Goal: Task Accomplishment & Management: Complete application form

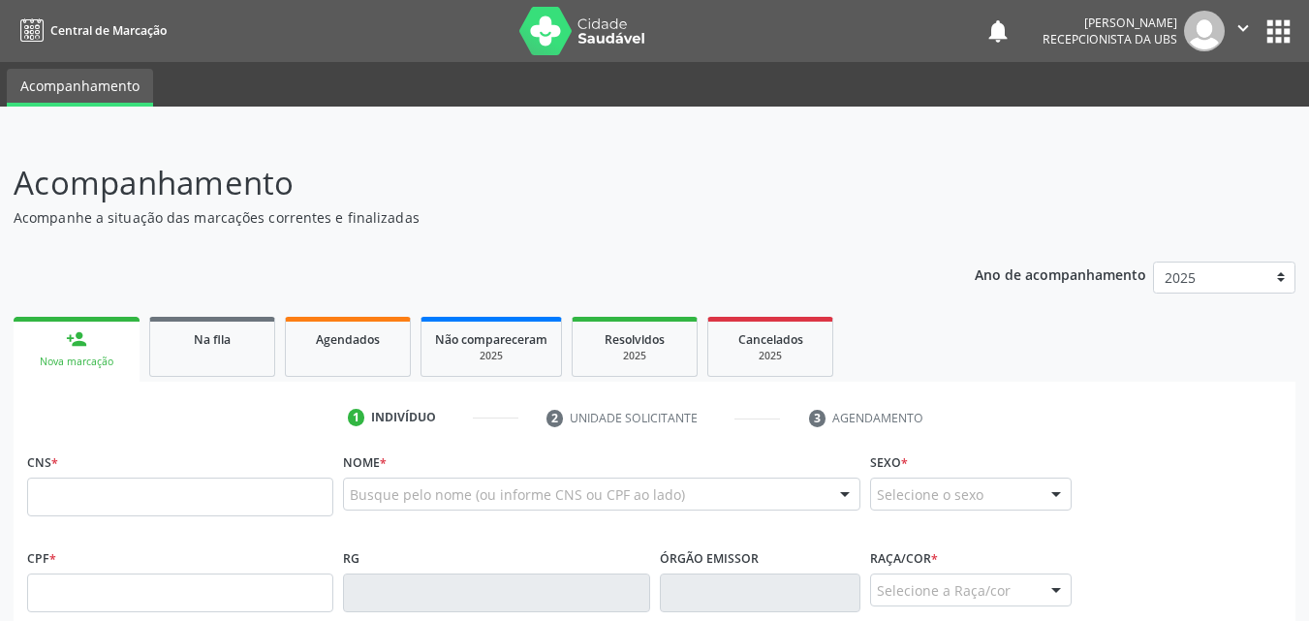
scroll to position [161, 0]
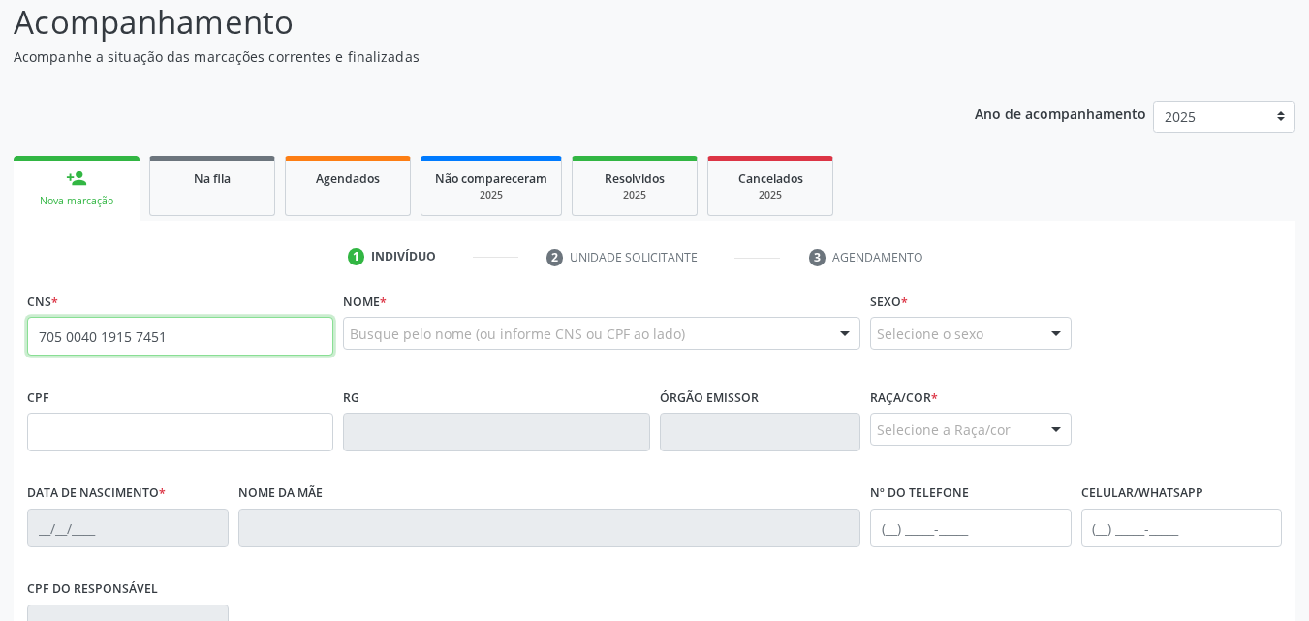
type input "705 0040 1915 7451"
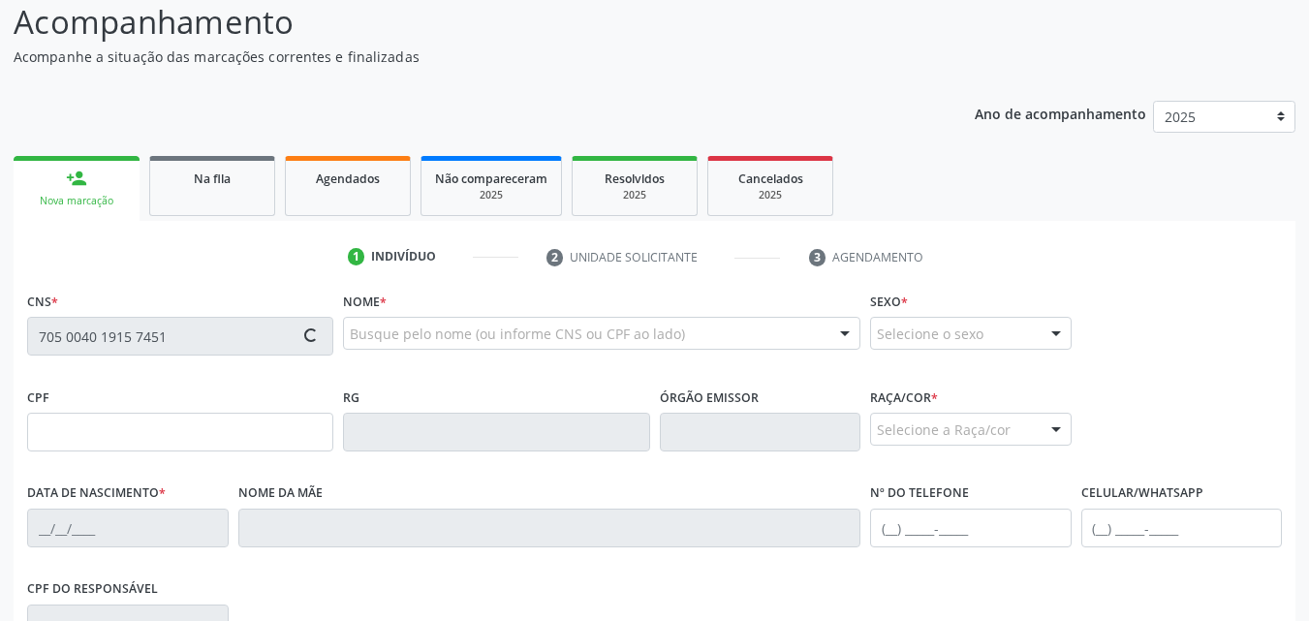
type input "032.025.554-99"
type input "28/04/1974"
type input "Marinita Pacheco da Silva"
type input "(82) 99965-1928"
type input "S/N"
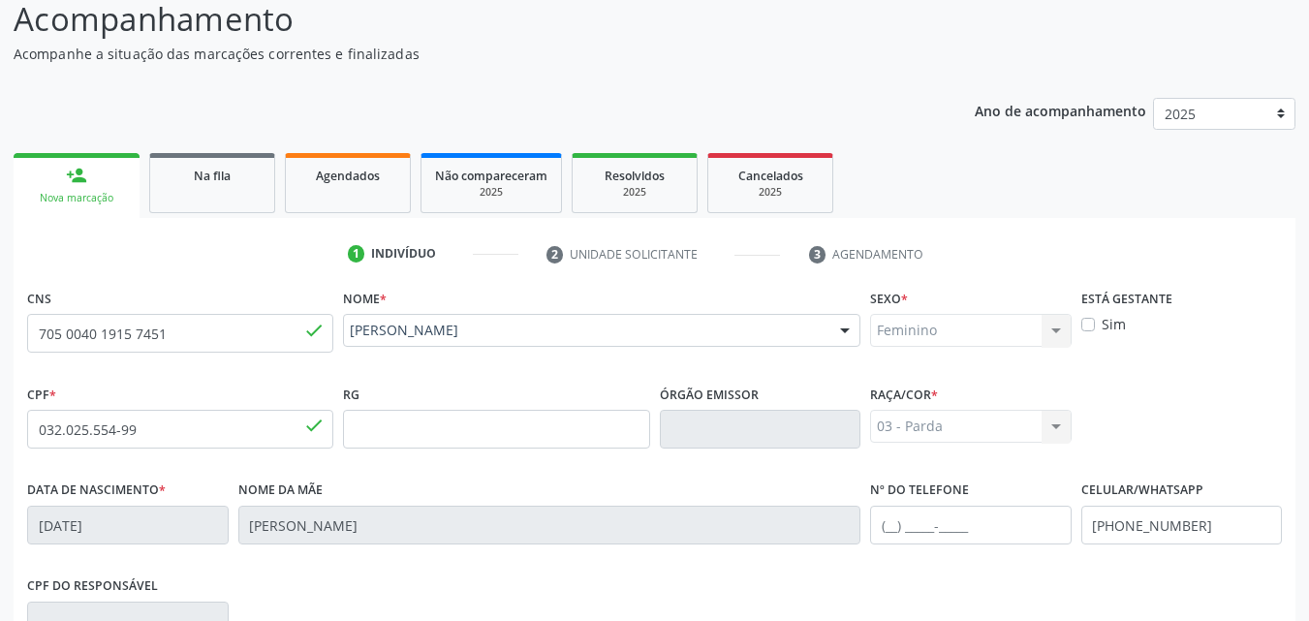
scroll to position [147, 0]
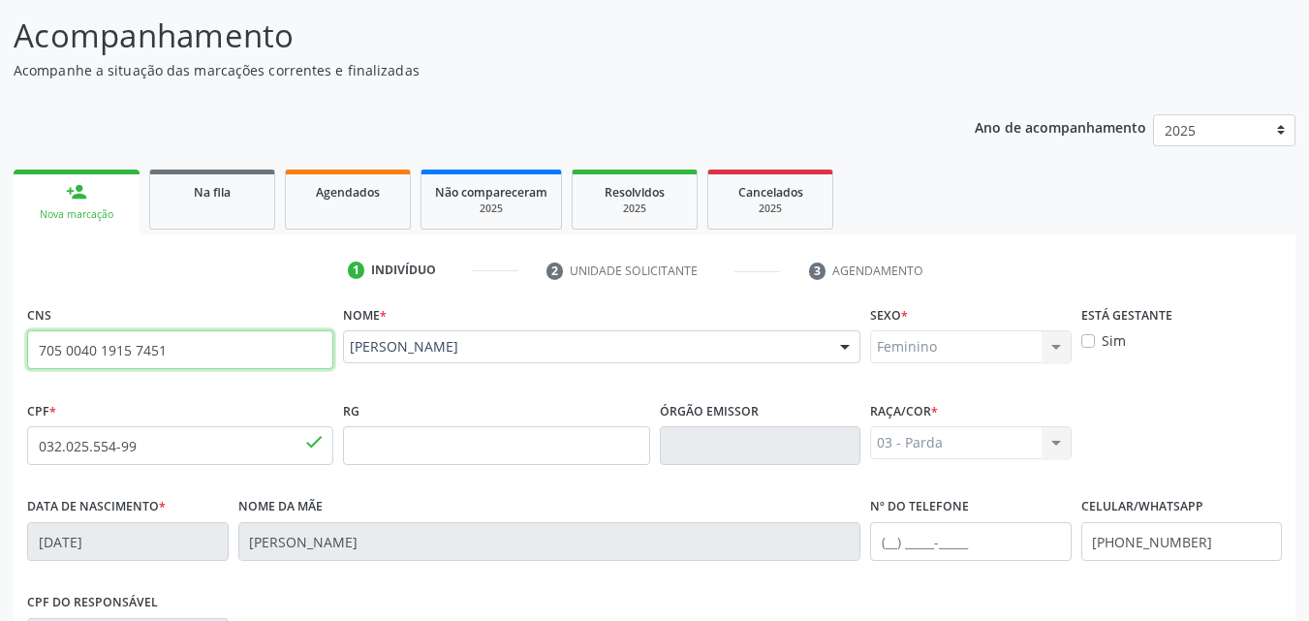
click at [112, 357] on input "705 0040 1915 7451" at bounding box center [180, 349] width 306 height 39
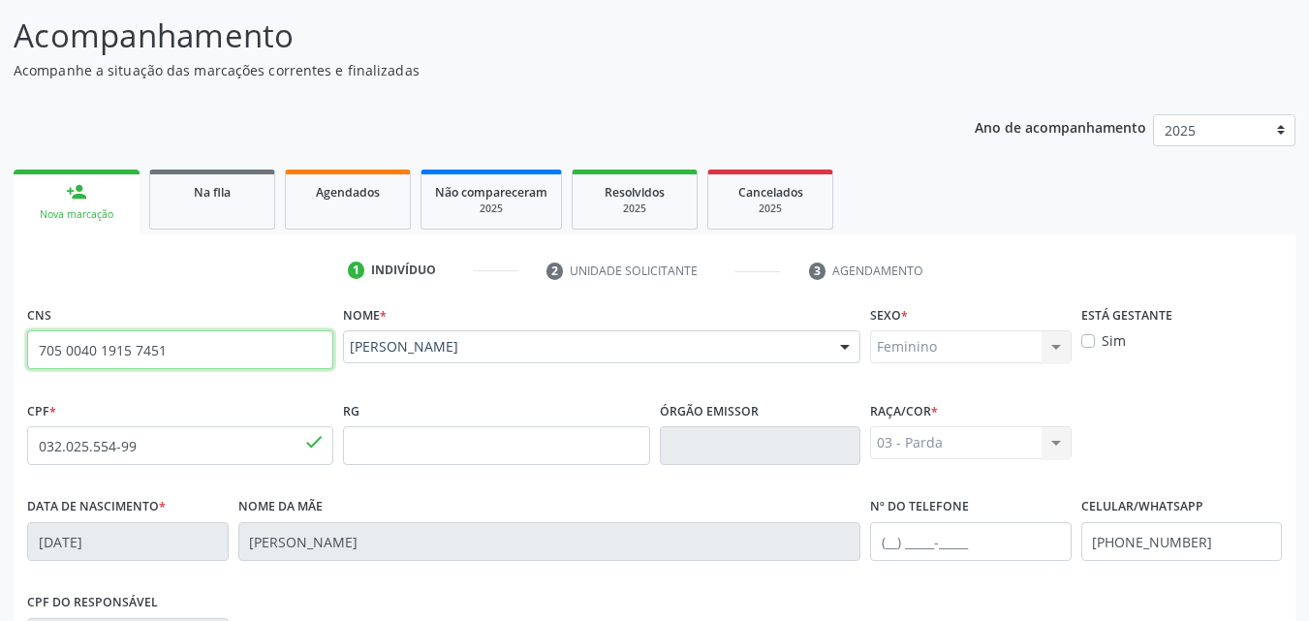
click at [112, 357] on input "705 0040 1915 7451" at bounding box center [180, 349] width 306 height 39
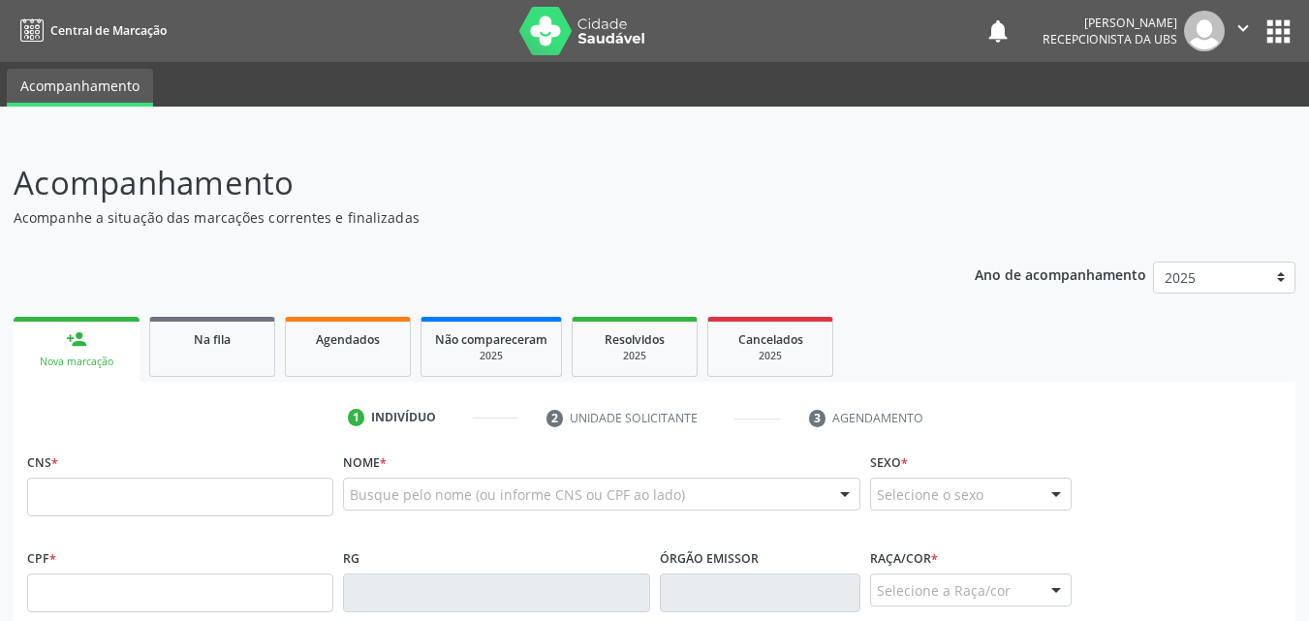
scroll to position [147, 0]
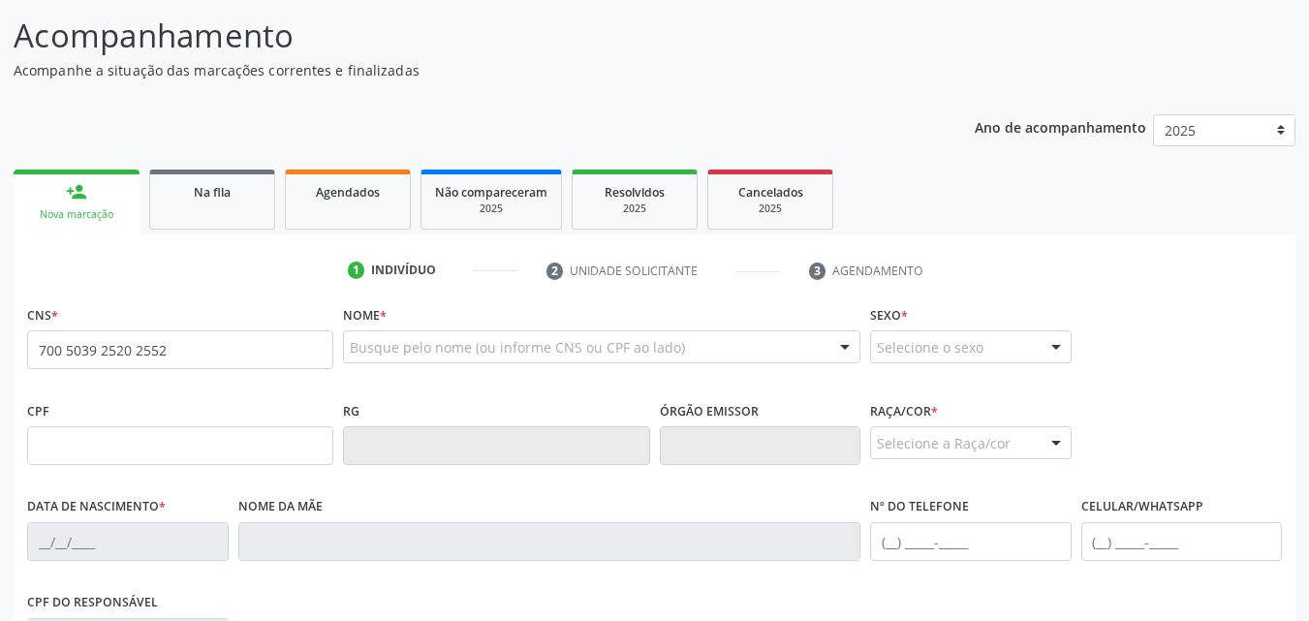
type input "700 5039 2520 2552"
type input "056.962.054-61"
type input "15/02/1984"
type input "Maria José Vieira dos Santos"
type input "(82) 99383-3288"
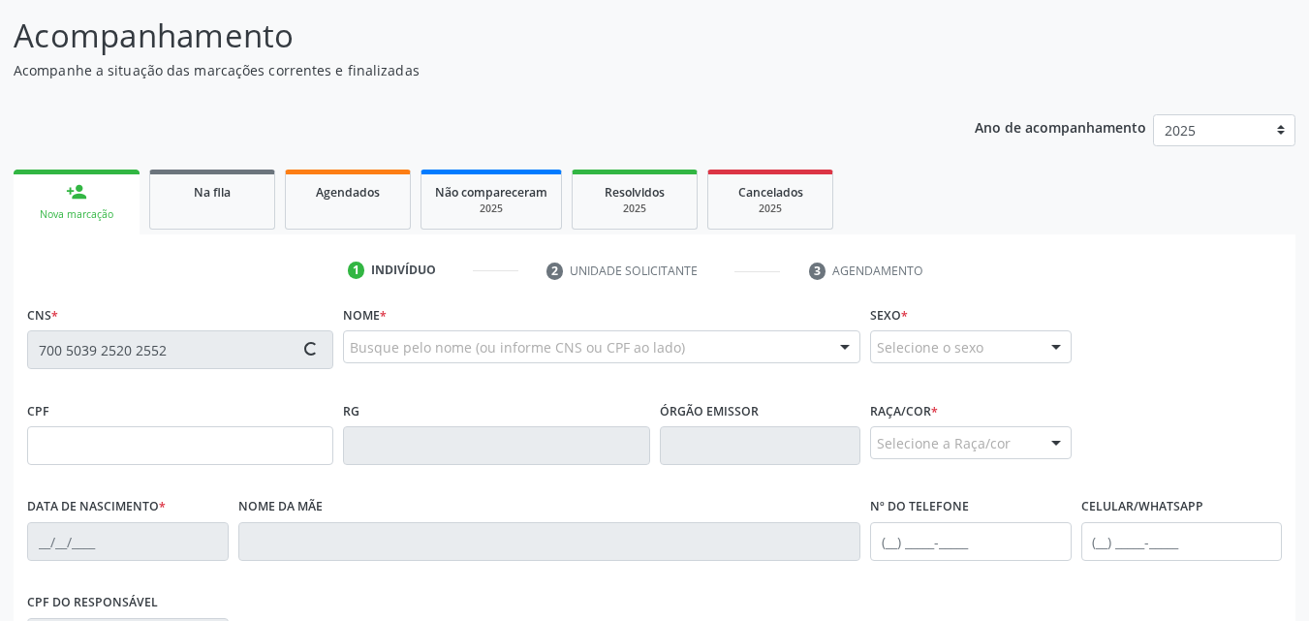
type input "S/N"
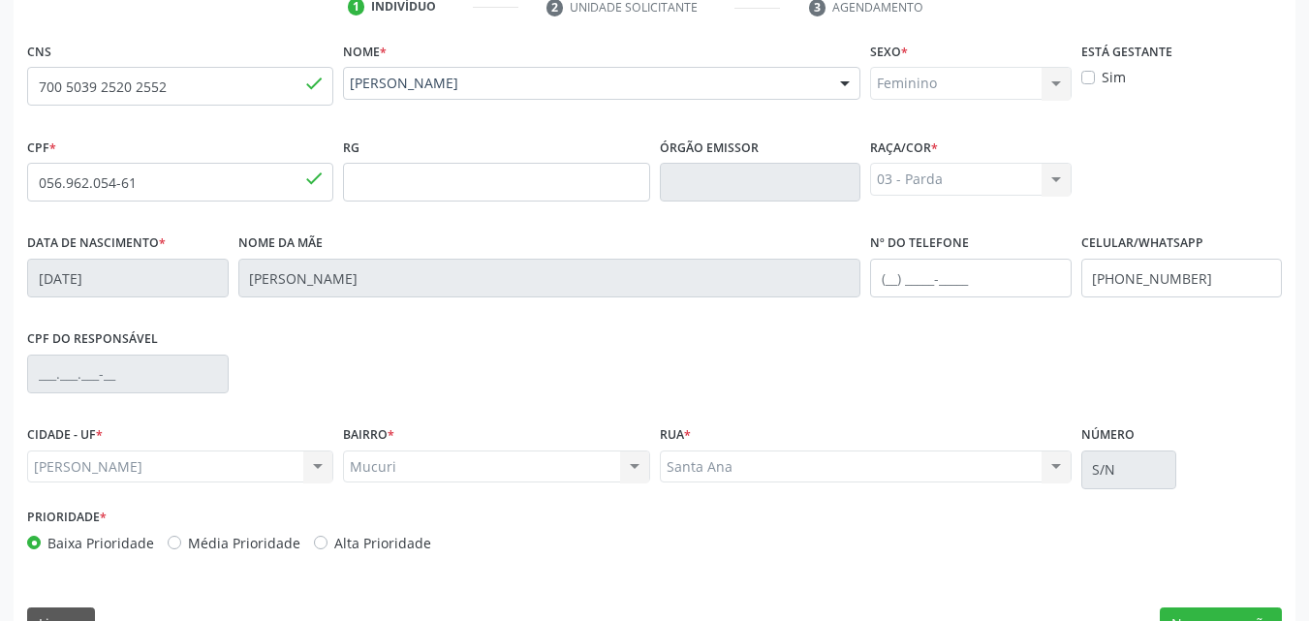
scroll to position [456, 0]
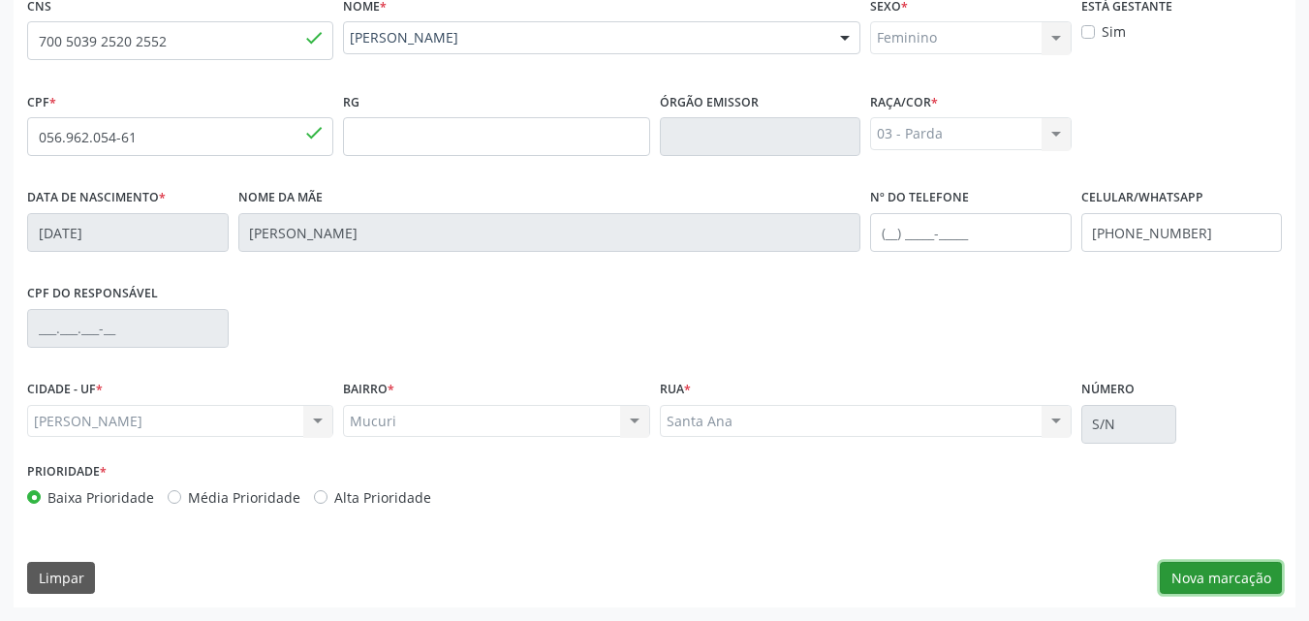
click at [1178, 583] on button "Nova marcação" at bounding box center [1221, 578] width 122 height 33
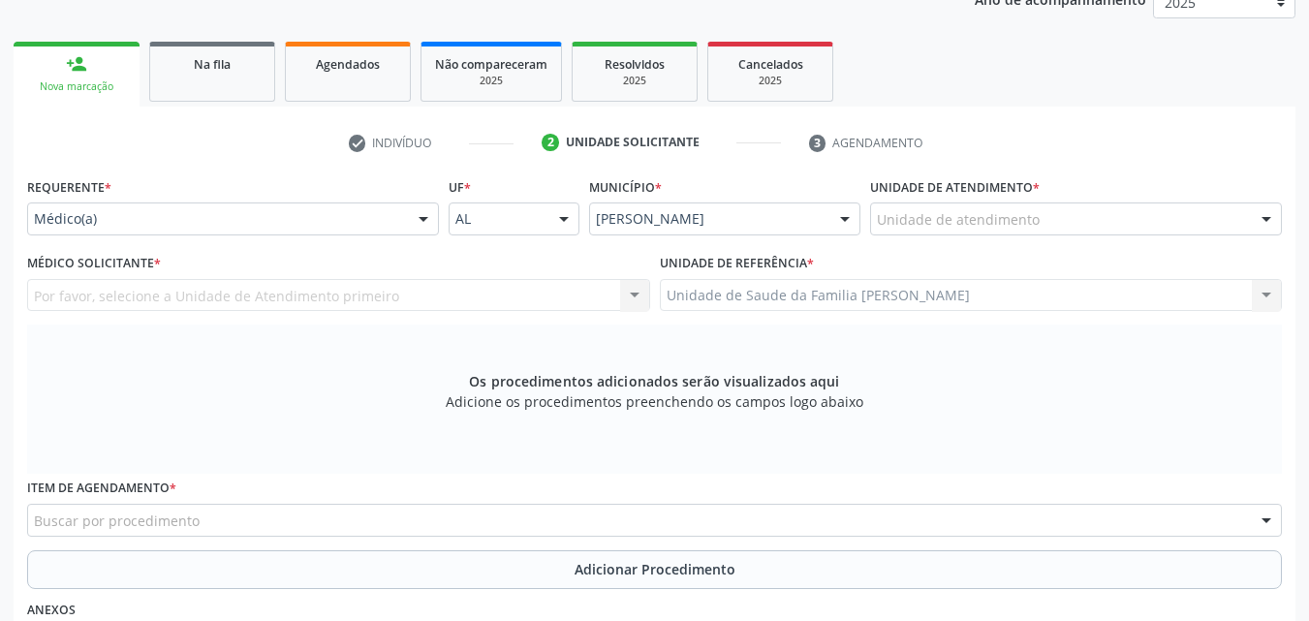
scroll to position [266, 0]
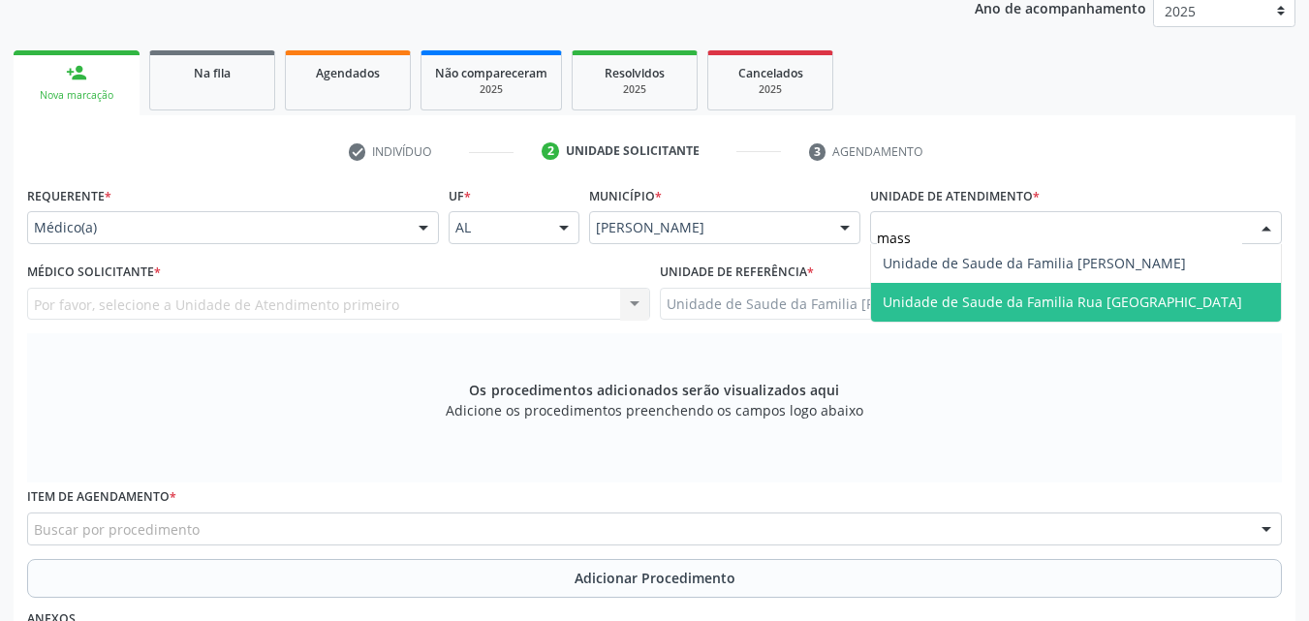
click at [1014, 301] on span "Unidade de Saude da Familia Rua [GEOGRAPHIC_DATA]" at bounding box center [1062, 302] width 359 height 18
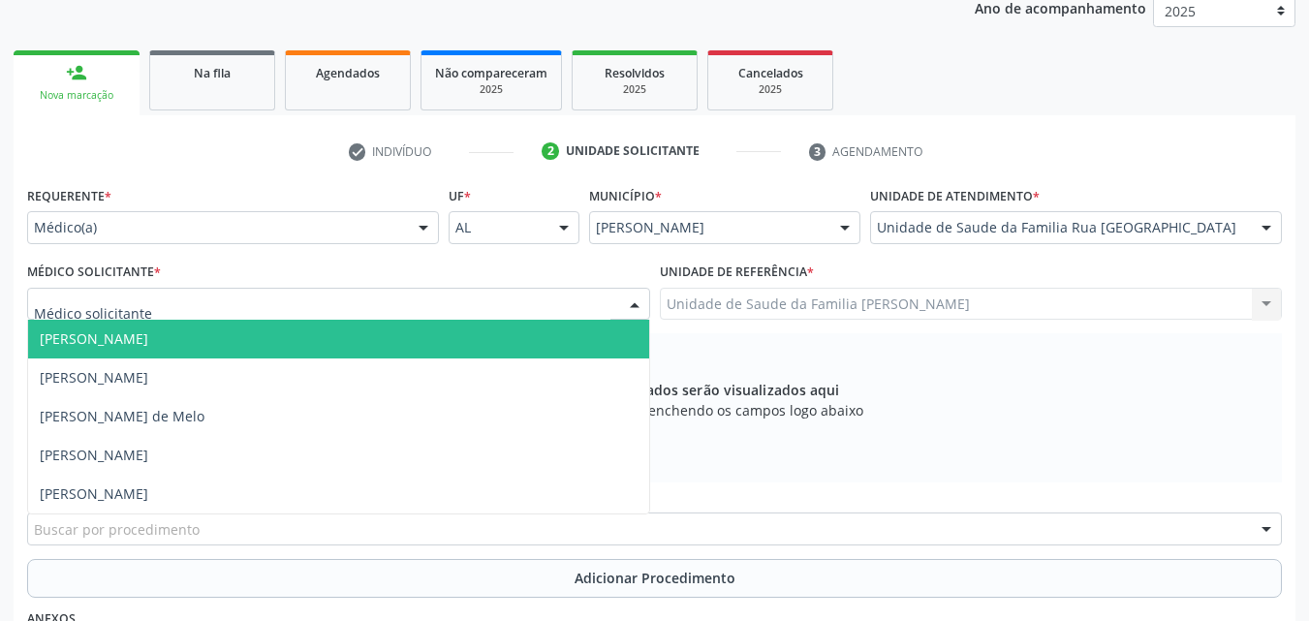
click at [391, 298] on div at bounding box center [338, 304] width 623 height 33
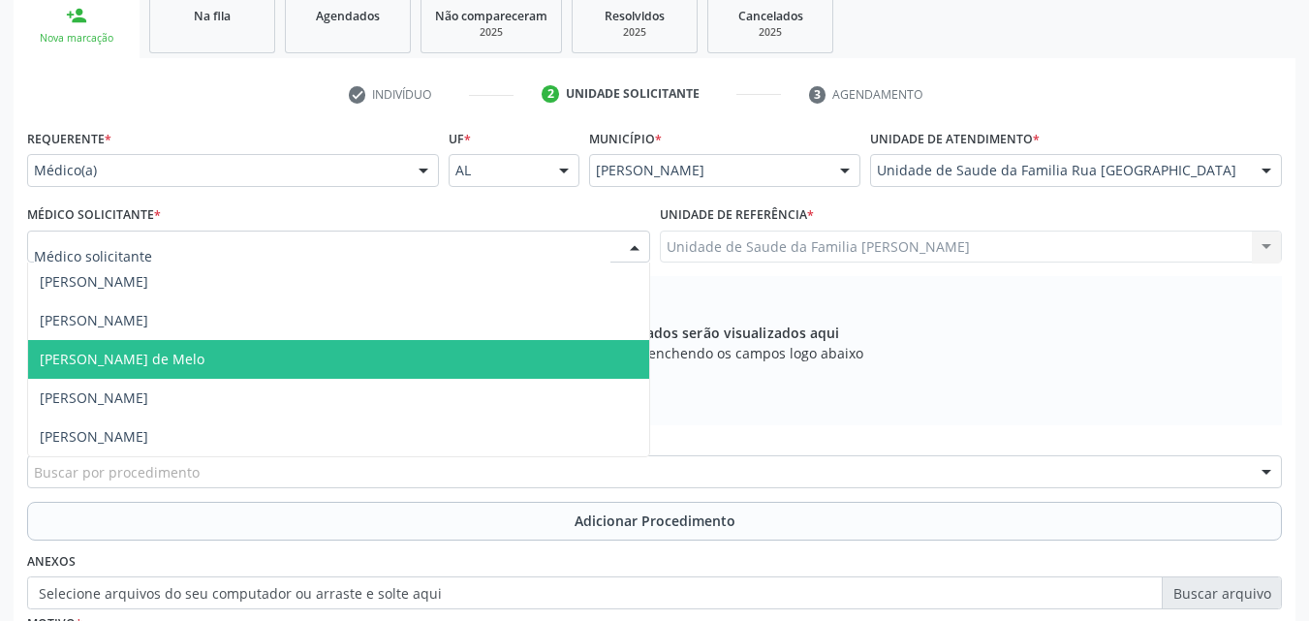
scroll to position [318, 0]
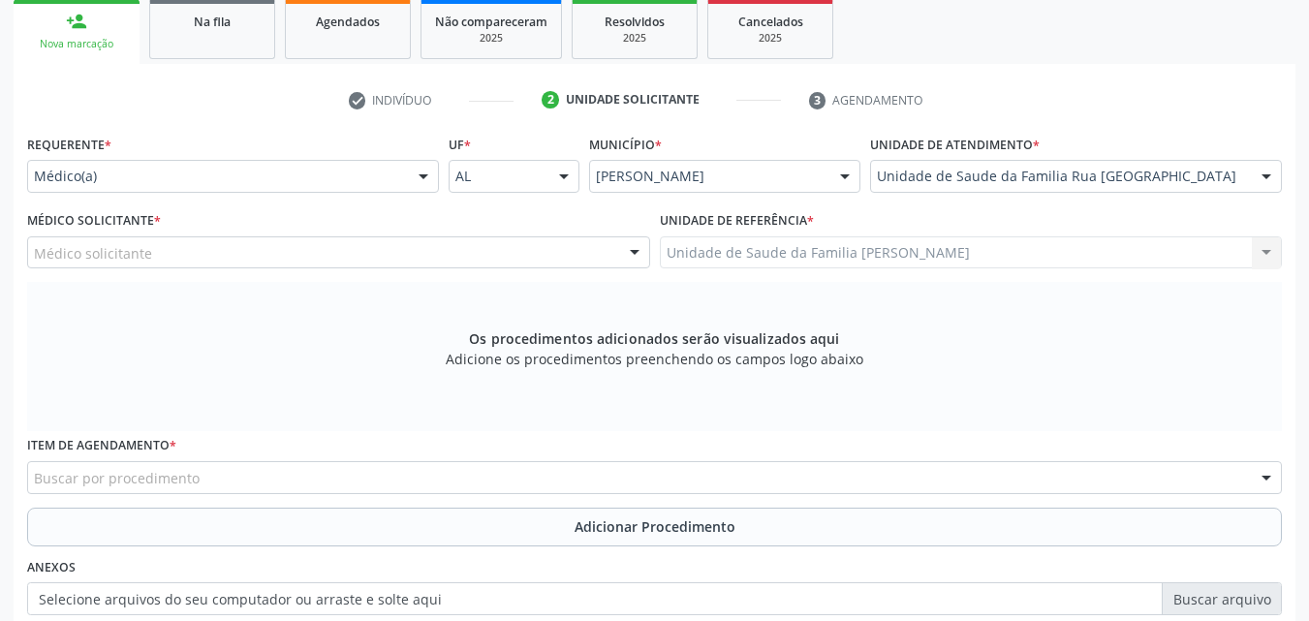
click at [942, 194] on div "Unidade de atendimento * Unidade de Saude da Familia Rua Nova Massagueira II Ae…" at bounding box center [1075, 168] width 421 height 76
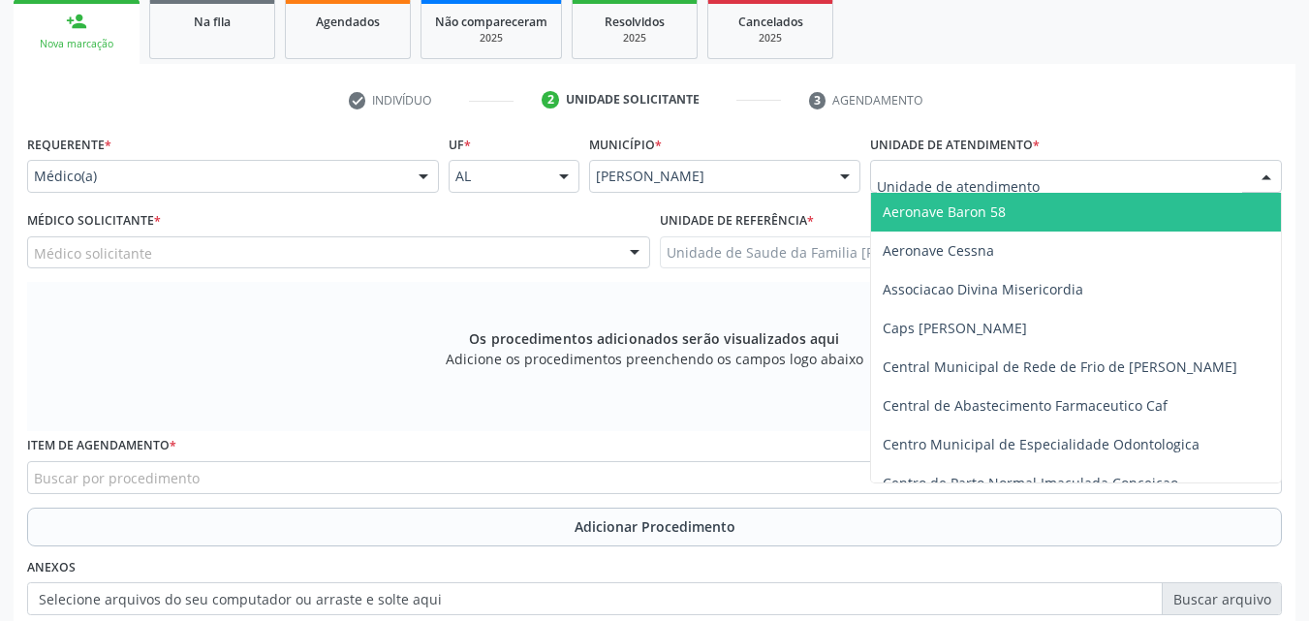
click at [950, 192] on div "Aeronave Baron 58 Aeronave Cessna Associacao Divina Misericordia Caps Maria Cel…" at bounding box center [1076, 176] width 412 height 33
click at [962, 148] on label "Unidade de atendimento *" at bounding box center [955, 145] width 170 height 30
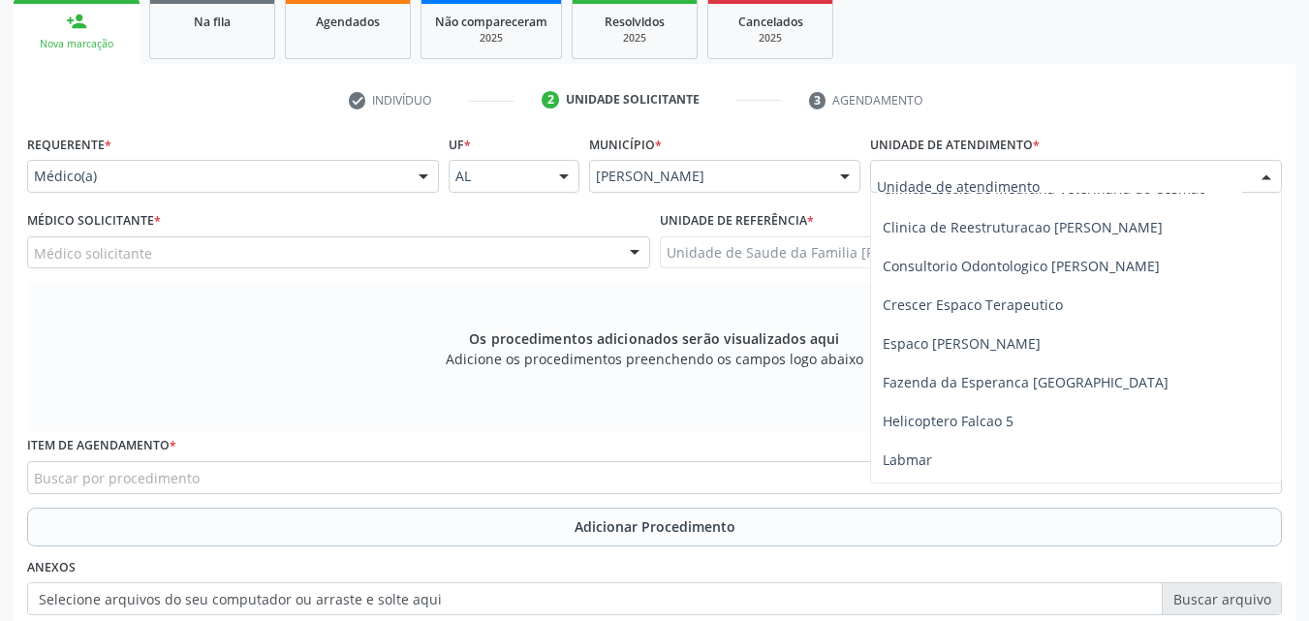
scroll to position [420, 0]
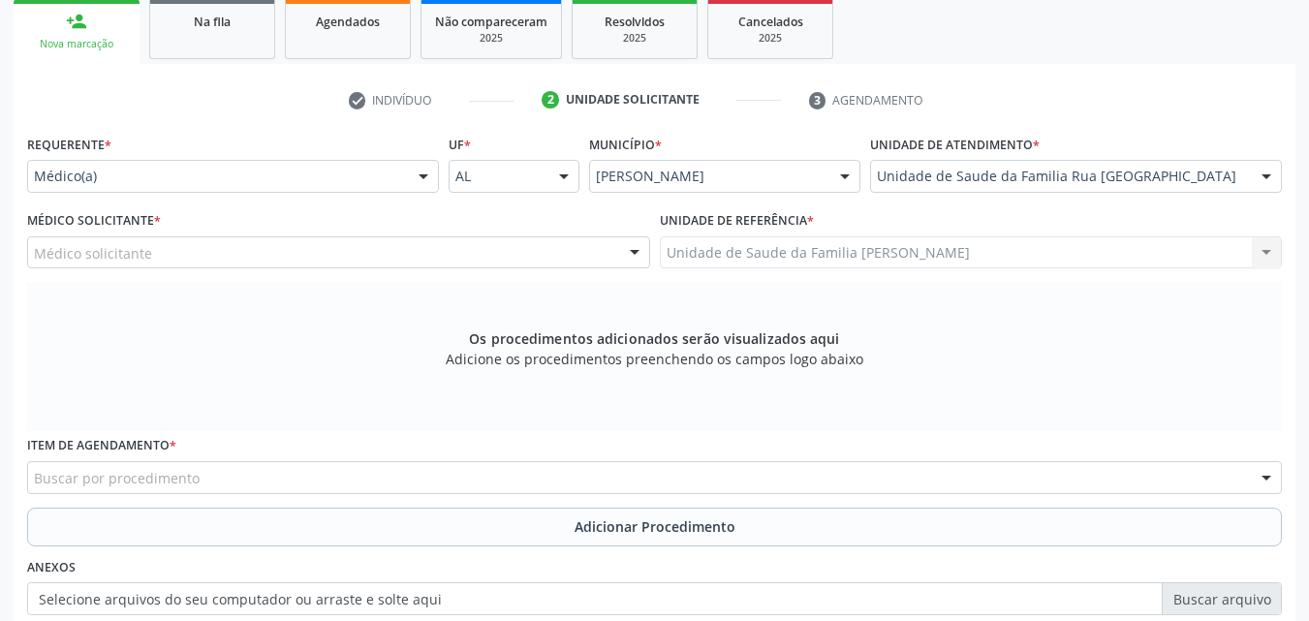
click at [1027, 85] on ul "check Indivíduo 2 Unidade solicitante 3 Agendamento" at bounding box center [655, 100] width 1282 height 32
click at [943, 126] on div "check Indivíduo 2 Unidade solicitante 3 Agendamento CNS 700 5039 2520 2552 done…" at bounding box center [655, 458] width 1282 height 748
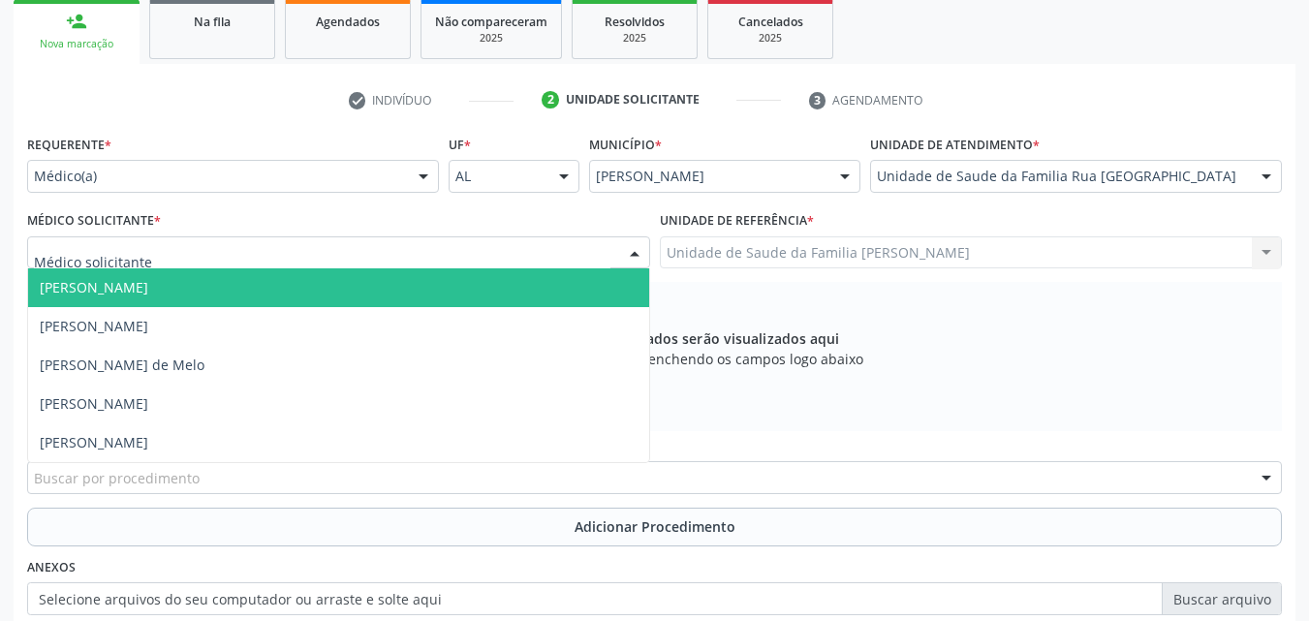
click at [462, 267] on div at bounding box center [338, 252] width 623 height 33
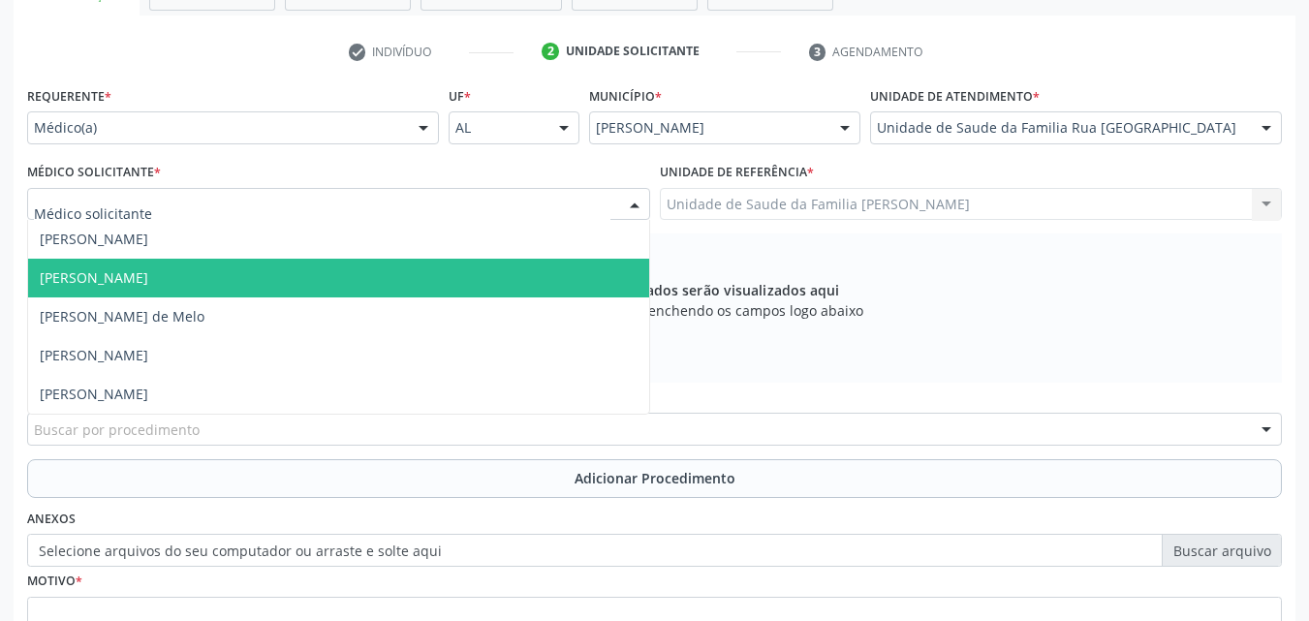
scroll to position [367, 0]
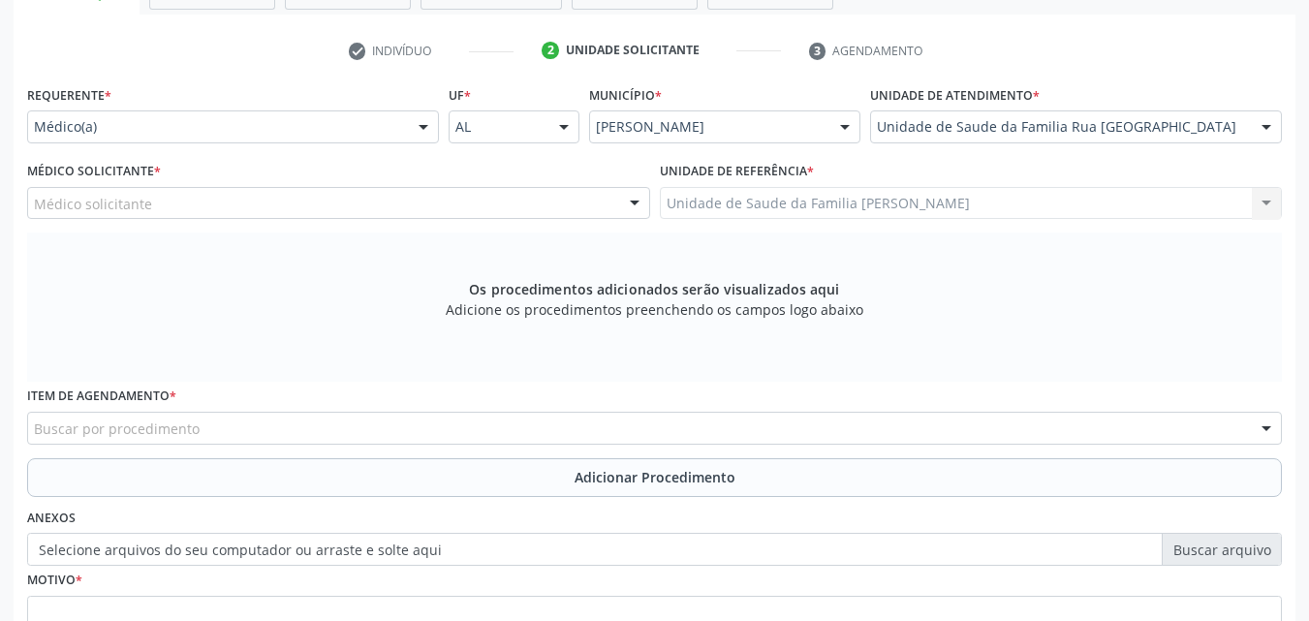
click at [700, 317] on span "Adicione os procedimentos preenchendo os campos logo abaixo" at bounding box center [655, 309] width 418 height 20
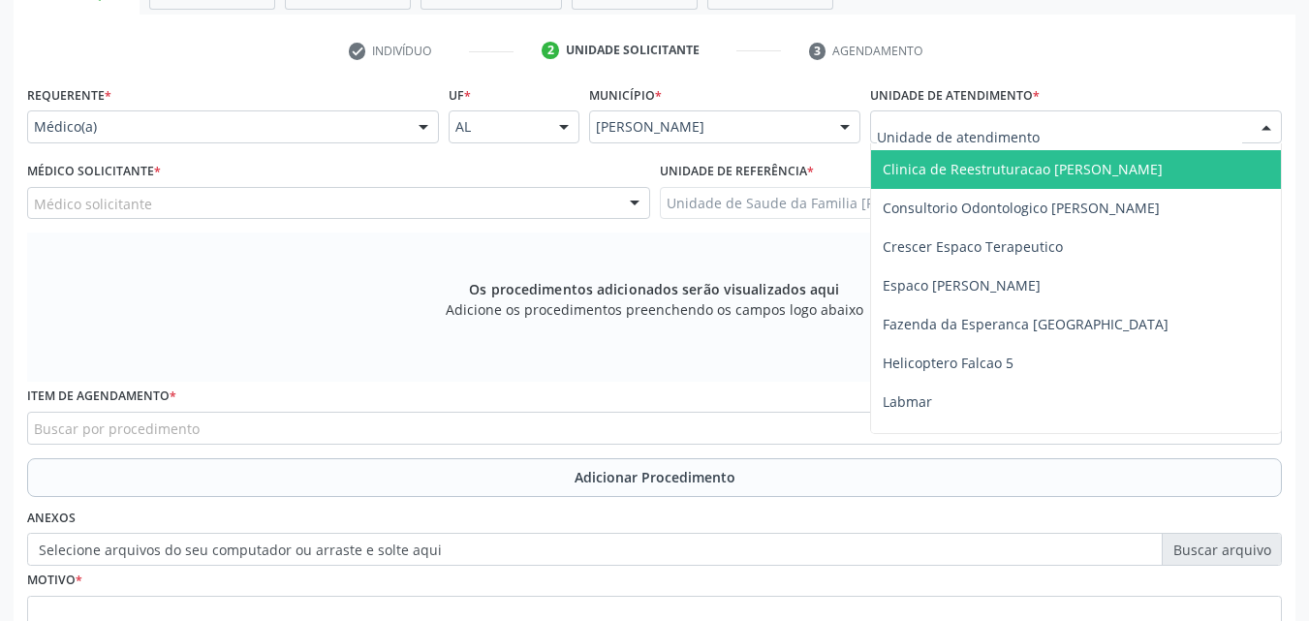
click at [1258, 126] on div at bounding box center [1266, 127] width 29 height 33
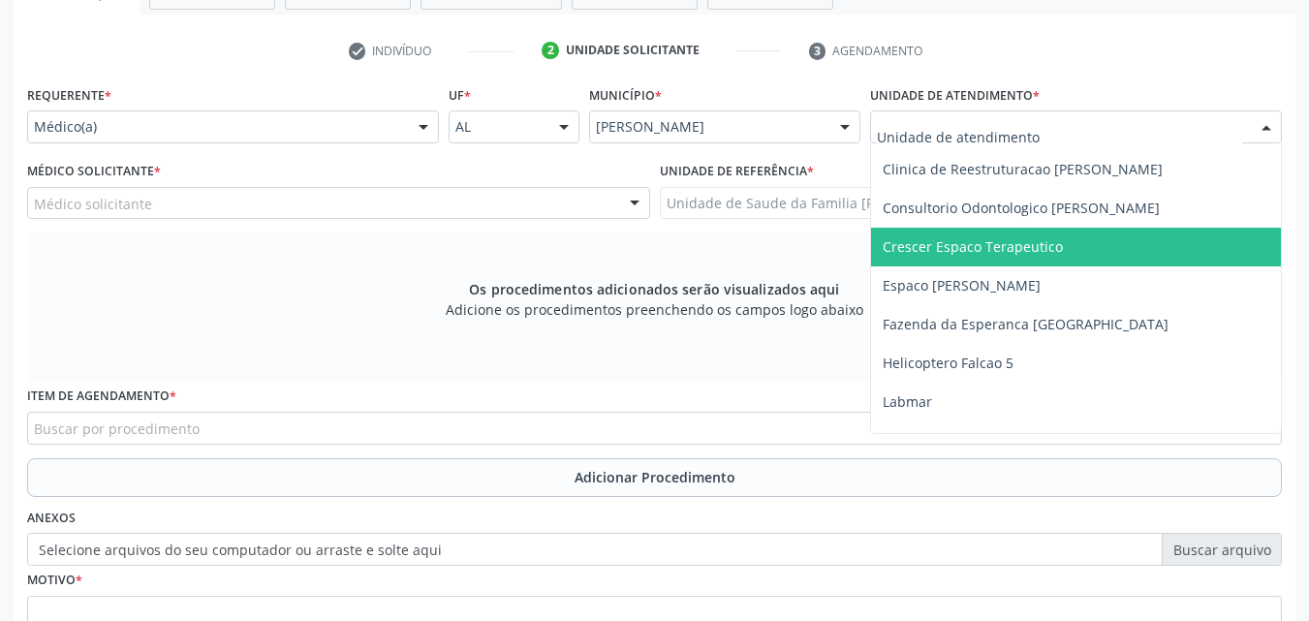
scroll to position [0, 0]
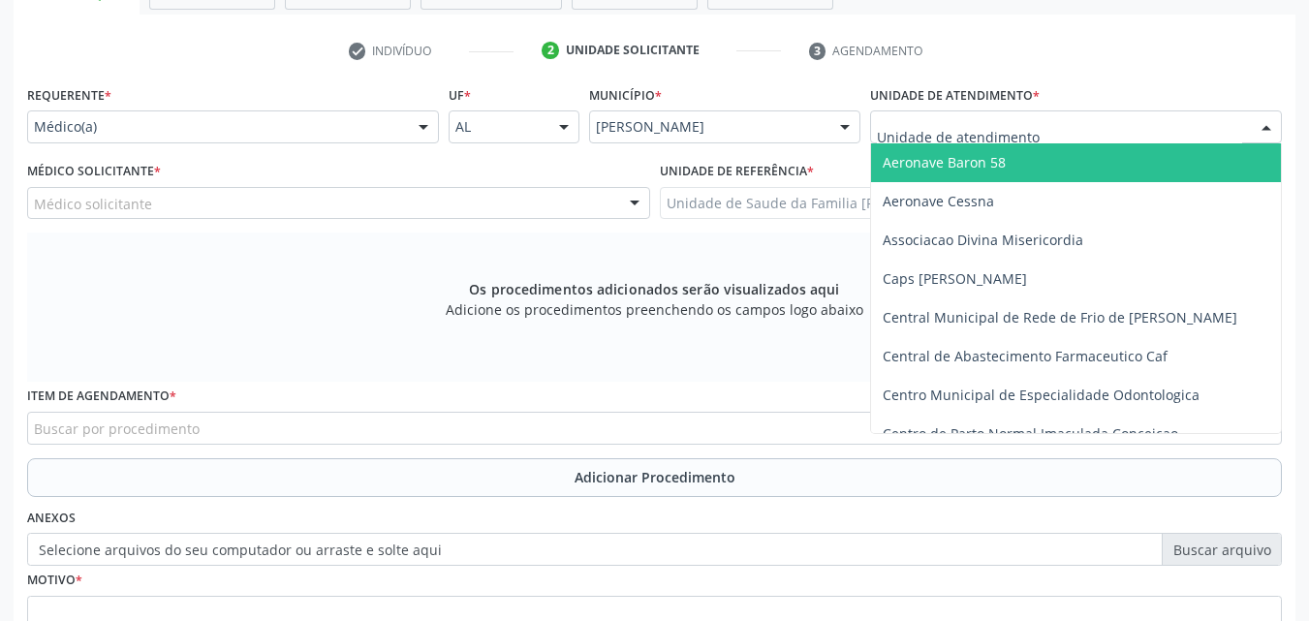
click at [1038, 91] on span "*" at bounding box center [1036, 95] width 7 height 16
click at [1053, 113] on div at bounding box center [1076, 126] width 412 height 33
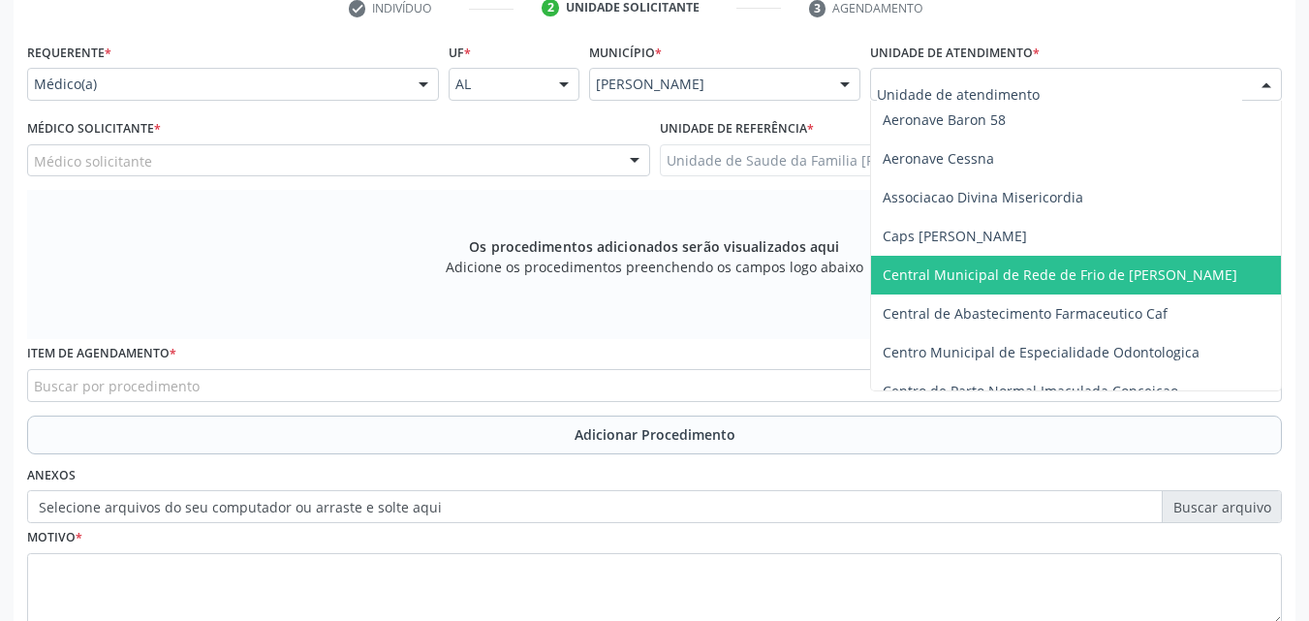
scroll to position [408, 0]
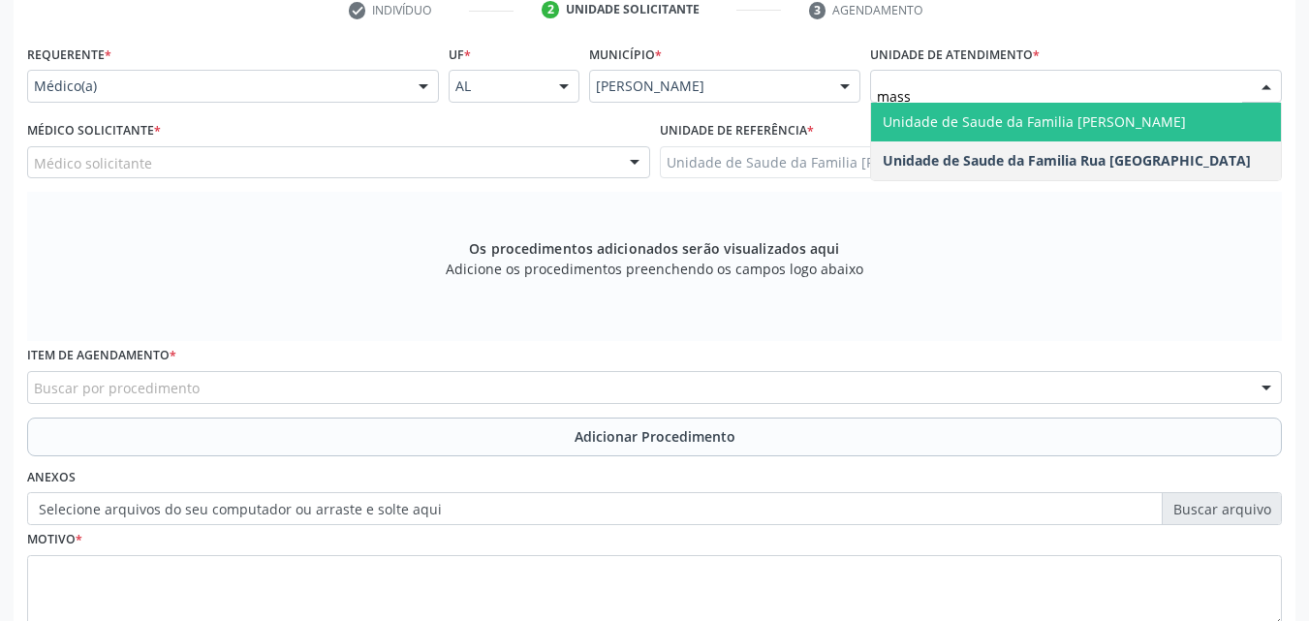
type input "massa"
click at [1086, 127] on span "Unidade de Saude da Familia [PERSON_NAME]" at bounding box center [1034, 121] width 303 height 18
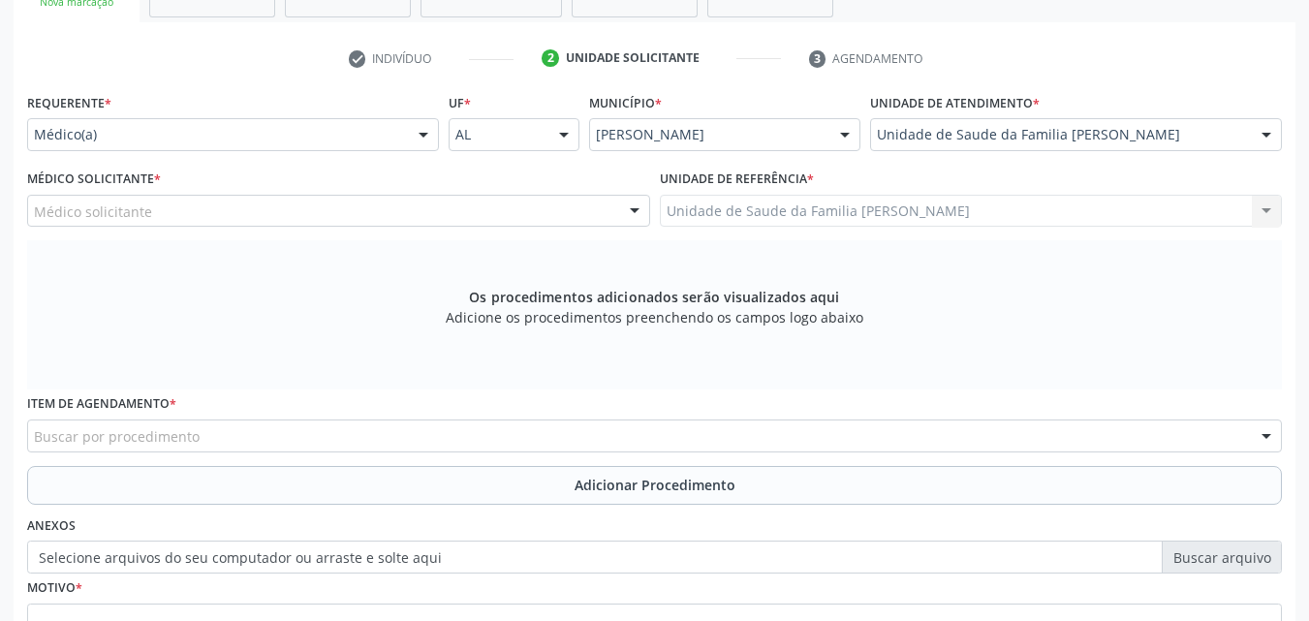
scroll to position [342, 0]
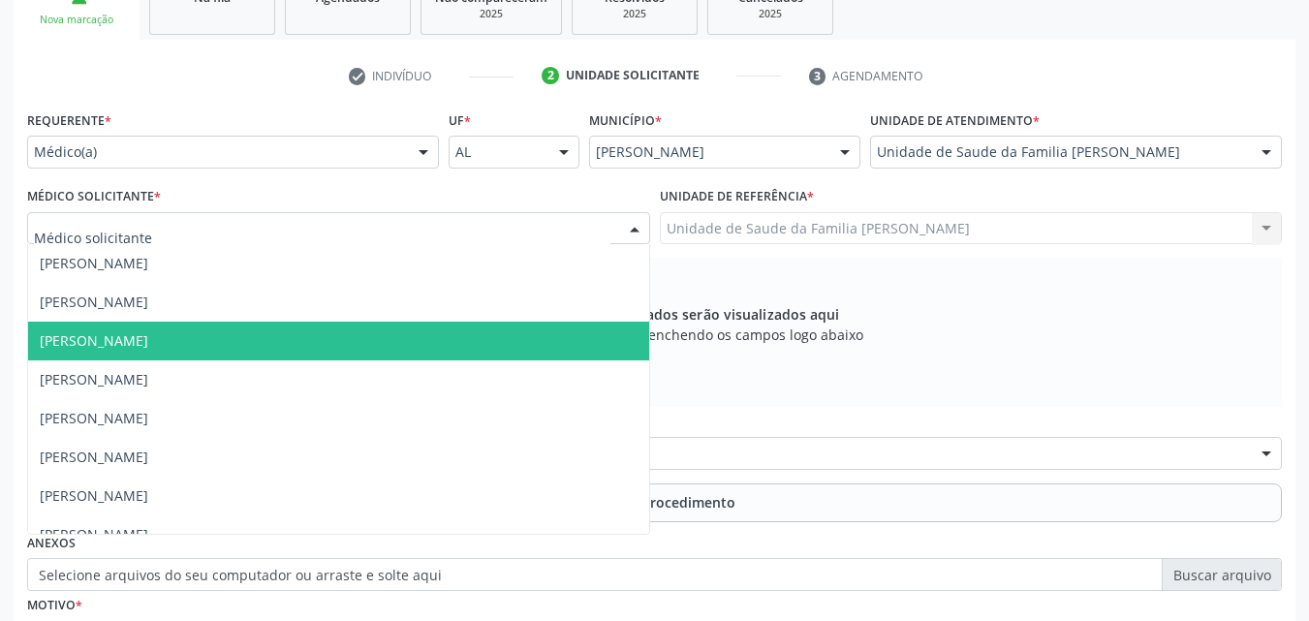
click at [620, 238] on div at bounding box center [634, 229] width 29 height 33
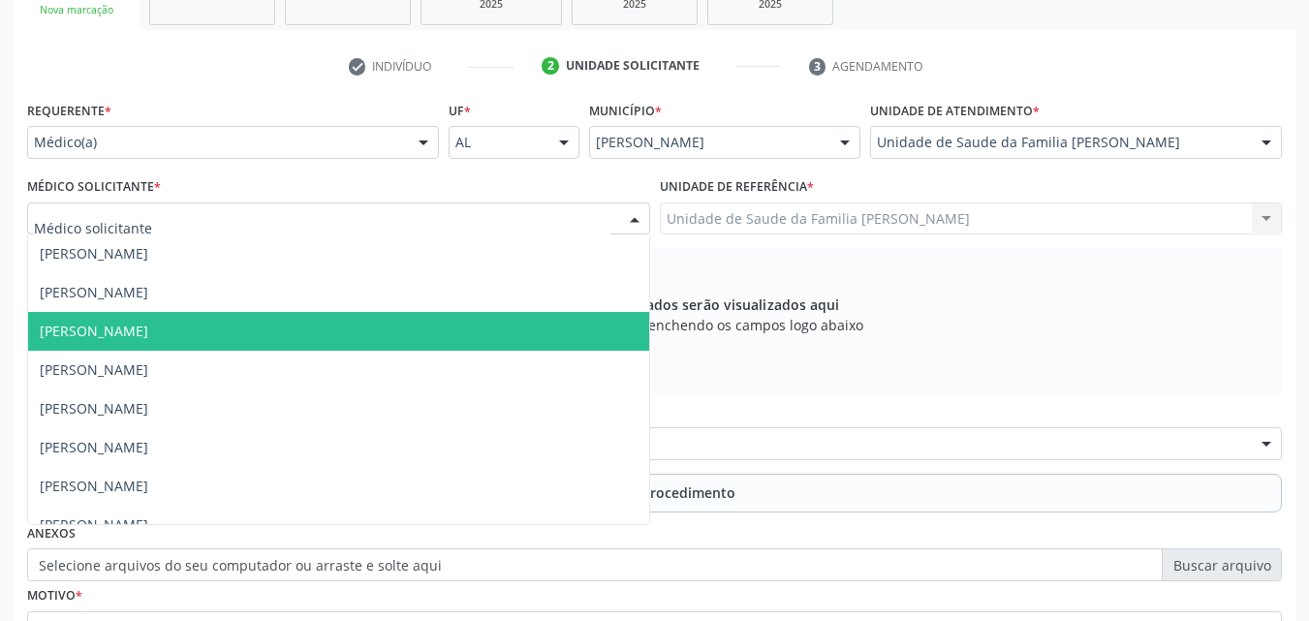
scroll to position [20, 0]
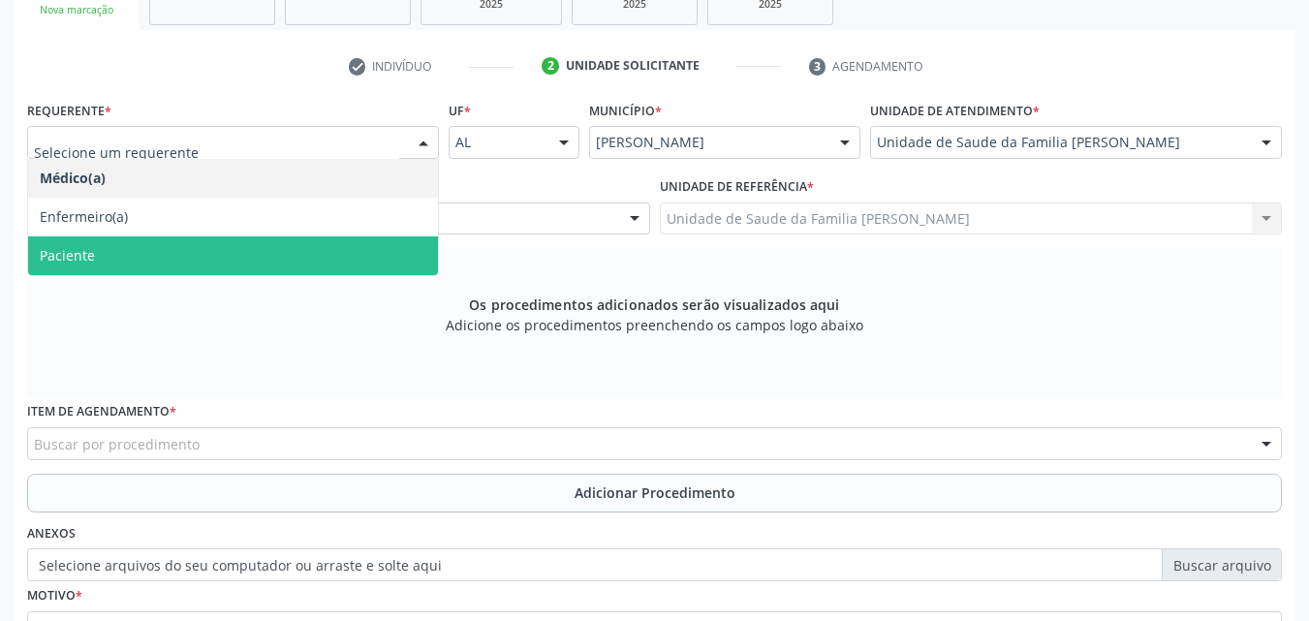
click at [319, 248] on span "Paciente" at bounding box center [233, 255] width 410 height 39
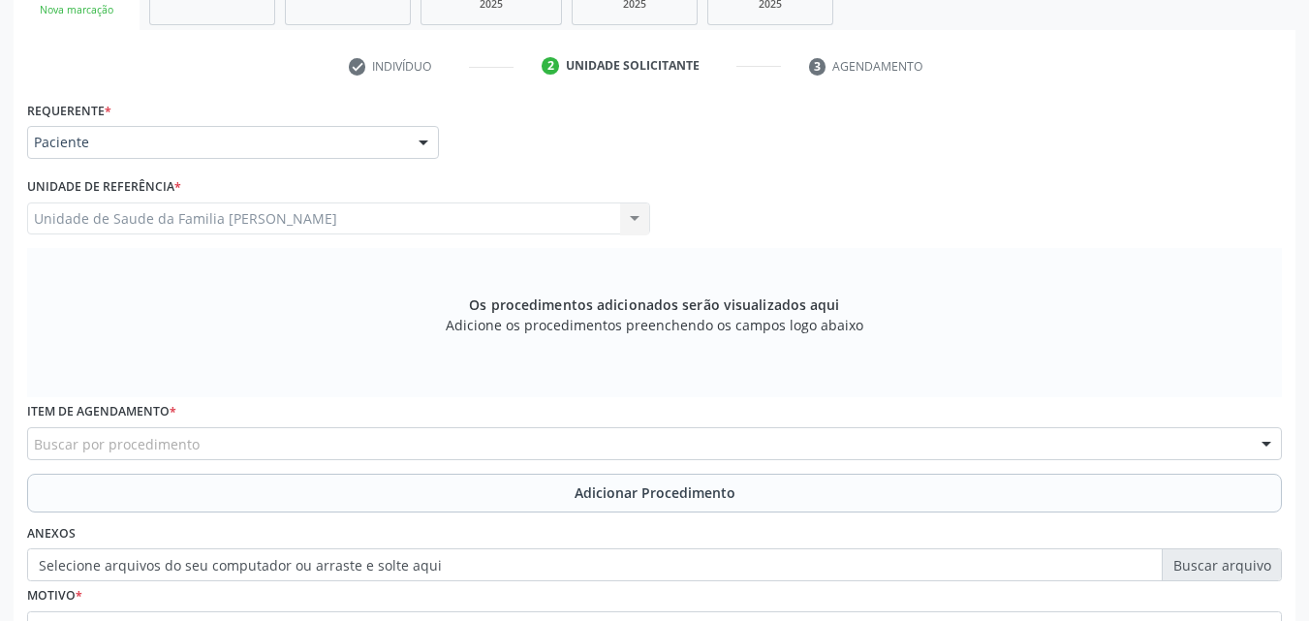
click at [321, 230] on div "Unidade de Saude da Familia Massagueira Unidade de Saude da Familia Massagueira…" at bounding box center [338, 218] width 623 height 33
click at [397, 230] on div "Unidade de Saude da Familia Massagueira Unidade de Saude da Familia Massagueira…" at bounding box center [338, 218] width 623 height 33
drag, startPoint x: 652, startPoint y: 208, endPoint x: 528, endPoint y: 247, distance: 129.9
click at [528, 247] on div "Unidade de referência * Unidade de Saude da Familia Massagueira Unidade de Saud…" at bounding box center [338, 210] width 633 height 76
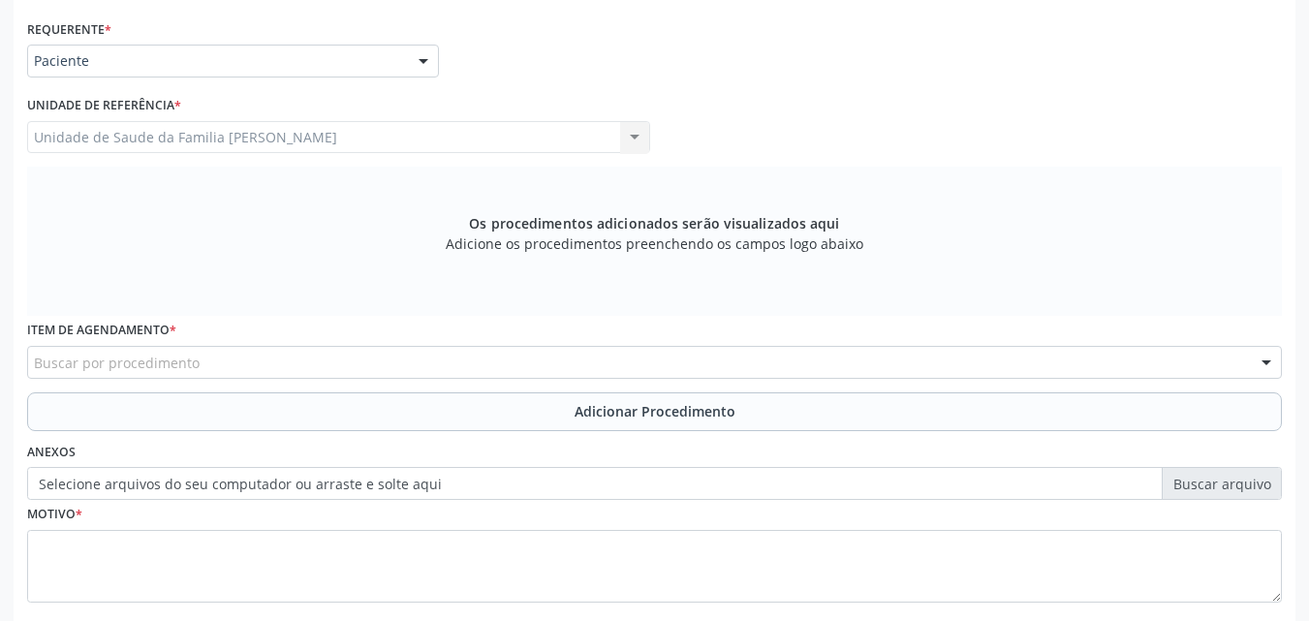
scroll to position [434, 0]
click at [525, 131] on div "Unidade de Saude da Familia Massagueira Unidade de Saude da Familia Massagueira…" at bounding box center [338, 136] width 623 height 33
click at [633, 135] on div "Unidade de Saude da Familia Massagueira Unidade de Saude da Familia Massagueira…" at bounding box center [338, 136] width 623 height 33
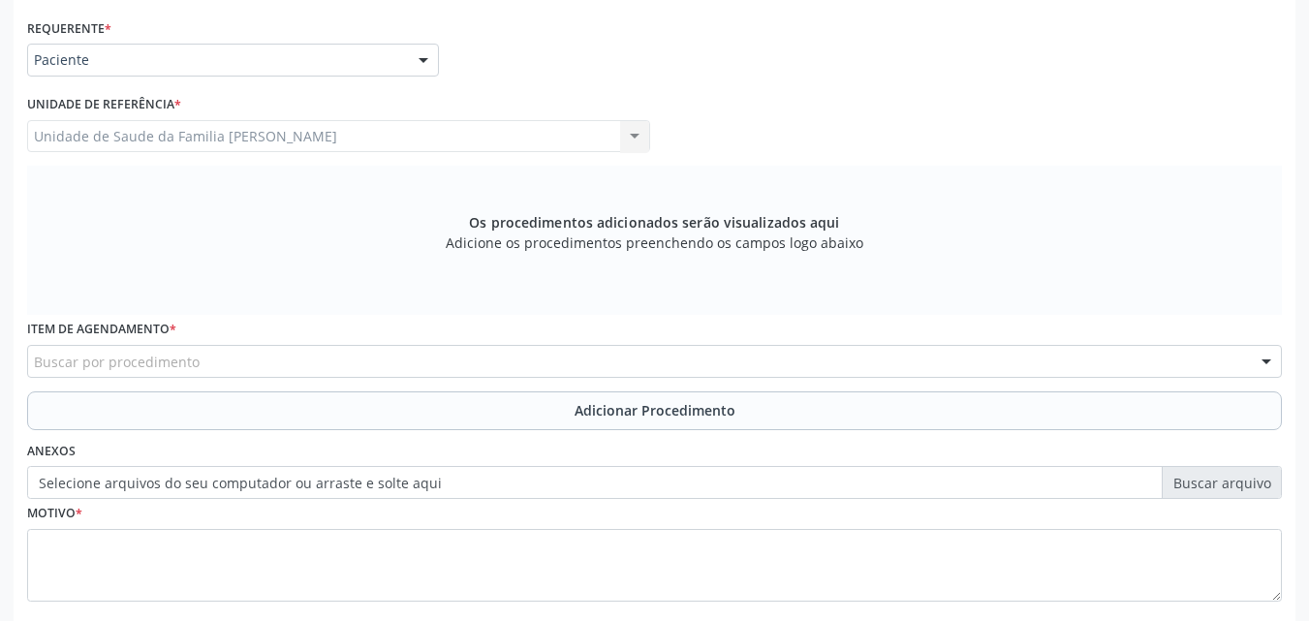
click at [633, 135] on div "Unidade de Saude da Familia Massagueira Unidade de Saude da Familia Massagueira…" at bounding box center [338, 136] width 623 height 33
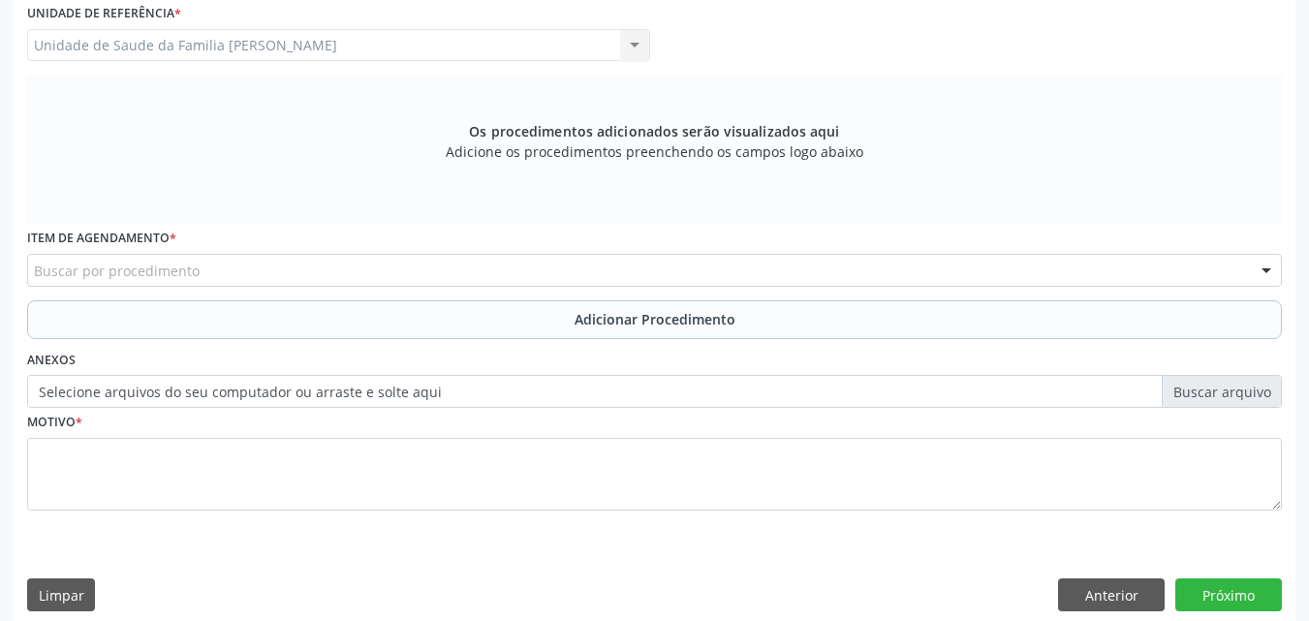
scroll to position [526, 0]
click at [418, 287] on div "Item de agendamento * Buscar por procedimento 0304070076 - .Quimioterapia de Le…" at bounding box center [654, 261] width 1264 height 76
click at [420, 274] on div "Buscar por procedimento" at bounding box center [654, 269] width 1255 height 33
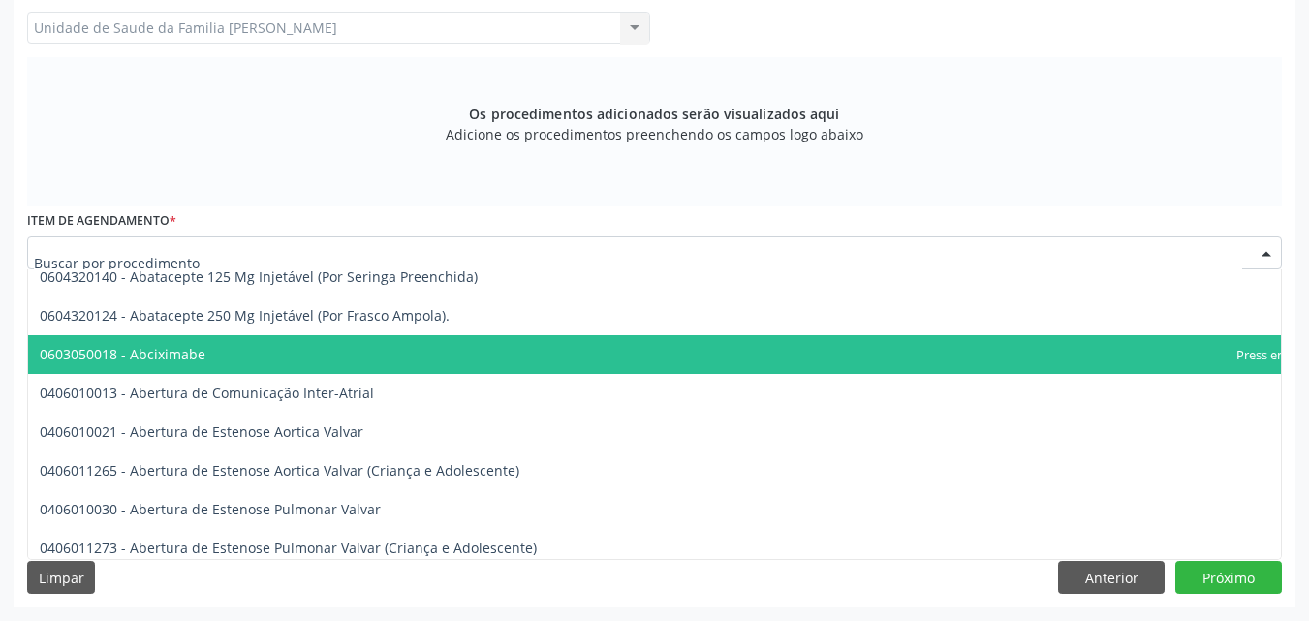
scroll to position [0, 0]
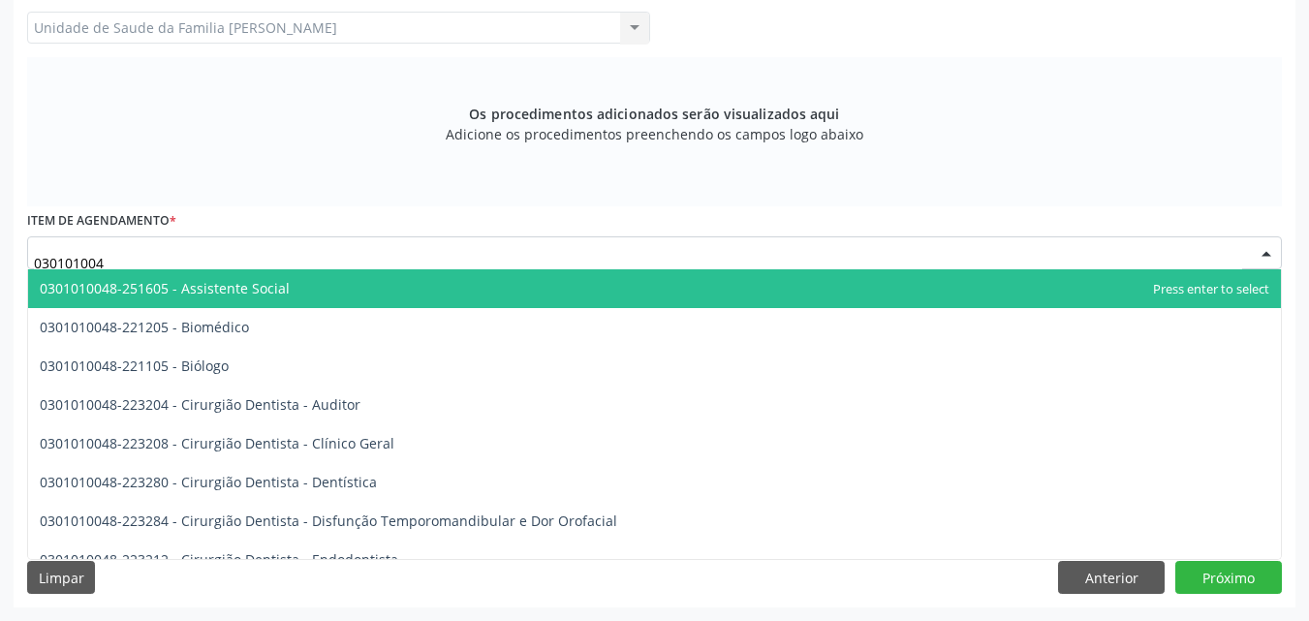
type input "0301010048"
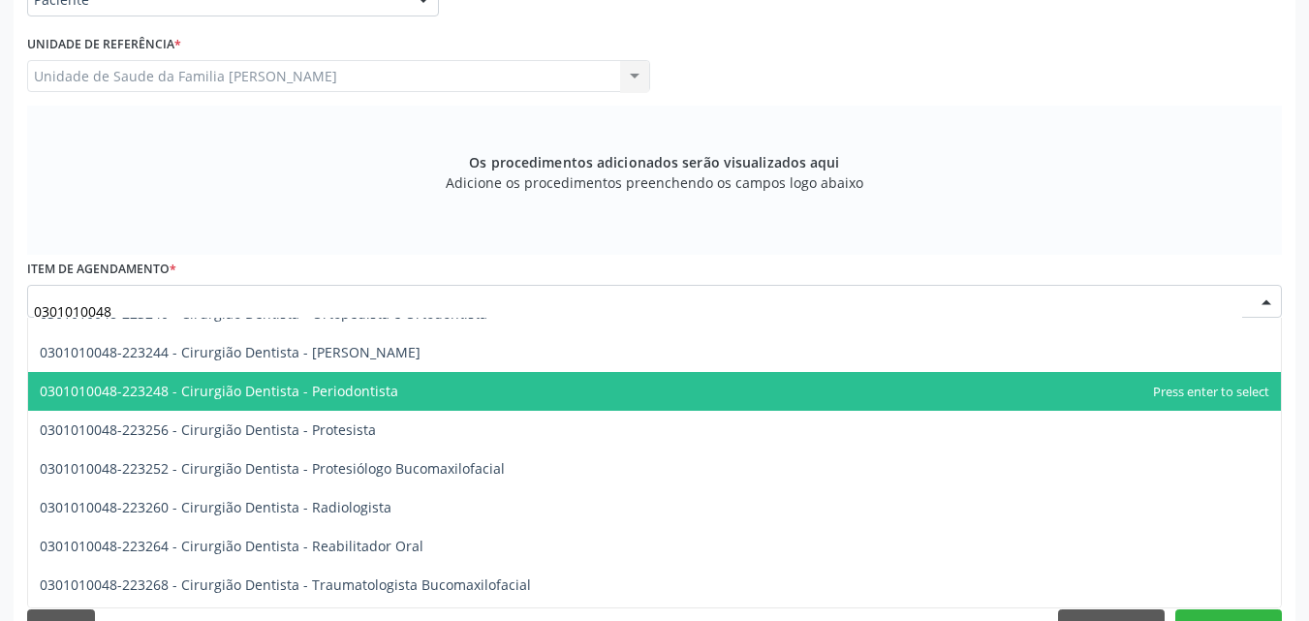
scroll to position [643, 0]
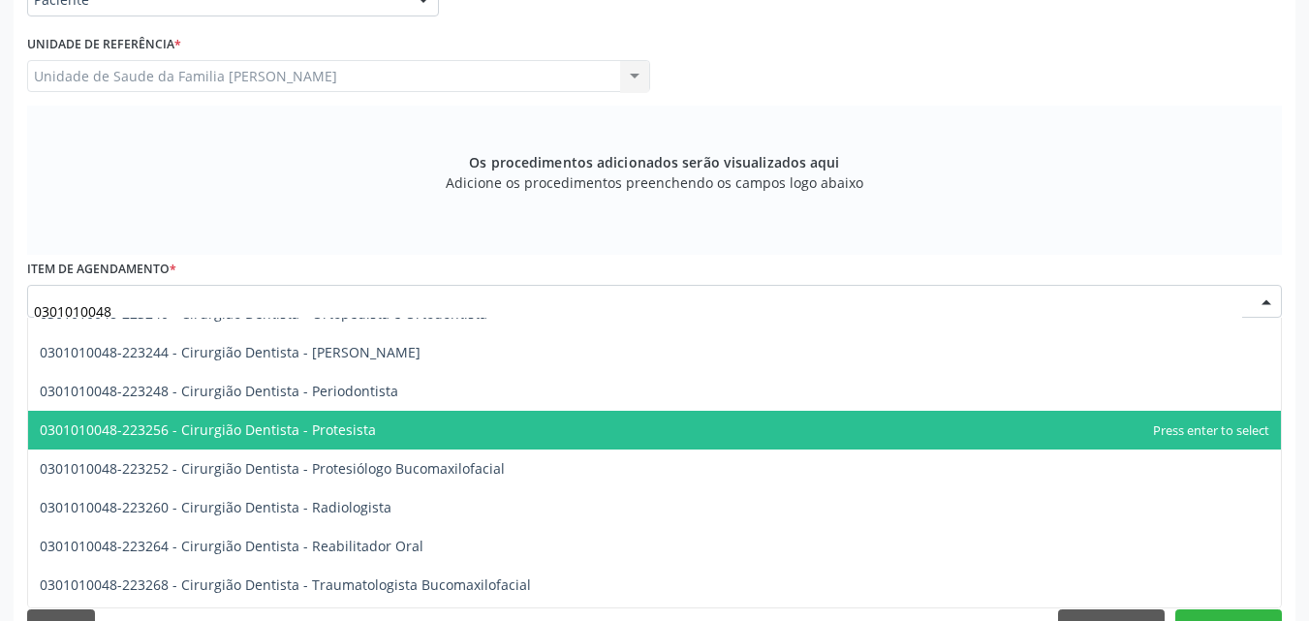
click at [476, 441] on span "0301010048-223256 - Cirurgião Dentista - Protesista" at bounding box center [654, 430] width 1253 height 39
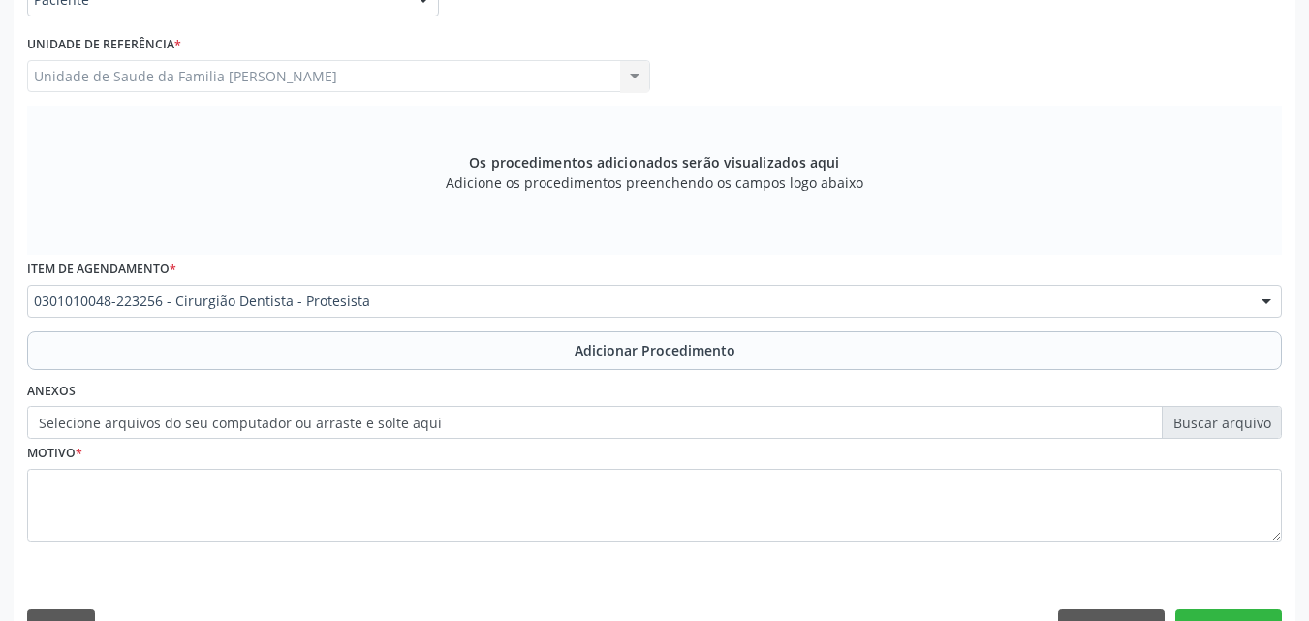
click at [454, 420] on label "Selecione arquivos do seu computador ou arraste e solte aqui" at bounding box center [654, 422] width 1255 height 33
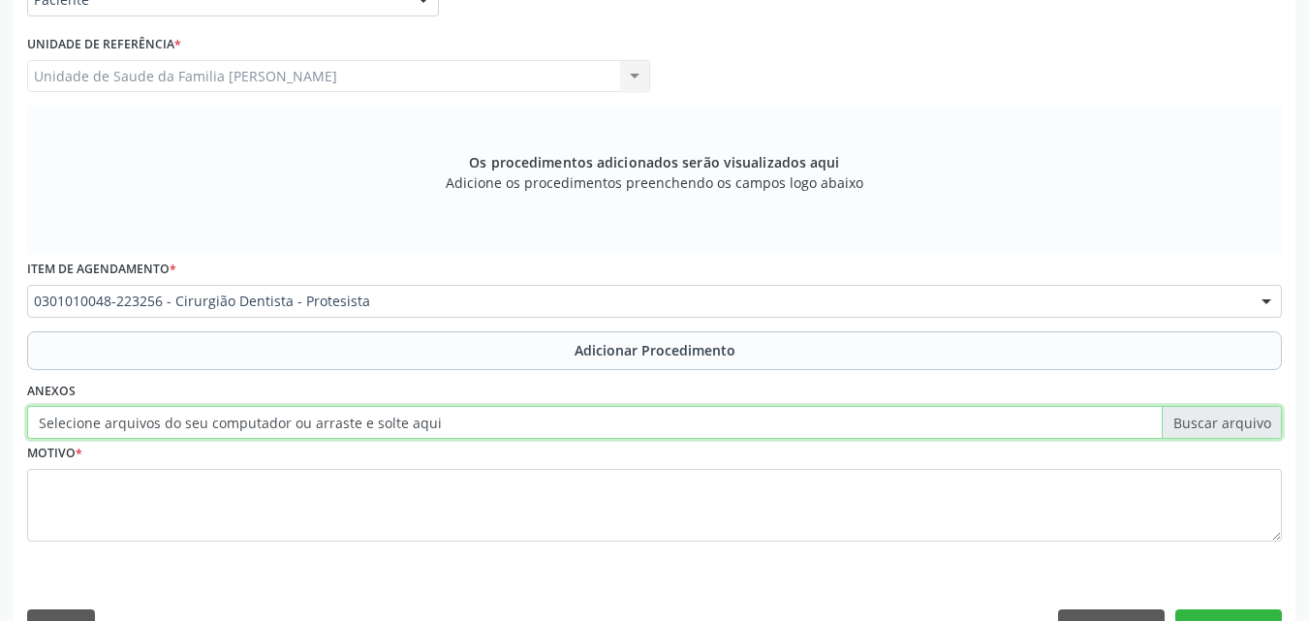
click at [454, 420] on input "Selecione arquivos do seu computador ou arraste e solte aqui" at bounding box center [654, 422] width 1255 height 33
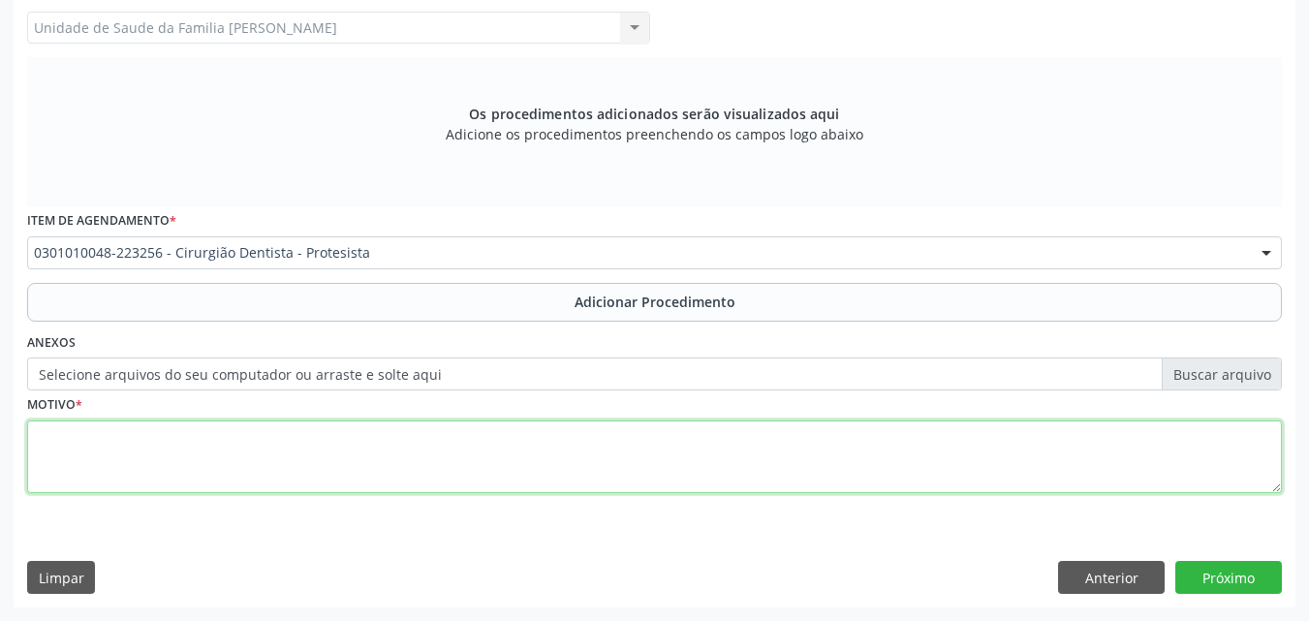
click at [483, 450] on textarea at bounding box center [654, 457] width 1255 height 74
click at [586, 435] on textarea "CEO -" at bounding box center [654, 457] width 1255 height 74
type textarea "CEO -"
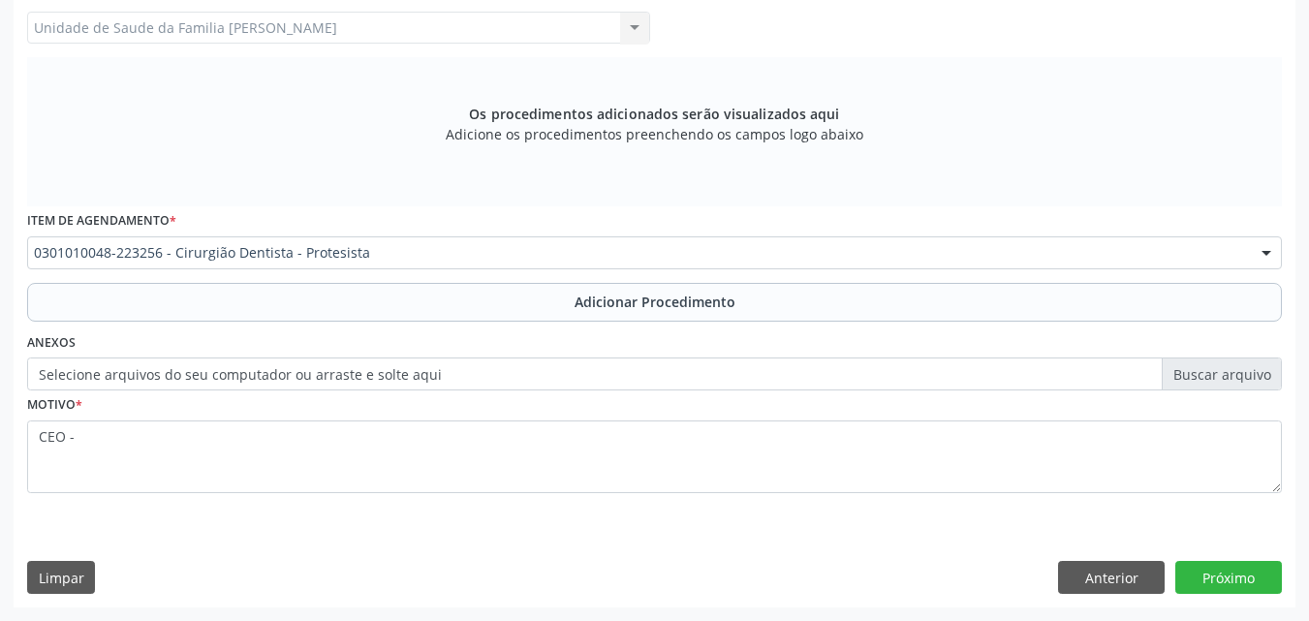
click at [445, 142] on div "Os procedimentos adicionados serão visualizados aqui Adicione os procedimentos …" at bounding box center [654, 131] width 1255 height 149
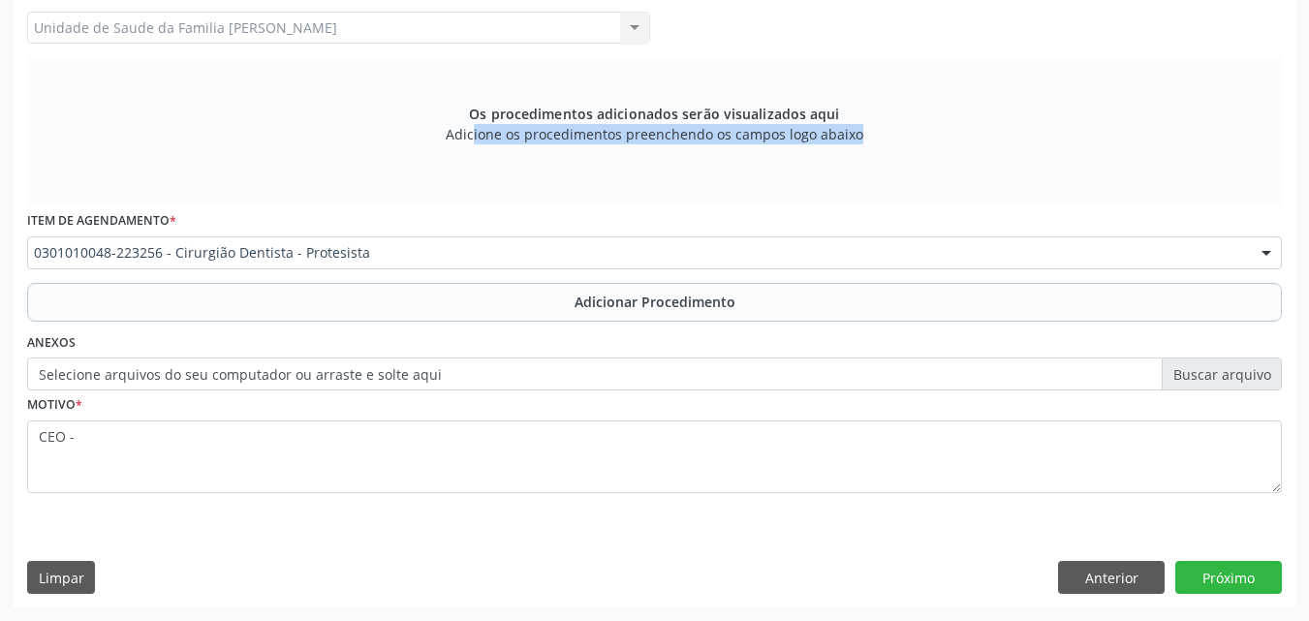
click at [445, 142] on div "Os procedimentos adicionados serão visualizados aqui Adicione os procedimentos …" at bounding box center [654, 131] width 1255 height 149
click at [432, 131] on div "Os procedimentos adicionados serão visualizados aqui Adicione os procedimentos …" at bounding box center [654, 131] width 1255 height 149
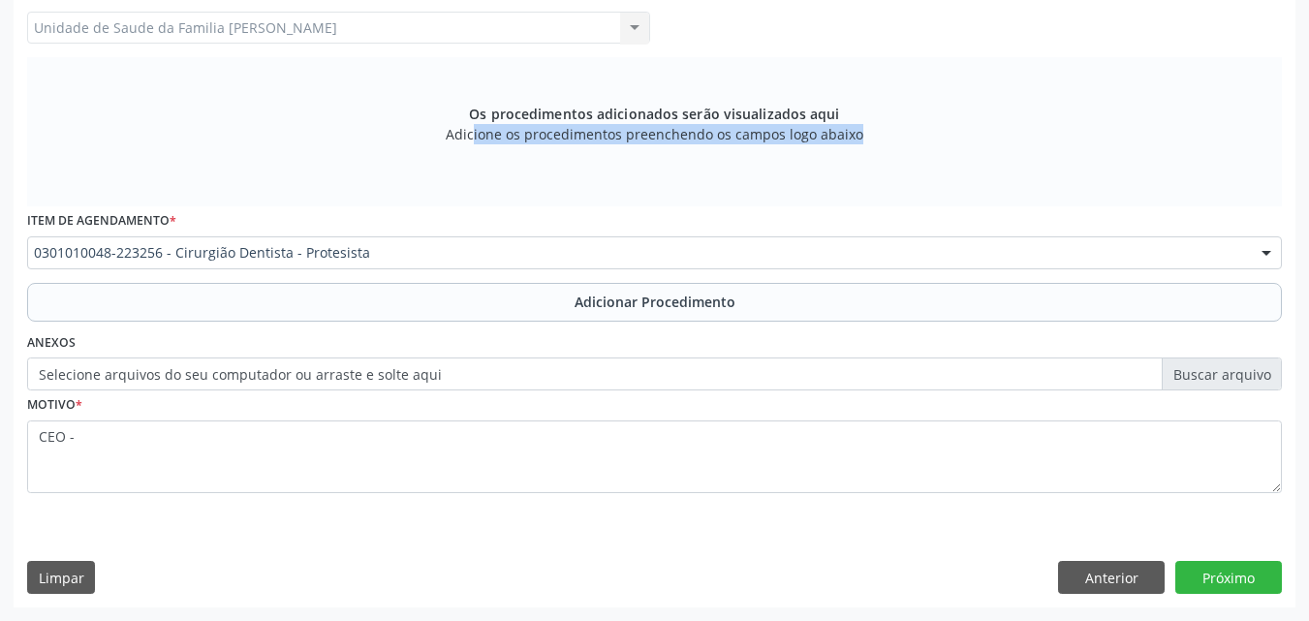
click at [432, 131] on div "Os procedimentos adicionados serão visualizados aqui Adicione os procedimentos …" at bounding box center [654, 131] width 1255 height 149
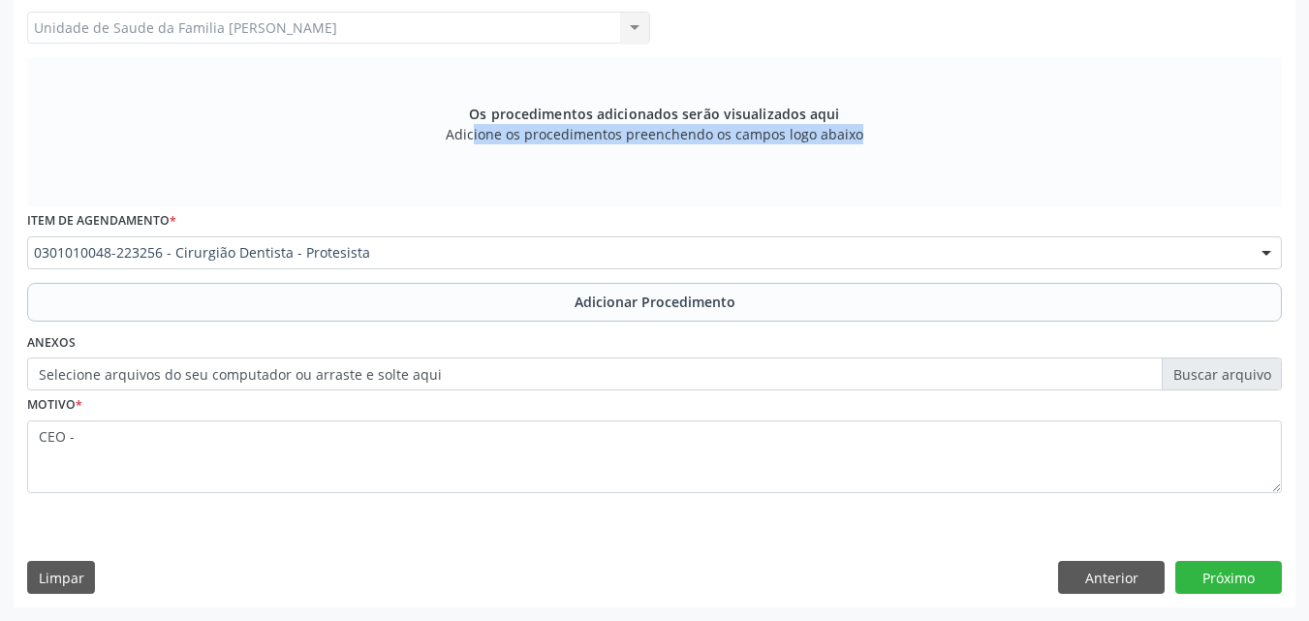
click at [432, 131] on div "Os procedimentos adicionados serão visualizados aqui Adicione os procedimentos …" at bounding box center [654, 131] width 1255 height 149
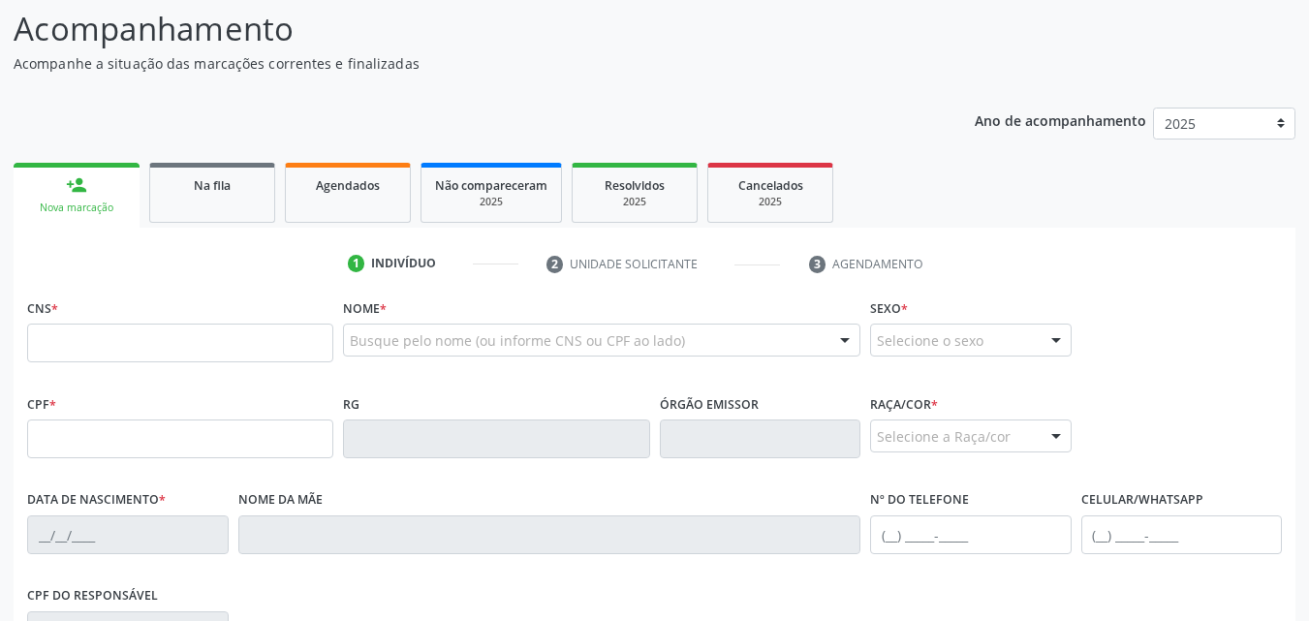
scroll to position [156, 0]
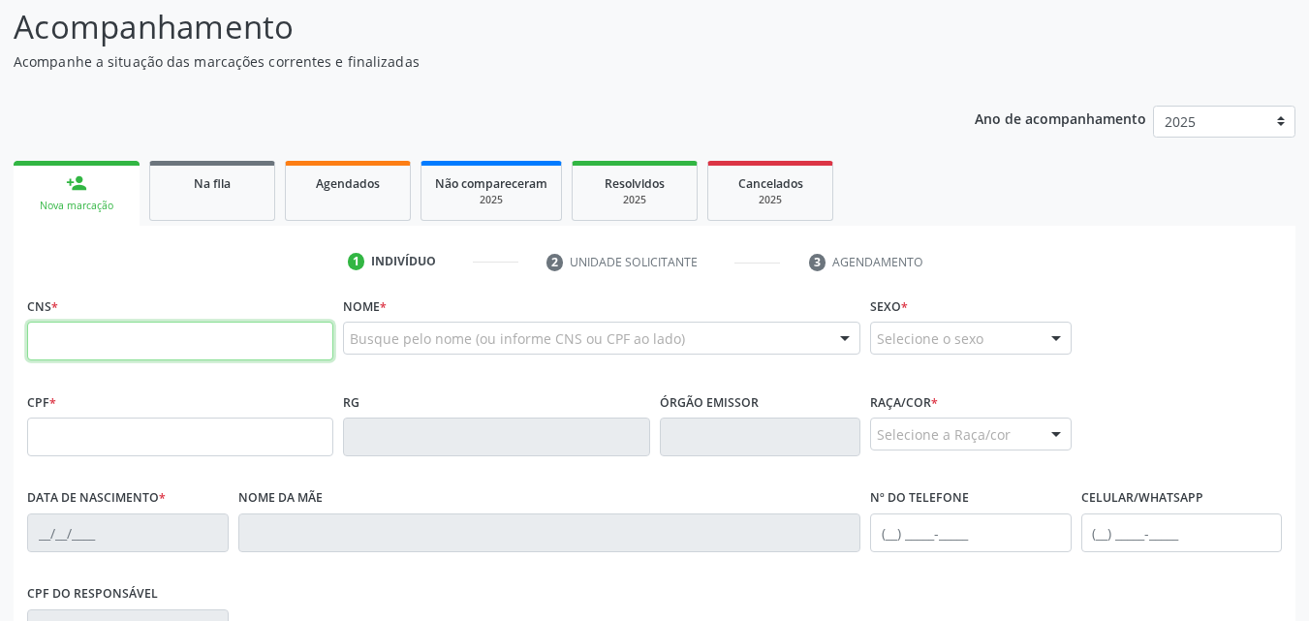
paste input "702 8076 1940 1265"
type input "702 8076 1940 1265"
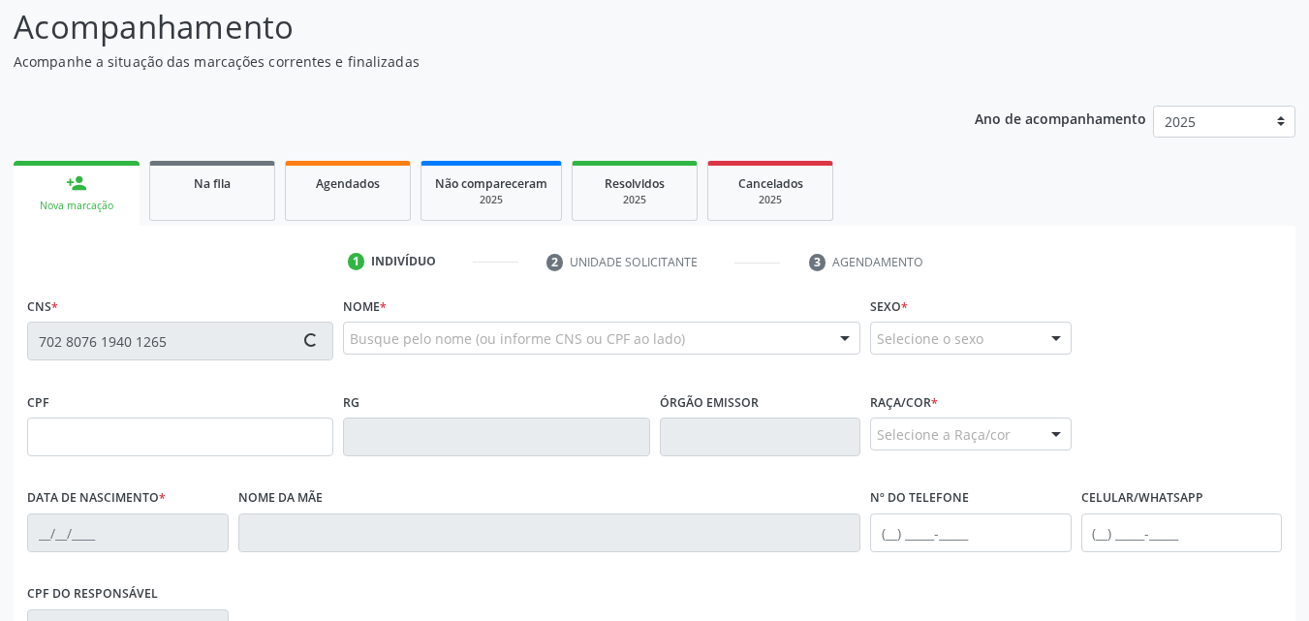
type input "[DATE]"
type input "[PERSON_NAME]"
type input "[PHONE_NUMBER]"
type input "S/N"
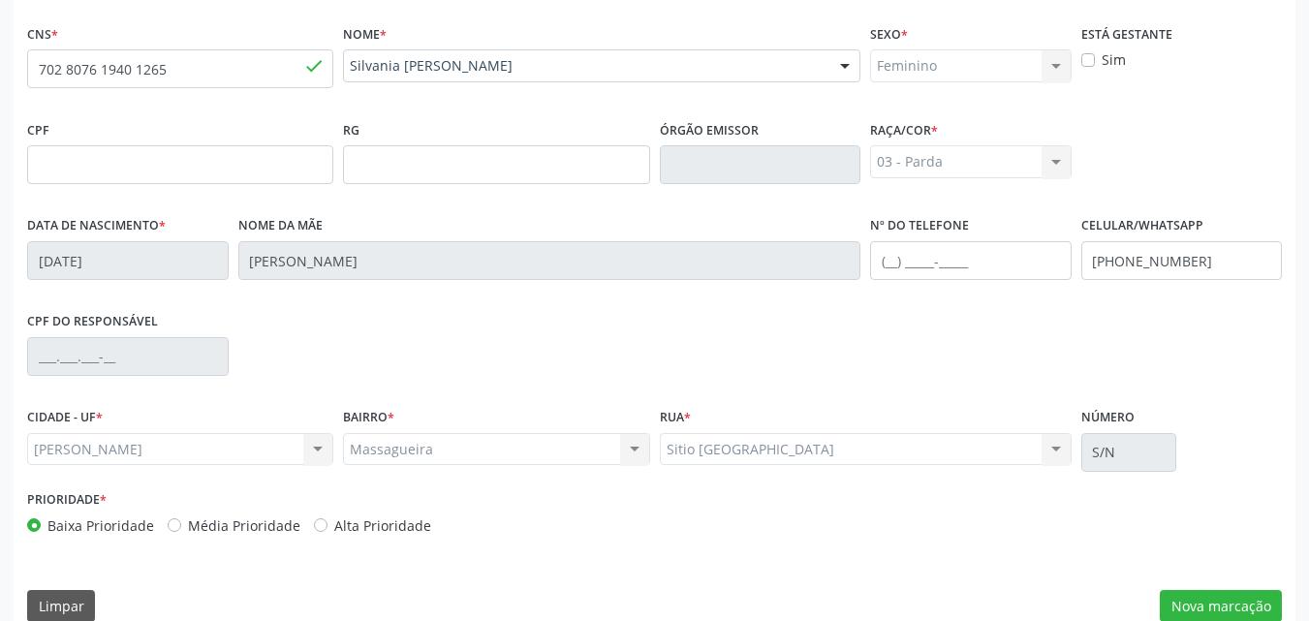
scroll to position [456, 0]
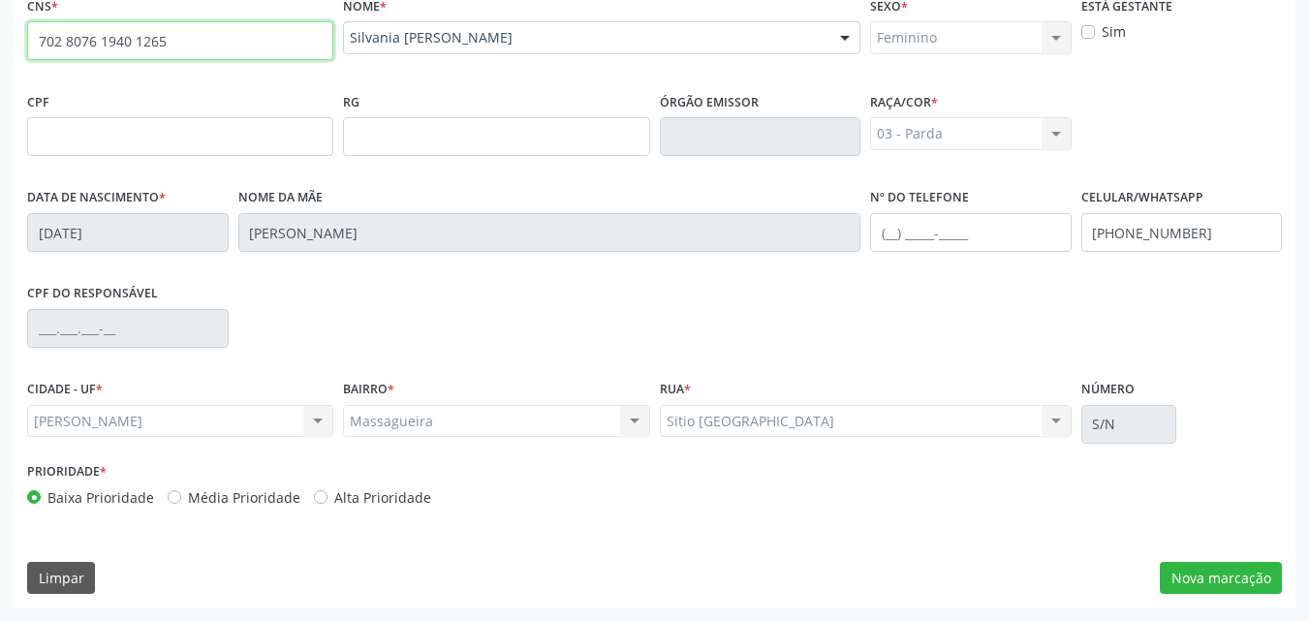
click at [248, 43] on input "702 8076 1940 1265" at bounding box center [180, 40] width 306 height 39
paste input "702 8076 1940 1265"
type input "702 8076 1940 1265"
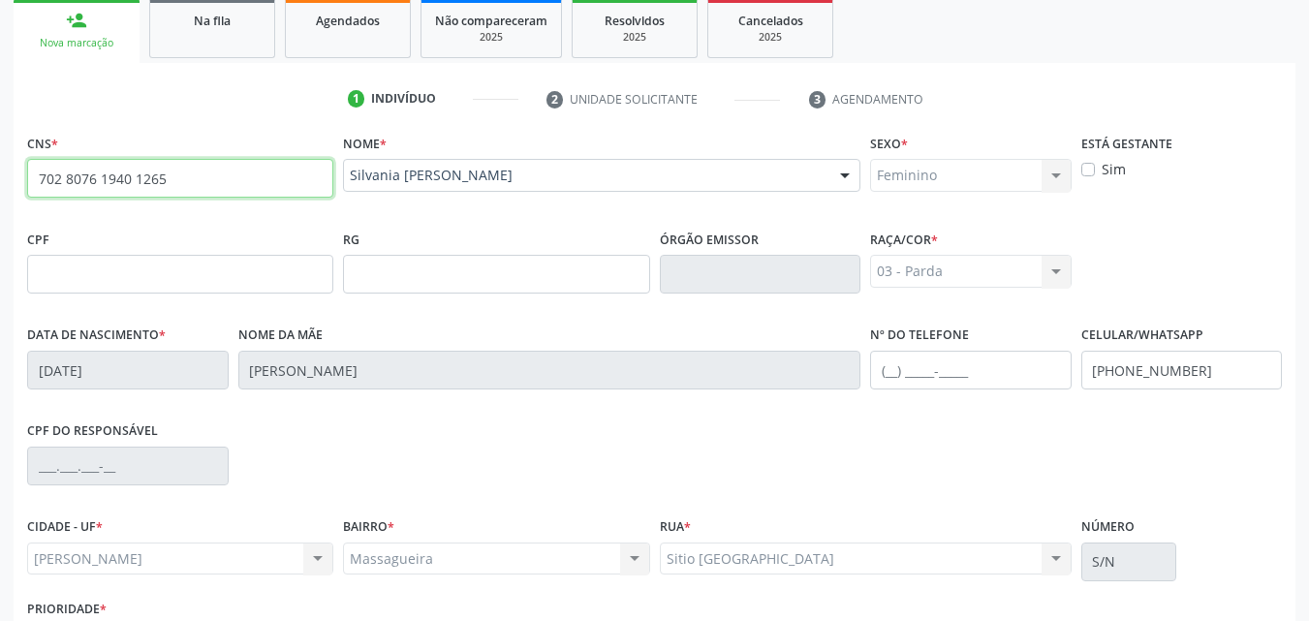
scroll to position [318, 0]
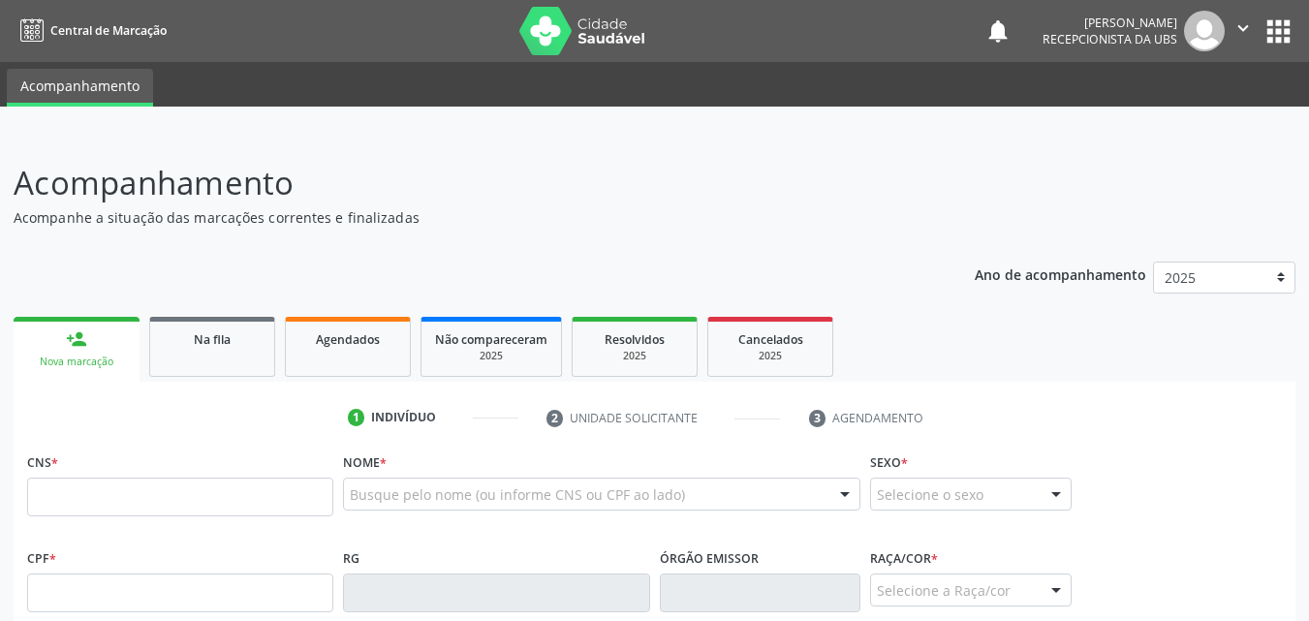
scroll to position [382, 0]
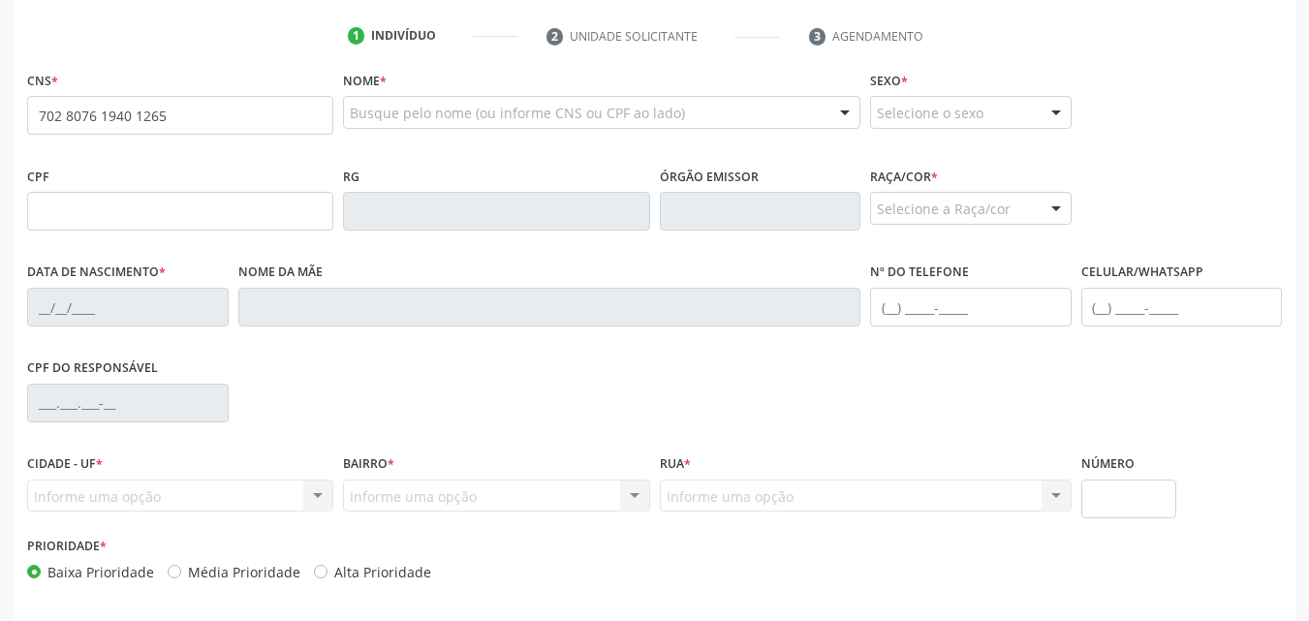
type input "702 8076 1940 1265"
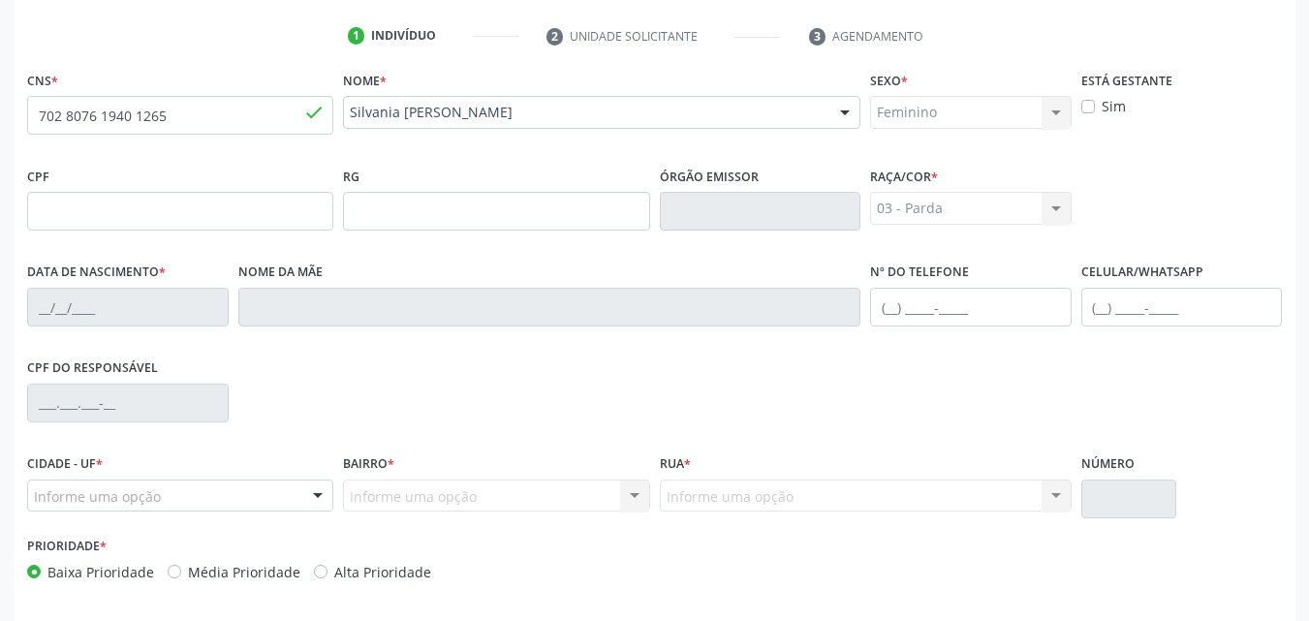
type input "[DATE]"
type input "[PERSON_NAME]"
type input "[PHONE_NUMBER]"
type input "S/N"
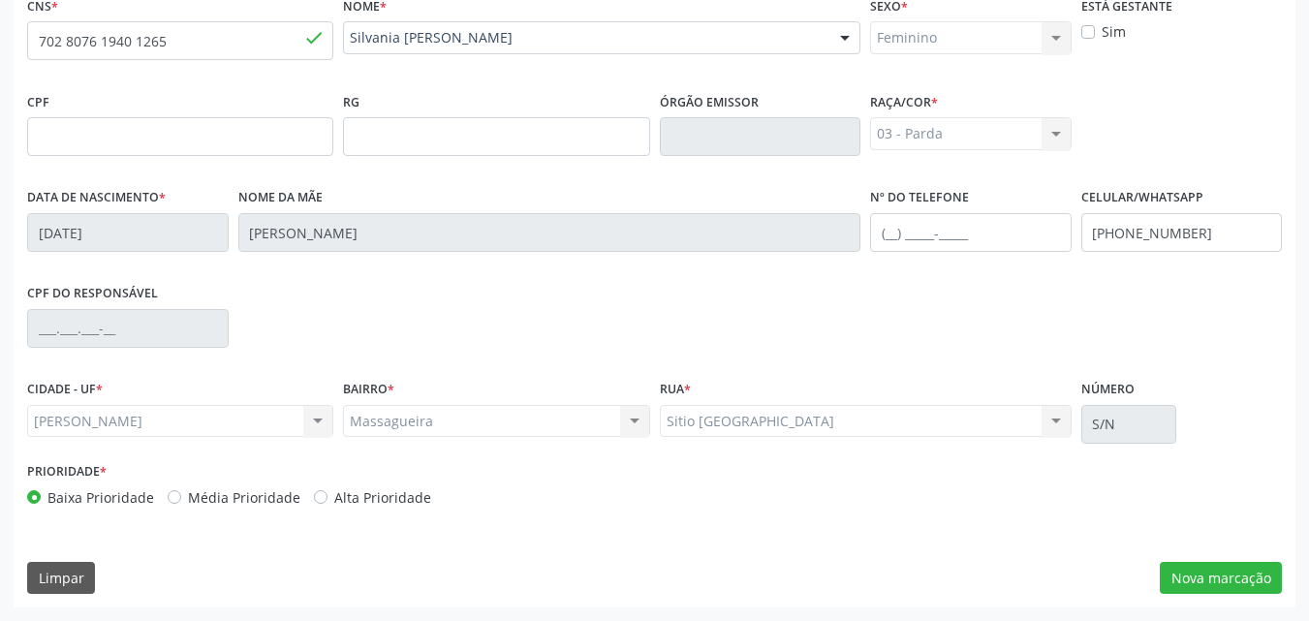
scroll to position [0, 0]
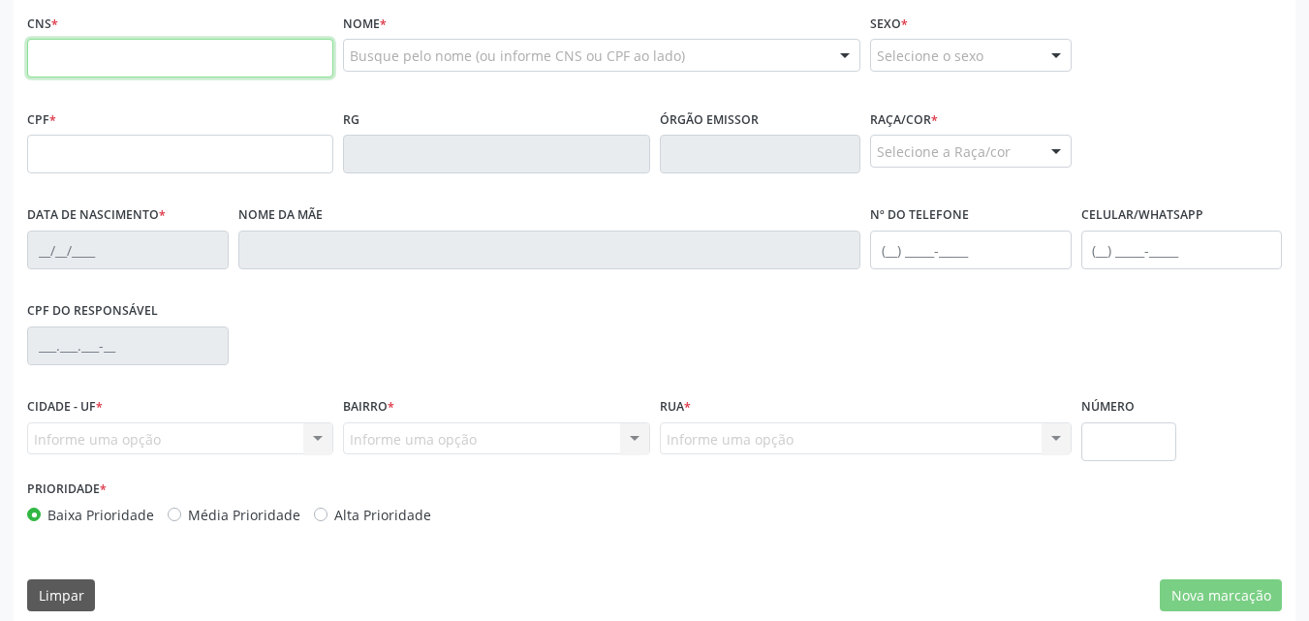
scroll to position [456, 0]
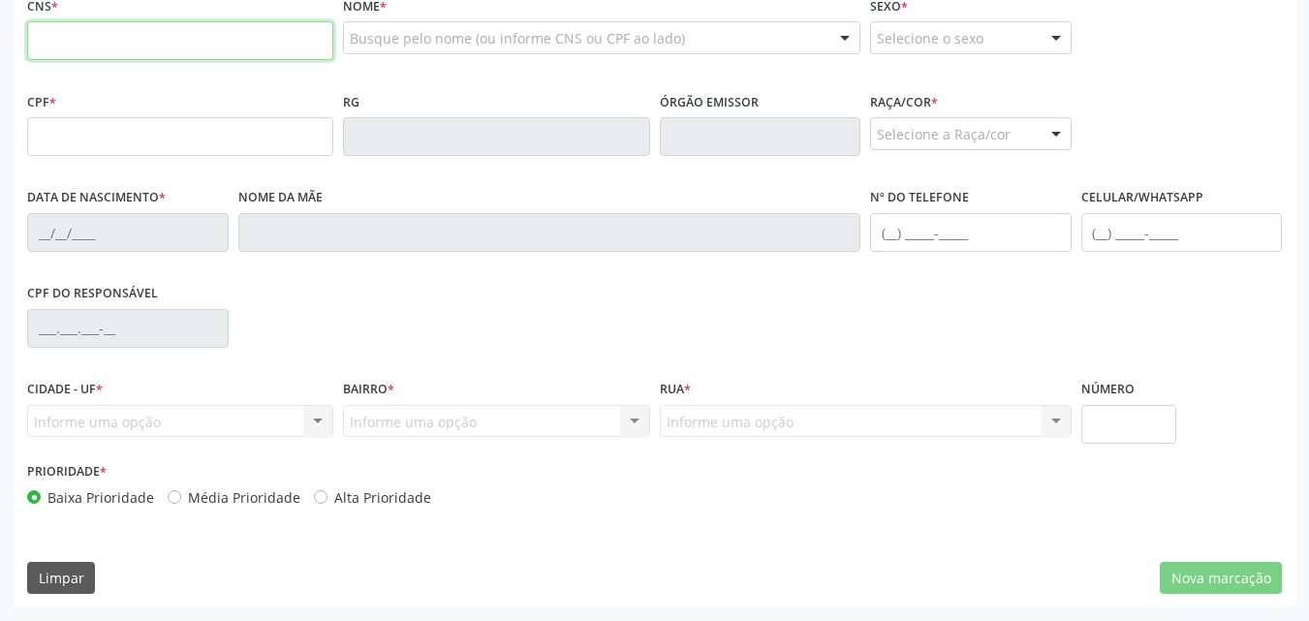
paste input "706 4086 8009 6784"
type input "706 4086 8009 6784"
type input "923.707.644-49"
type input "12/03/1958"
type input "Maria Gerusa dos Santos"
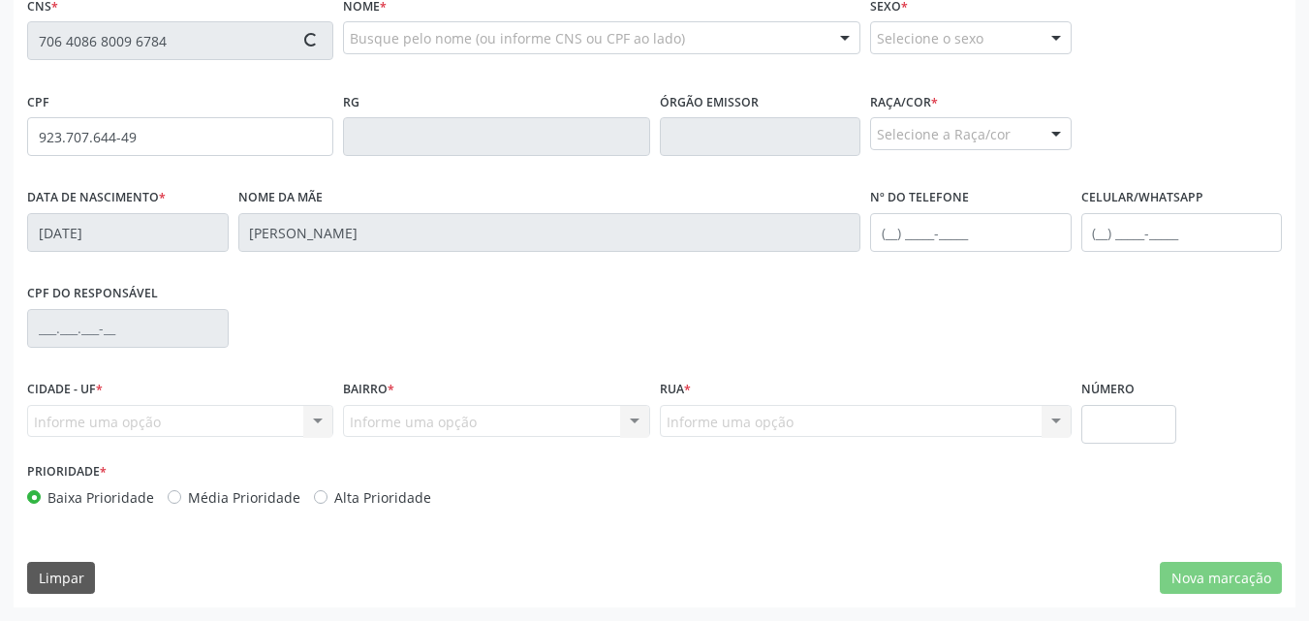
type input "(82) 99111-3897"
type input "225"
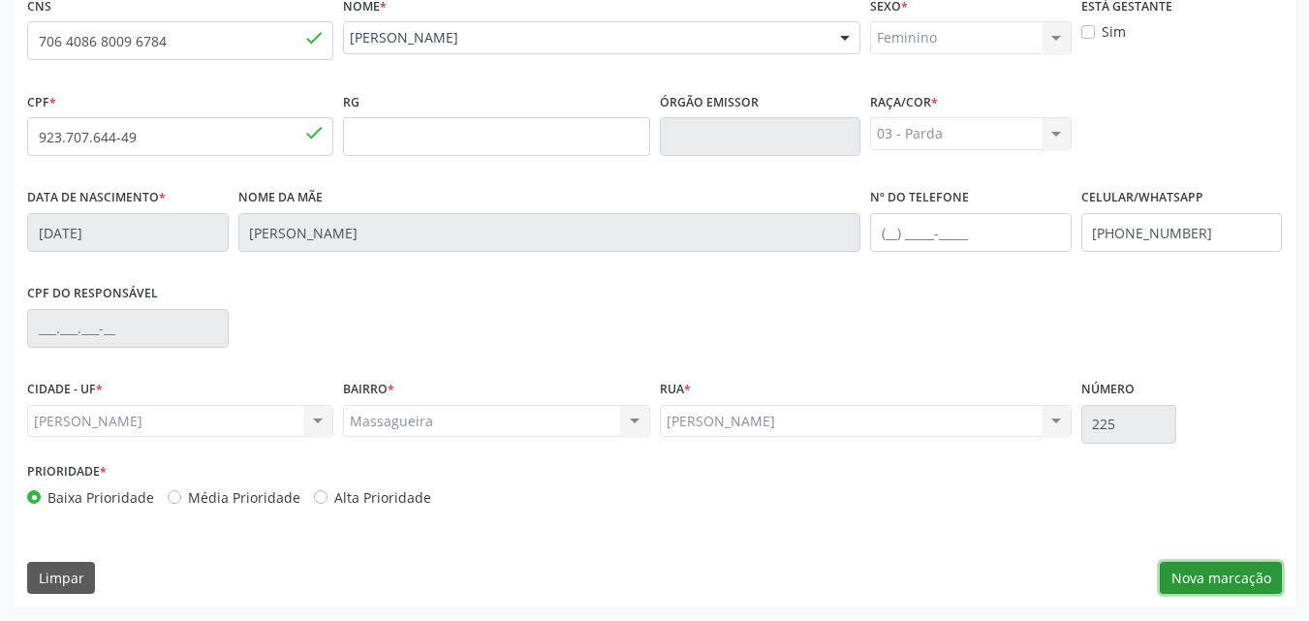
click at [1203, 584] on button "Nova marcação" at bounding box center [1221, 578] width 122 height 33
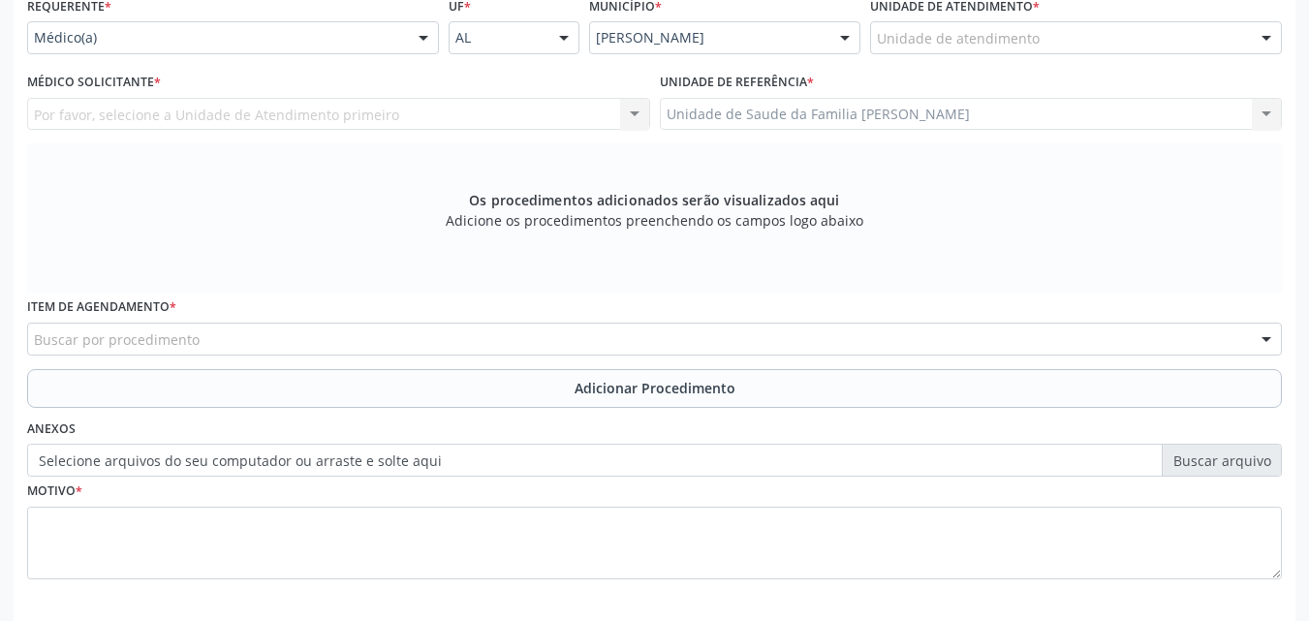
scroll to position [384, 0]
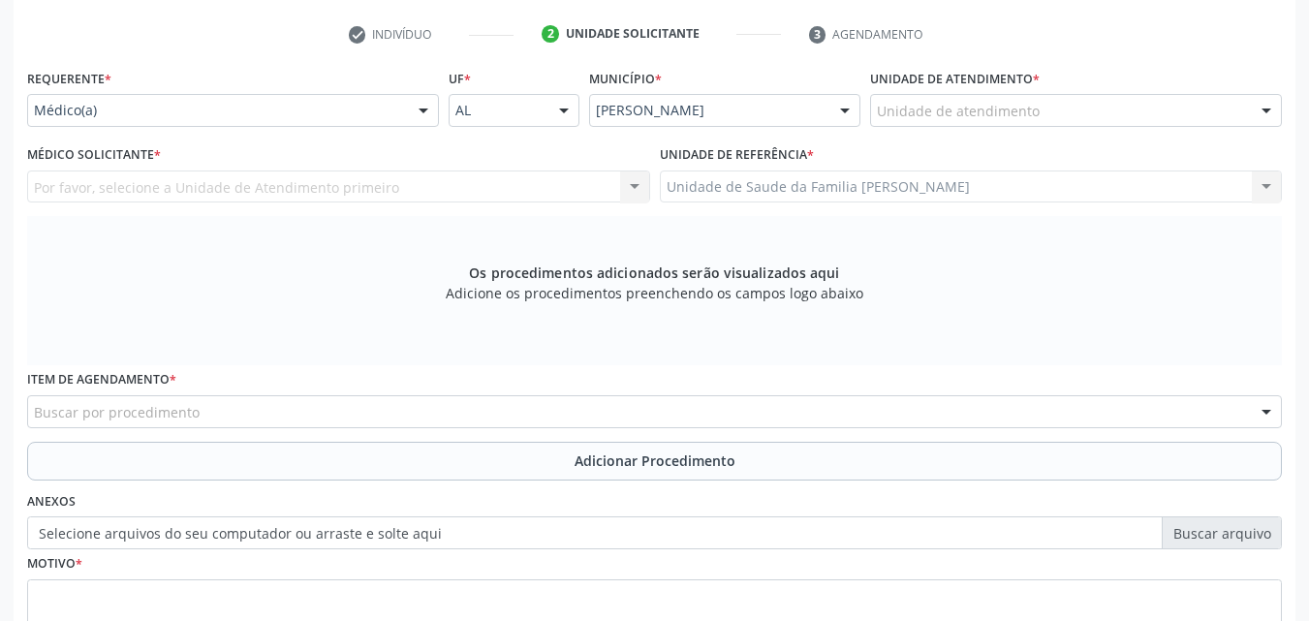
click at [854, 190] on div "Unidade de Saude da Familia Massagueira Unidade de Saude da Familia Massagueira…" at bounding box center [971, 187] width 623 height 33
click at [831, 187] on div "Unidade de Saude da Familia Massagueira Unidade de Saude da Familia Massagueira…" at bounding box center [971, 187] width 623 height 33
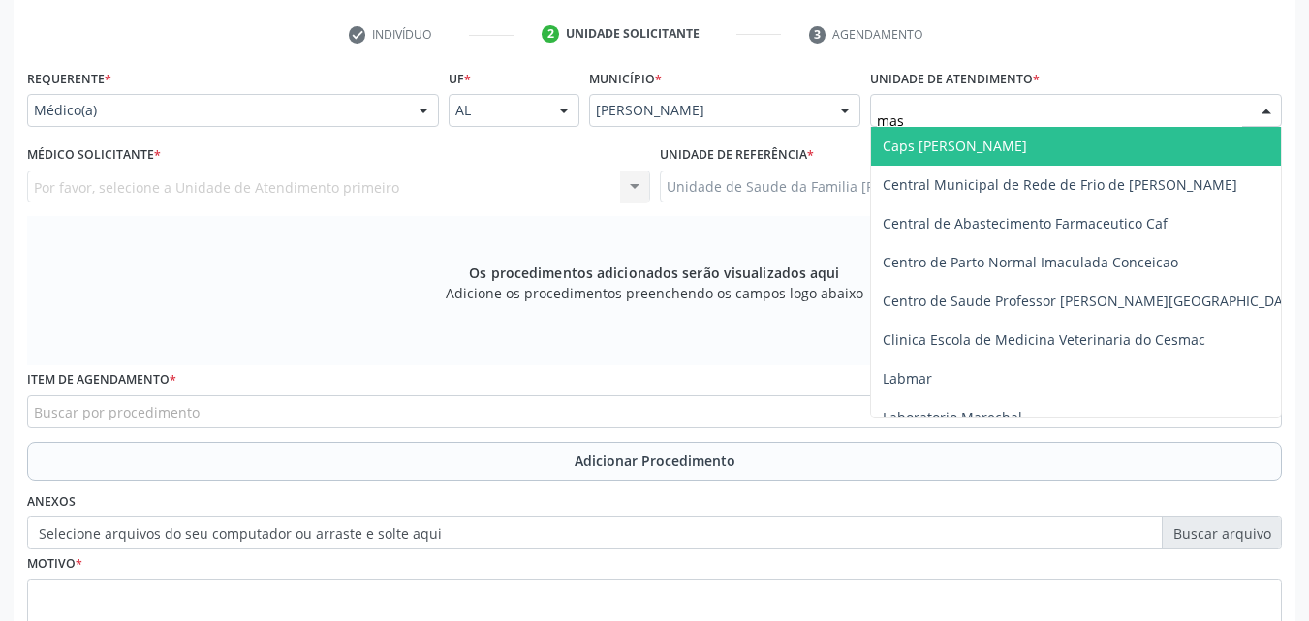
type input "mass"
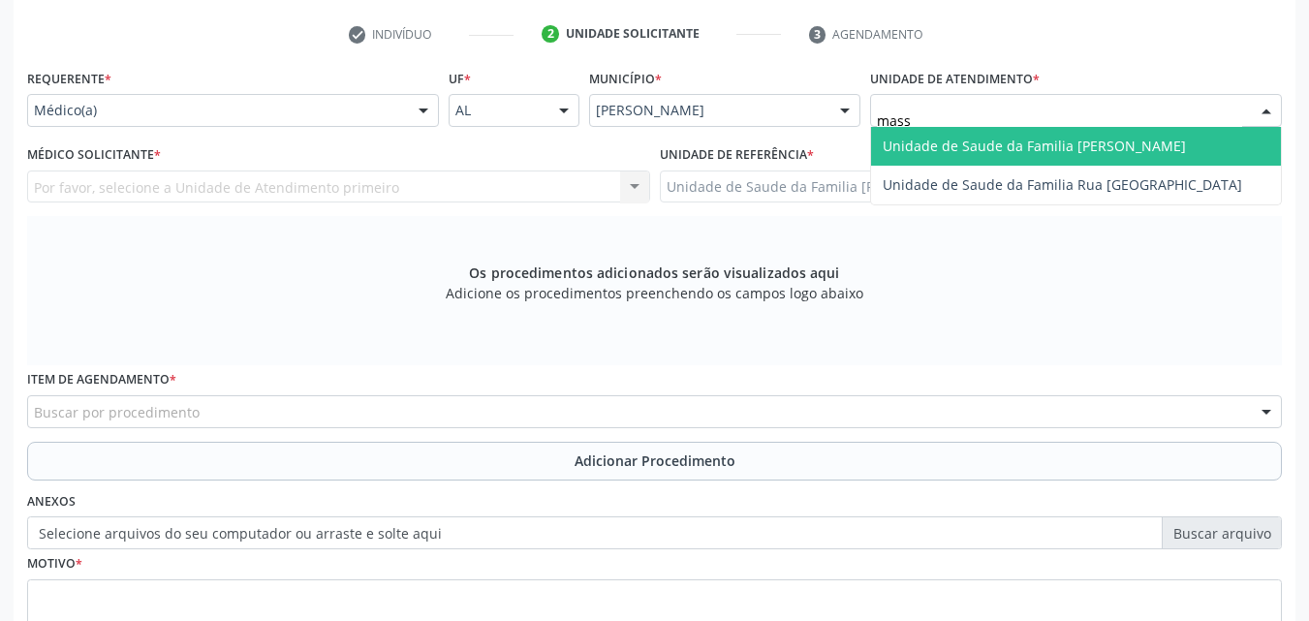
click at [1012, 141] on span "Unidade de Saude da Familia [PERSON_NAME]" at bounding box center [1034, 146] width 303 height 18
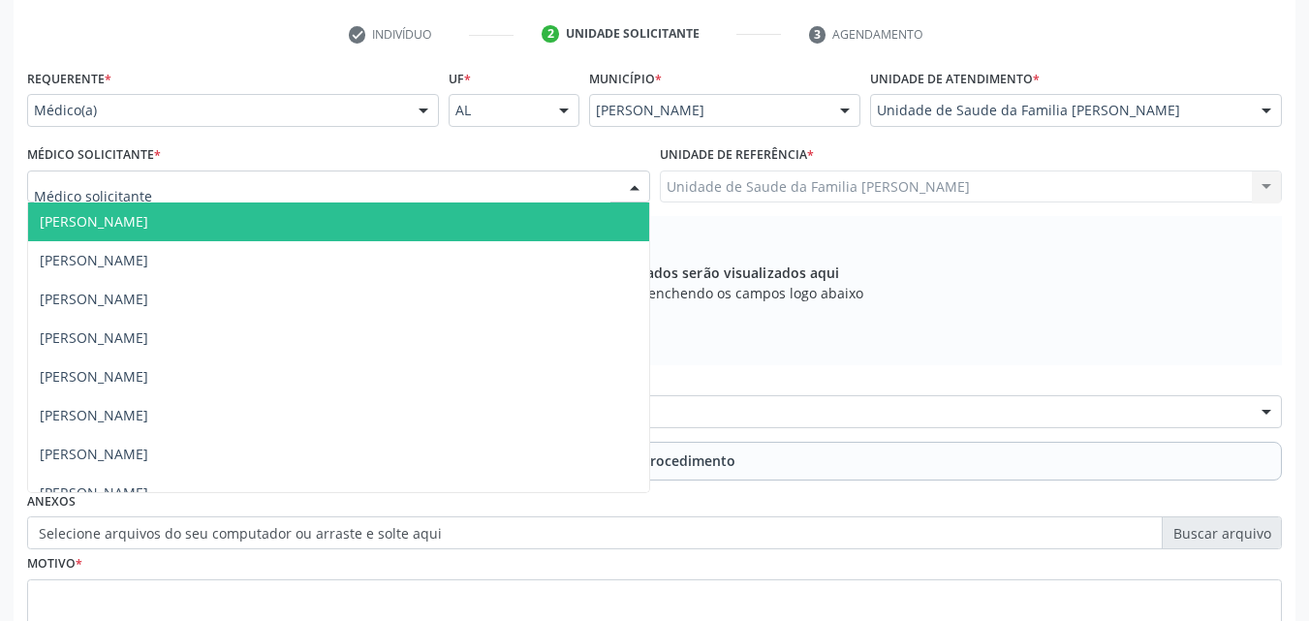
click at [514, 193] on div at bounding box center [338, 187] width 623 height 33
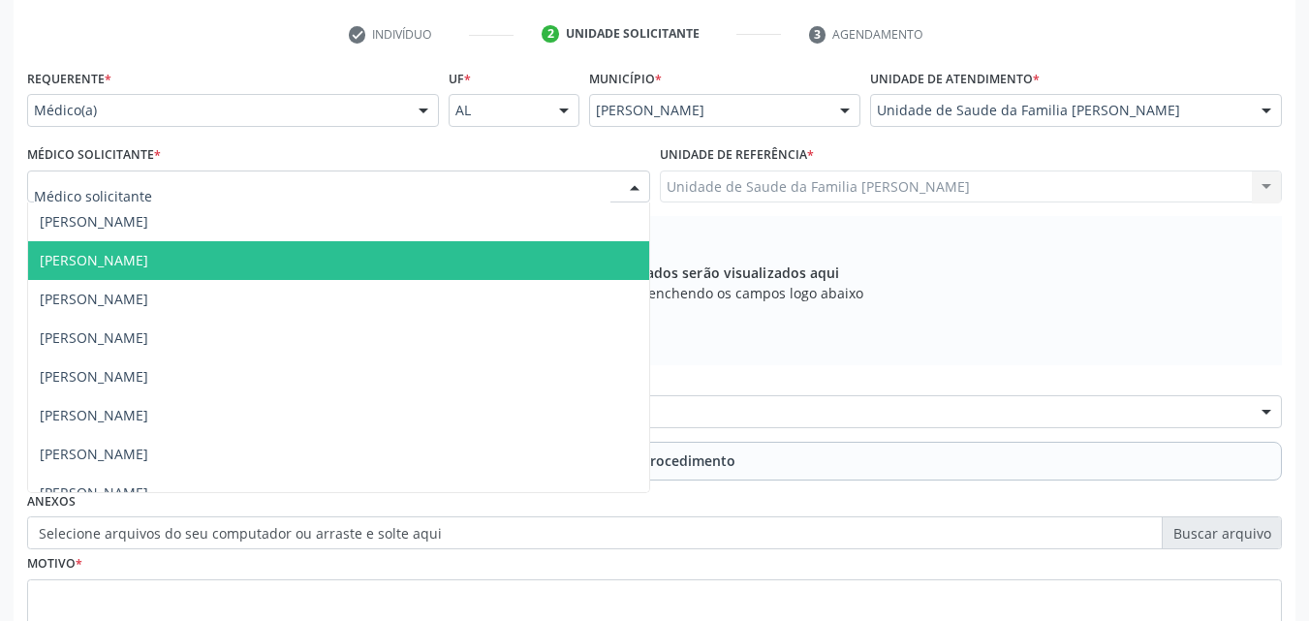
click at [404, 256] on span "Elizabeth Macario dos Santos" at bounding box center [338, 260] width 621 height 39
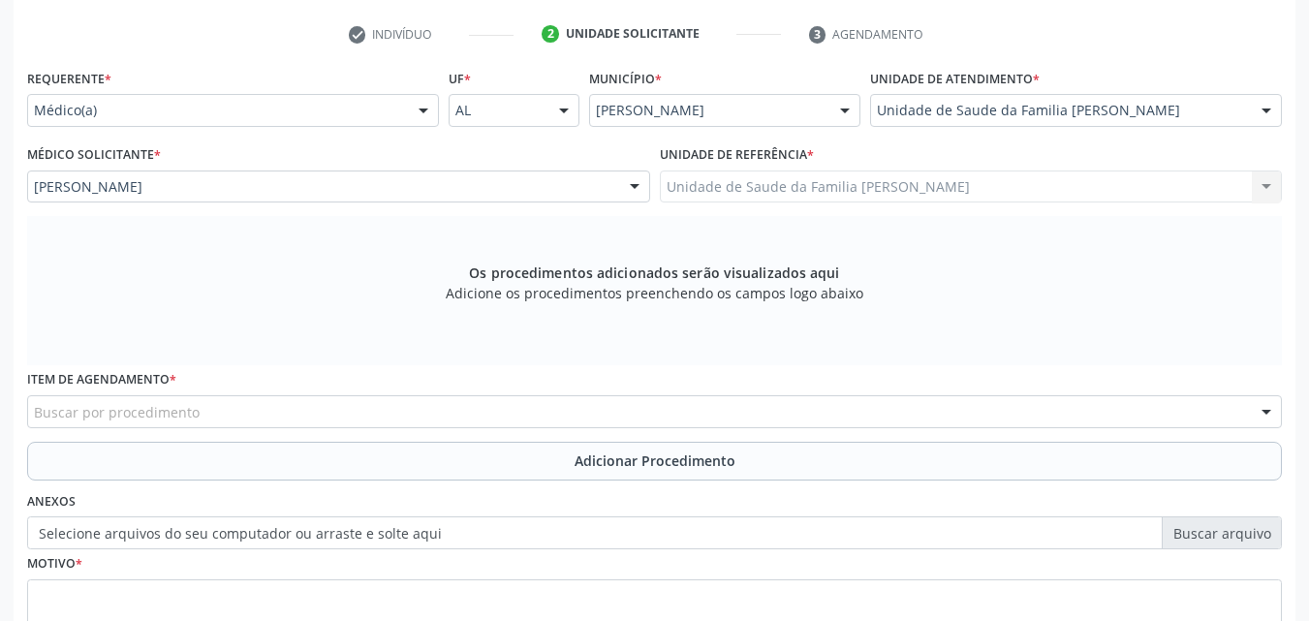
click at [698, 199] on div "Unidade de Saude da Familia Massagueira Unidade de Saude da Familia Massagueira…" at bounding box center [971, 187] width 623 height 33
click at [695, 184] on div "Unidade de Saude da Familia Massagueira Unidade de Saude da Familia Massagueira…" at bounding box center [971, 187] width 623 height 33
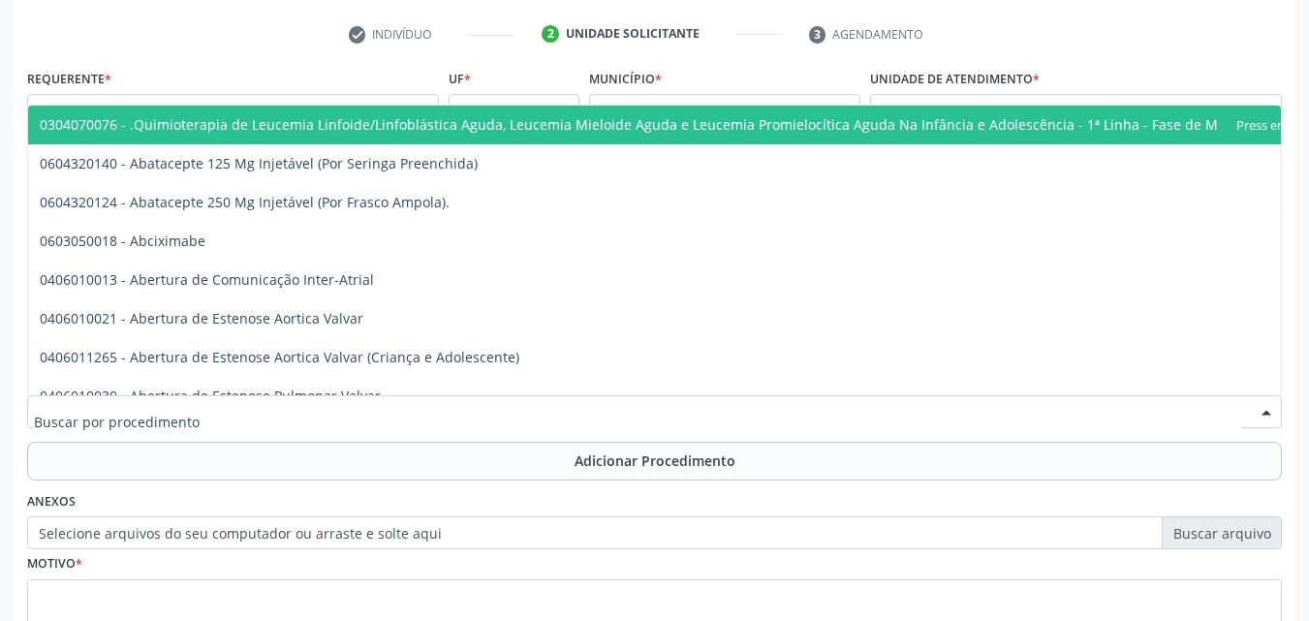
click at [901, 410] on div at bounding box center [654, 411] width 1255 height 33
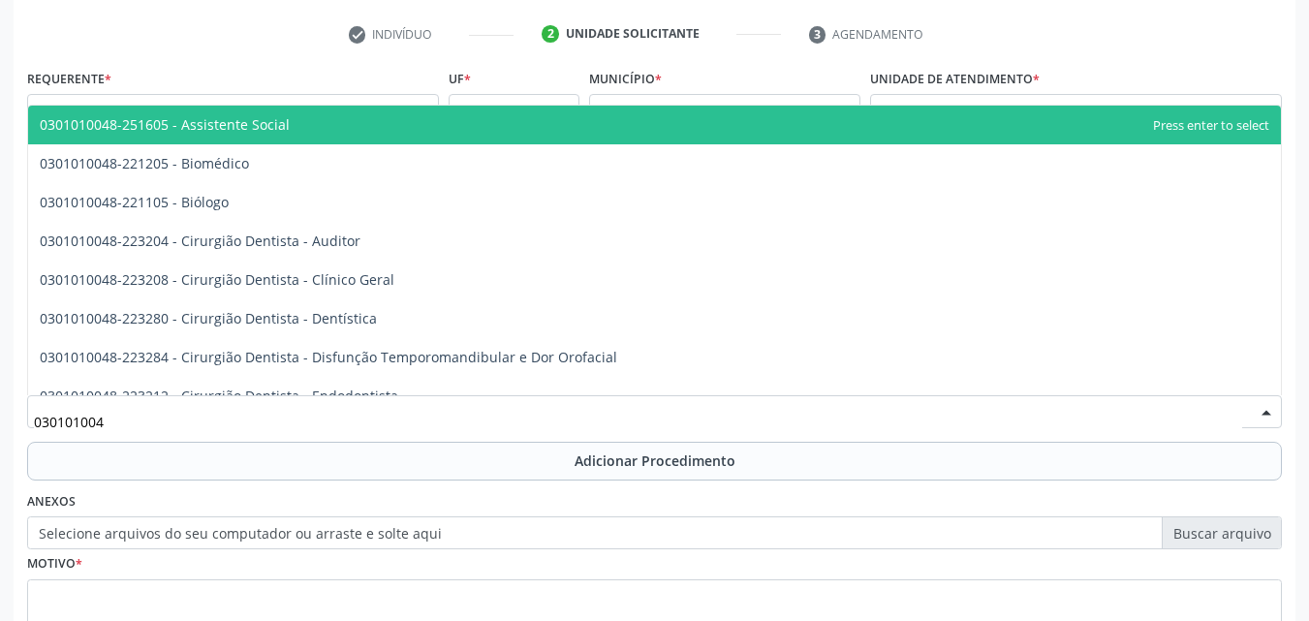
type input "0301010048"
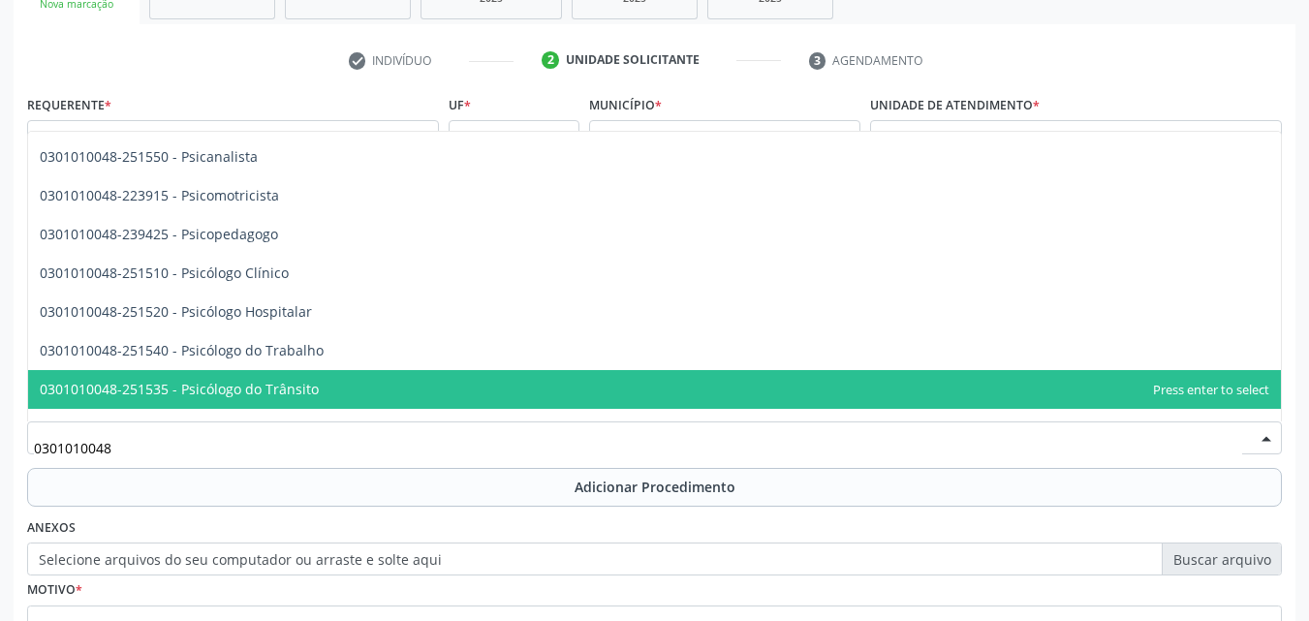
scroll to position [3094, 0]
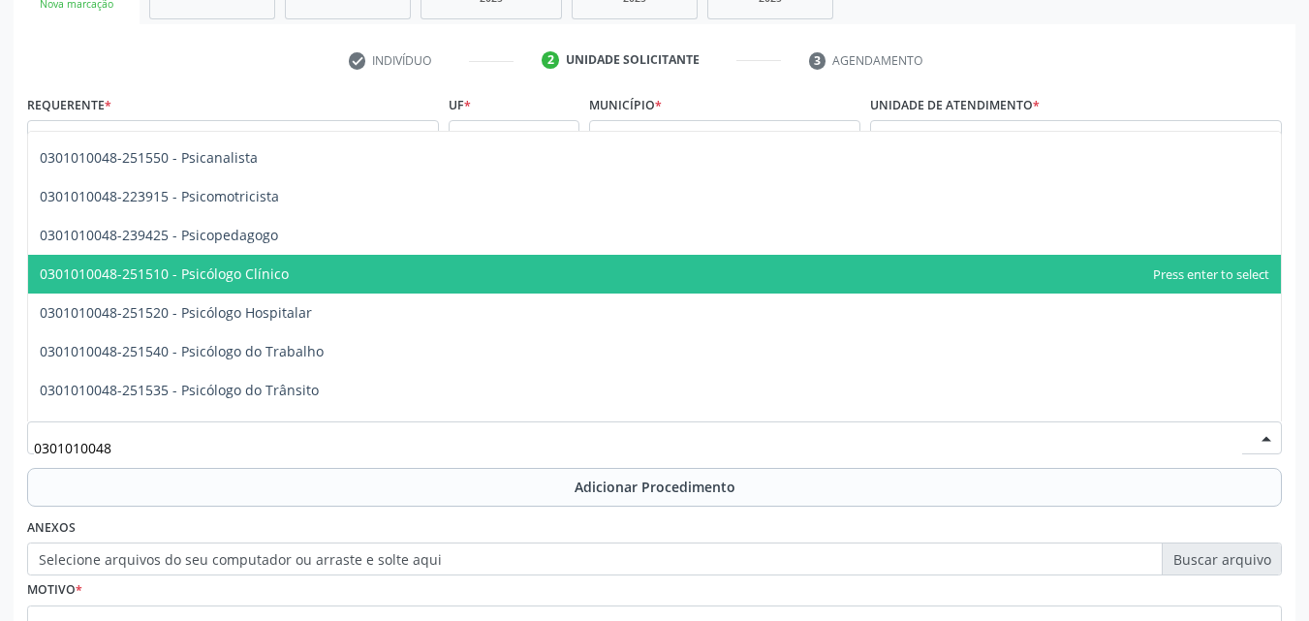
click at [571, 286] on span "0301010048-251510 - Psicólogo Clínico" at bounding box center [654, 274] width 1253 height 39
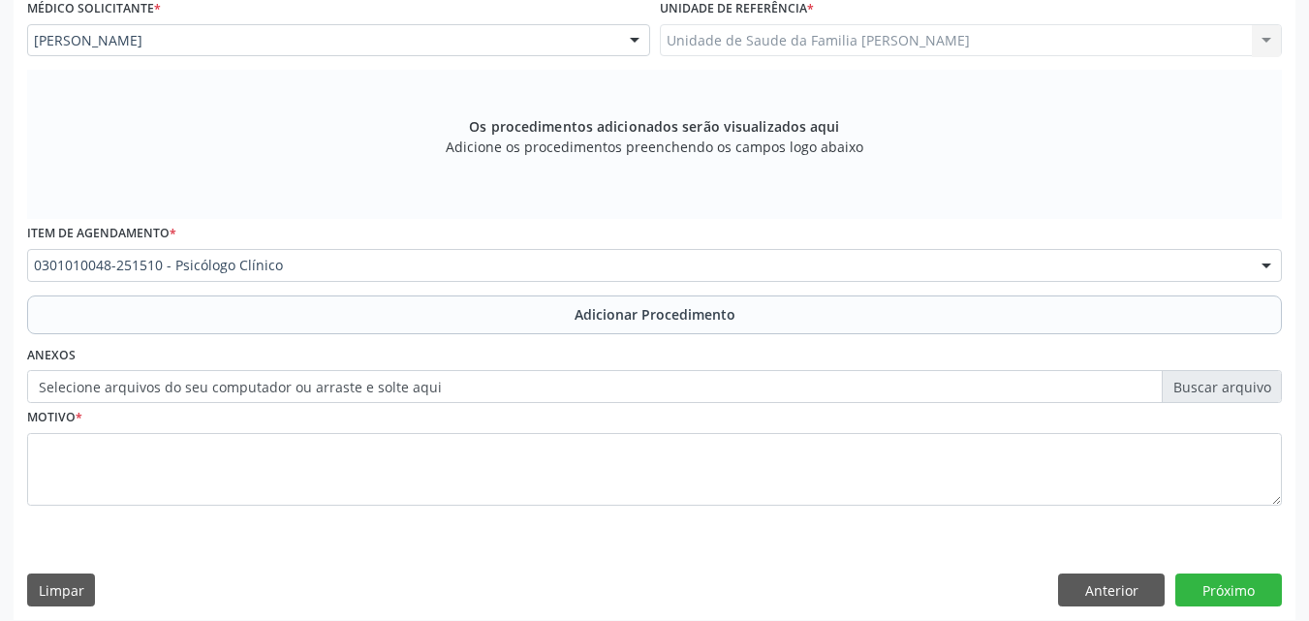
scroll to position [538, 0]
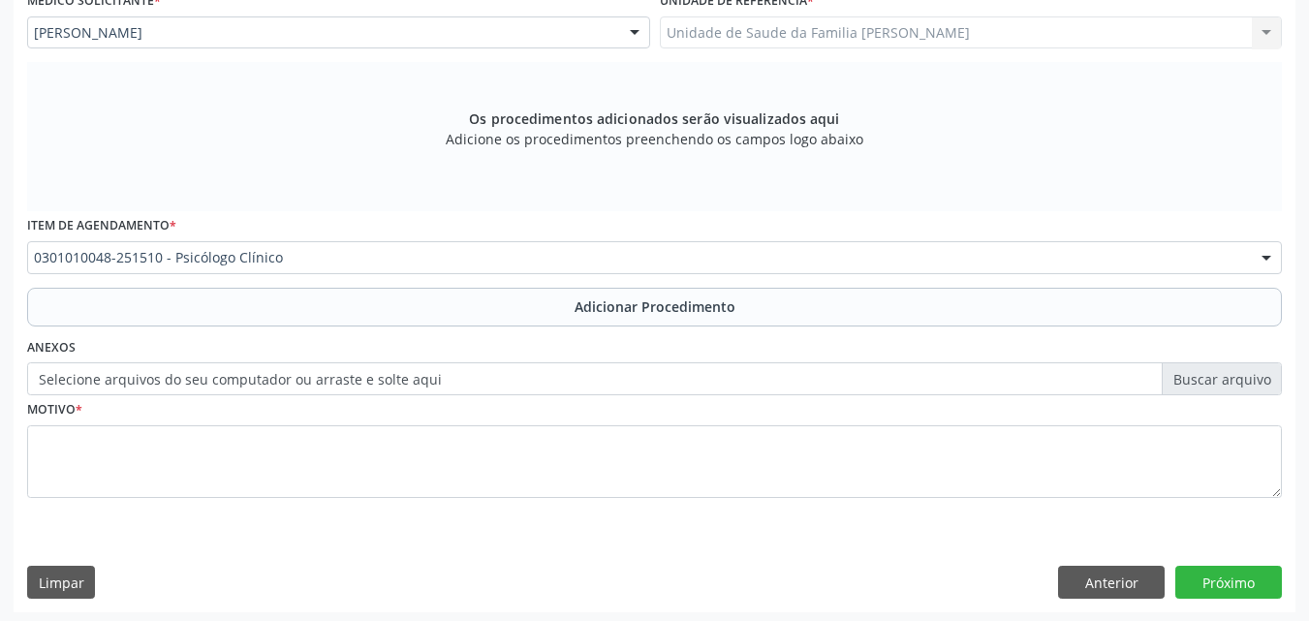
click at [501, 402] on div "Motivo *" at bounding box center [654, 446] width 1255 height 103
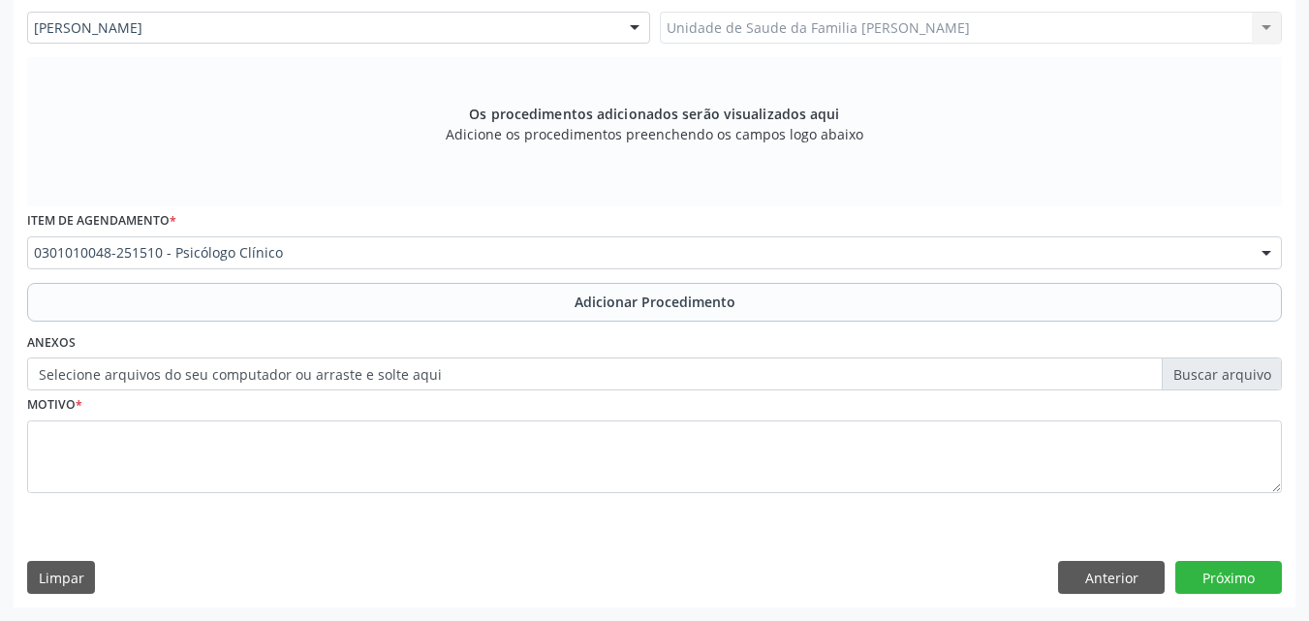
drag, startPoint x: 501, startPoint y: 402, endPoint x: 498, endPoint y: 444, distance: 41.8
click at [498, 444] on div "Motivo *" at bounding box center [654, 441] width 1255 height 103
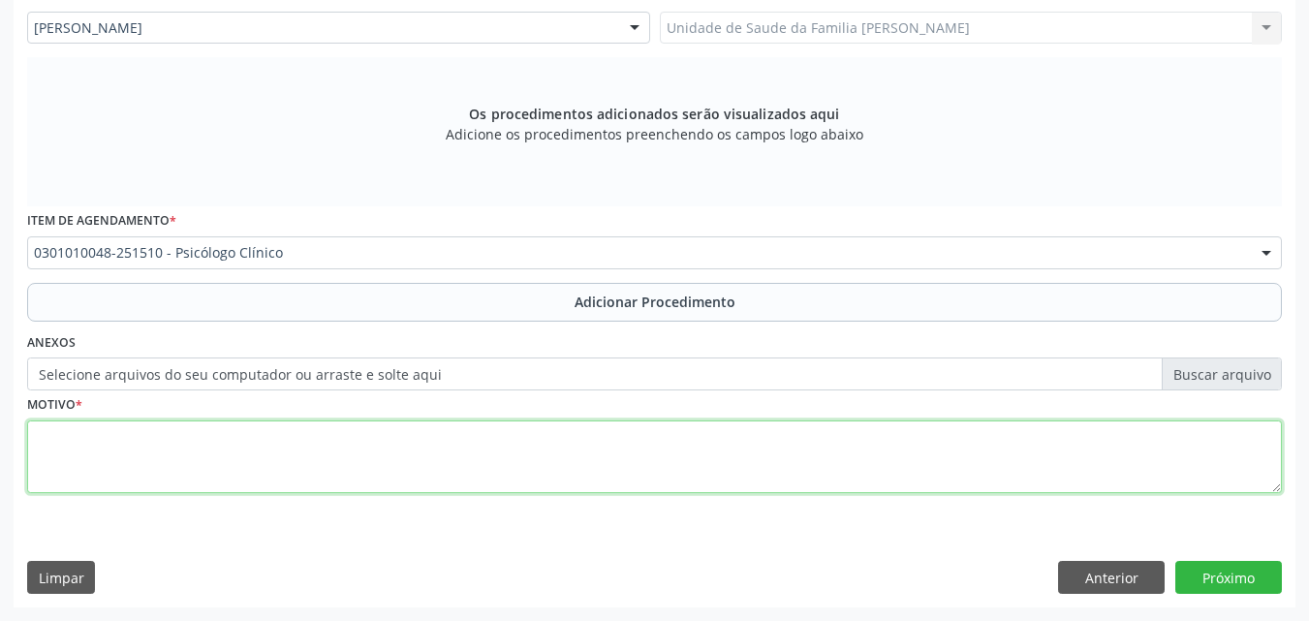
click at [498, 444] on textarea at bounding box center [654, 457] width 1255 height 74
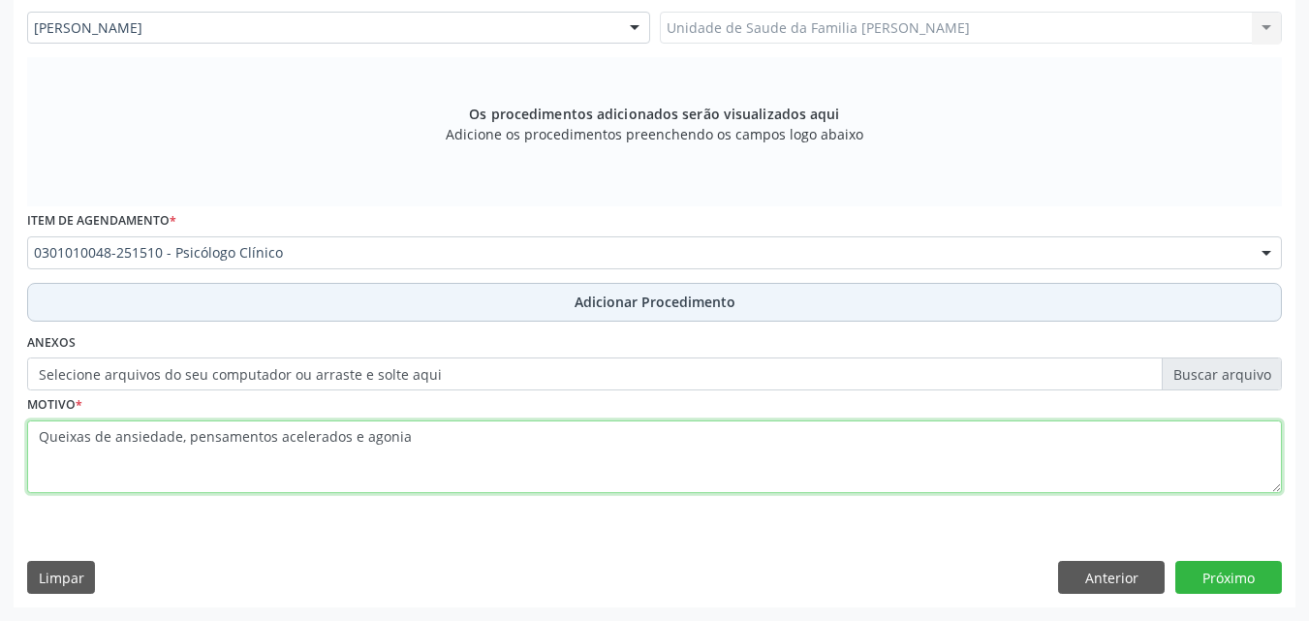
type textarea "Queixas de ansiedade, pensamentos acelerados e agonia"
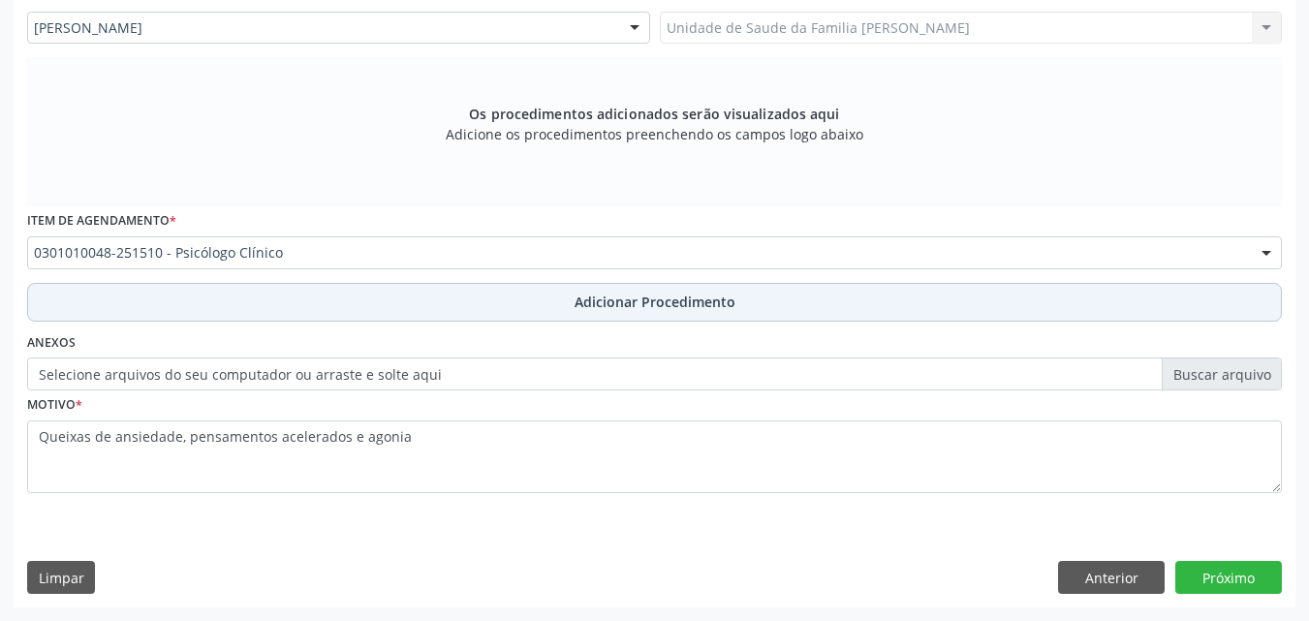
click at [807, 307] on button "Adicionar Procedimento" at bounding box center [654, 302] width 1255 height 39
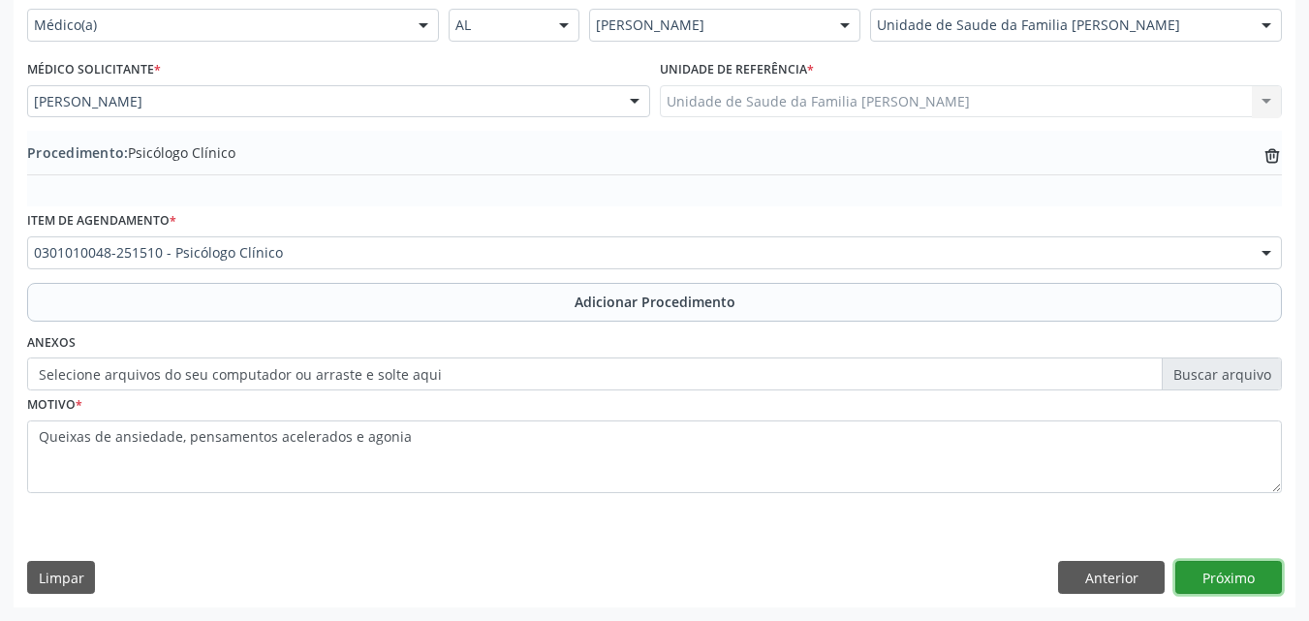
click at [1235, 586] on button "Próximo" at bounding box center [1228, 577] width 107 height 33
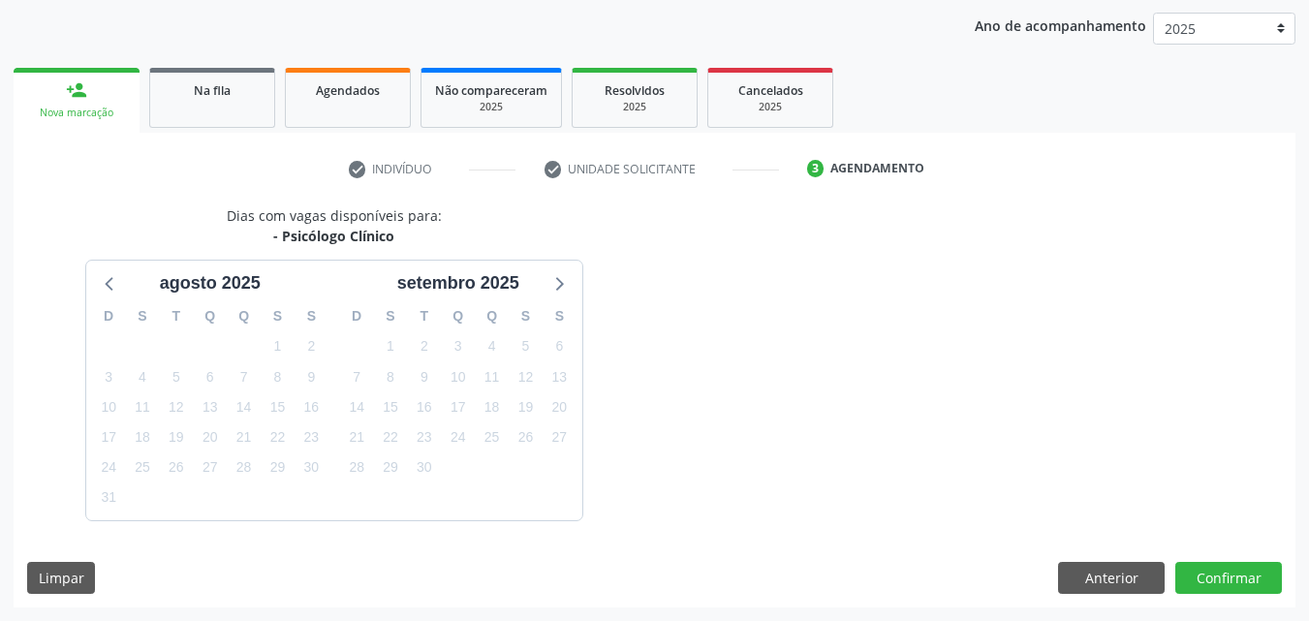
scroll to position [306, 0]
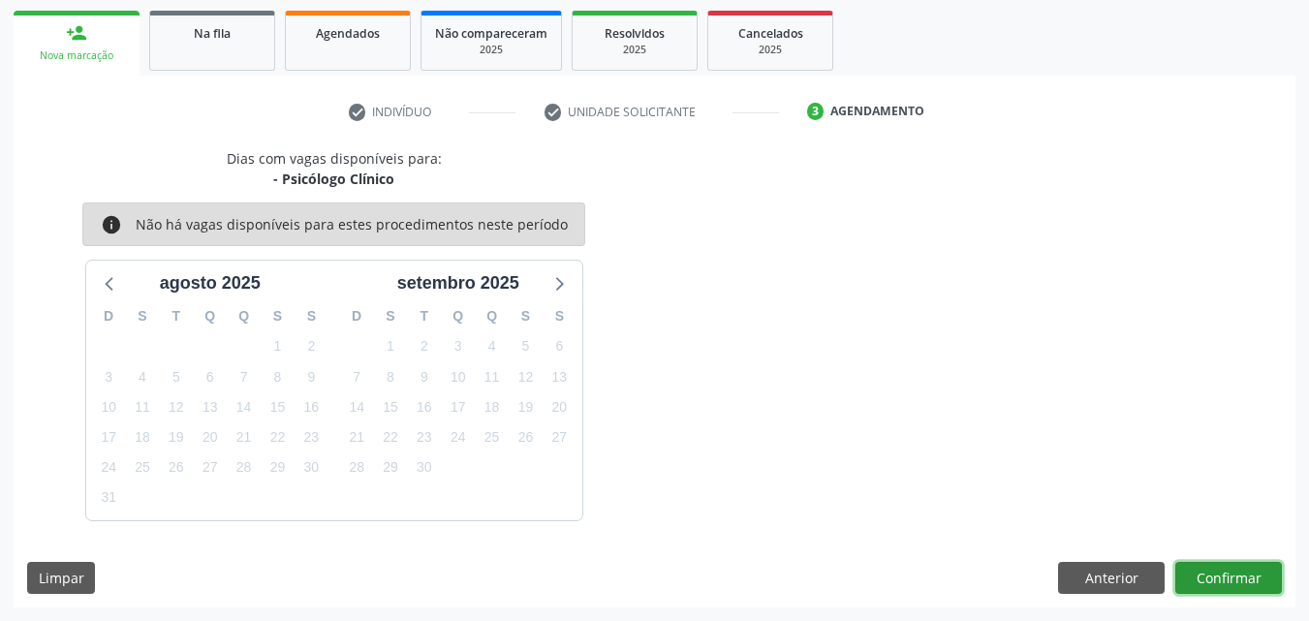
click at [1233, 583] on button "Confirmar" at bounding box center [1228, 578] width 107 height 33
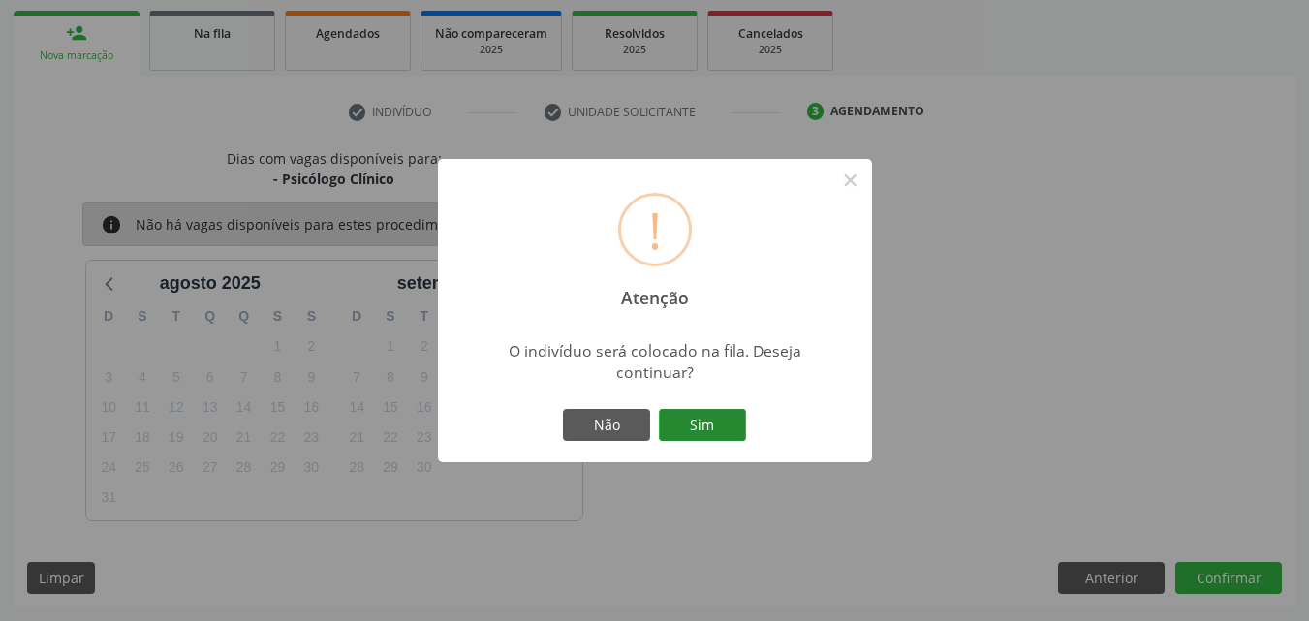
click at [674, 417] on button "Sim" at bounding box center [702, 425] width 87 height 33
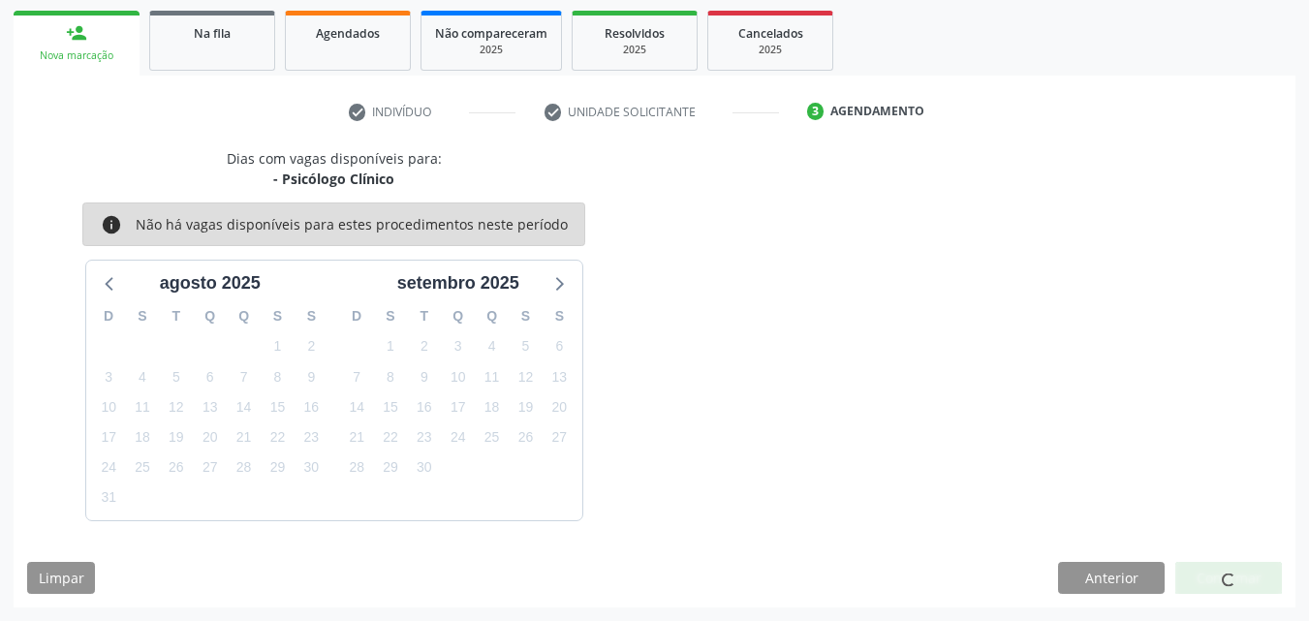
scroll to position [46, 0]
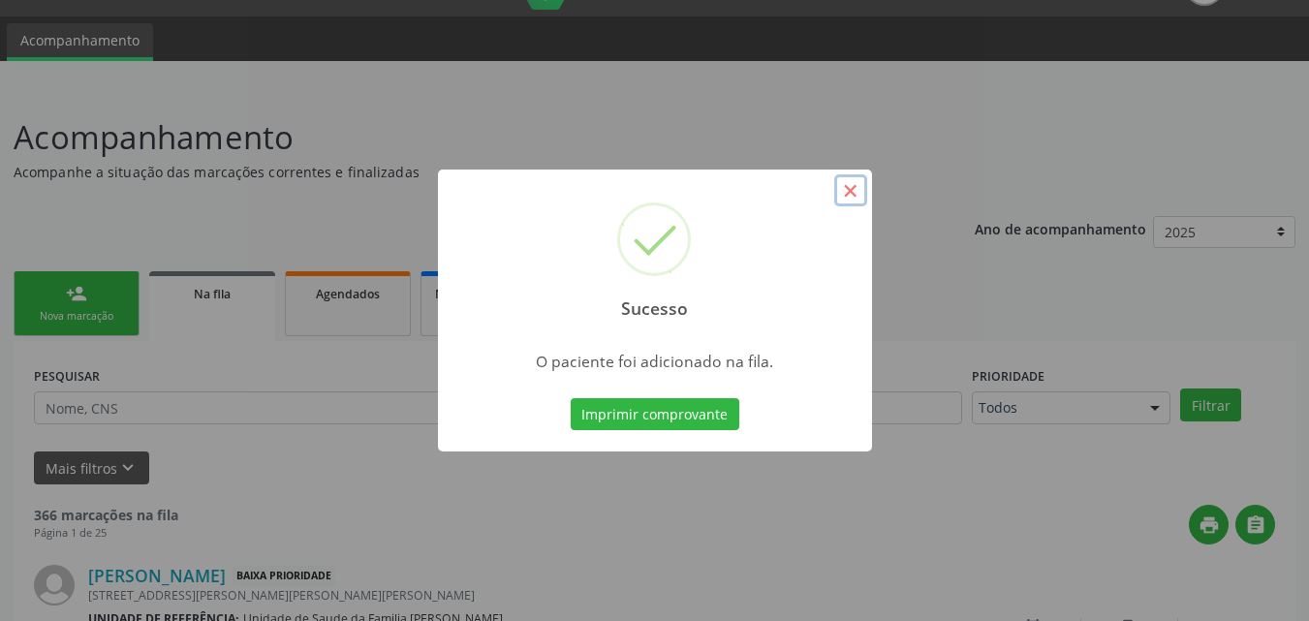
click at [839, 199] on button "×" at bounding box center [850, 190] width 33 height 33
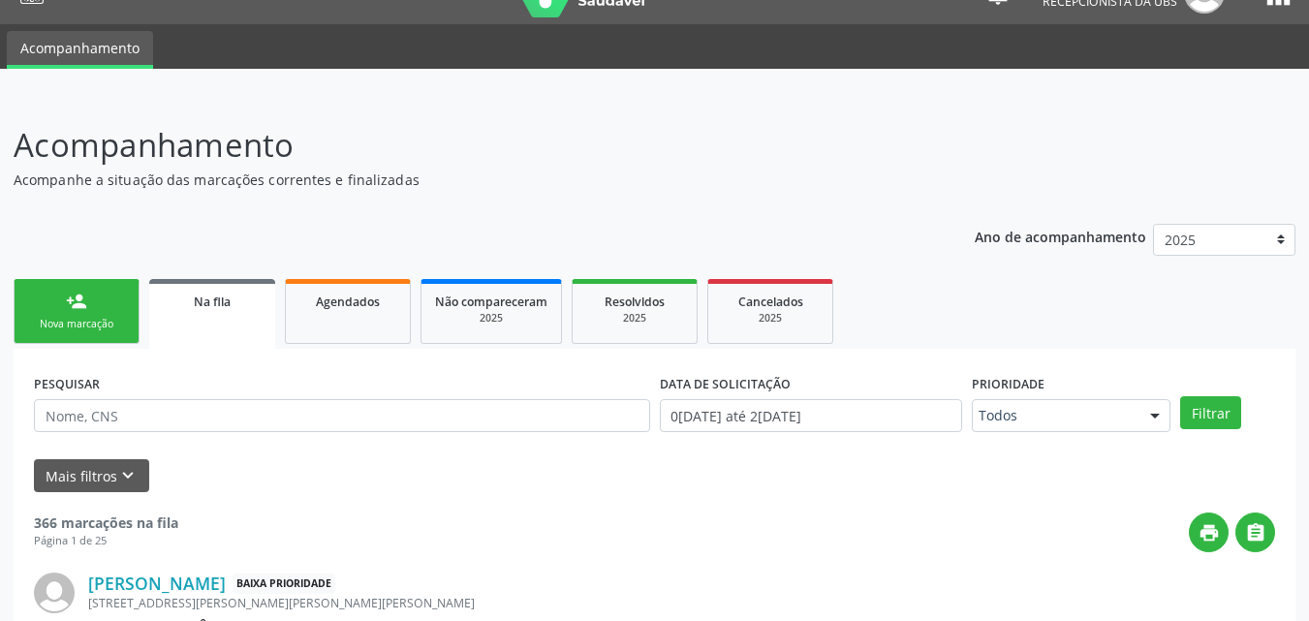
scroll to position [40, 0]
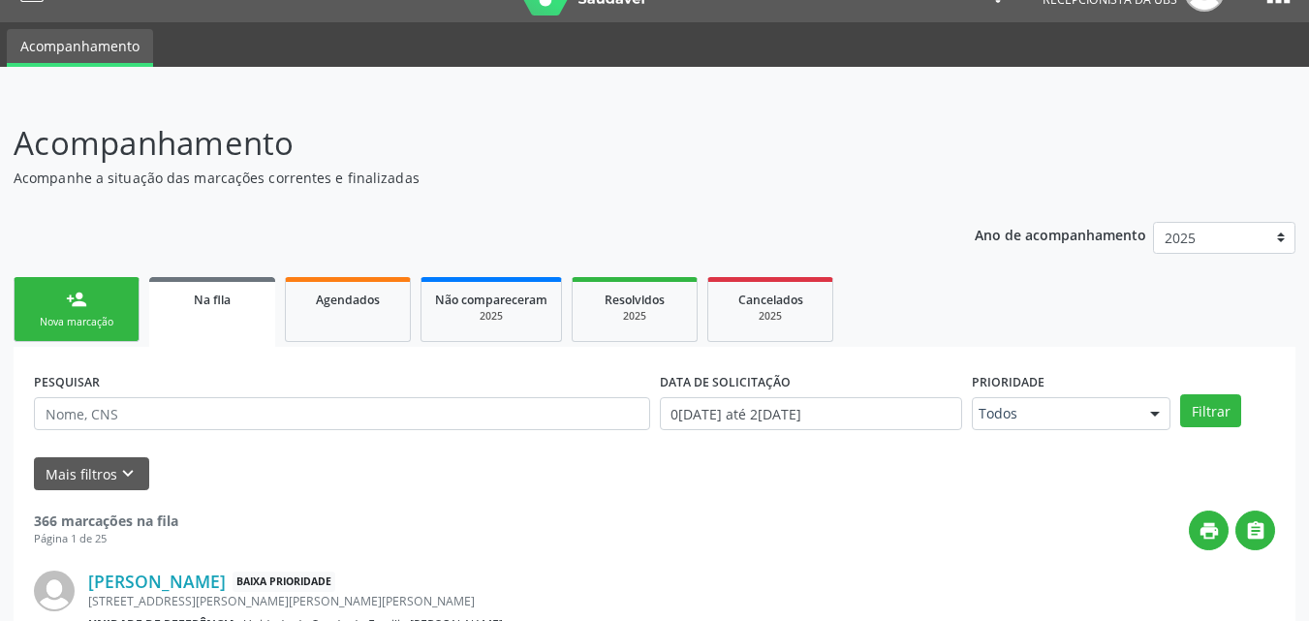
click at [109, 308] on link "person_add Nova marcação" at bounding box center [77, 309] width 126 height 65
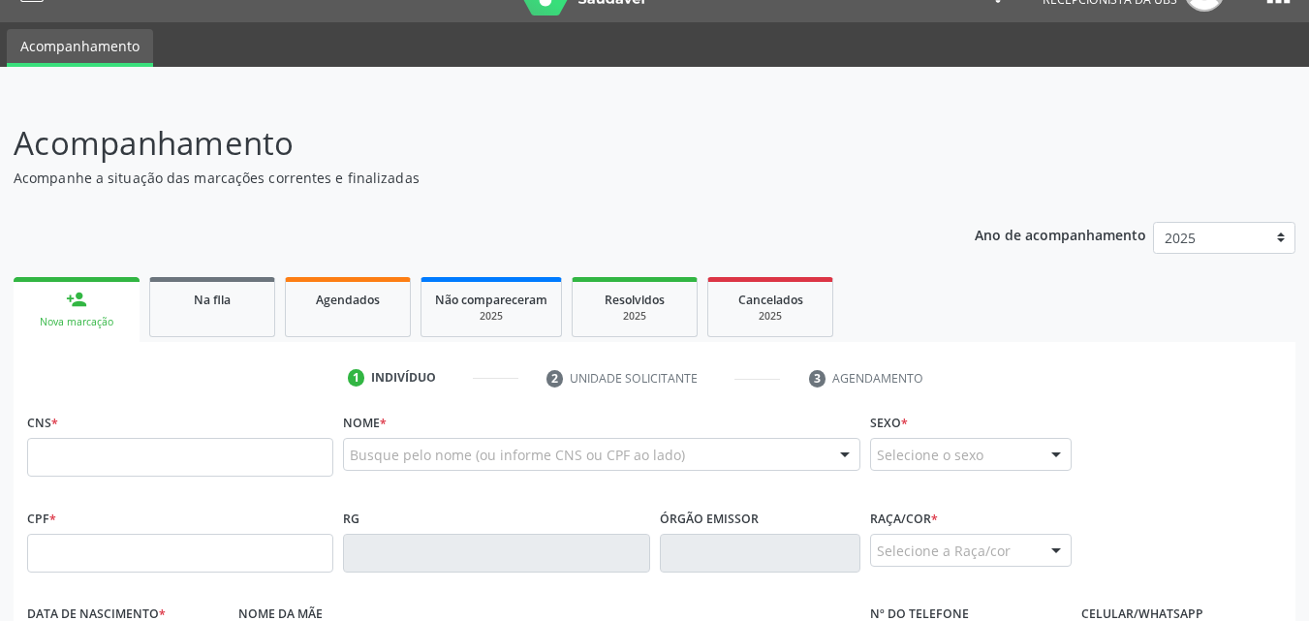
scroll to position [166, 0]
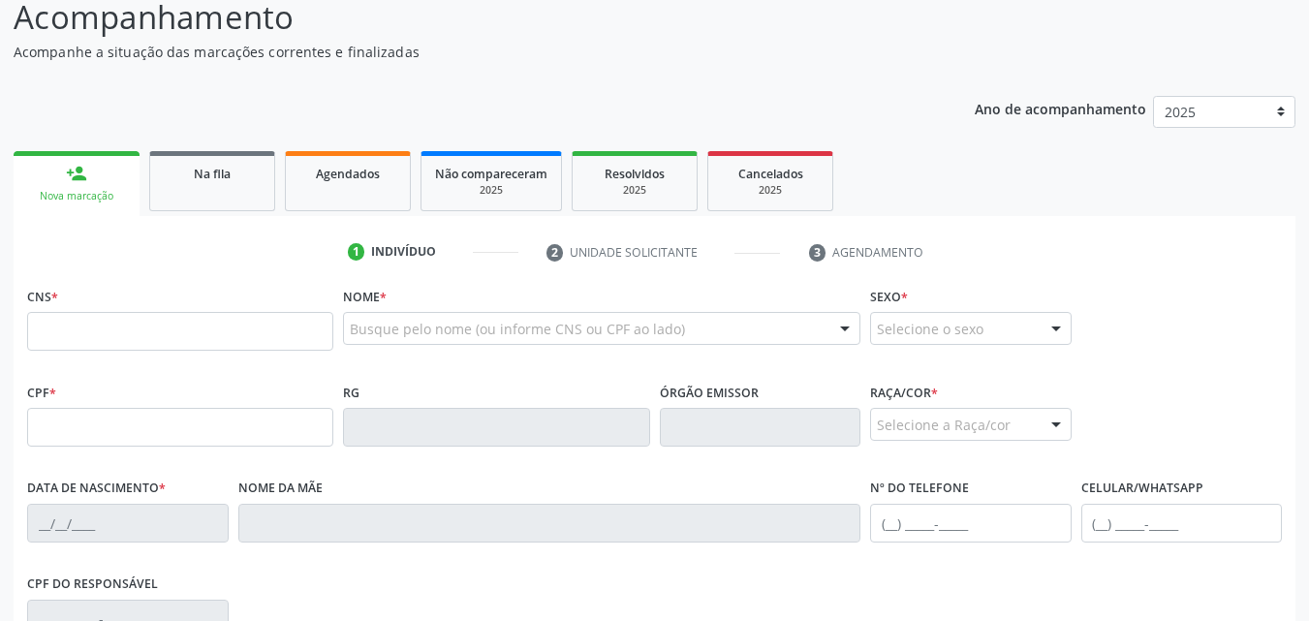
click at [89, 306] on div "CNS *" at bounding box center [180, 316] width 306 height 69
drag, startPoint x: 89, startPoint y: 306, endPoint x: 90, endPoint y: 354, distance: 47.5
click at [90, 354] on fieldset "CNS *" at bounding box center [180, 323] width 306 height 82
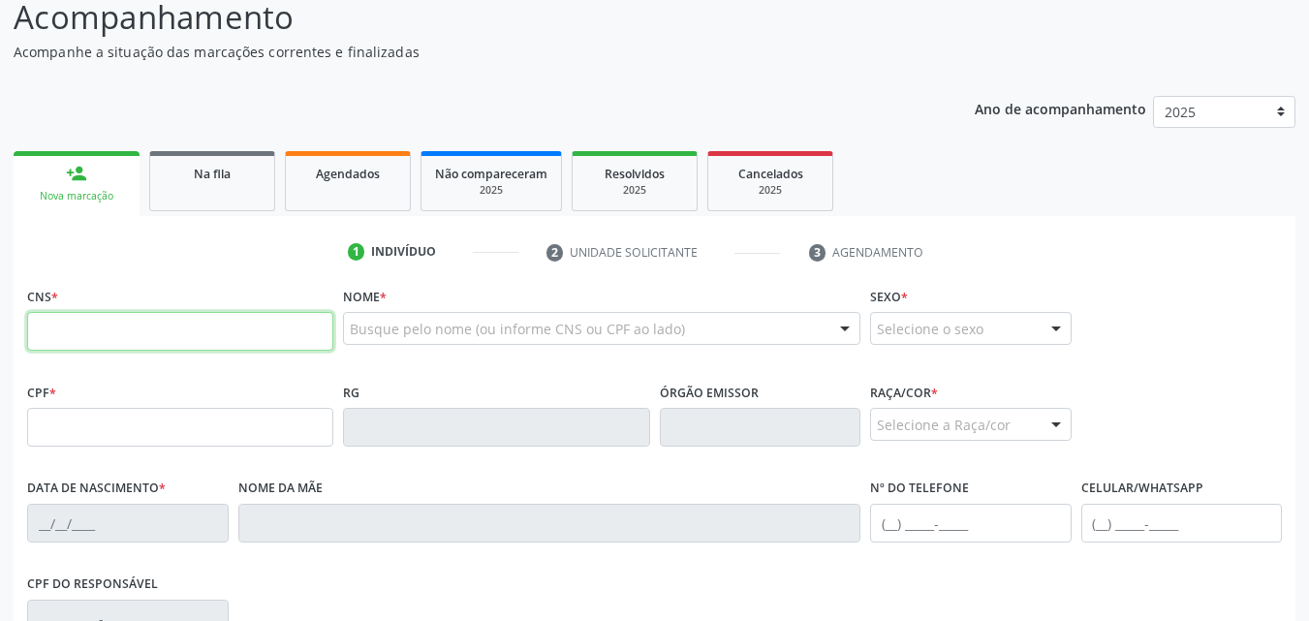
click at [90, 343] on input "text" at bounding box center [180, 331] width 306 height 39
click at [253, 302] on div "CNS *" at bounding box center [180, 316] width 306 height 69
click at [254, 327] on input "text" at bounding box center [180, 331] width 306 height 39
click at [264, 317] on input "text" at bounding box center [180, 331] width 306 height 39
paste input "704 7007 9222 3838"
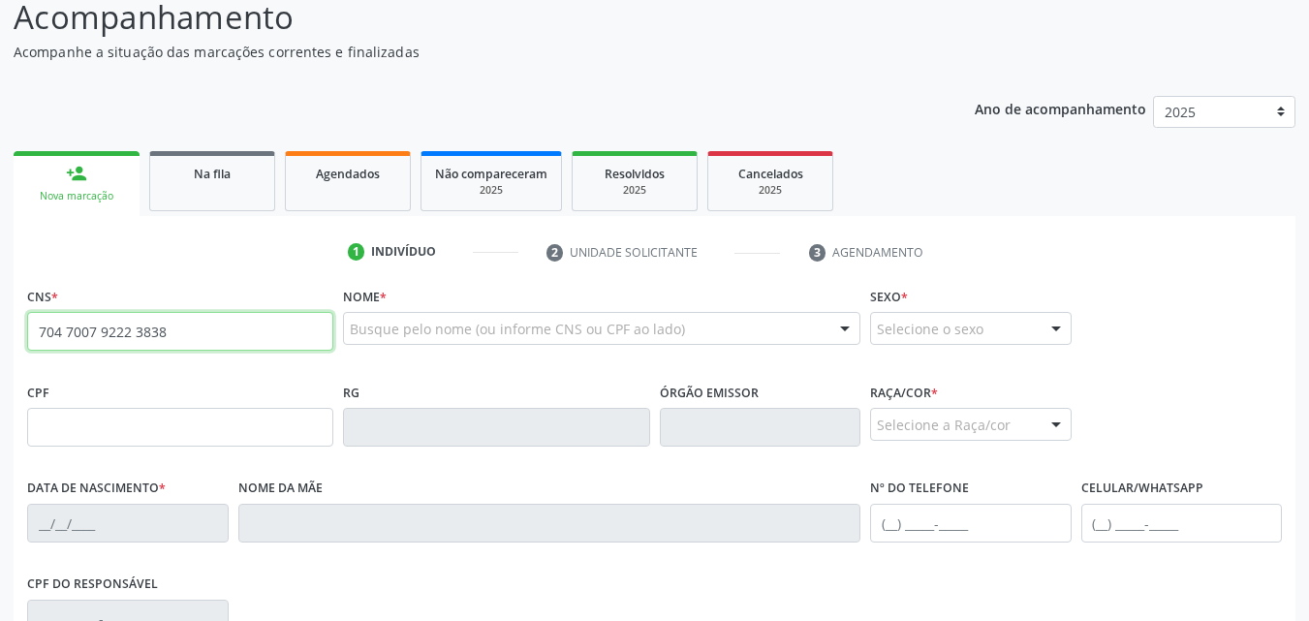
type input "704 7007 9222 3838"
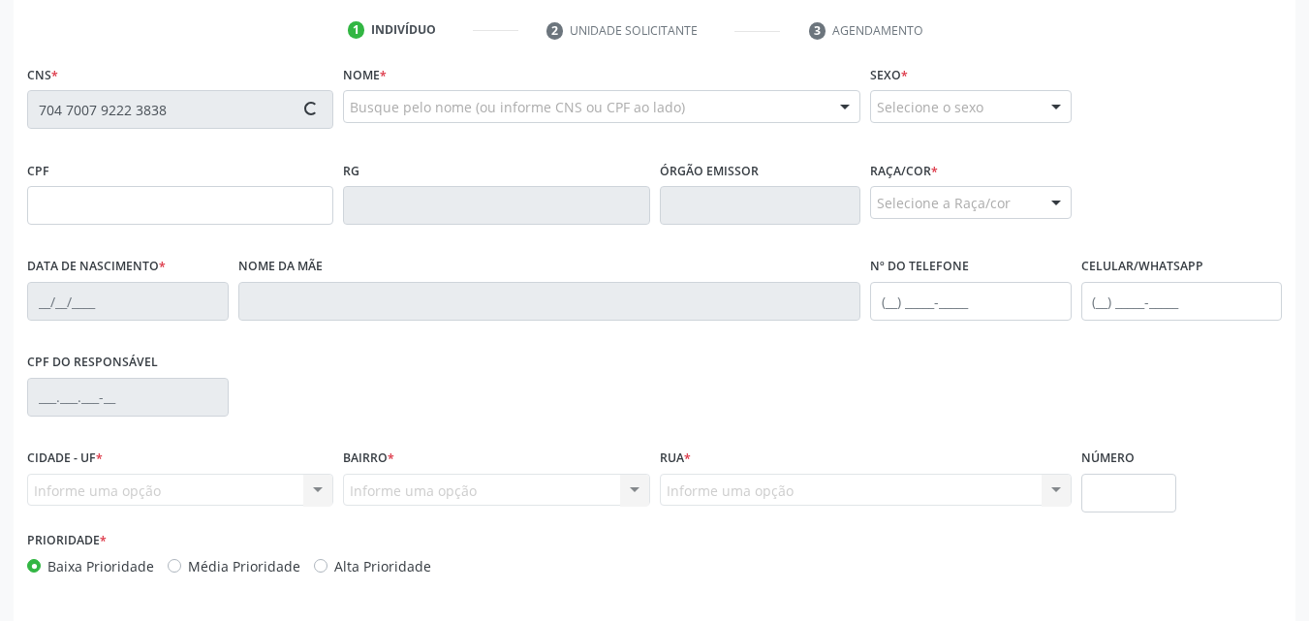
scroll to position [393, 0]
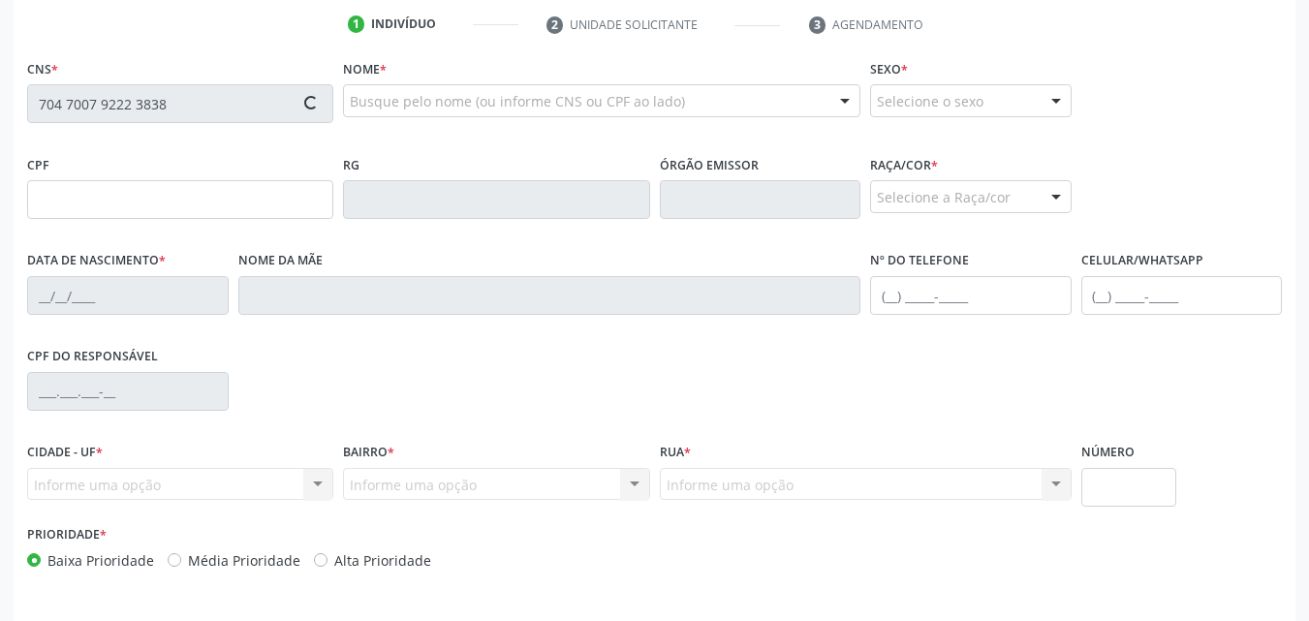
type input "124.225.004-20"
type input "27/07/2001"
type input "Maria Madalena da Rocha"
type input "(82) 99395-7798"
type input "22"
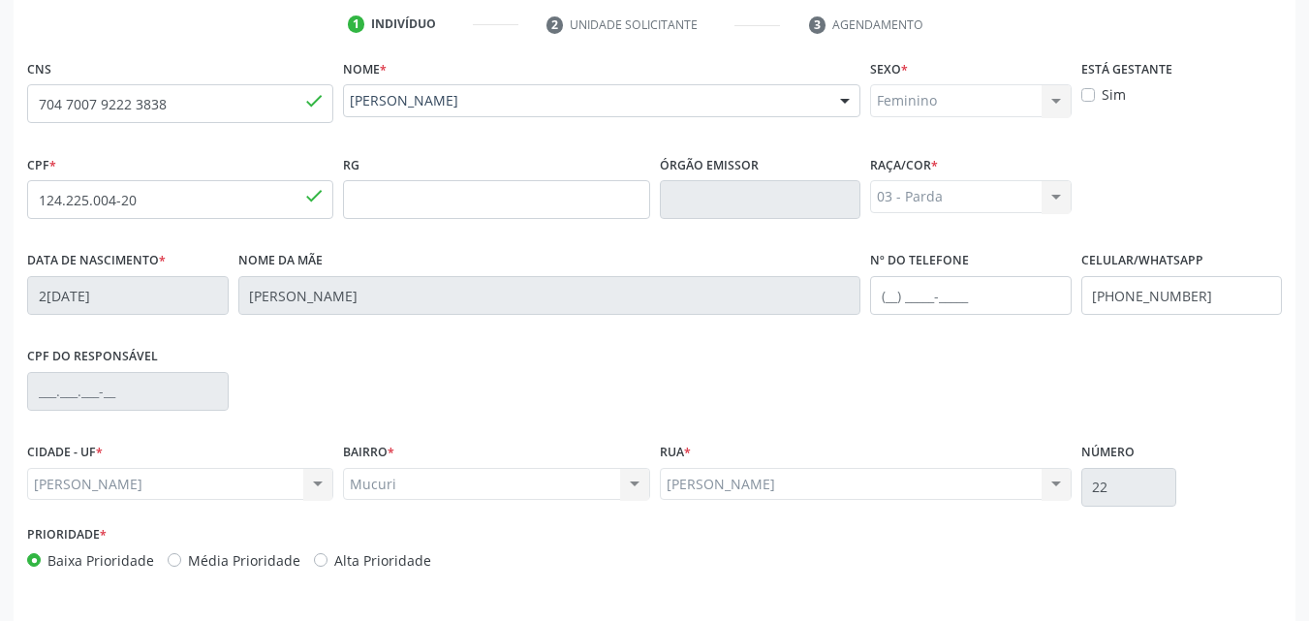
scroll to position [456, 0]
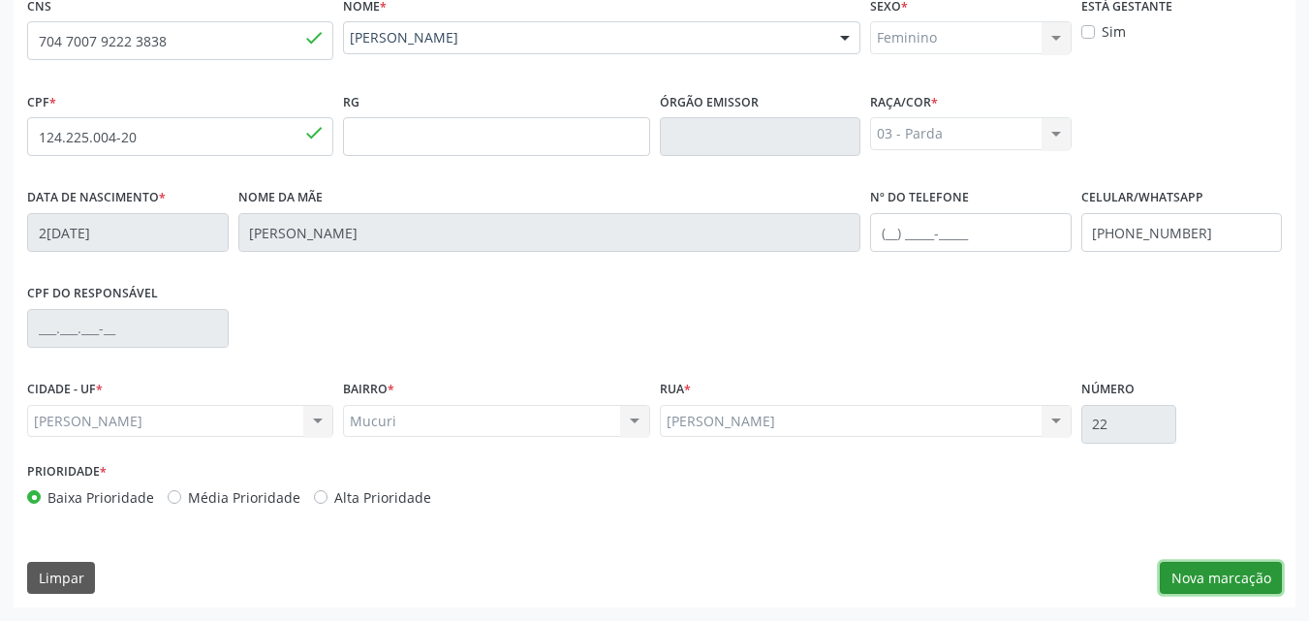
click at [1223, 577] on button "Nova marcação" at bounding box center [1221, 578] width 122 height 33
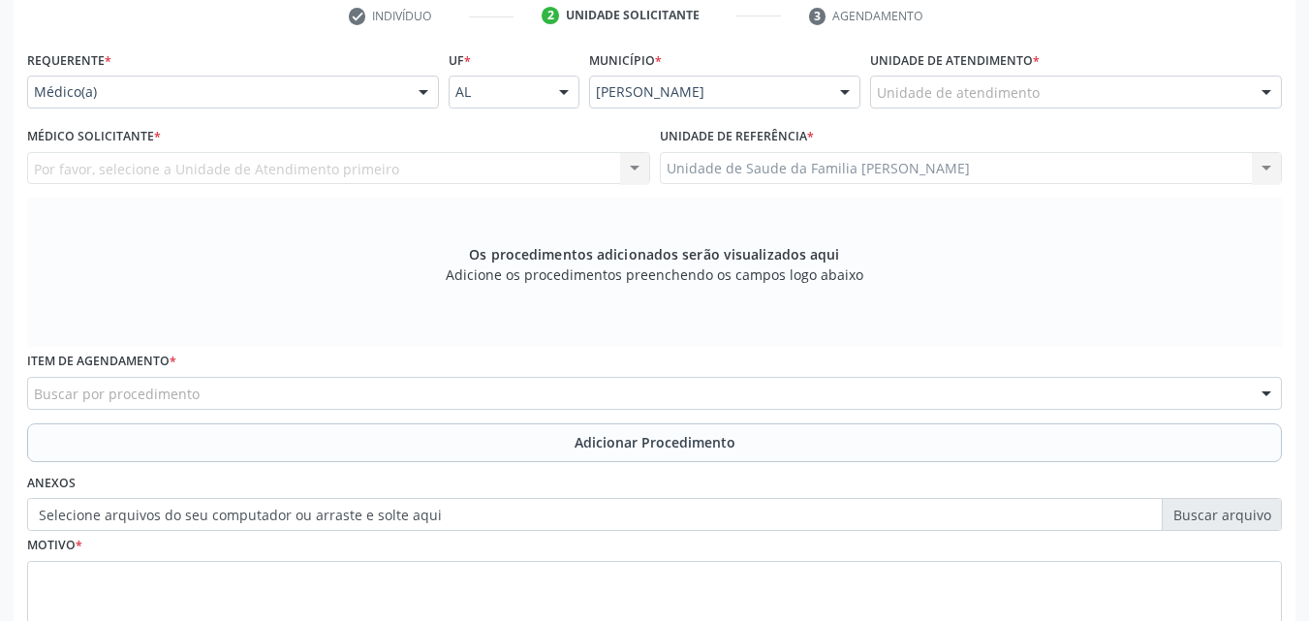
scroll to position [400, 0]
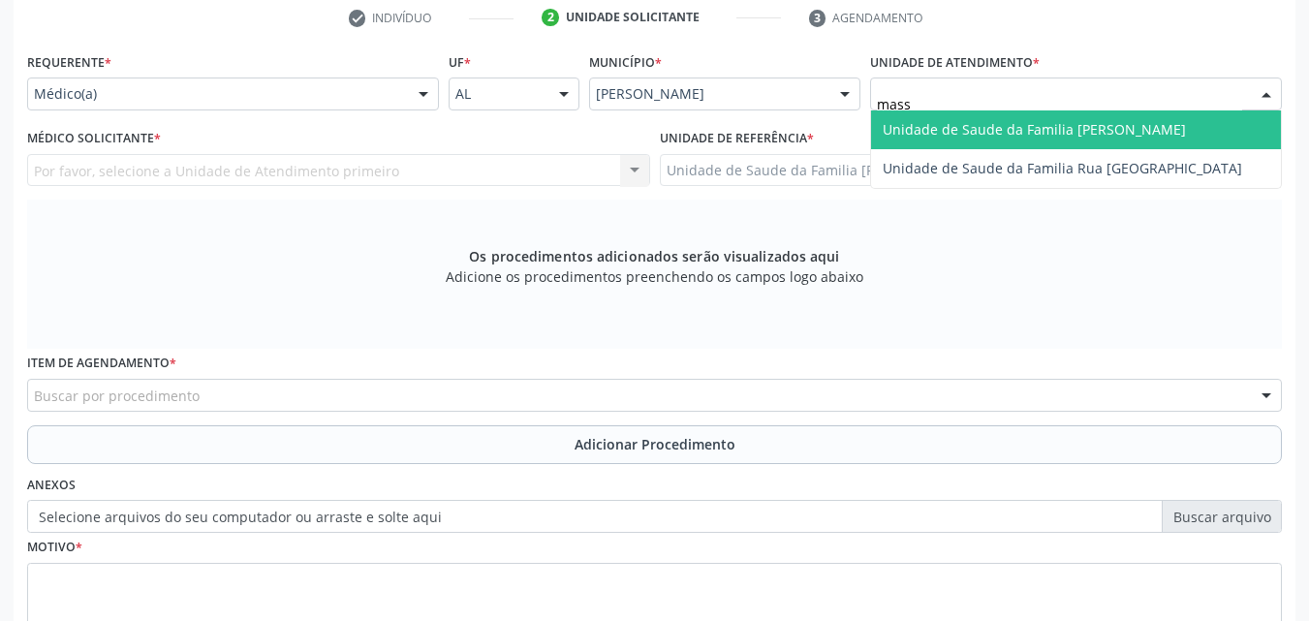
type input "massa"
click at [967, 147] on span "Unidade de Saude da Familia [PERSON_NAME]" at bounding box center [1076, 129] width 410 height 39
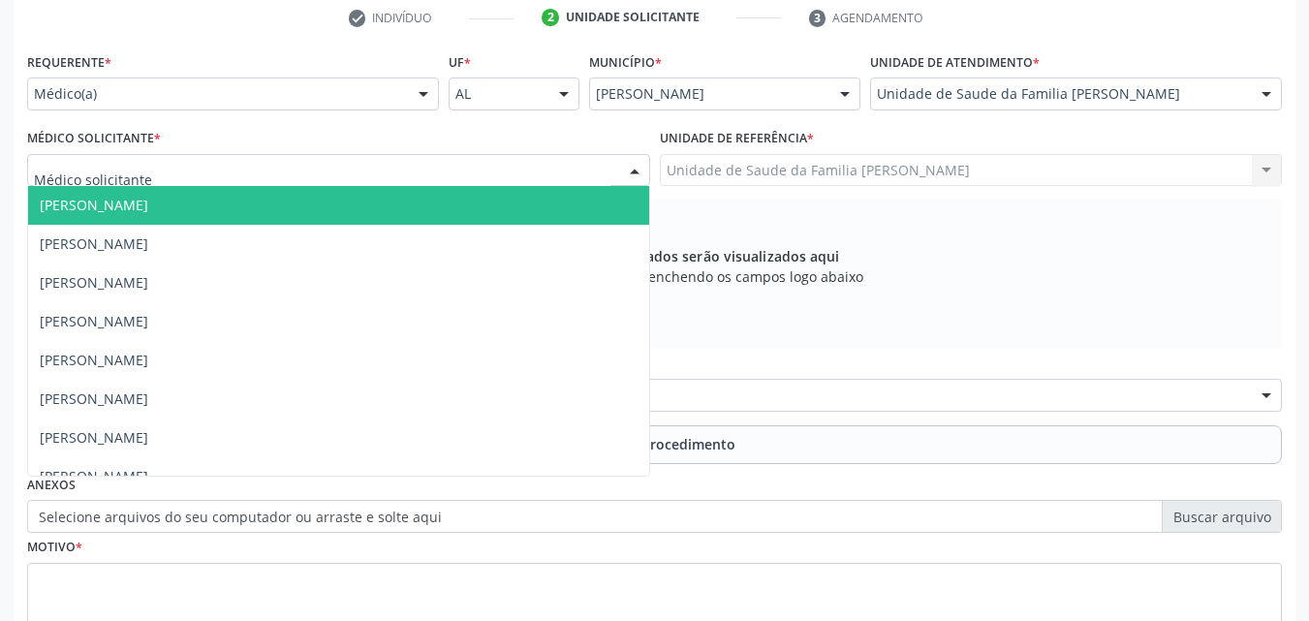
click at [206, 159] on div at bounding box center [338, 170] width 623 height 33
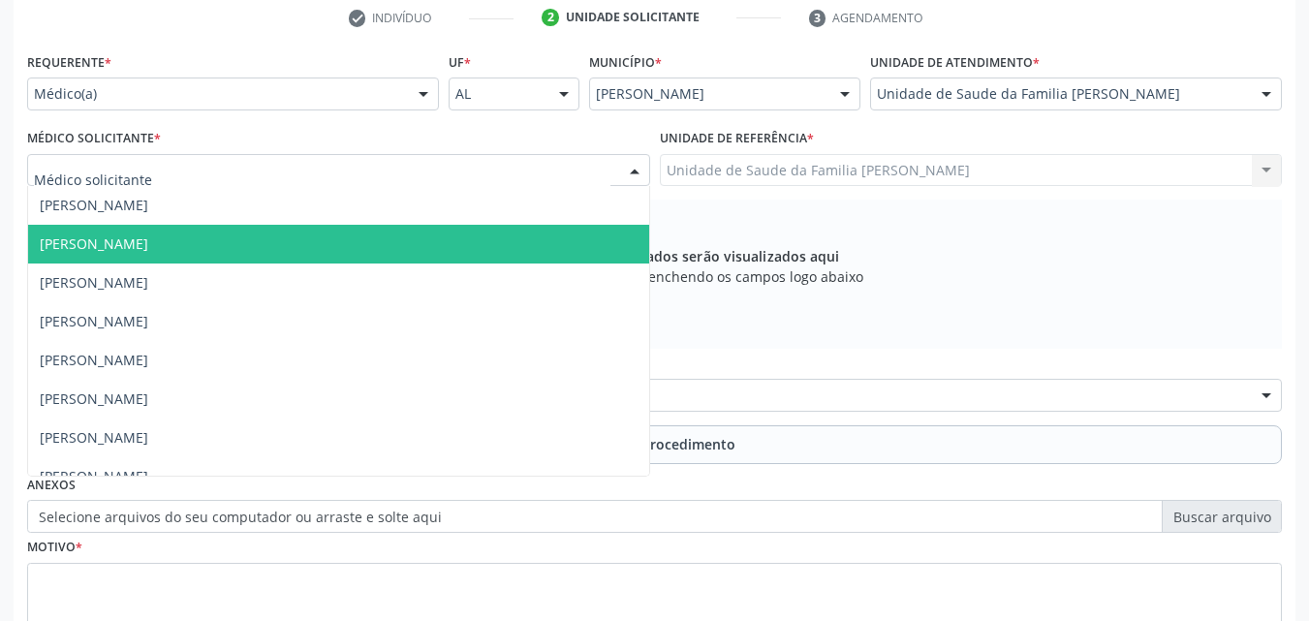
click at [148, 235] on span "[PERSON_NAME]" at bounding box center [94, 243] width 109 height 18
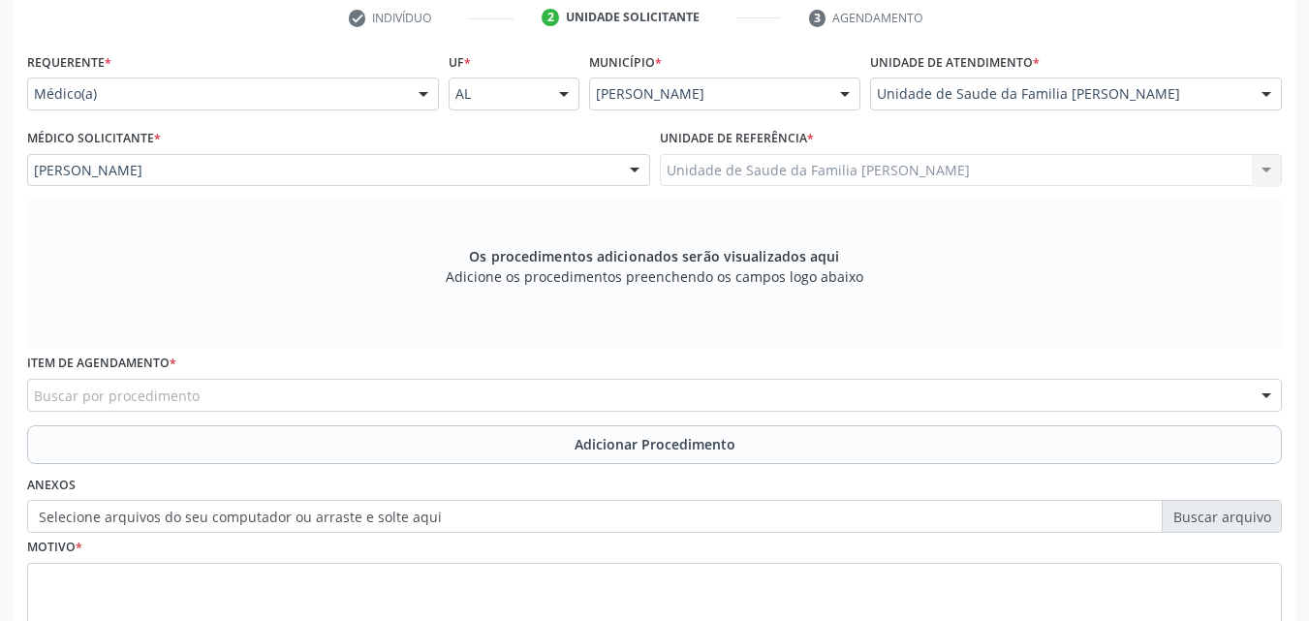
click at [438, 408] on div "Buscar por procedimento" at bounding box center [654, 395] width 1255 height 33
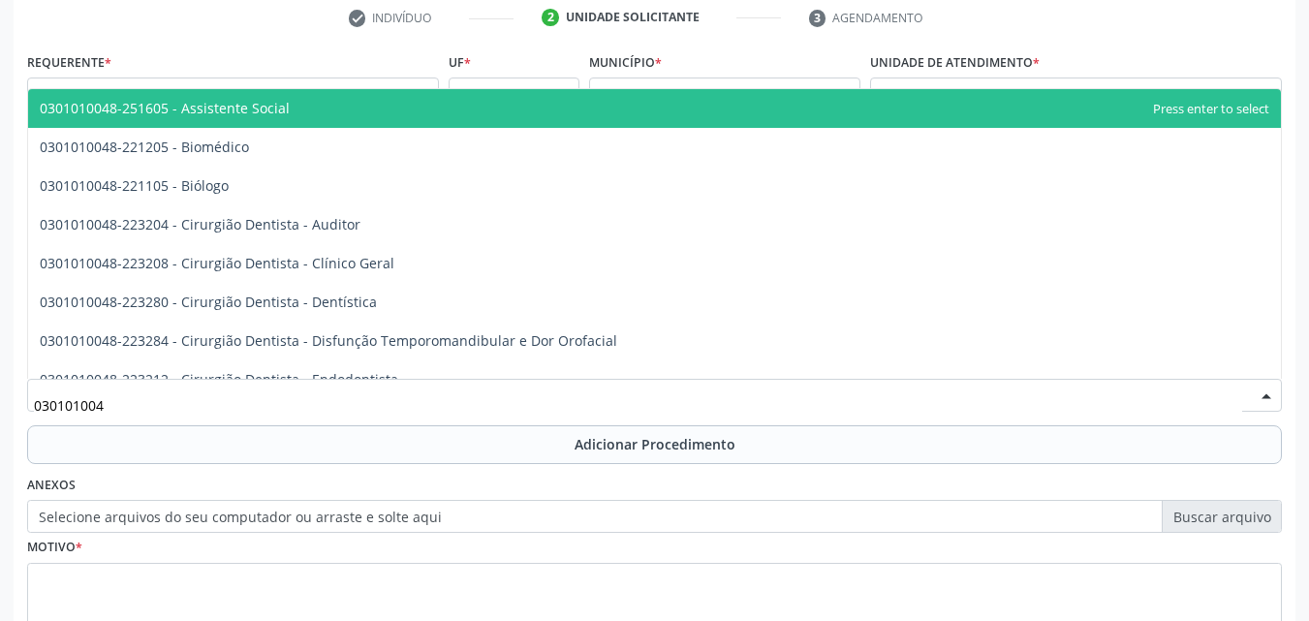
type input "0301010048"
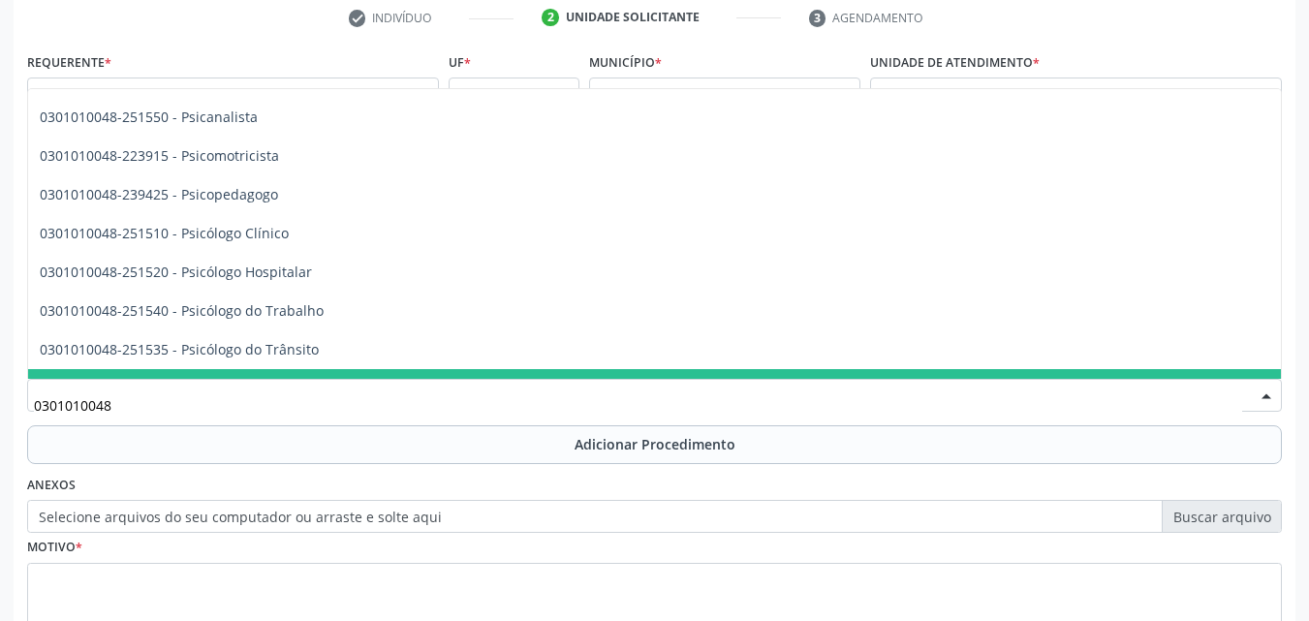
scroll to position [3087, 0]
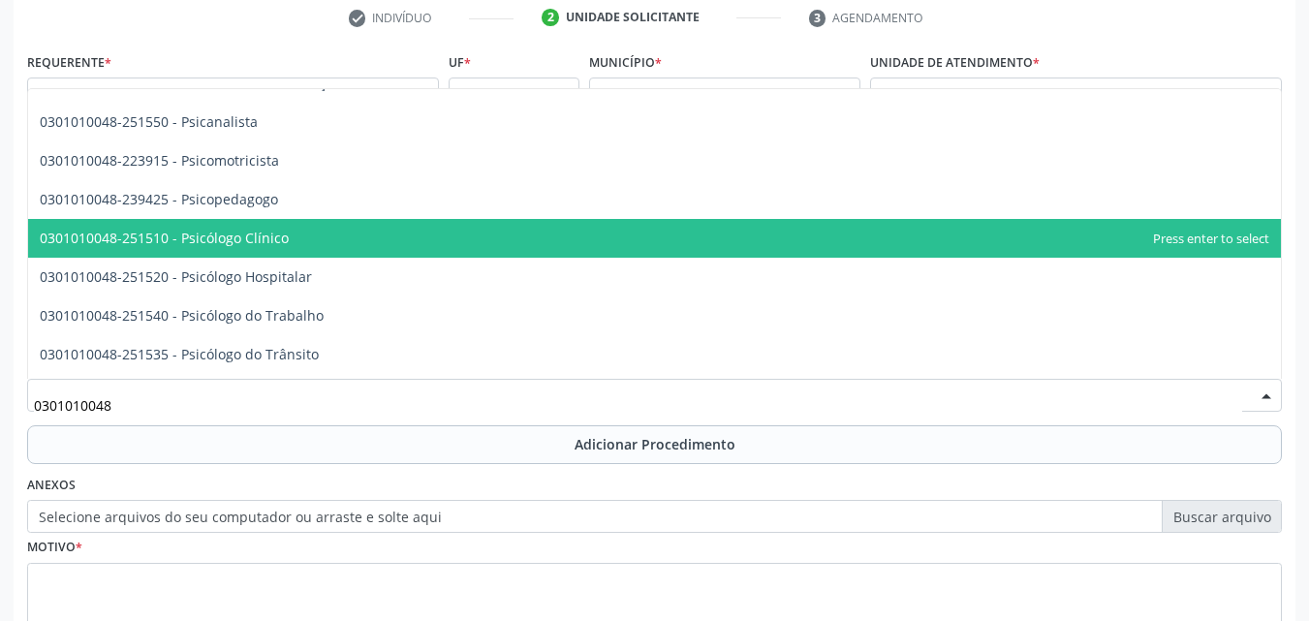
click at [388, 247] on span "0301010048-251510 - Psicólogo Clínico" at bounding box center [654, 238] width 1253 height 39
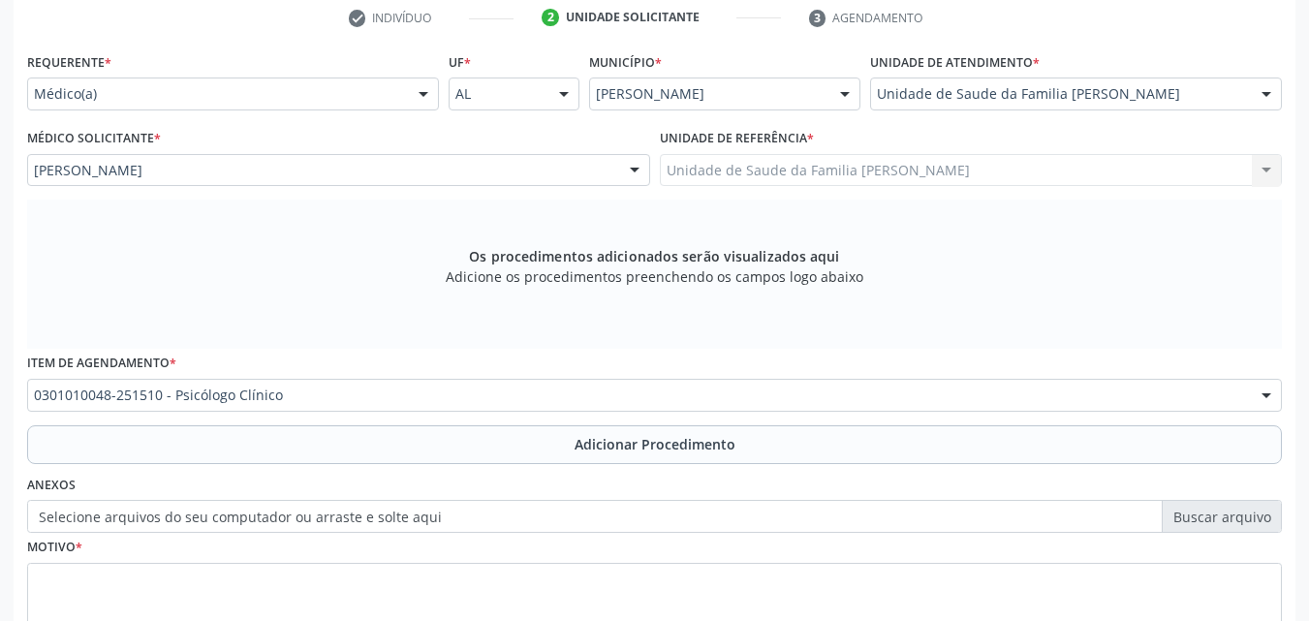
scroll to position [543, 0]
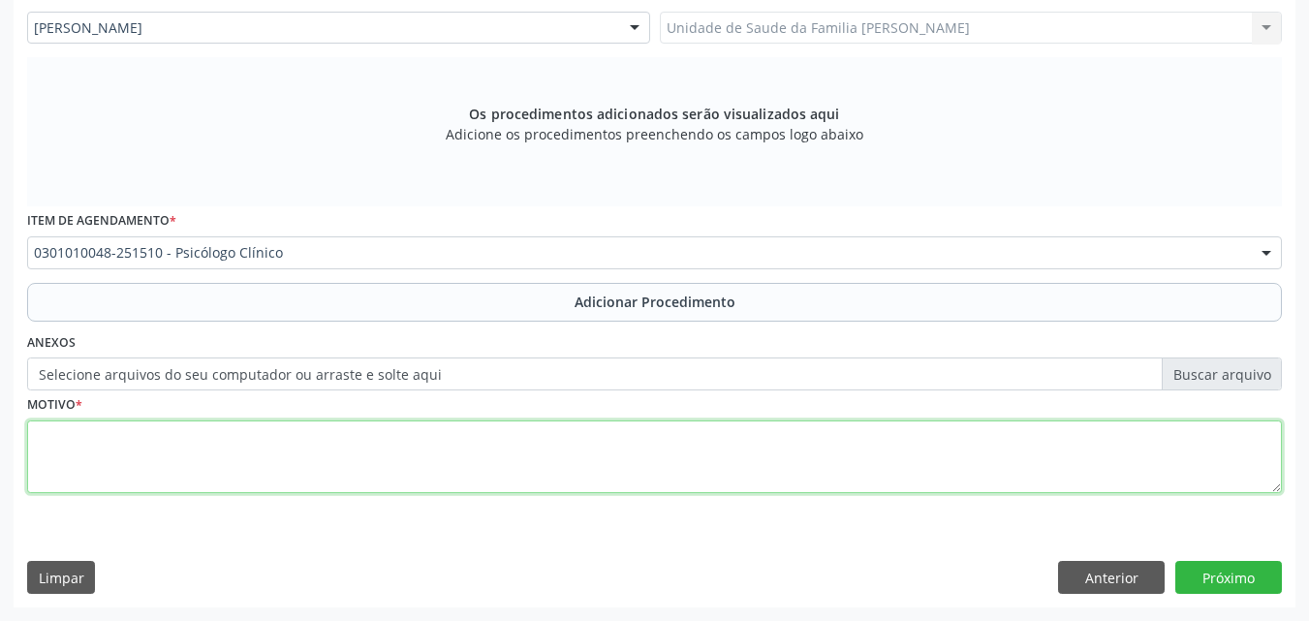
click at [464, 438] on textarea at bounding box center [654, 457] width 1255 height 74
type textarea "T"
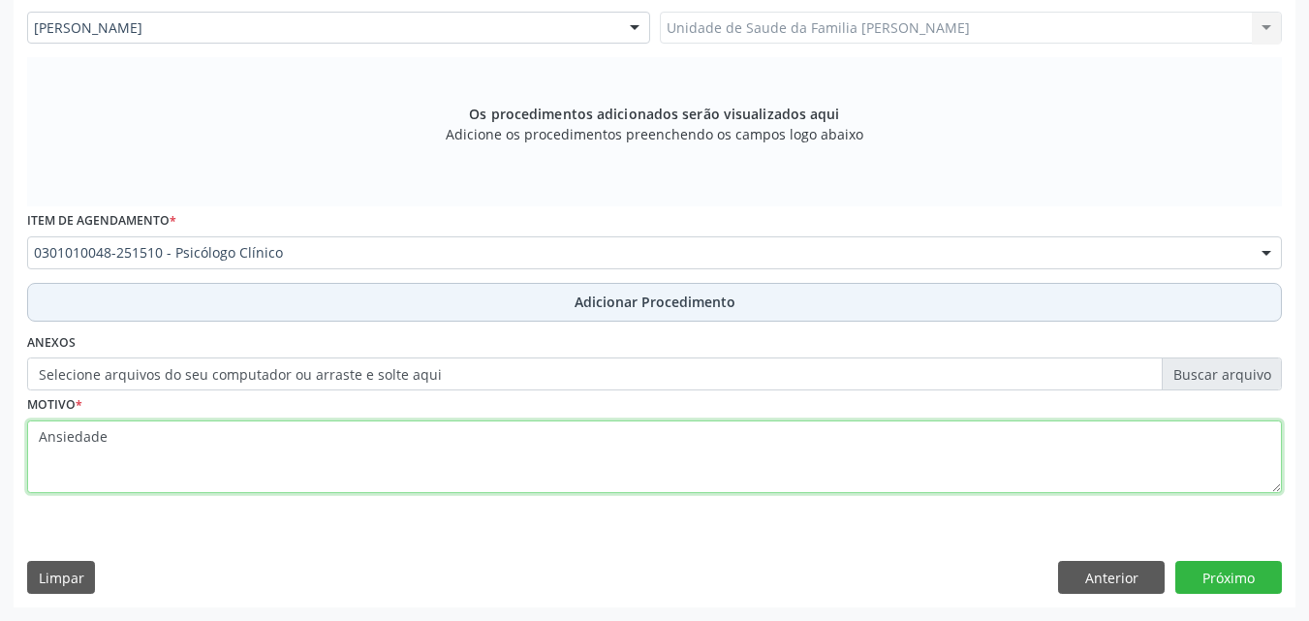
type textarea "Ansiedade"
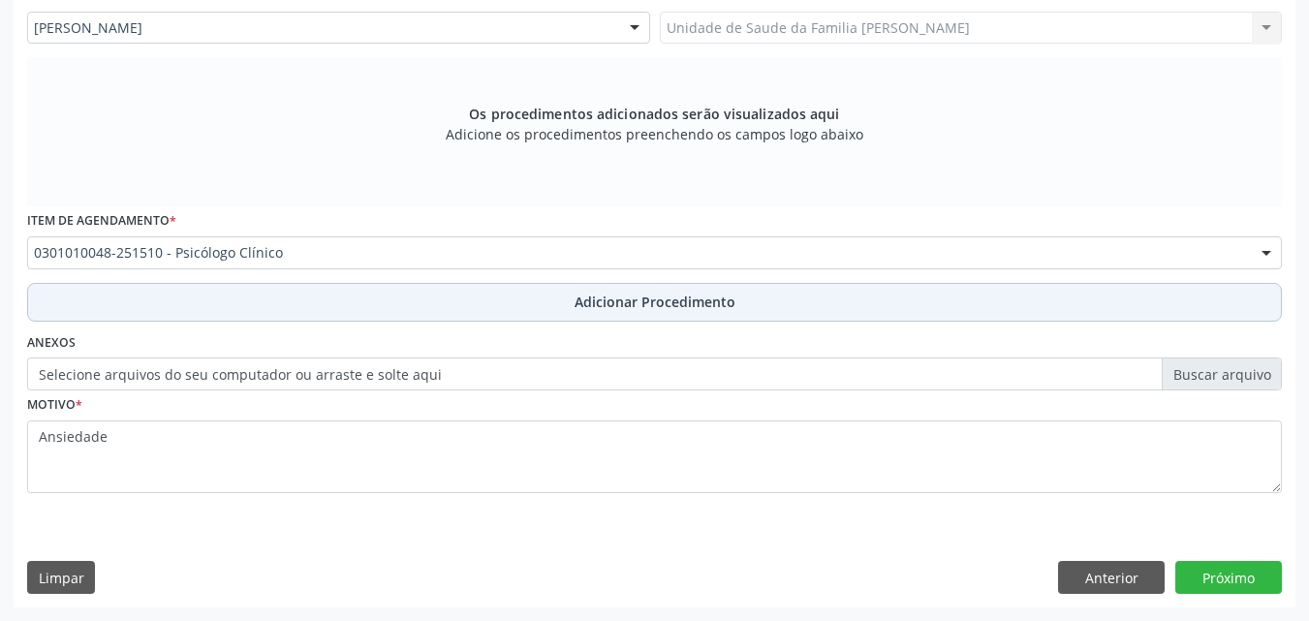
click at [537, 301] on button "Adicionar Procedimento" at bounding box center [654, 302] width 1255 height 39
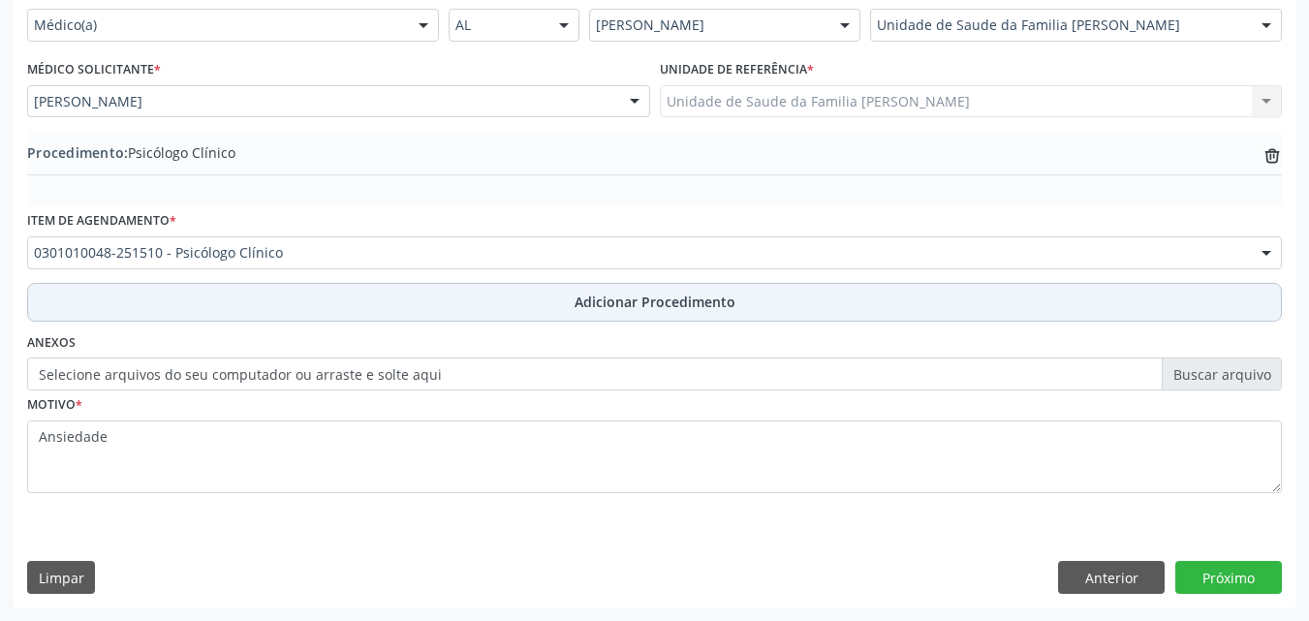
scroll to position [469, 0]
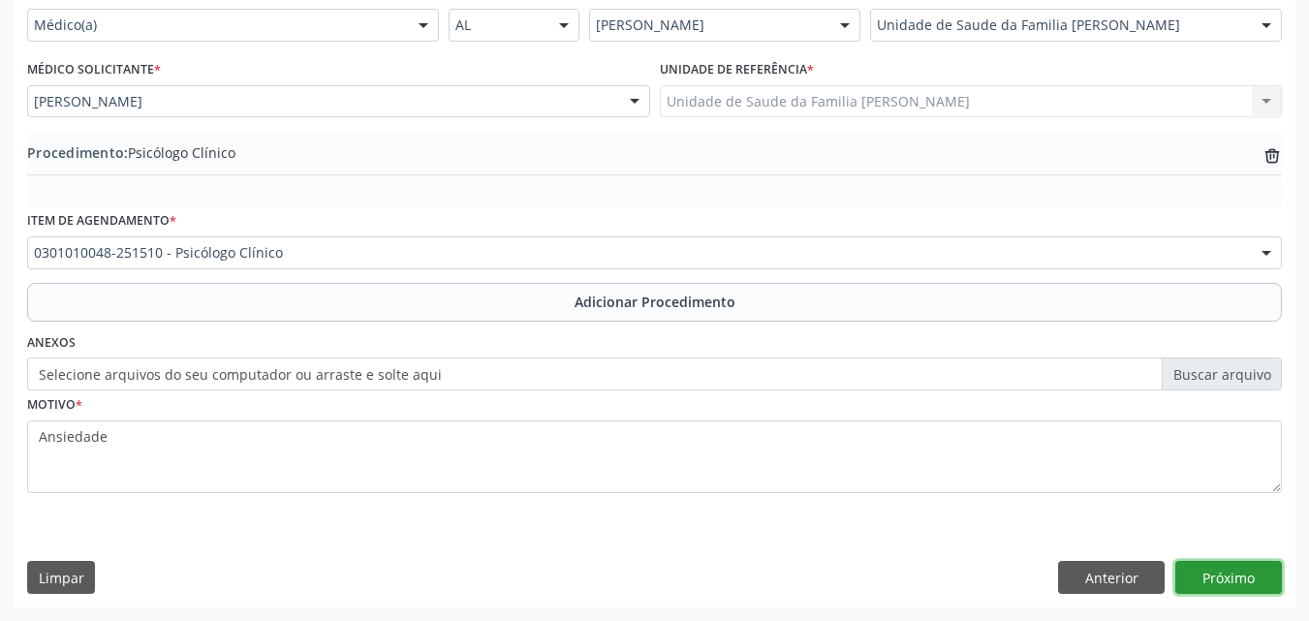
click at [1214, 585] on button "Próximo" at bounding box center [1228, 577] width 107 height 33
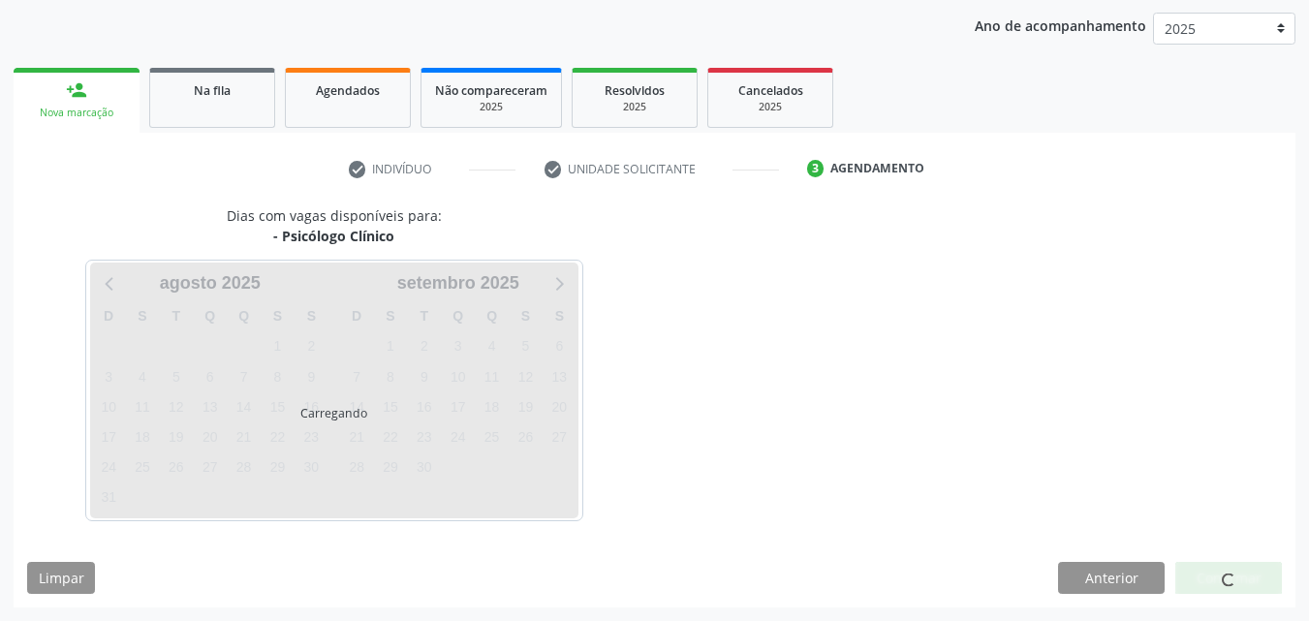
scroll to position [306, 0]
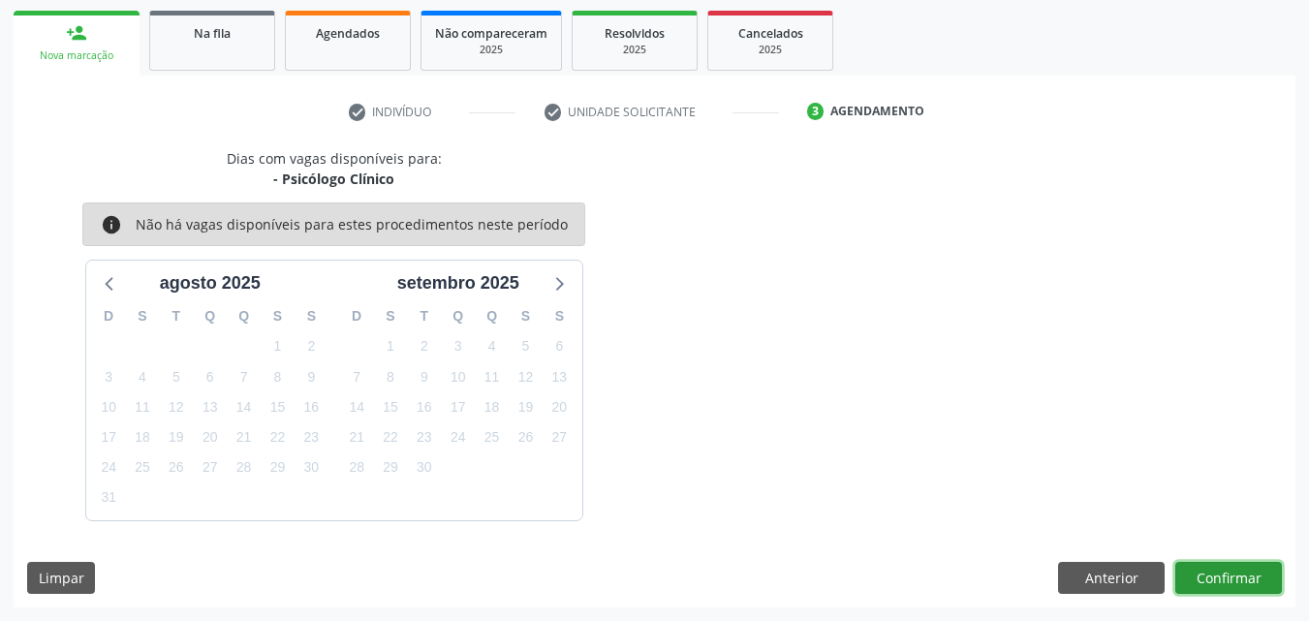
click at [1196, 579] on button "Confirmar" at bounding box center [1228, 578] width 107 height 33
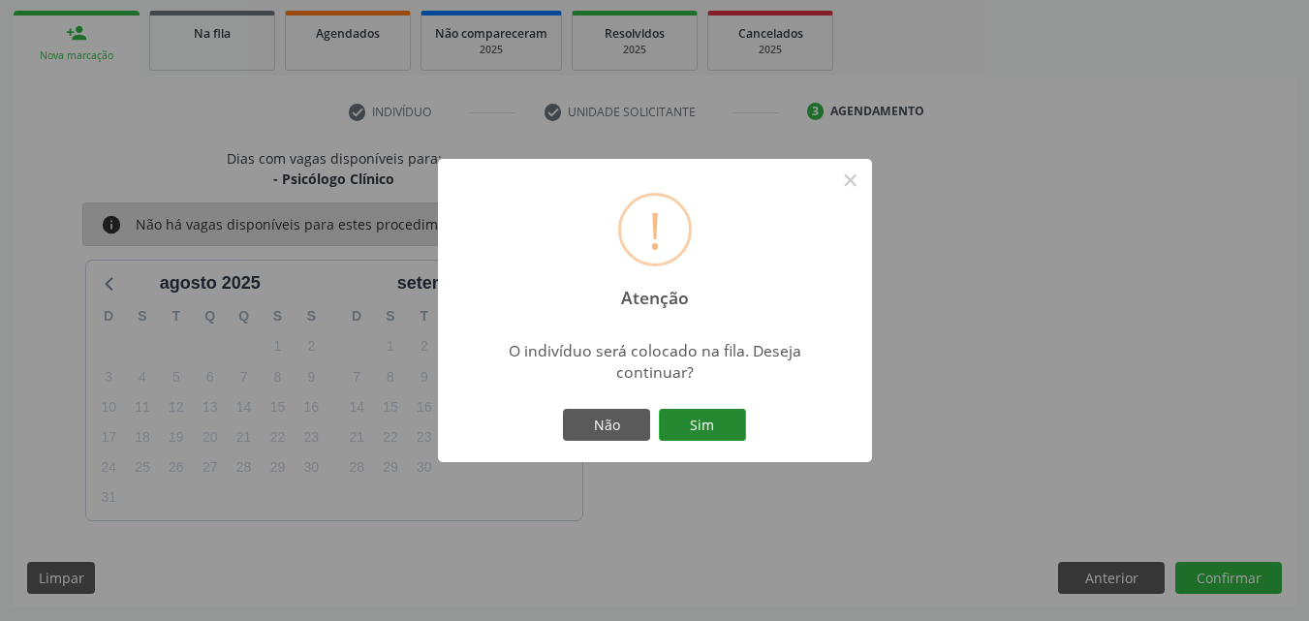
click at [707, 425] on button "Sim" at bounding box center [702, 425] width 87 height 33
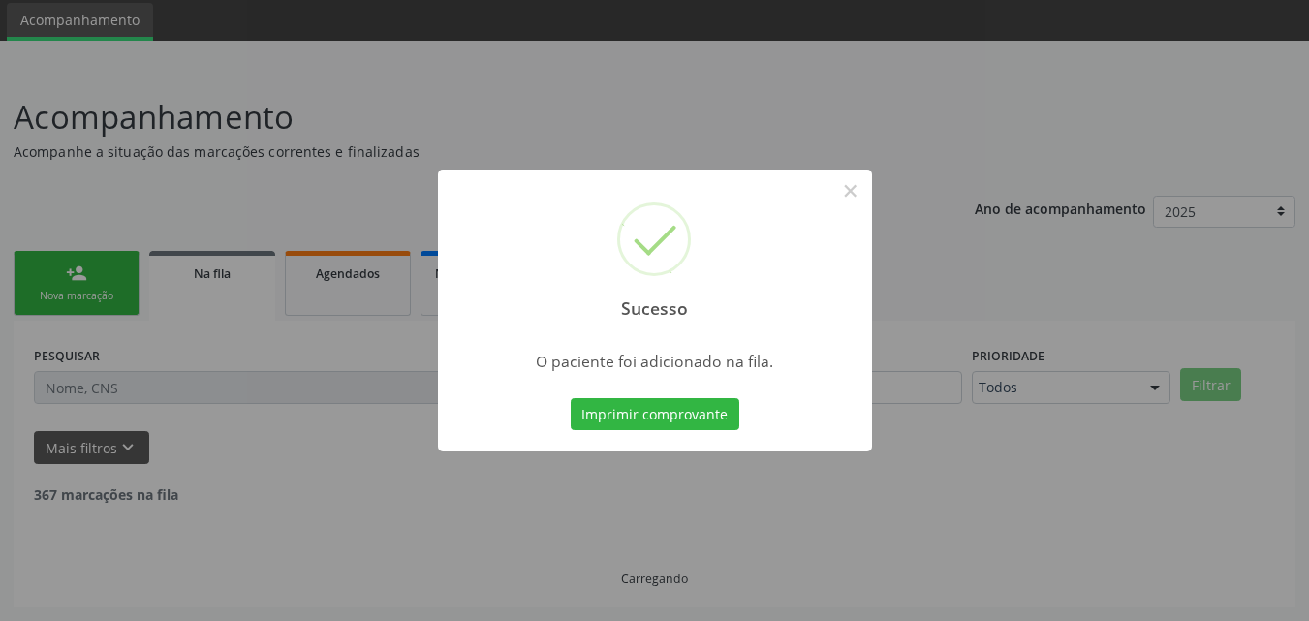
scroll to position [46, 0]
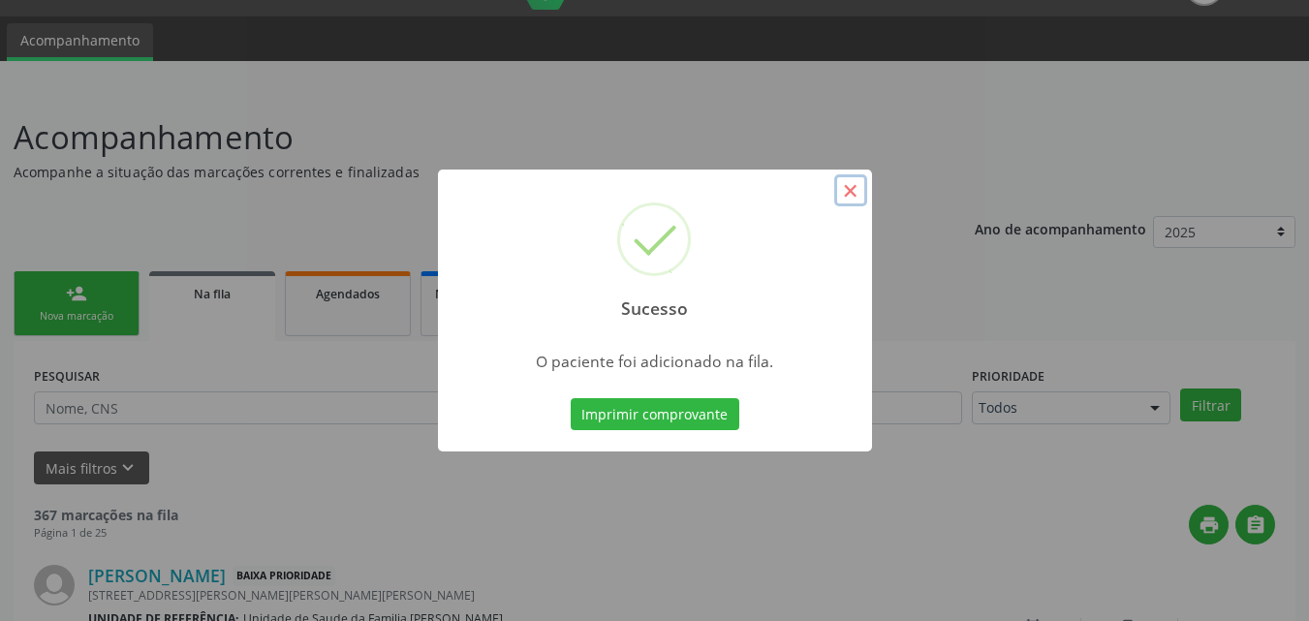
click at [846, 193] on button "×" at bounding box center [850, 190] width 33 height 33
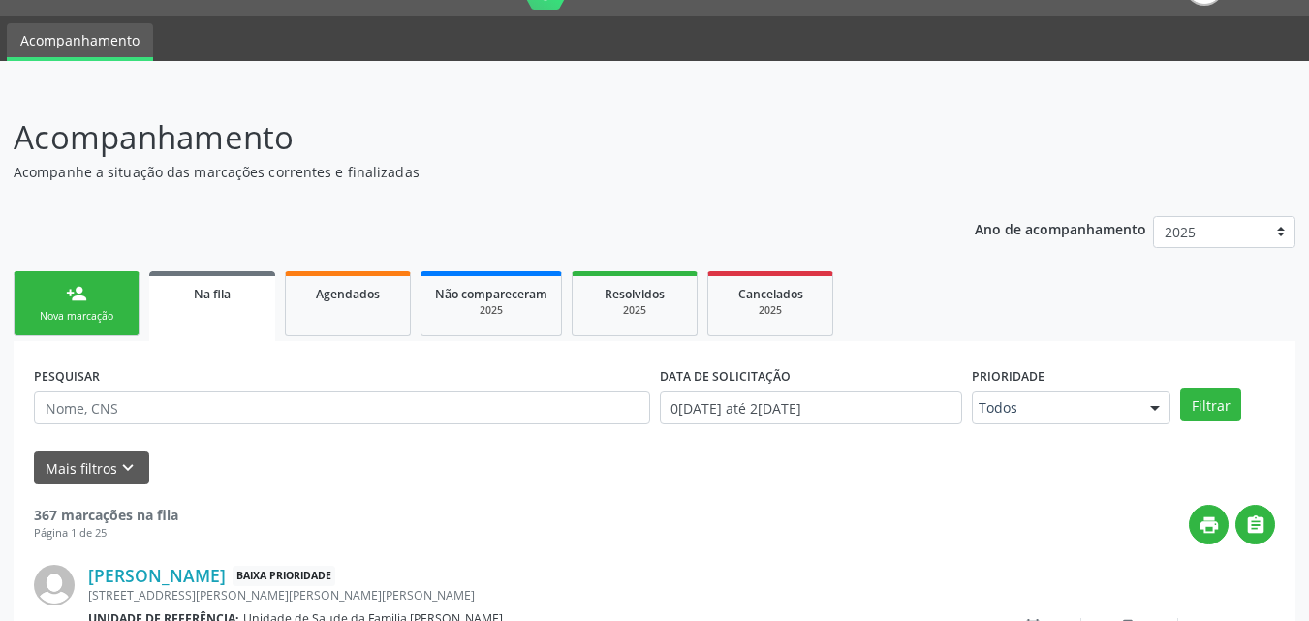
click at [111, 312] on div "Nova marcação" at bounding box center [76, 316] width 97 height 15
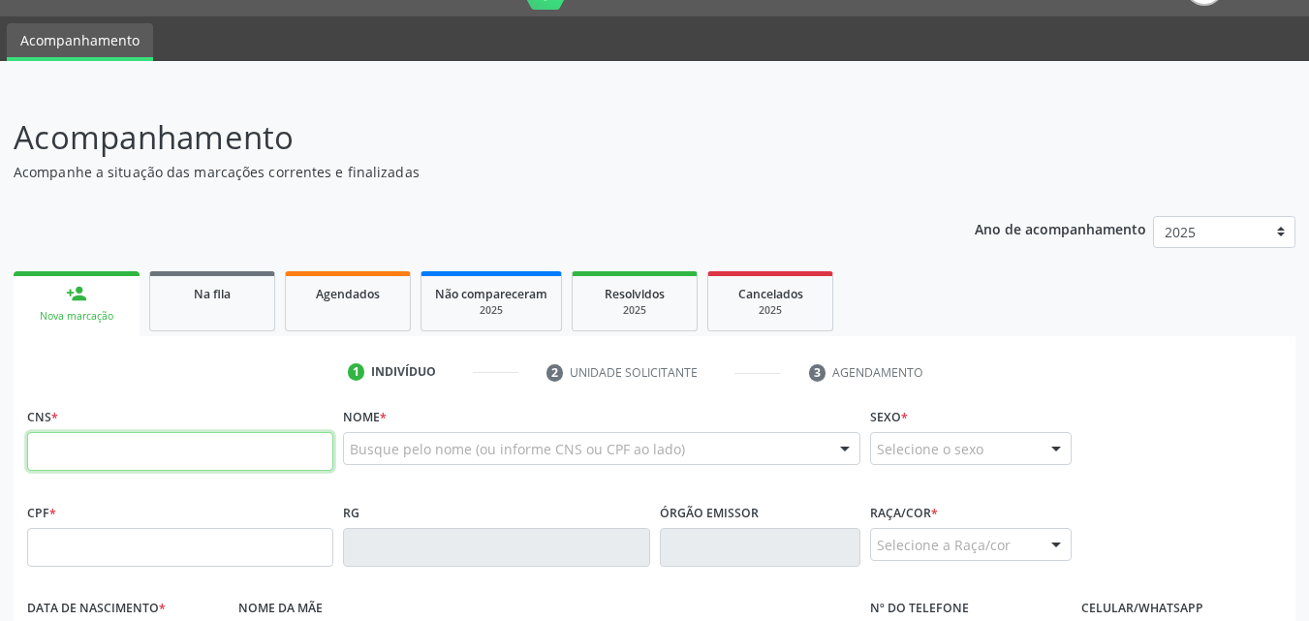
click at [165, 468] on input "text" at bounding box center [180, 451] width 306 height 39
paste input "700 0092 3372 4705"
type input "700 0092 3372 4705"
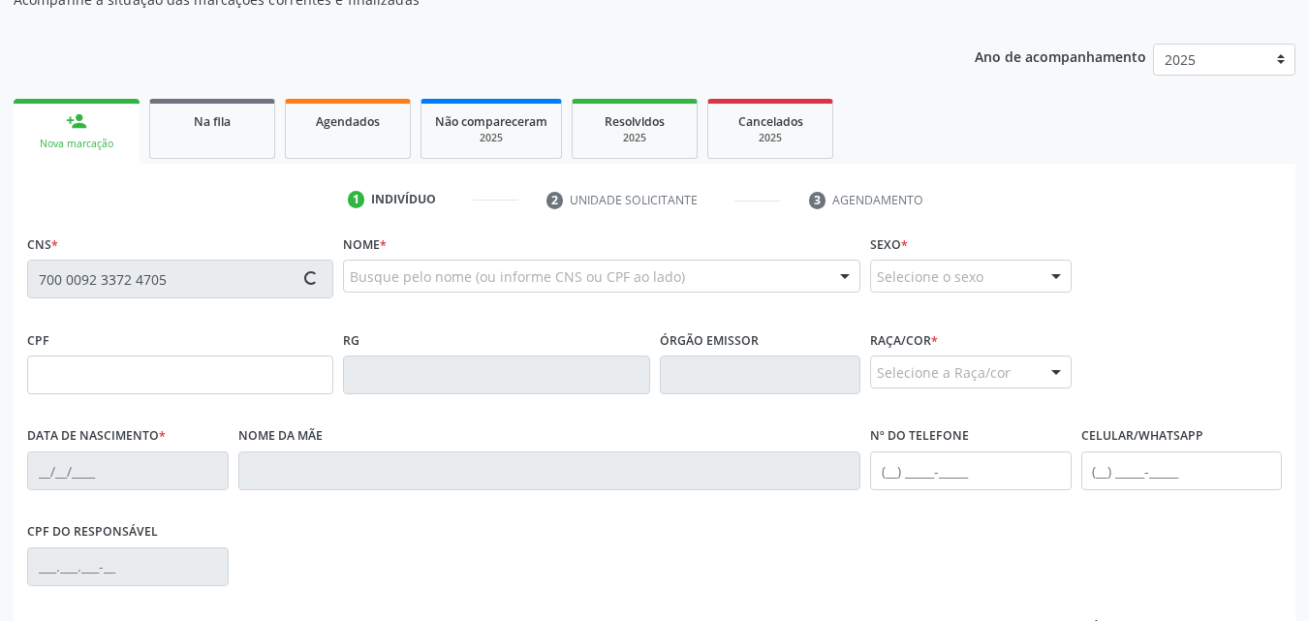
scroll to position [235, 0]
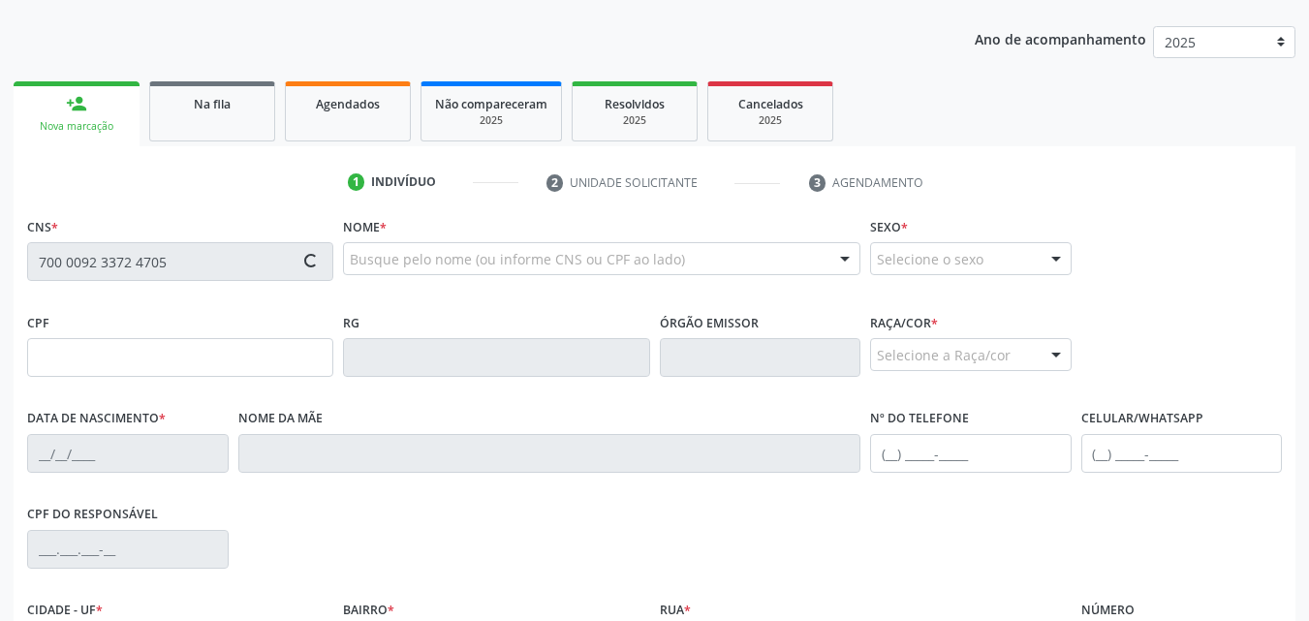
type input "063.996.825-25"
type input "25/01/2002"
type input "Patricia Assucao de Jesus Oliveira"
type input "(82) 99346-9272"
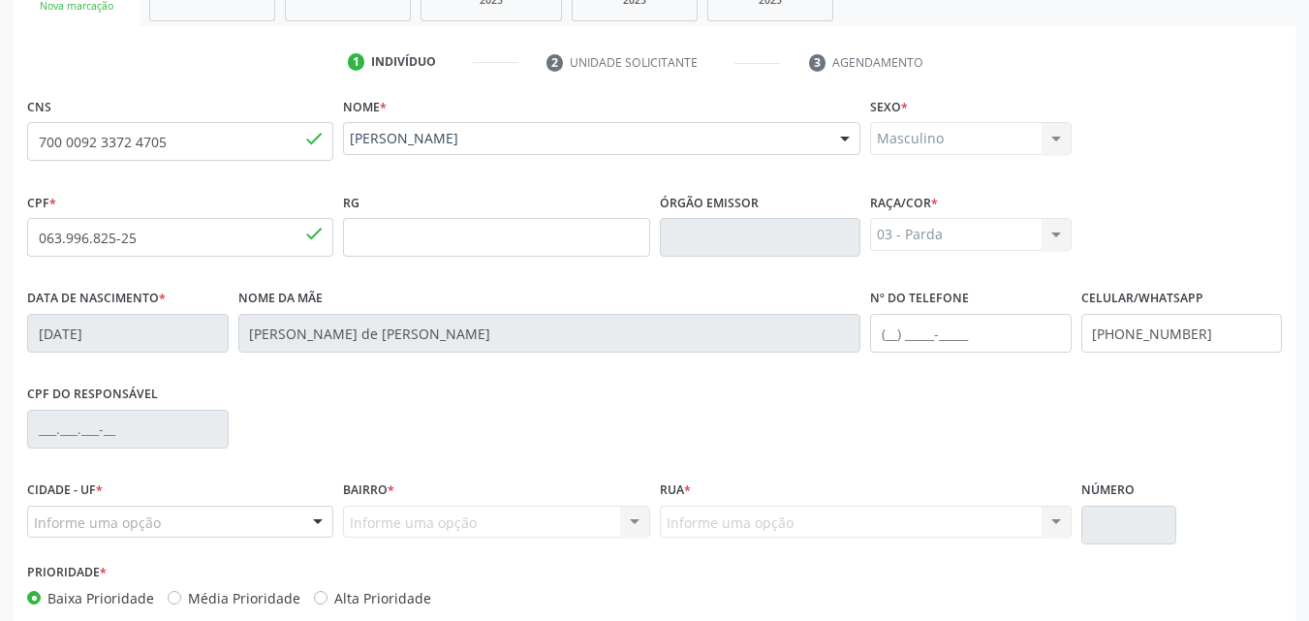
scroll to position [456, 0]
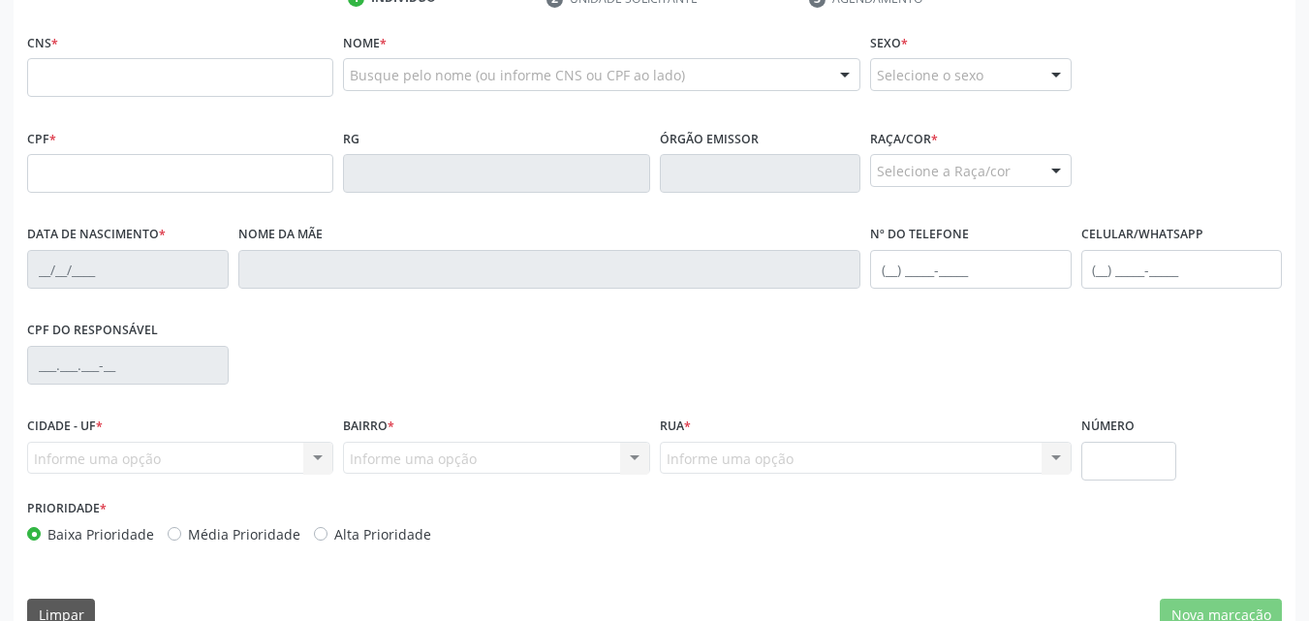
scroll to position [283, 0]
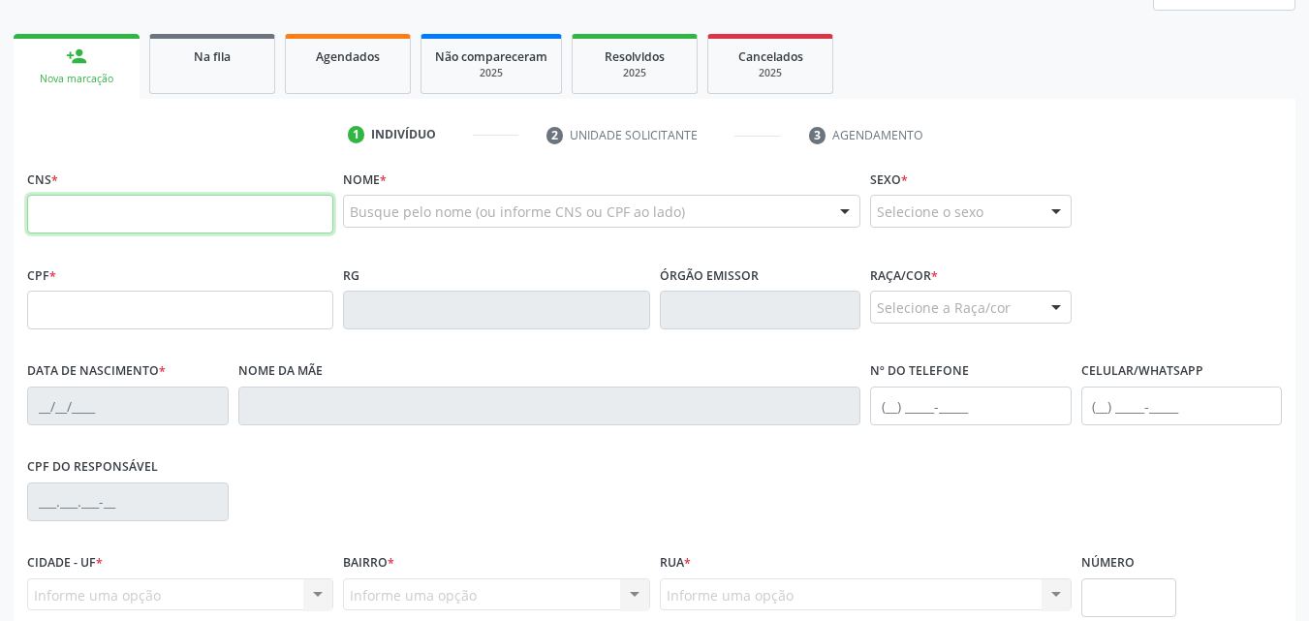
click at [74, 217] on input "text" at bounding box center [180, 214] width 306 height 39
click at [275, 224] on input "text" at bounding box center [180, 214] width 306 height 39
paste input "708 2066 2020 1340"
type input "708 2066 2020 1340"
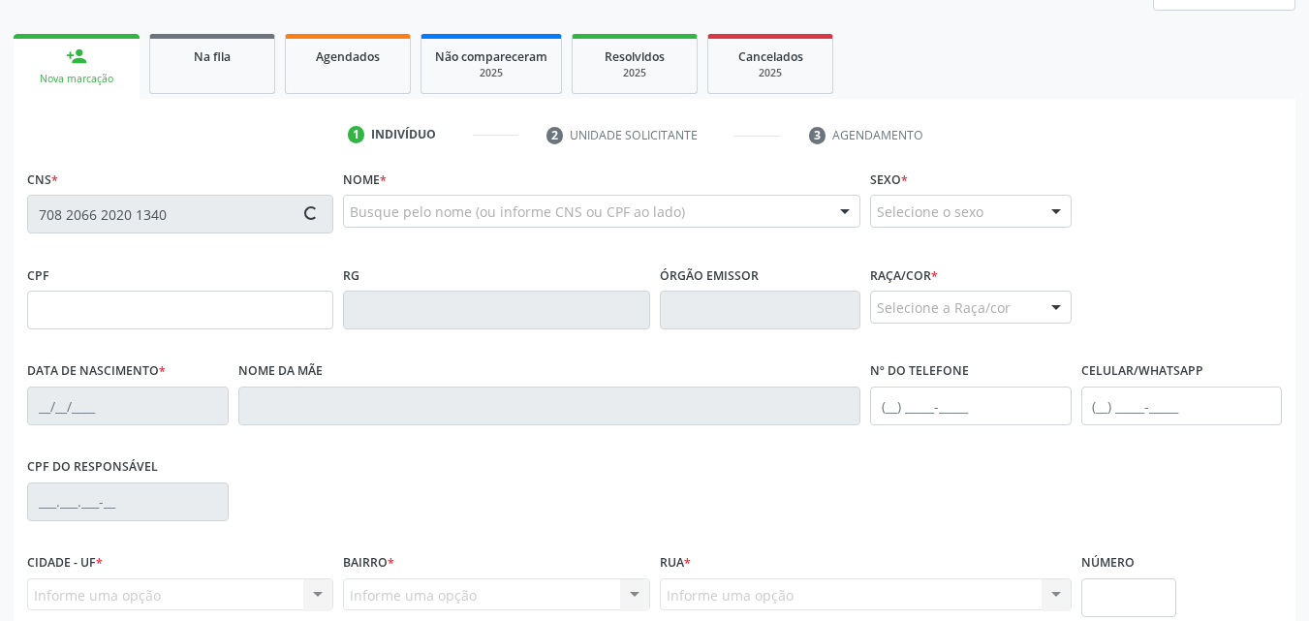
type input "167.651.534-89"
type input "16/10/2019"
type input "Claudjane Santos da Silva"
type input "(82) 99147-3066"
type input "S/N"
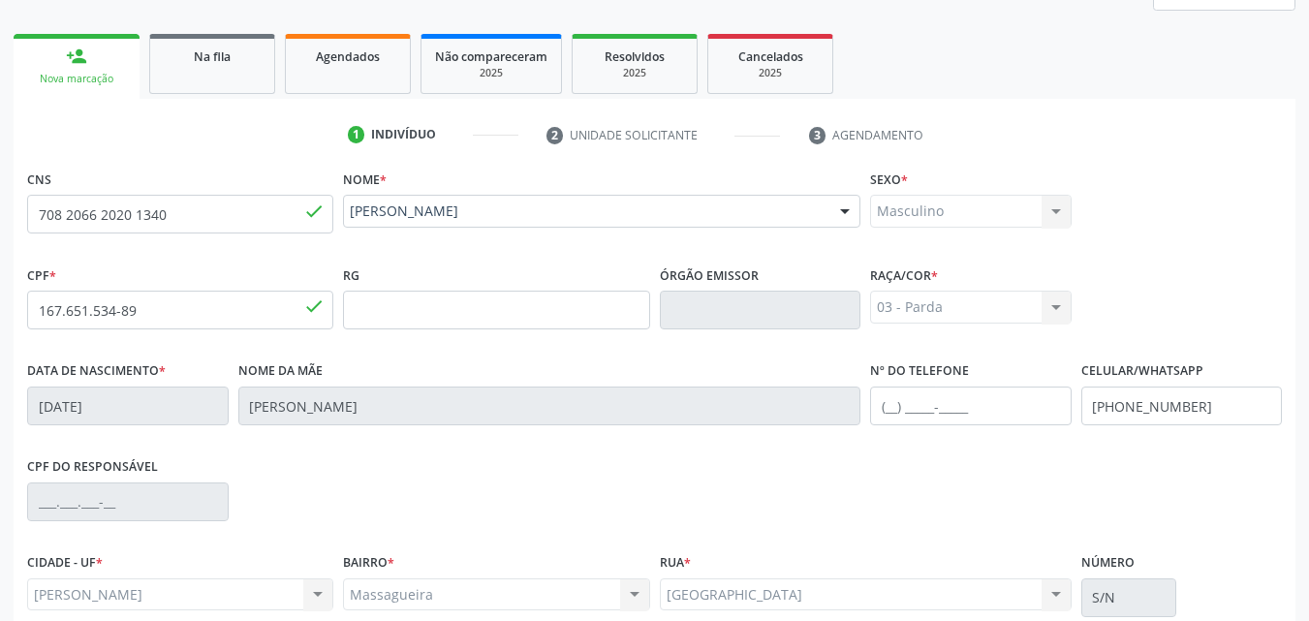
scroll to position [456, 0]
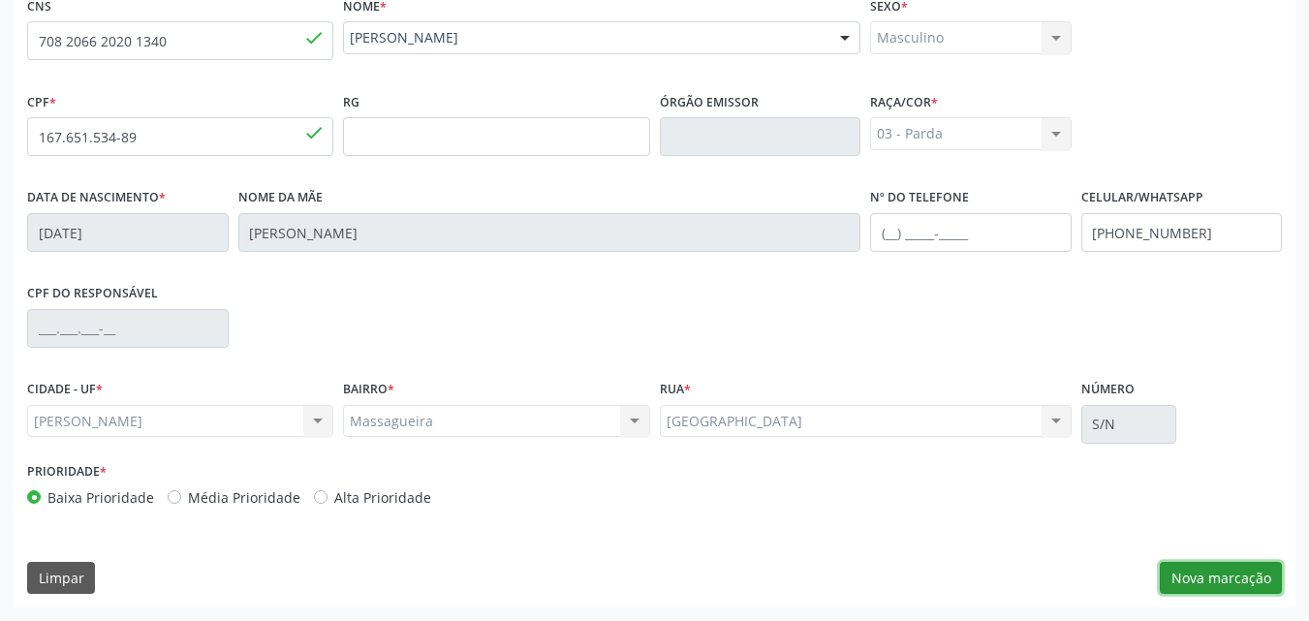
click at [1242, 571] on button "Nova marcação" at bounding box center [1221, 578] width 122 height 33
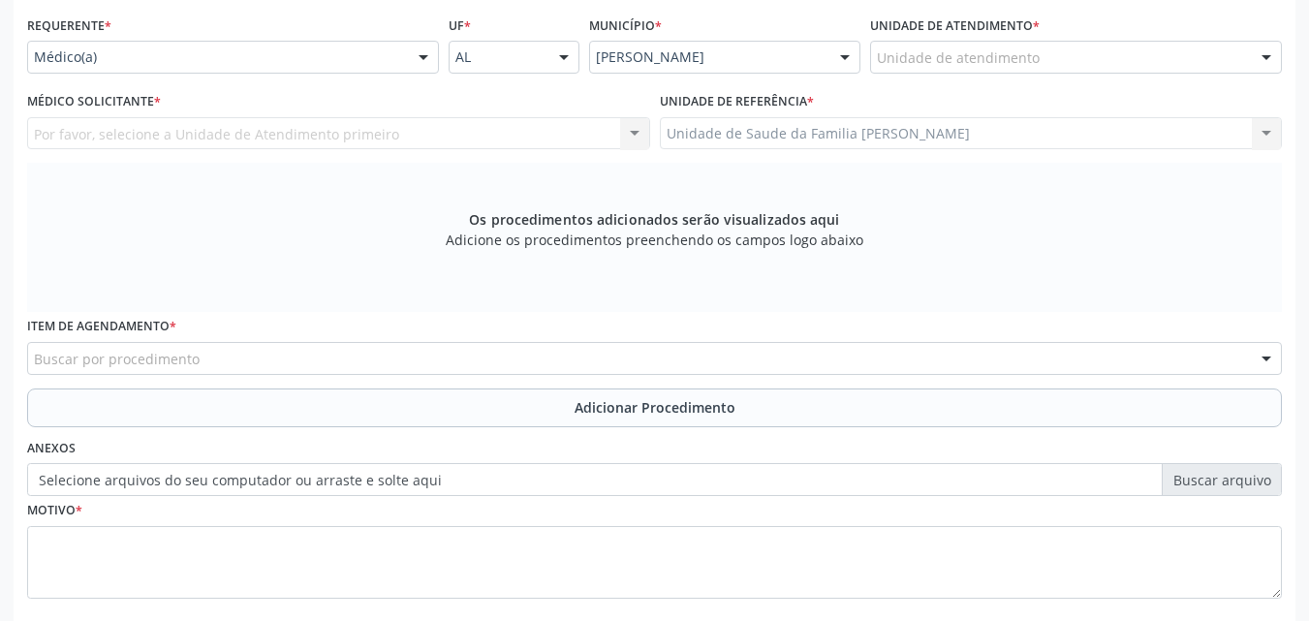
scroll to position [436, 0]
click at [954, 149] on div "Unidade de Saude da Familia Massagueira Unidade de Saude da Familia Massagueira…" at bounding box center [971, 134] width 623 height 33
click at [951, 135] on div "Unidade de Saude da Familia Massagueira Unidade de Saude da Familia Massagueira…" at bounding box center [971, 134] width 623 height 33
drag, startPoint x: 951, startPoint y: 135, endPoint x: 1018, endPoint y: 21, distance: 131.6
click at [1018, 21] on div "Requerente * Médico(a) Médico(a) Enfermeiro(a) Paciente Nenhum resultado encont…" at bounding box center [654, 319] width 1255 height 615
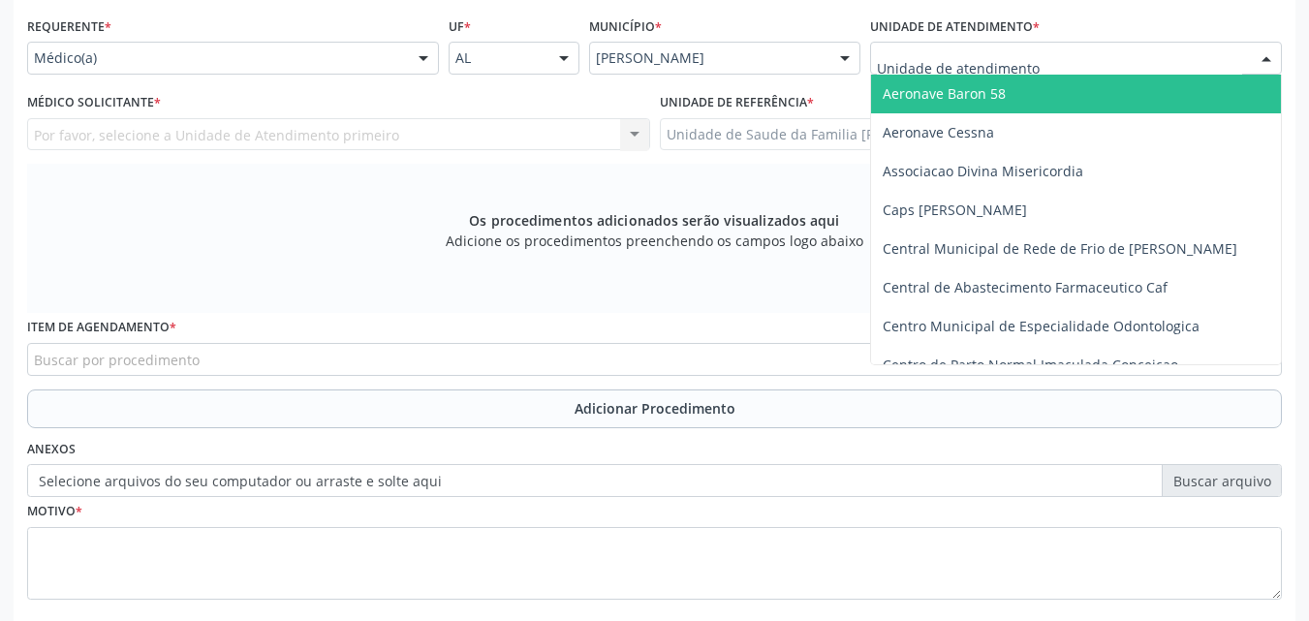
click at [1019, 44] on div at bounding box center [1076, 58] width 412 height 33
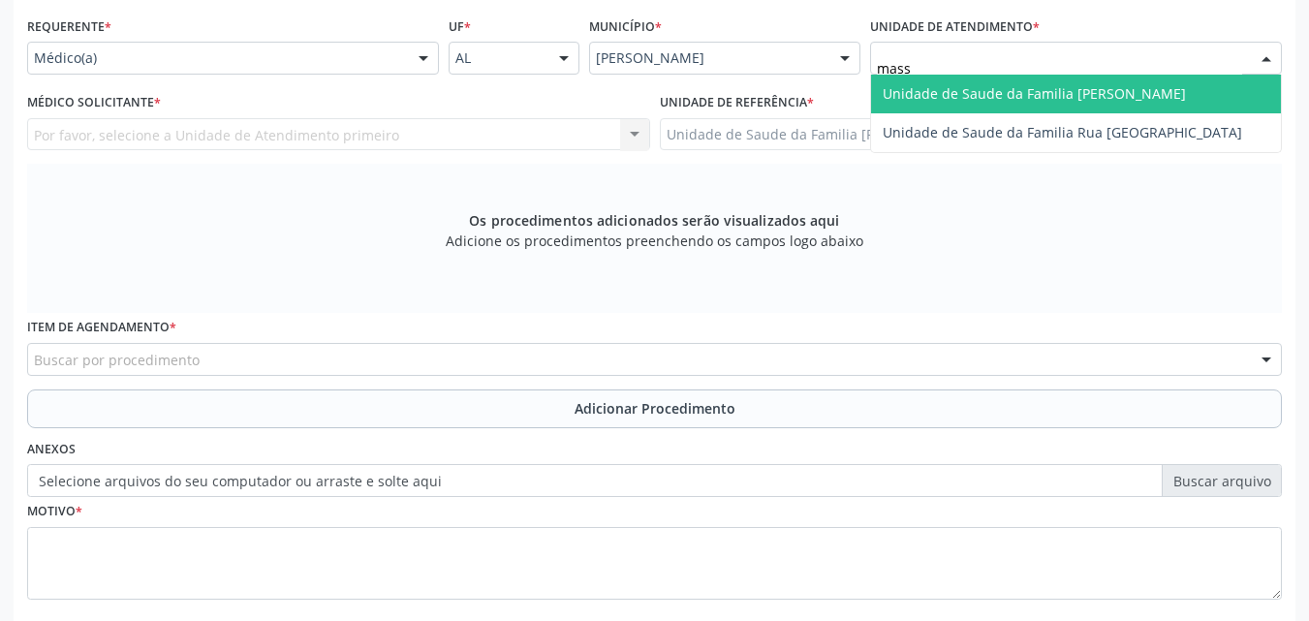
type input "massa"
click at [1024, 91] on span "Unidade de Saude da Familia [PERSON_NAME]" at bounding box center [1034, 93] width 303 height 18
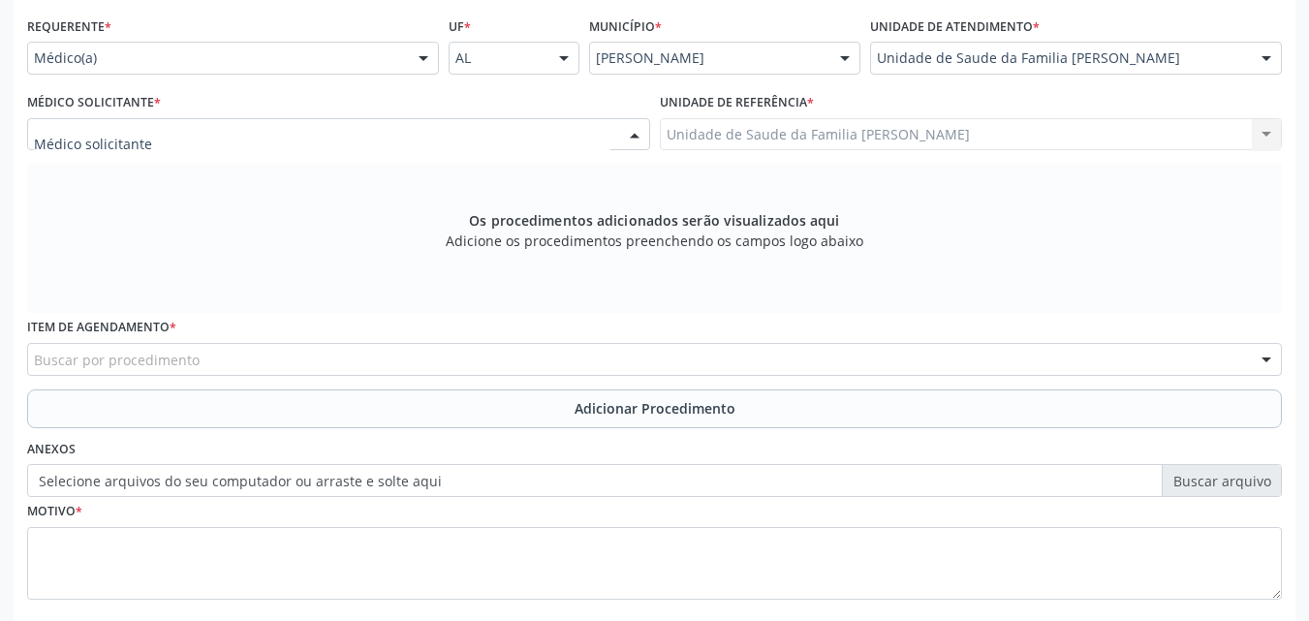
click at [545, 133] on div at bounding box center [338, 134] width 623 height 33
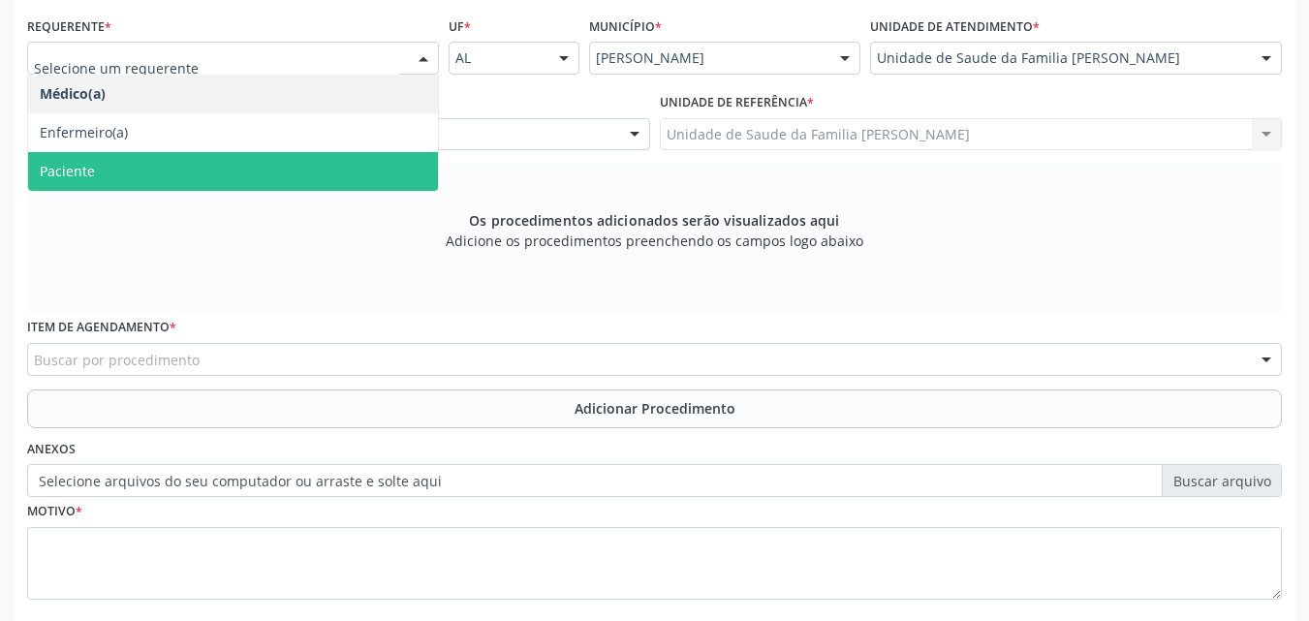
click at [212, 178] on span "Paciente" at bounding box center [233, 171] width 410 height 39
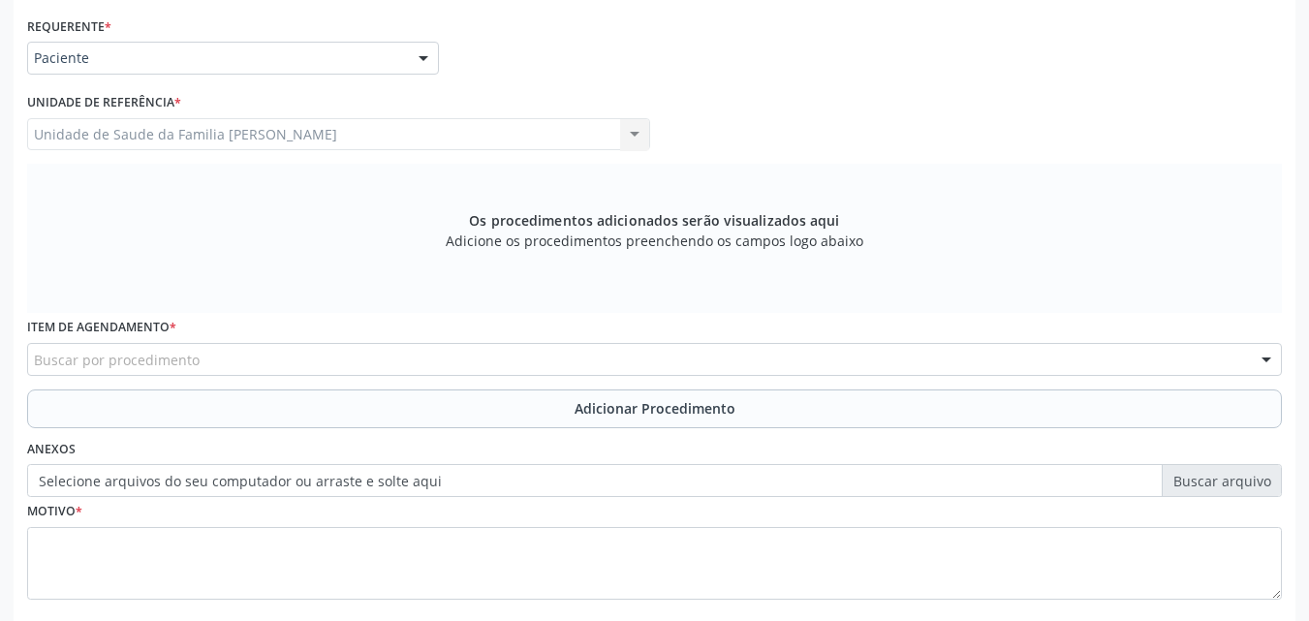
click at [247, 133] on div "Unidade de Saude da Familia Massagueira Unidade de Saude da Familia Massagueira…" at bounding box center [338, 134] width 623 height 33
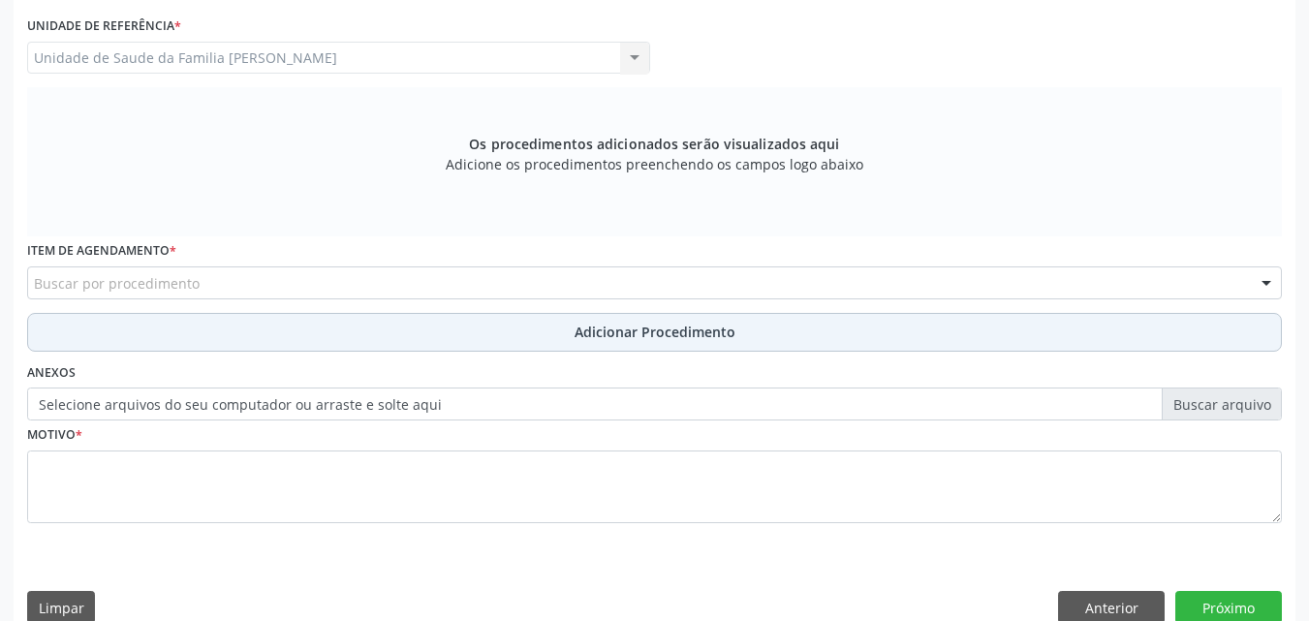
scroll to position [543, 0]
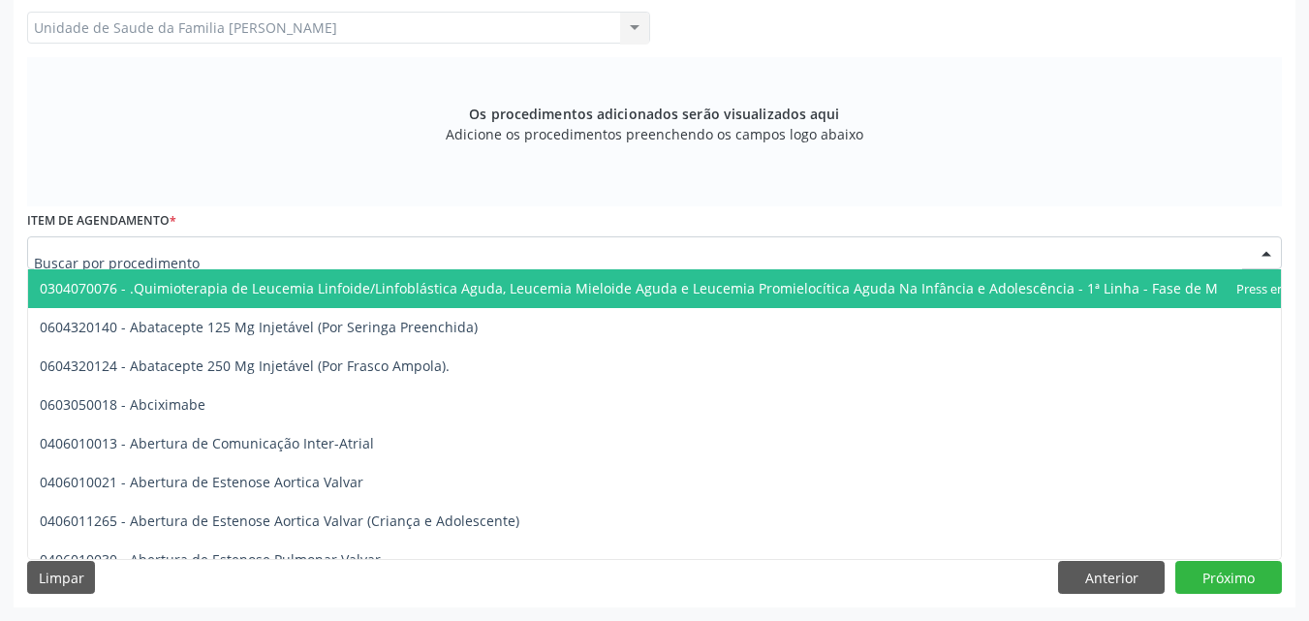
click at [274, 267] on div at bounding box center [654, 252] width 1255 height 33
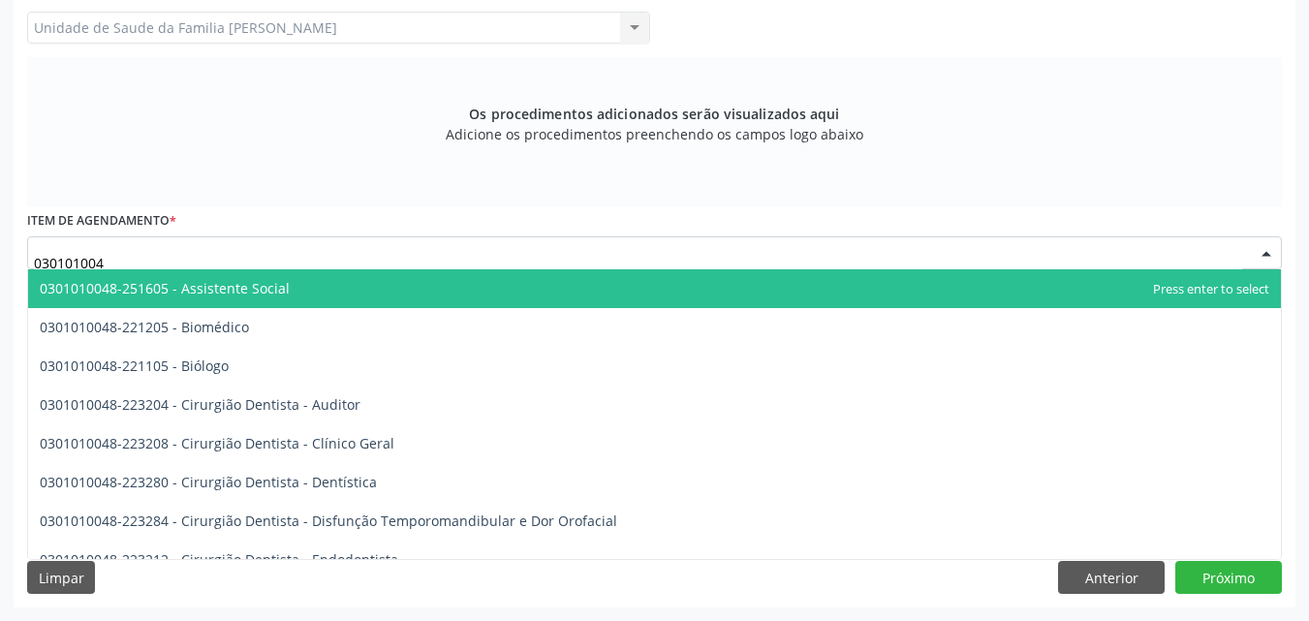
type input "0301010048"
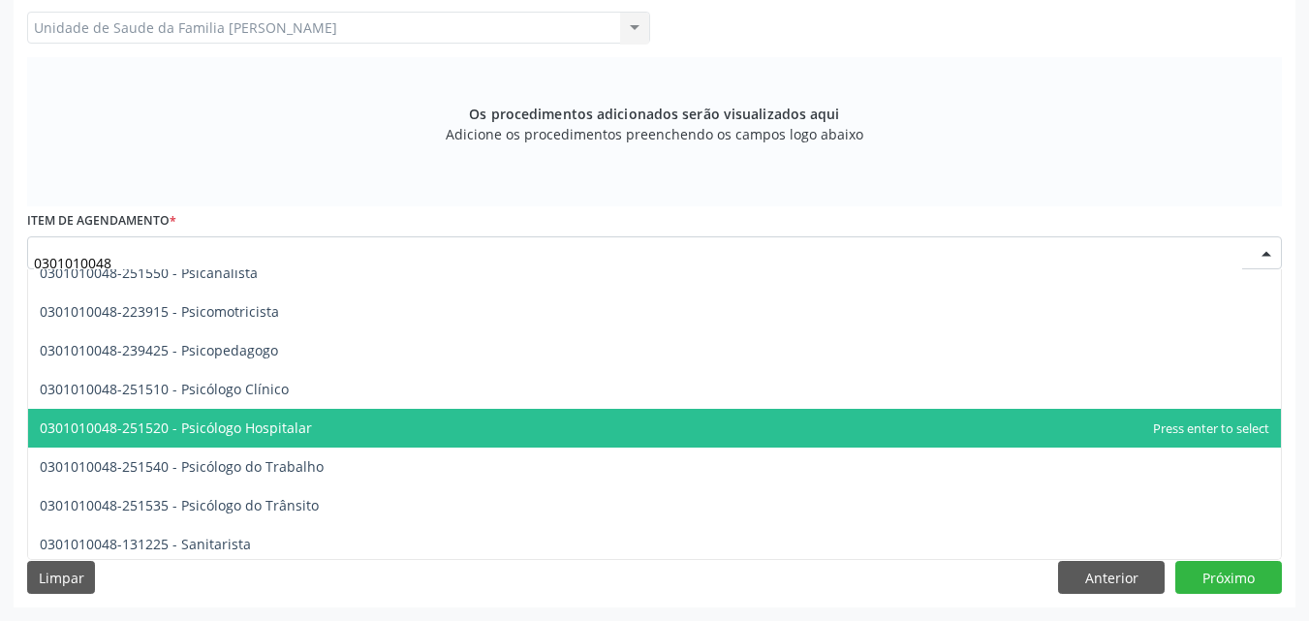
scroll to position [3115, 0]
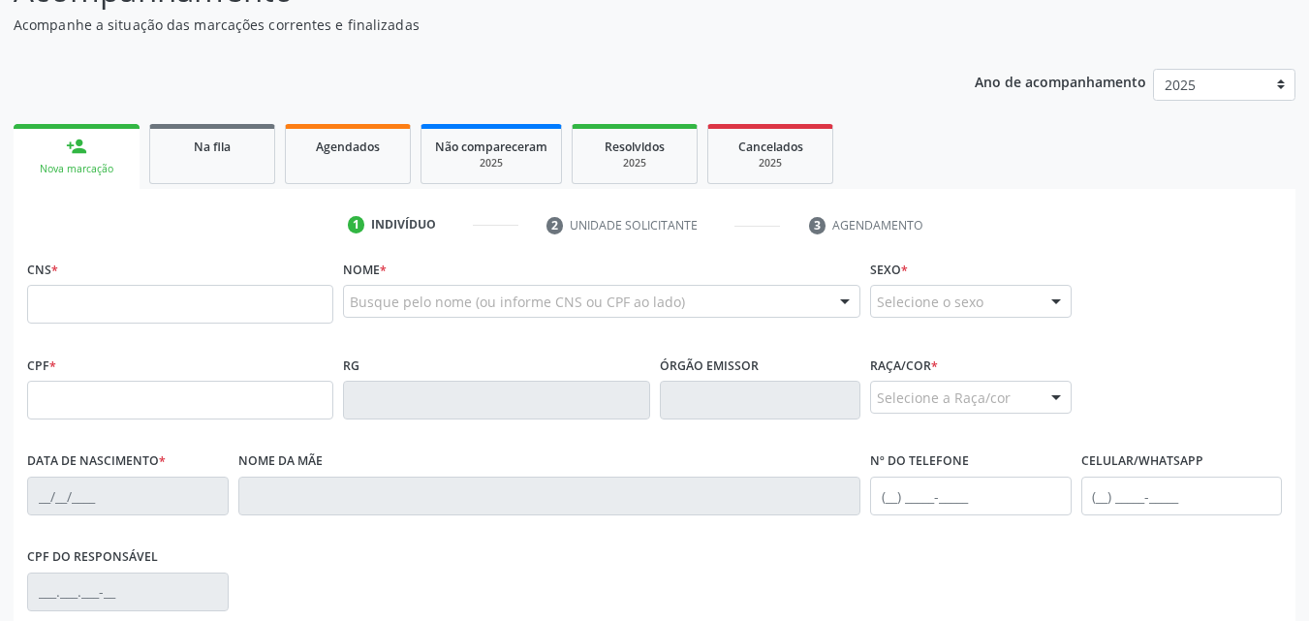
scroll to position [194, 0]
paste input "707 3050 8953 9870"
type input "707 3050 8953 9870"
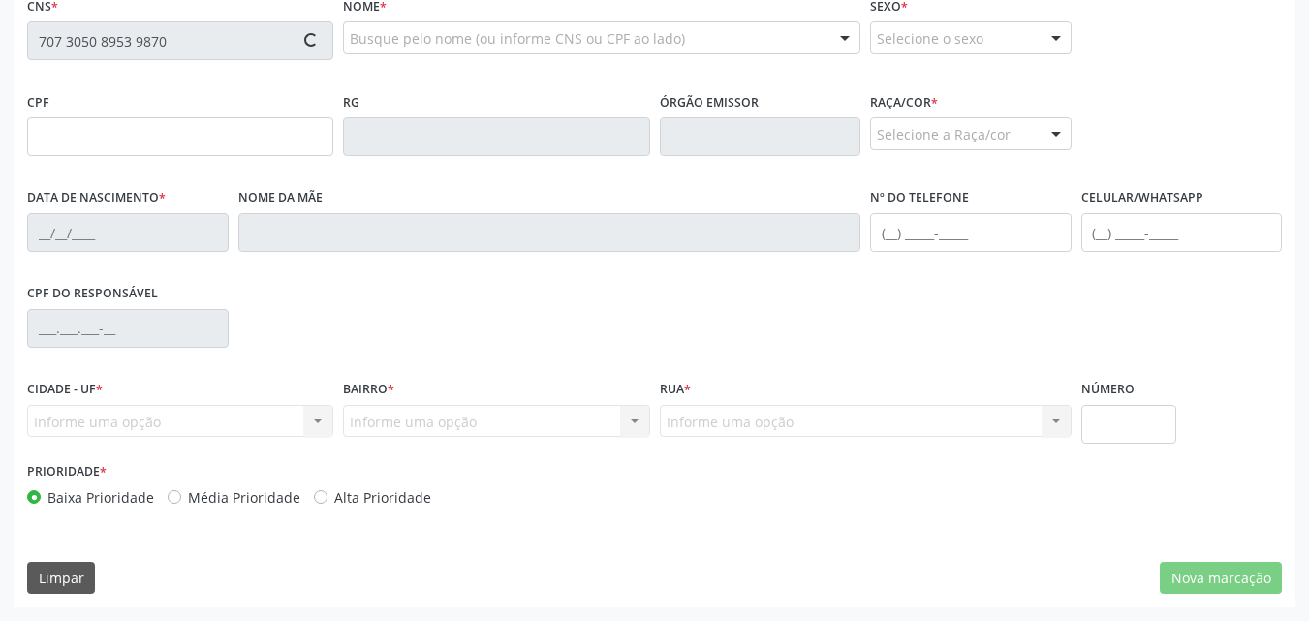
type input "[DATE]"
type input "[PERSON_NAME]"
type input "[PHONE_NUMBER]"
type input "S/N"
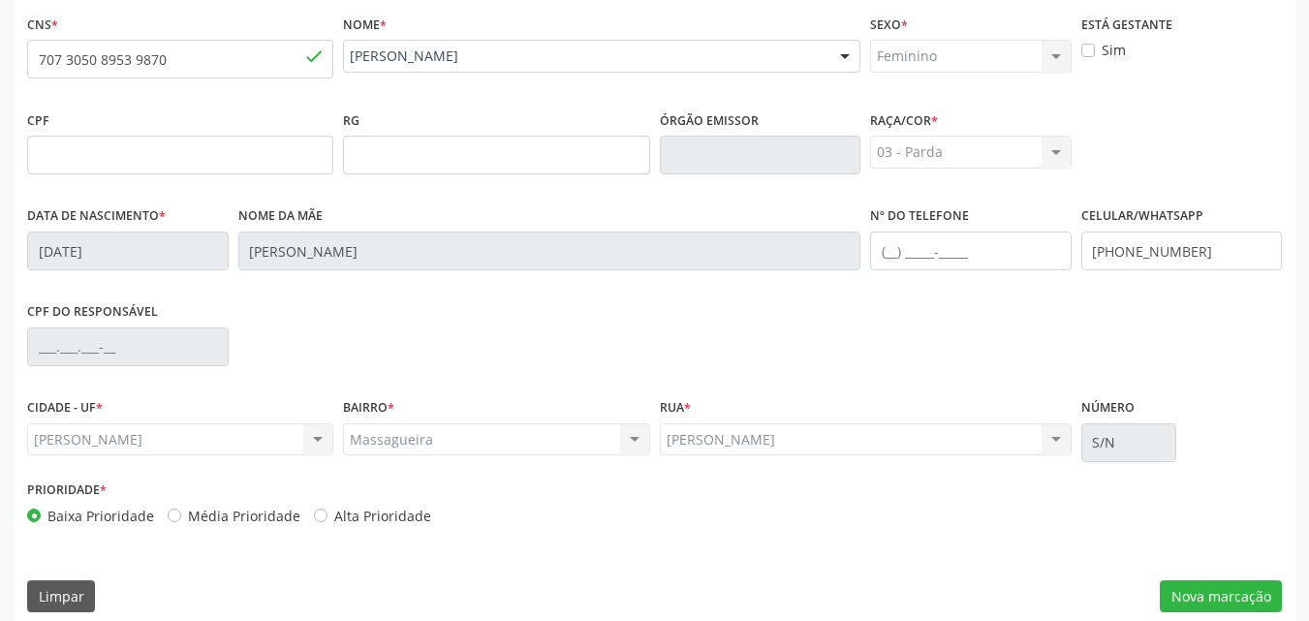
scroll to position [456, 0]
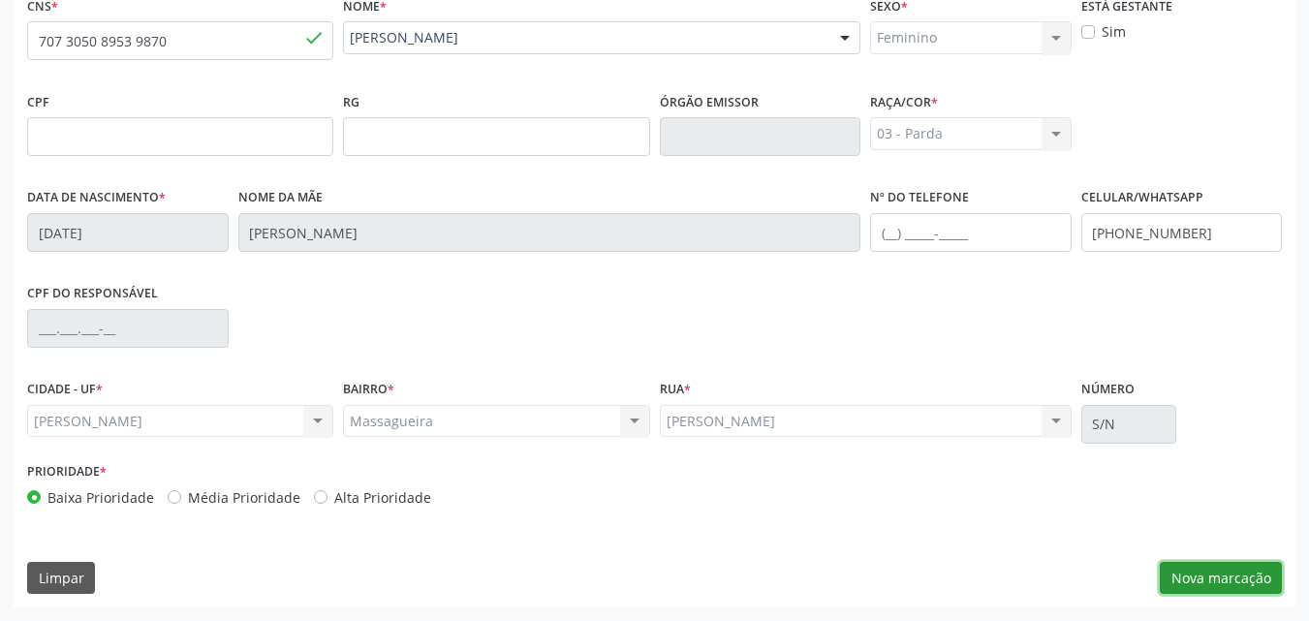
click at [1199, 583] on button "Nova marcação" at bounding box center [1221, 578] width 122 height 33
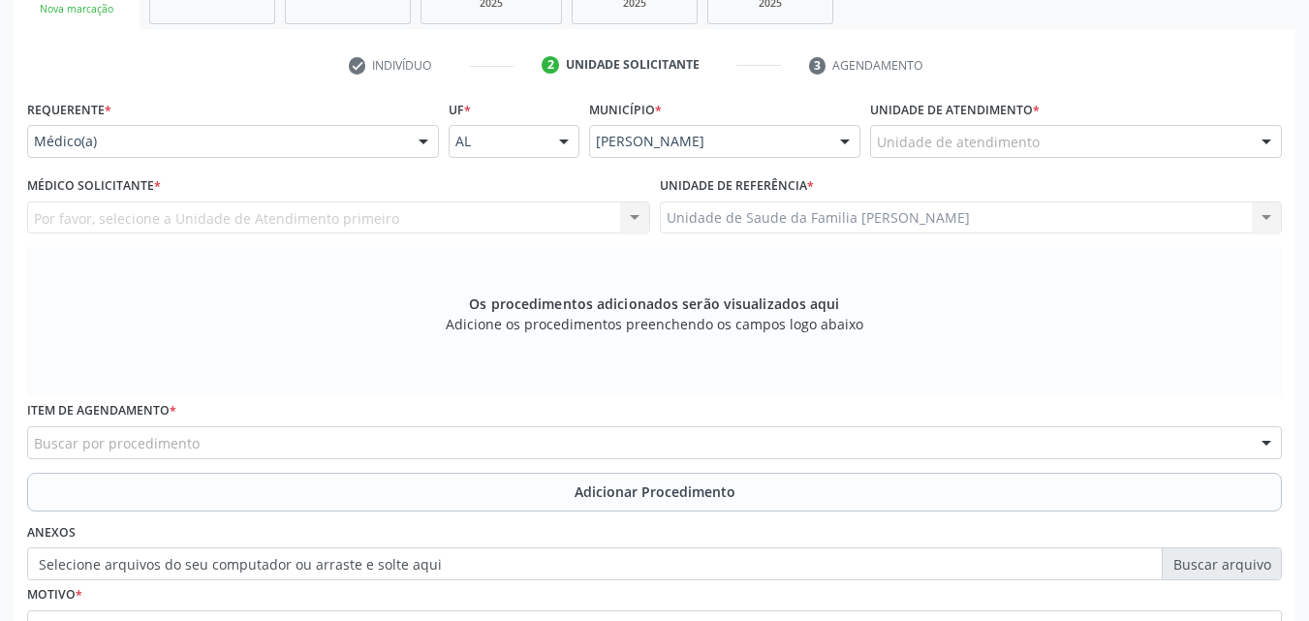
scroll to position [352, 0]
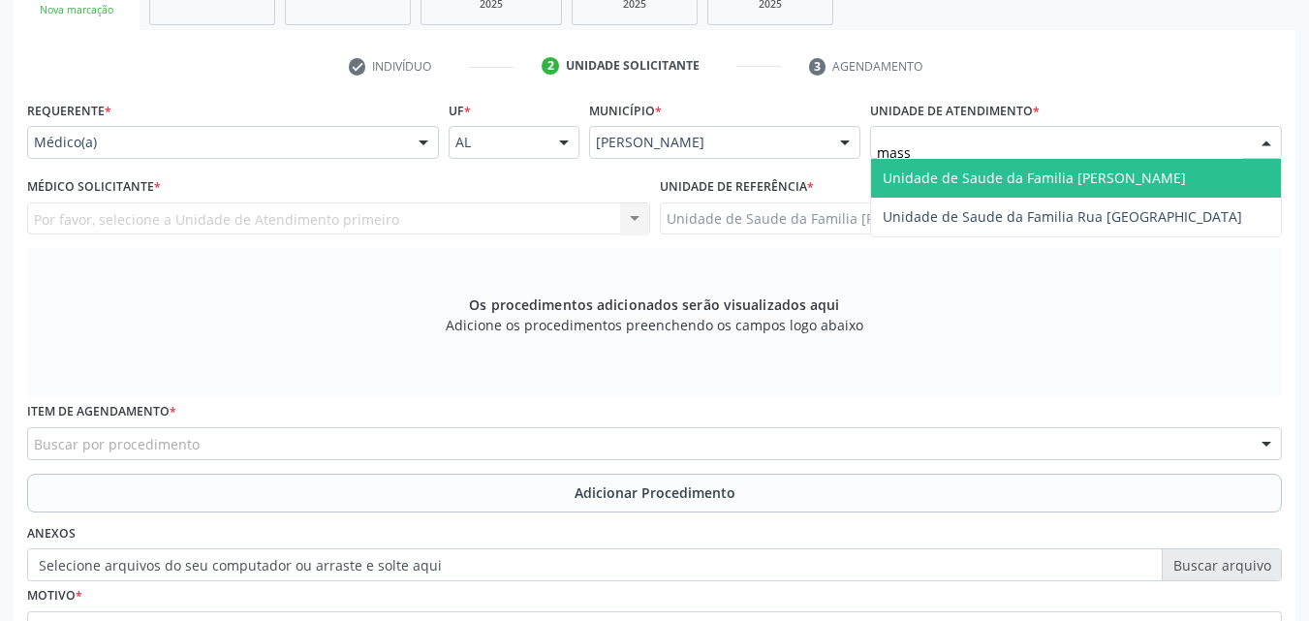
type input "massa"
click at [1004, 174] on span "Unidade de Saude da Familia [PERSON_NAME]" at bounding box center [1034, 178] width 303 height 18
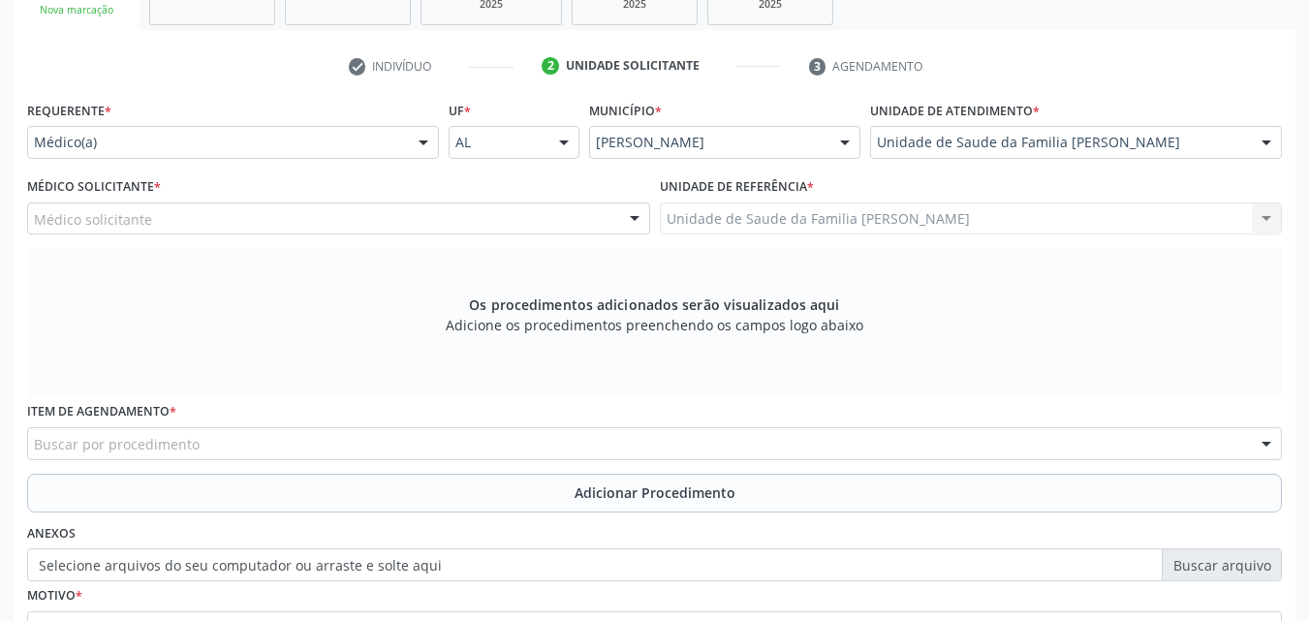
click at [261, 236] on div "Médico Solicitante * Médico solicitante [PERSON_NAME] [PERSON_NAME] [PERSON_NAM…" at bounding box center [338, 210] width 633 height 76
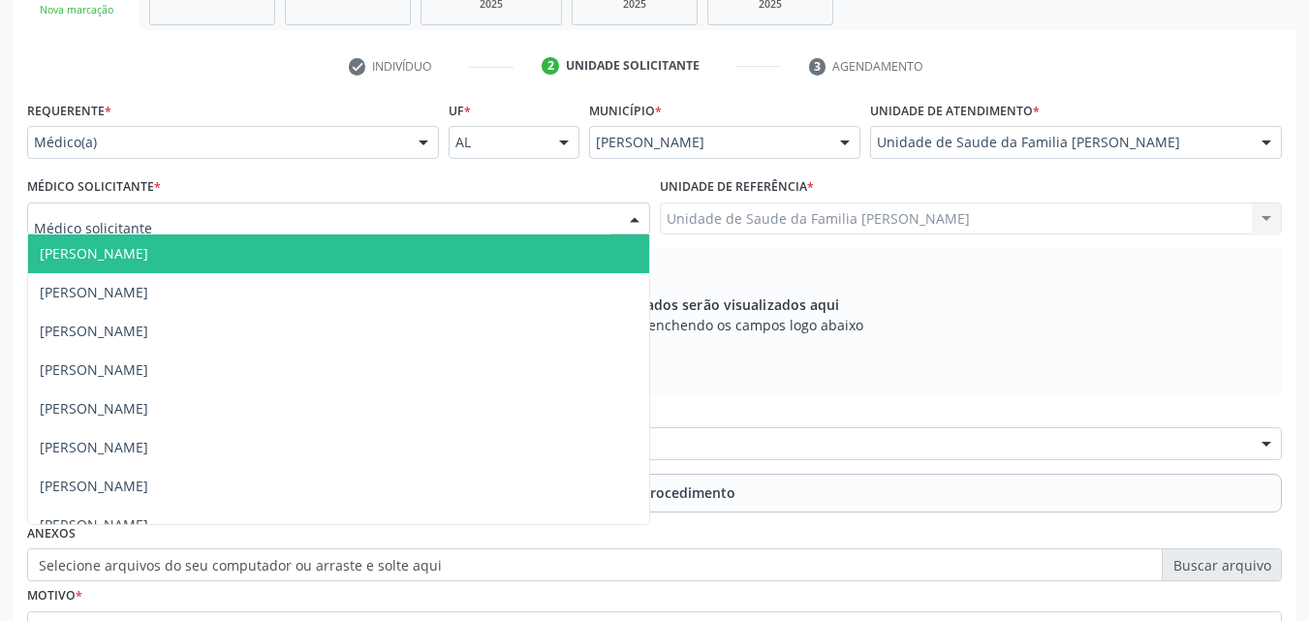
click at [254, 217] on div at bounding box center [338, 218] width 623 height 33
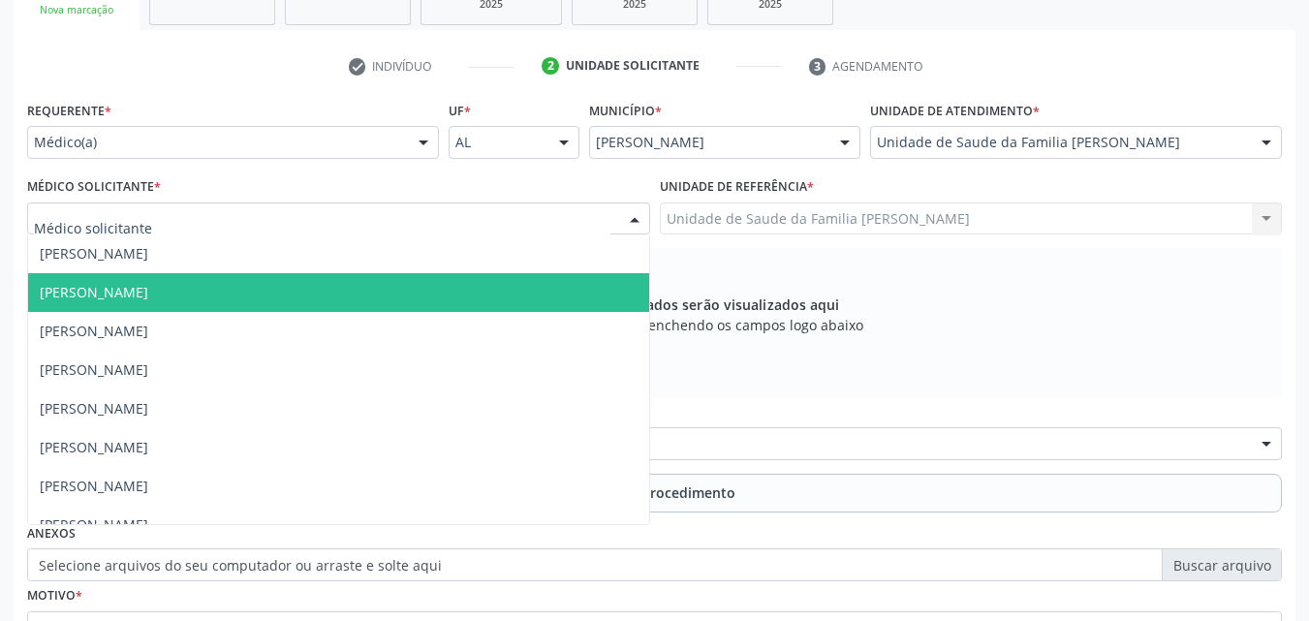
click at [148, 295] on span "[PERSON_NAME]" at bounding box center [94, 292] width 109 height 18
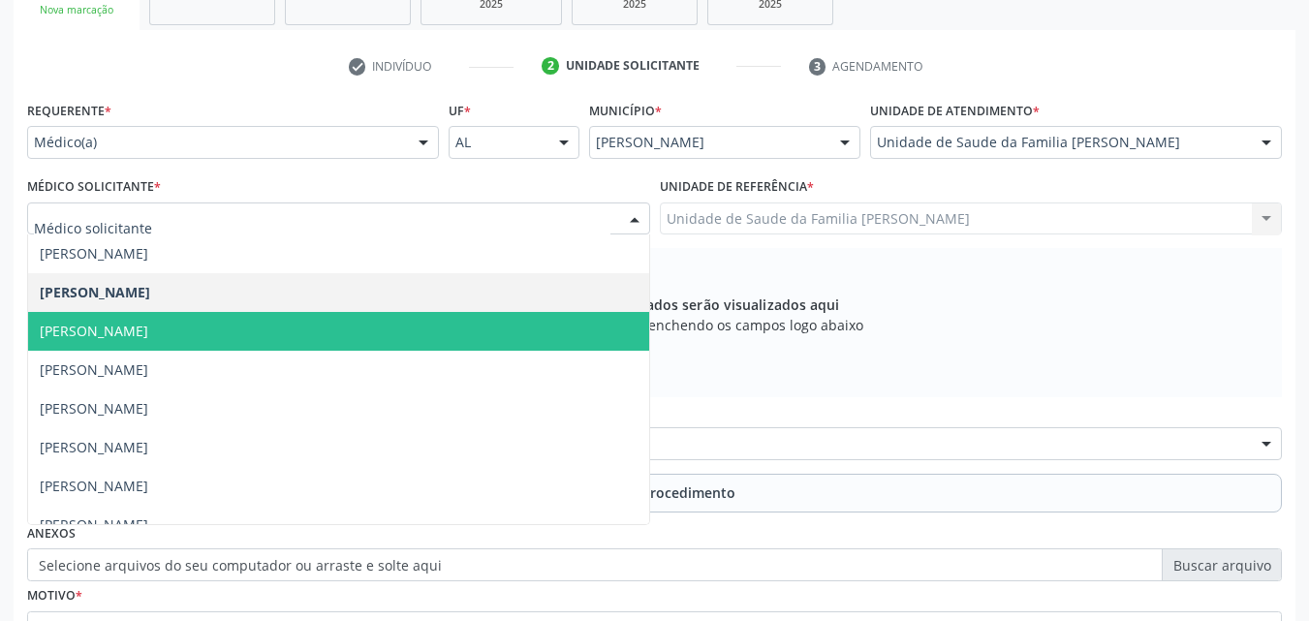
click at [148, 323] on span "[PERSON_NAME]" at bounding box center [94, 331] width 109 height 18
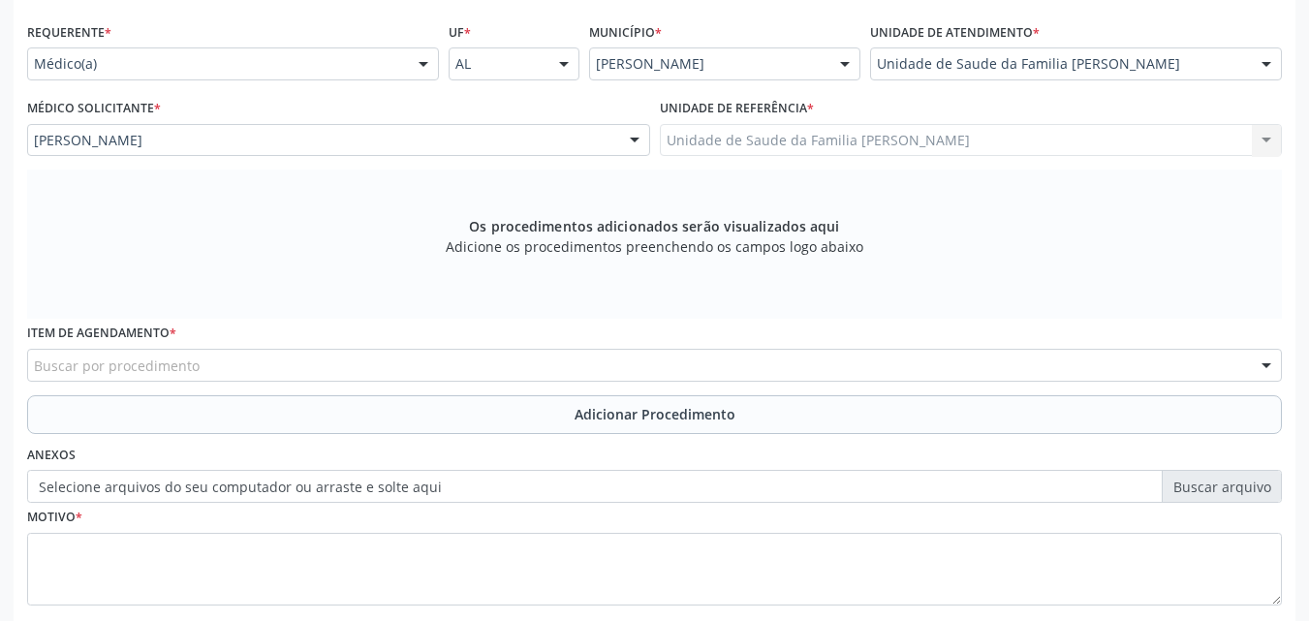
scroll to position [437, 0]
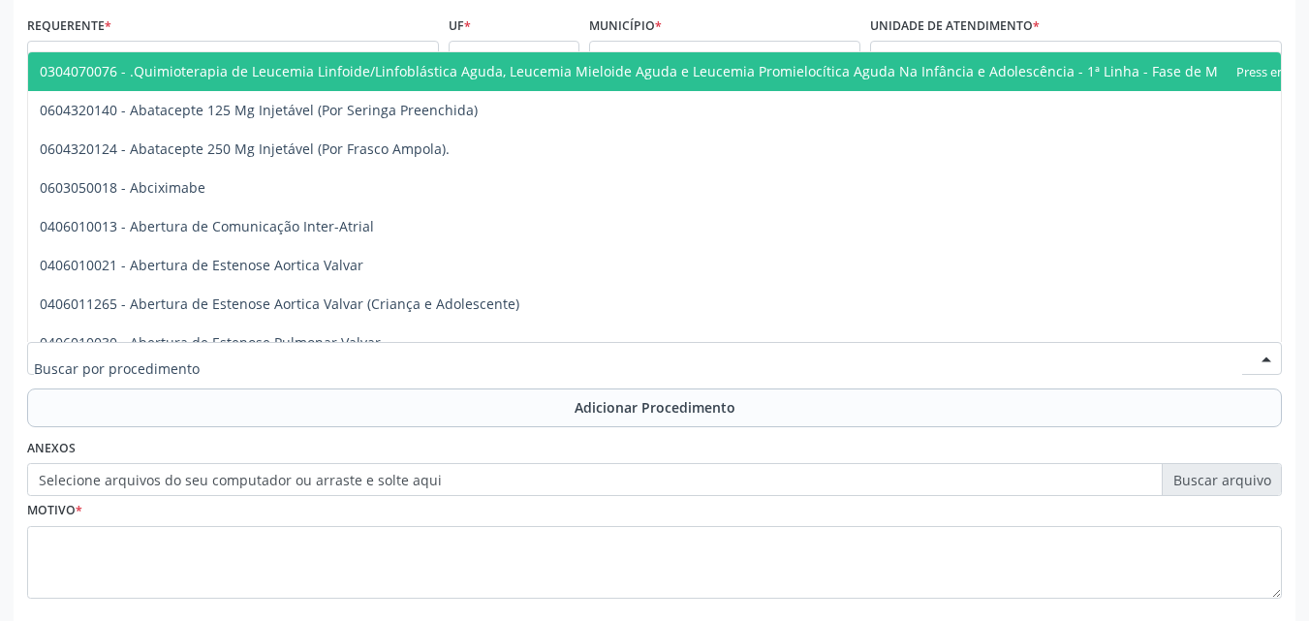
click at [259, 364] on div at bounding box center [654, 358] width 1255 height 33
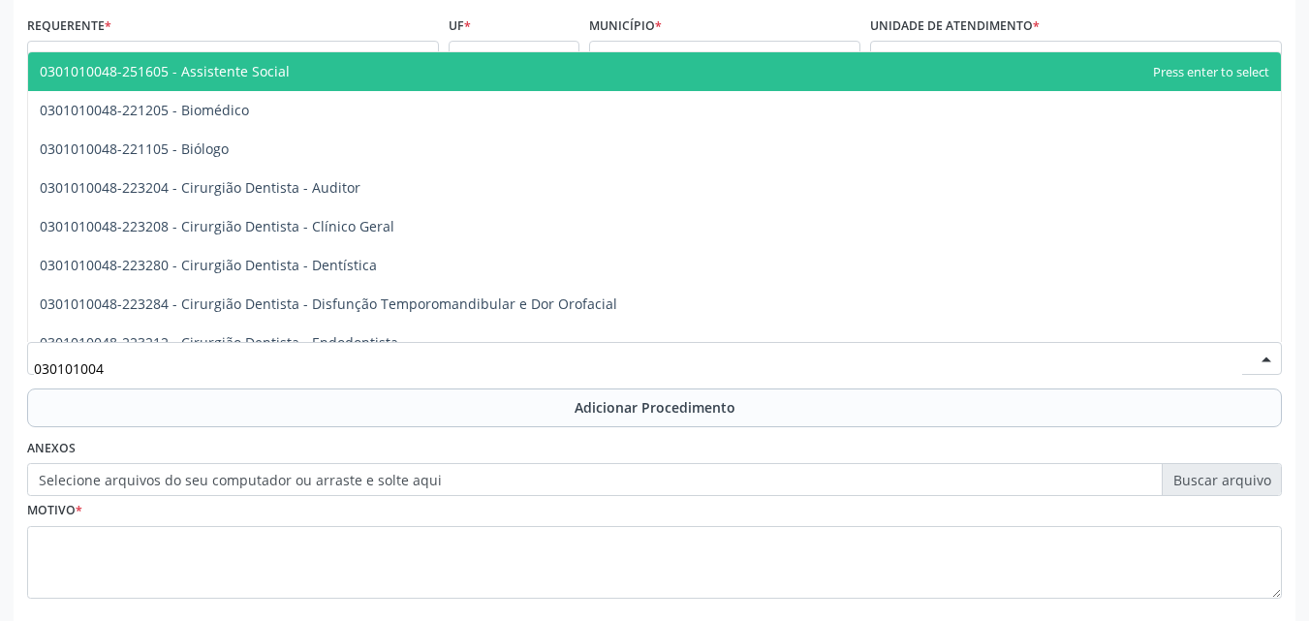
type input "0301010048"
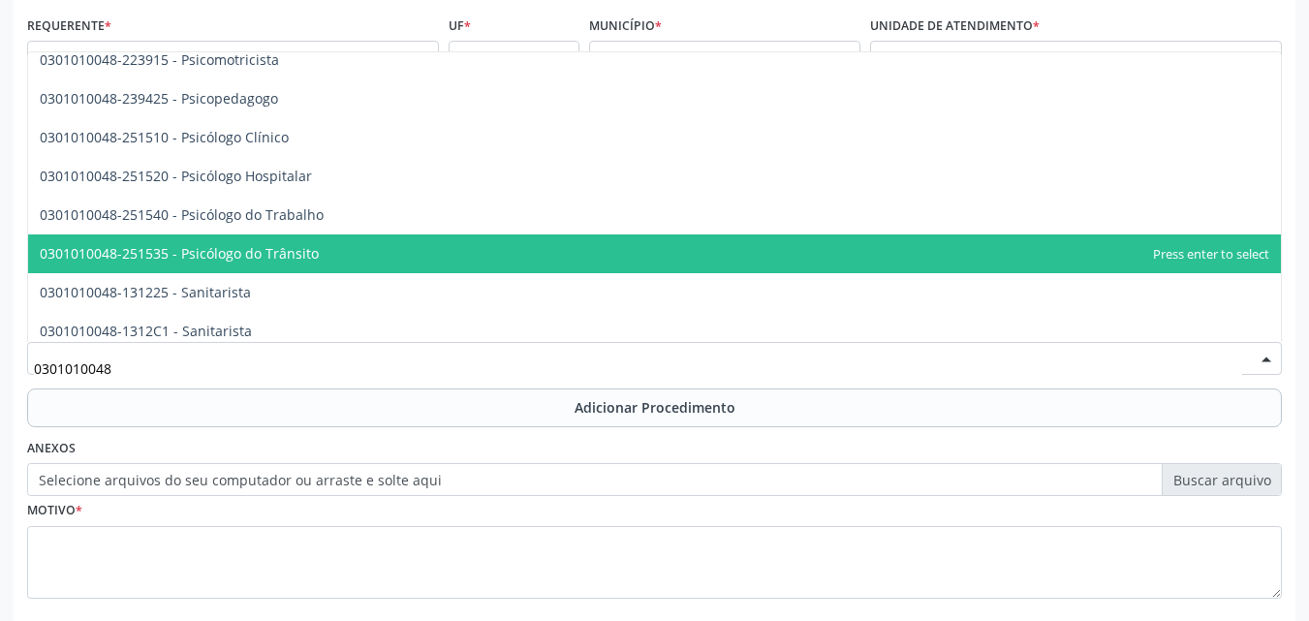
scroll to position [3152, 0]
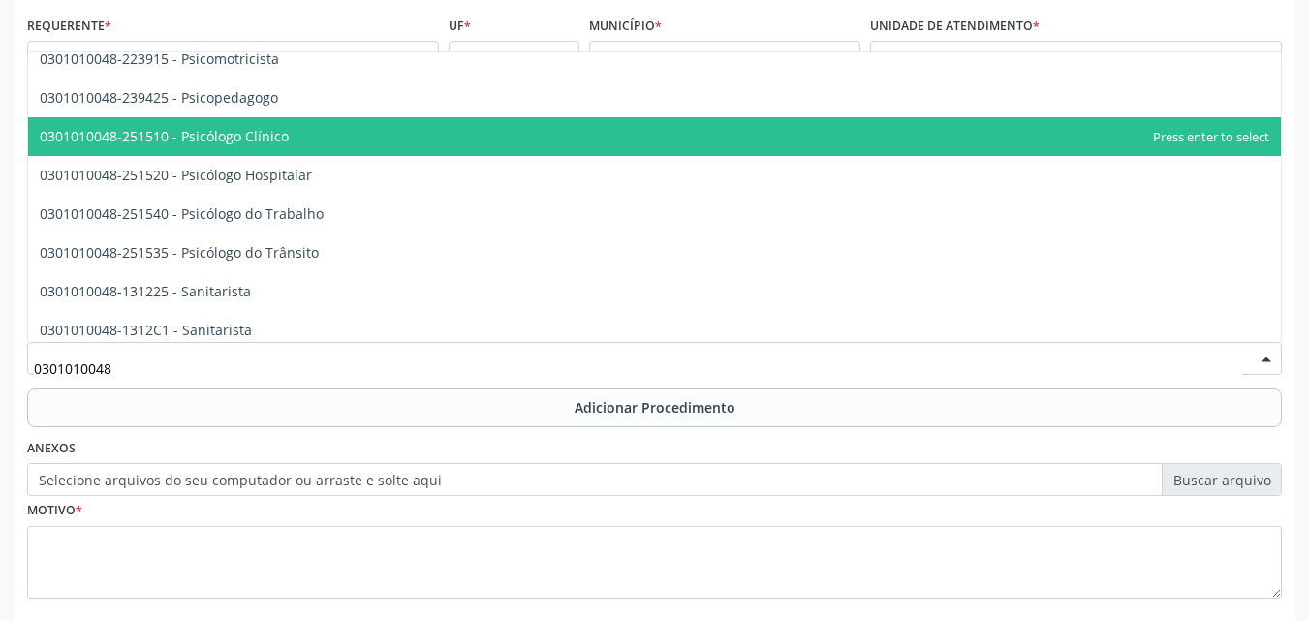
click at [280, 125] on span "0301010048-251510 - Psicólogo Clínico" at bounding box center [654, 136] width 1253 height 39
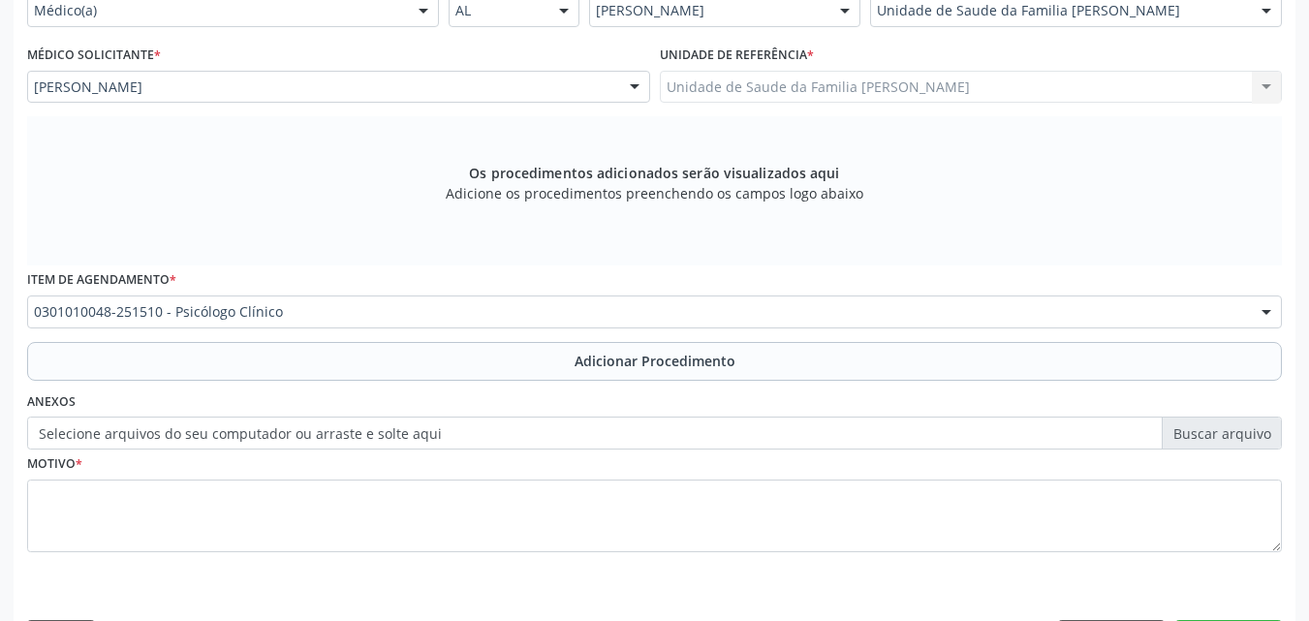
scroll to position [484, 0]
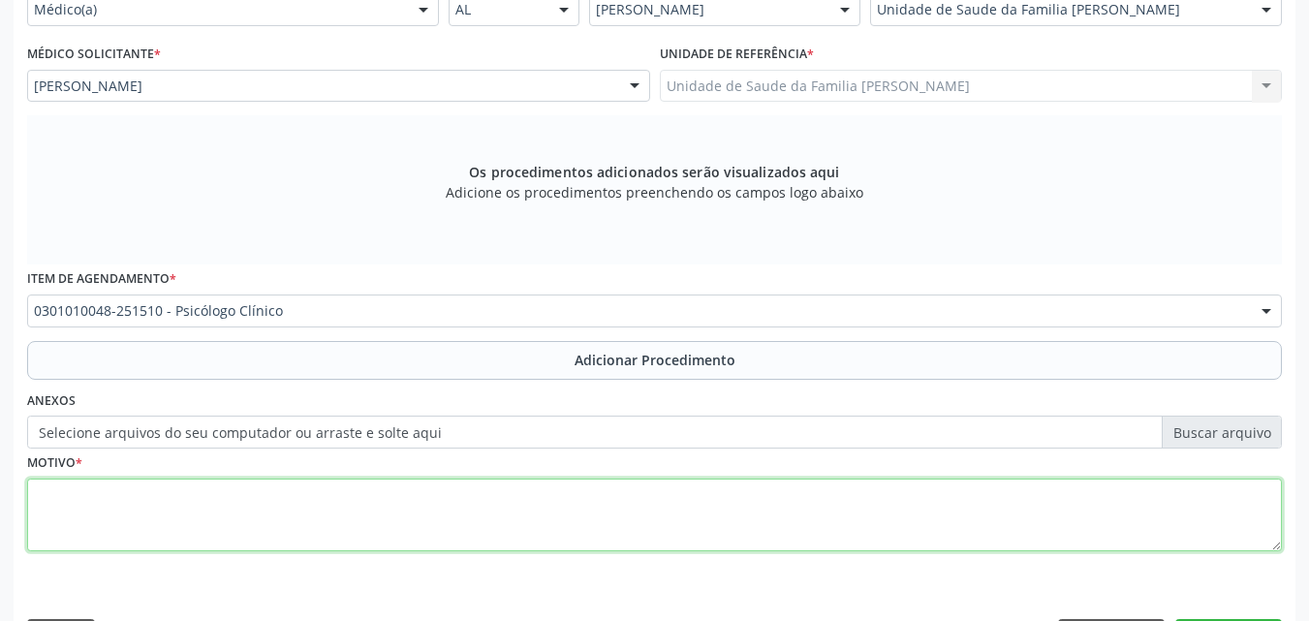
click at [203, 497] on textarea at bounding box center [654, 516] width 1255 height 74
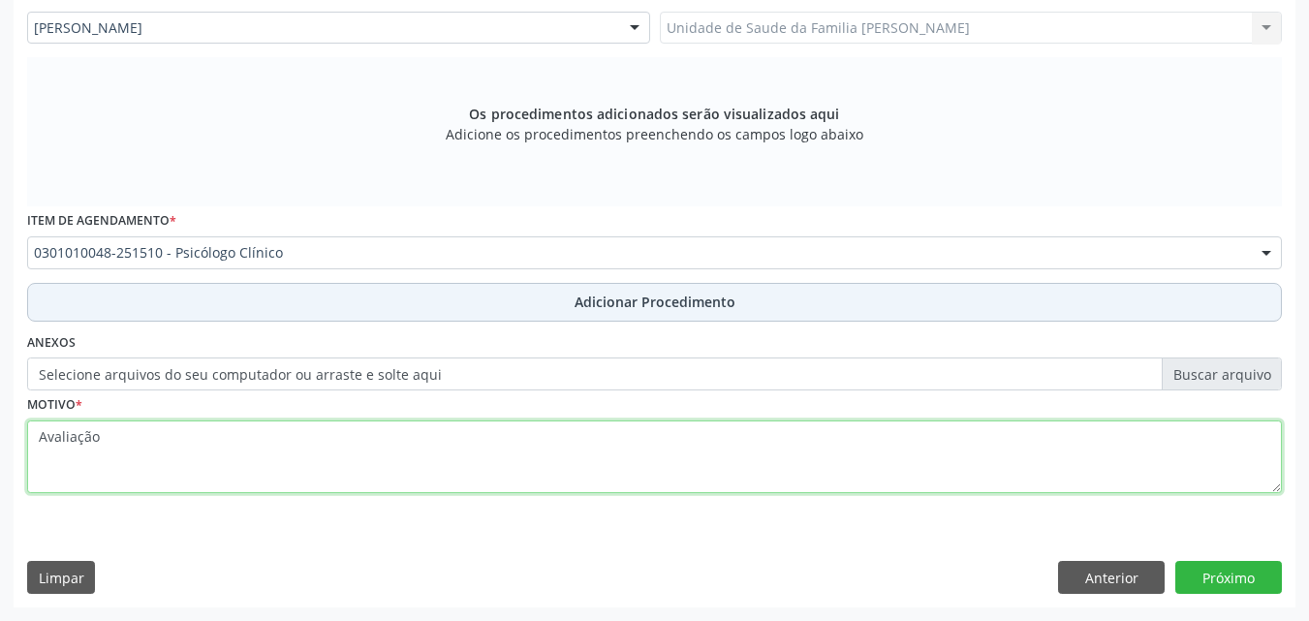
type textarea "Avaliação"
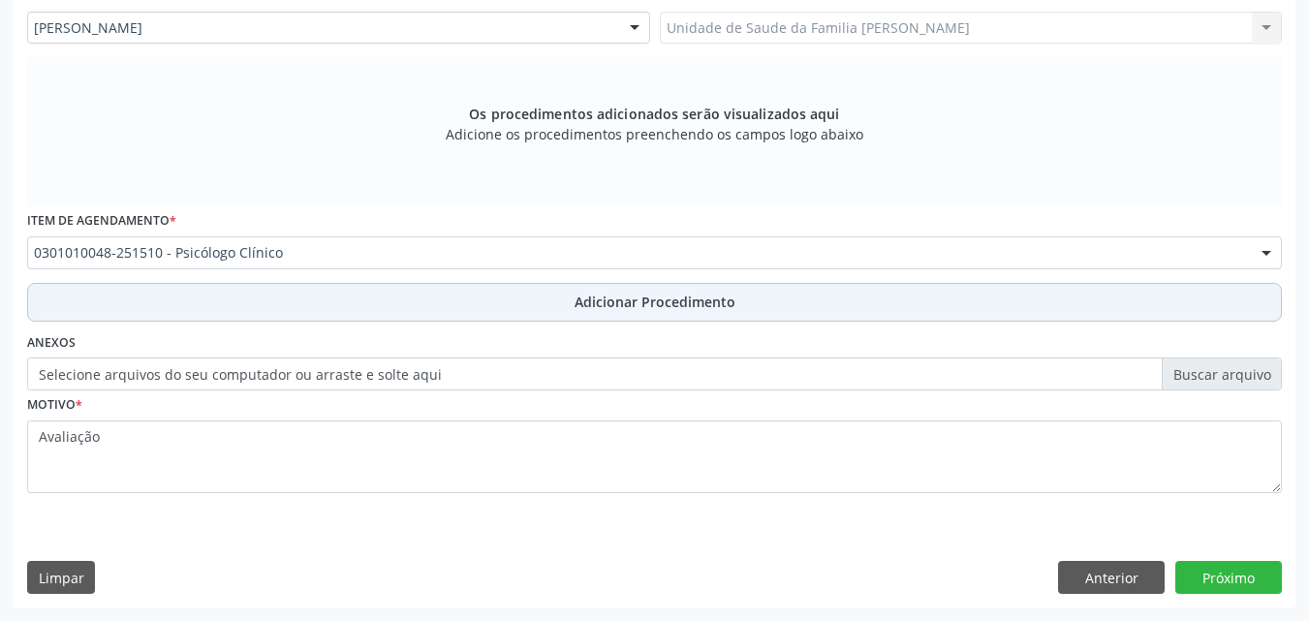
click at [481, 317] on button "Adicionar Procedimento" at bounding box center [654, 302] width 1255 height 39
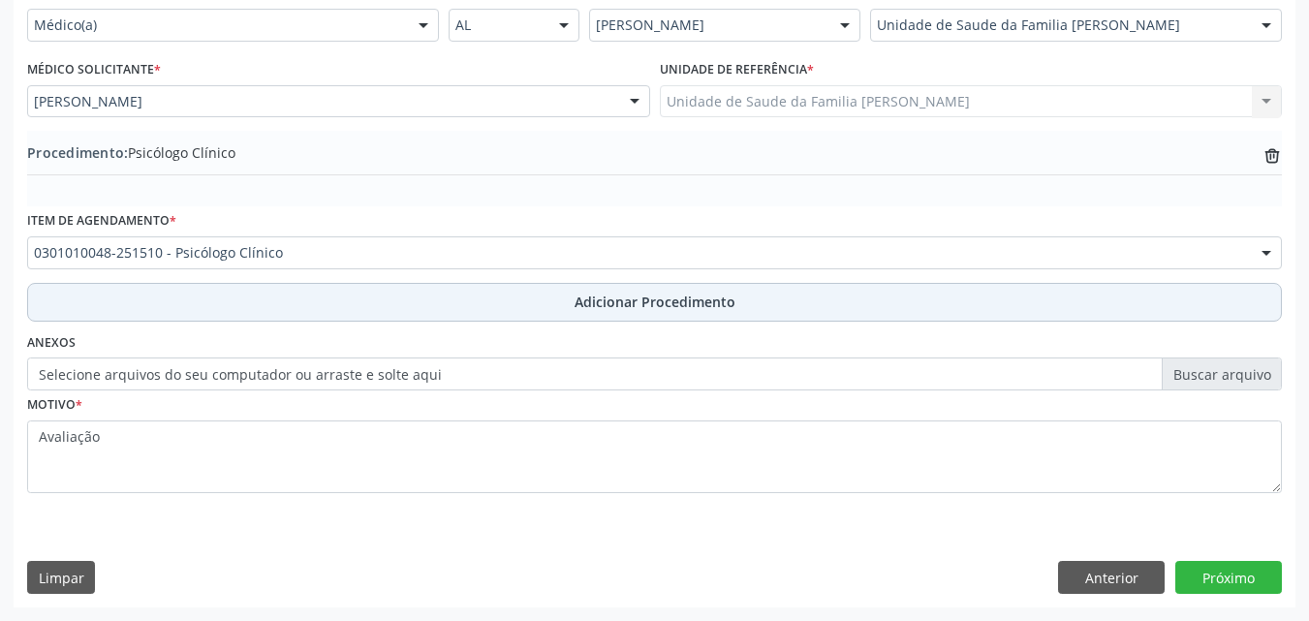
scroll to position [469, 0]
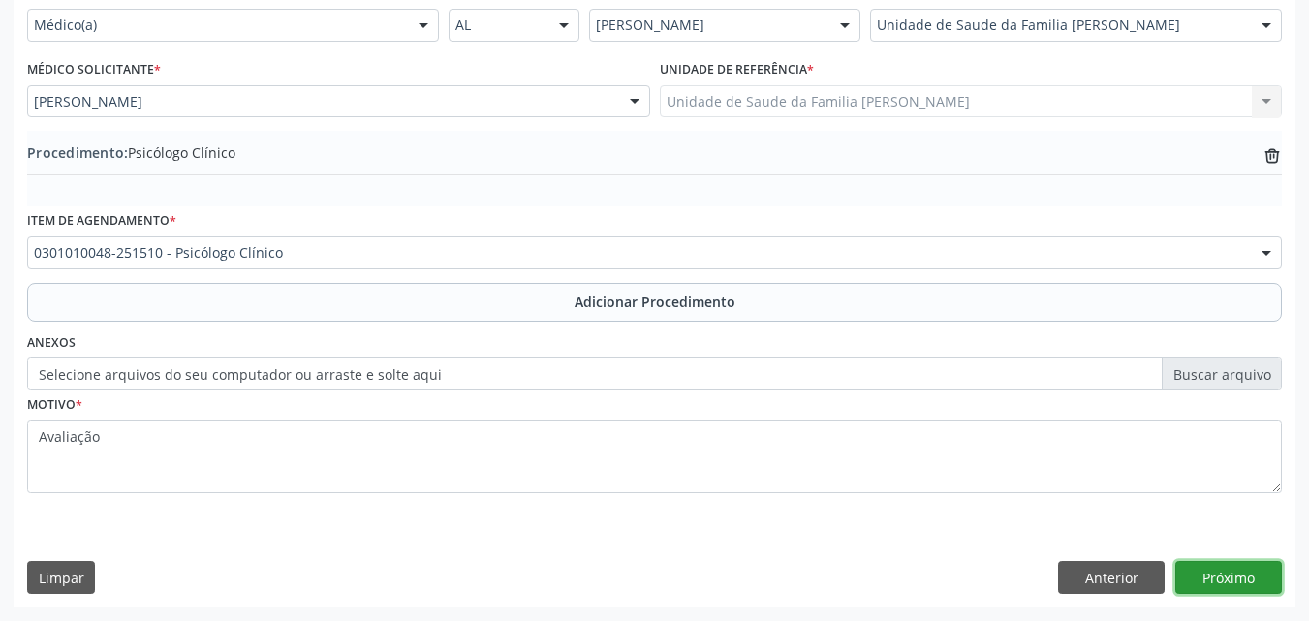
click at [1218, 586] on button "Próximo" at bounding box center [1228, 577] width 107 height 33
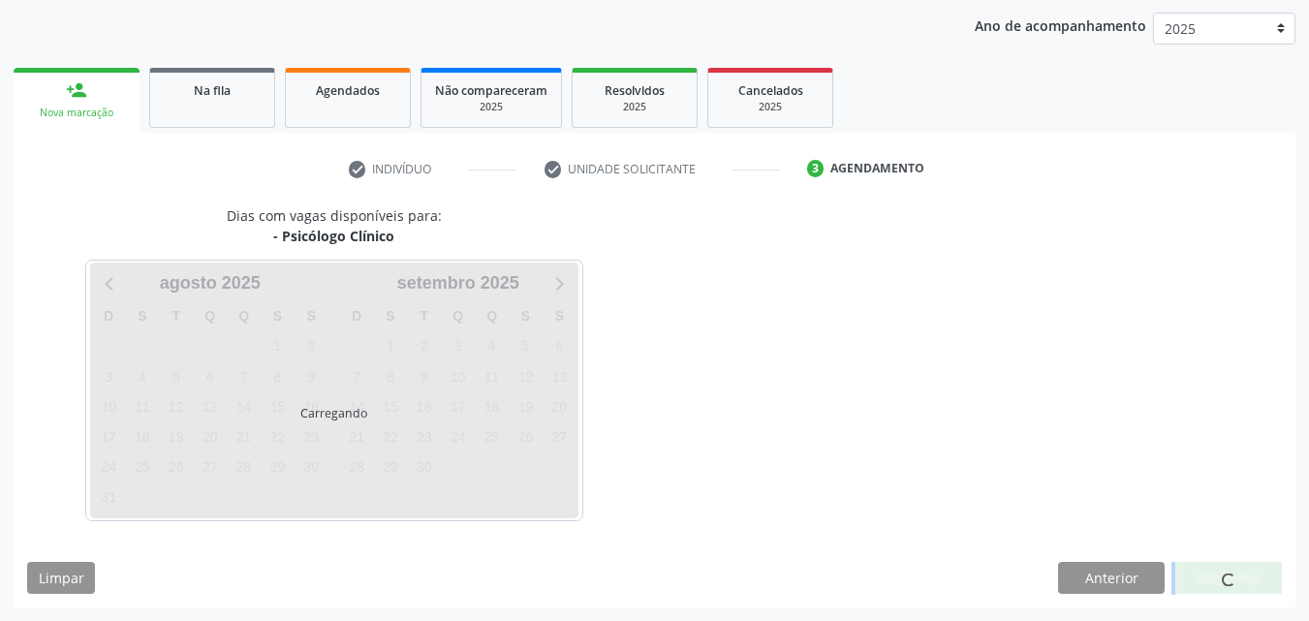
drag, startPoint x: 1218, startPoint y: 586, endPoint x: 987, endPoint y: 438, distance: 274.1
click at [959, 422] on div "Dias com vagas disponíveis para: - Psicólogo Clínico Carregando a[DATE] D S T Q…" at bounding box center [655, 406] width 1282 height 402
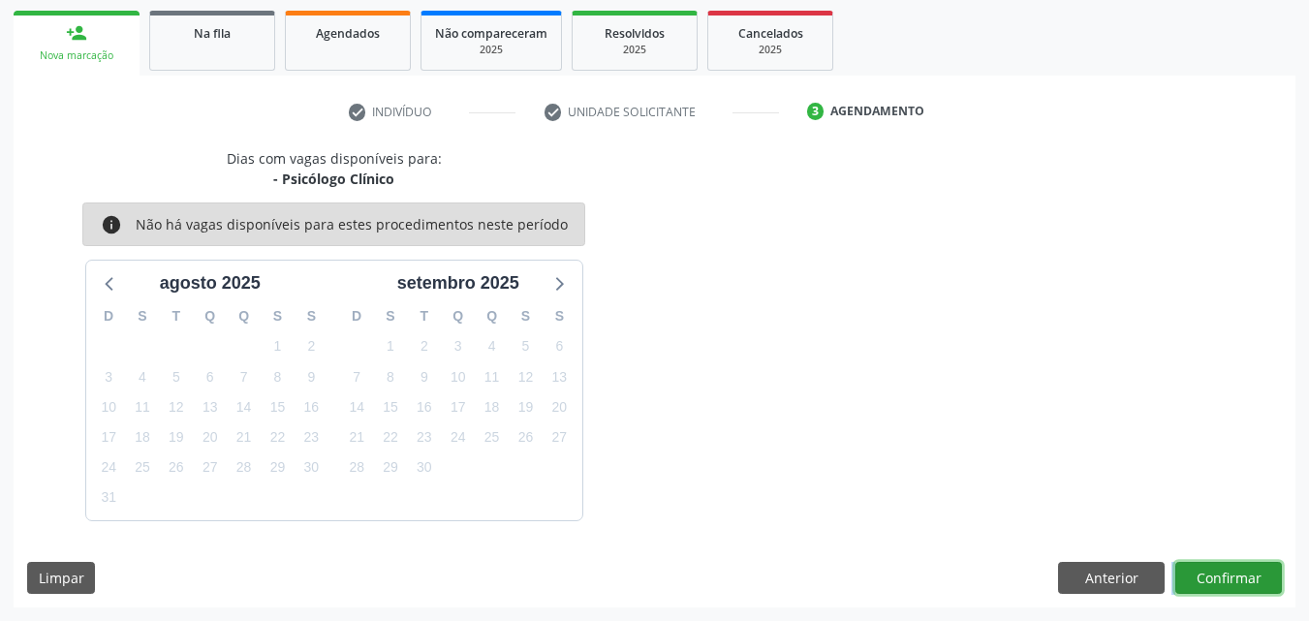
click at [1254, 575] on button "Confirmar" at bounding box center [1228, 578] width 107 height 33
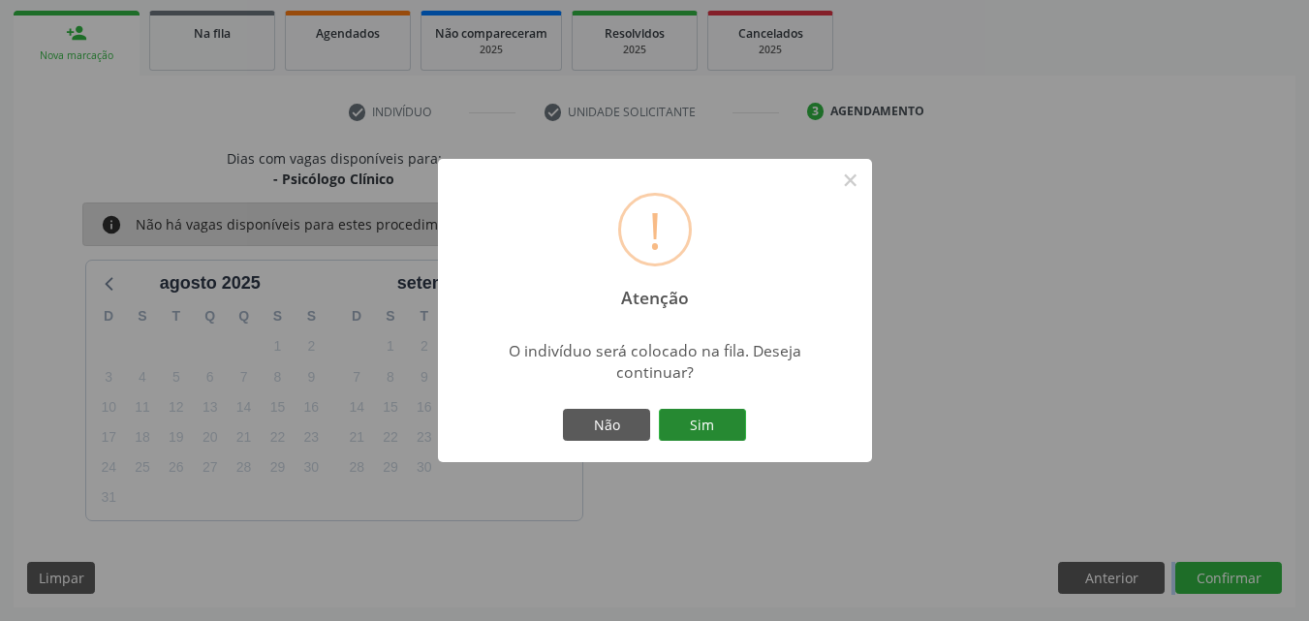
click at [688, 432] on button "Sim" at bounding box center [702, 425] width 87 height 33
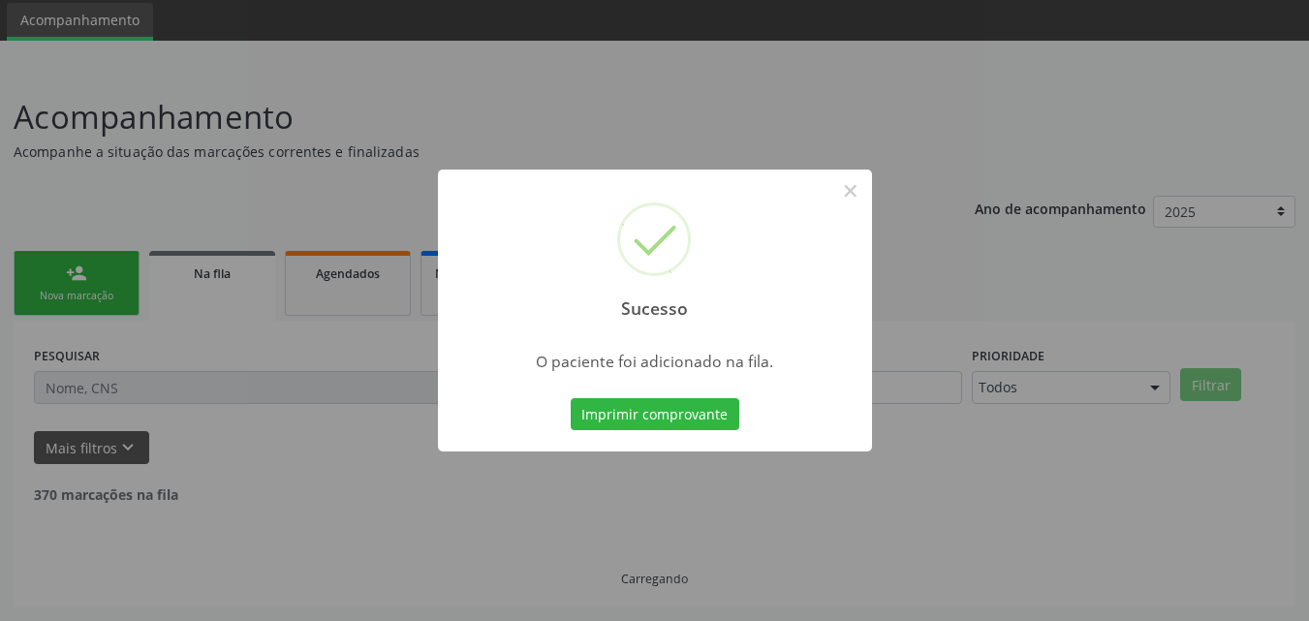
scroll to position [46, 0]
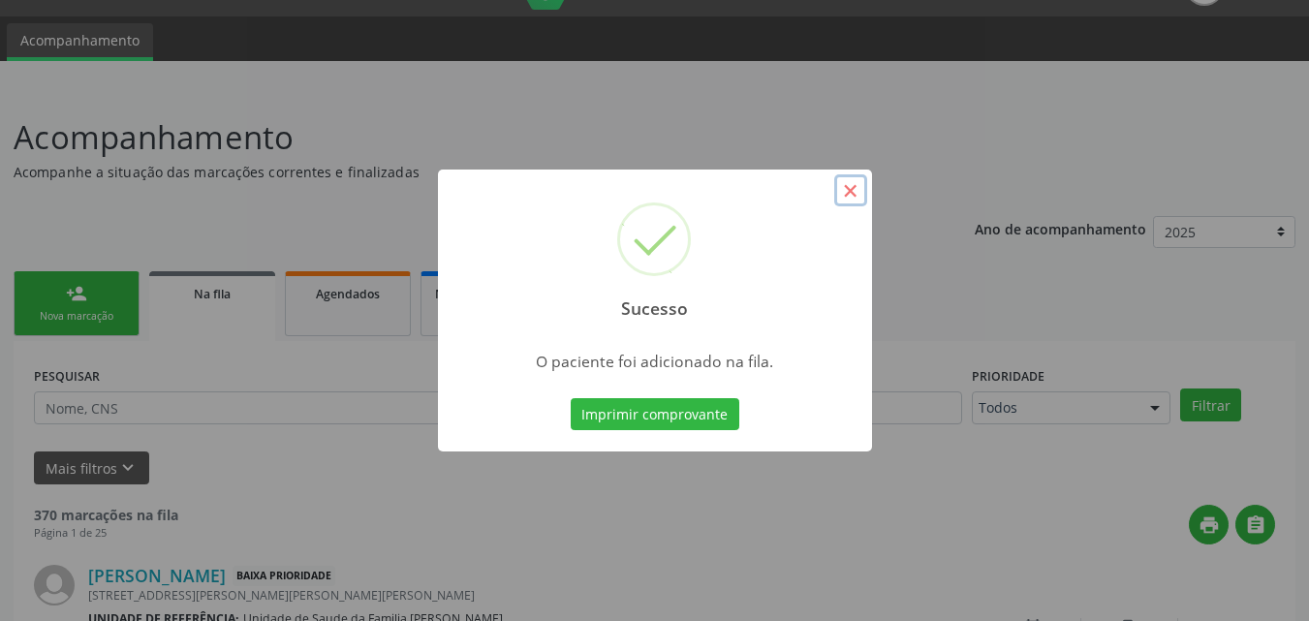
click at [850, 181] on button "×" at bounding box center [850, 190] width 33 height 33
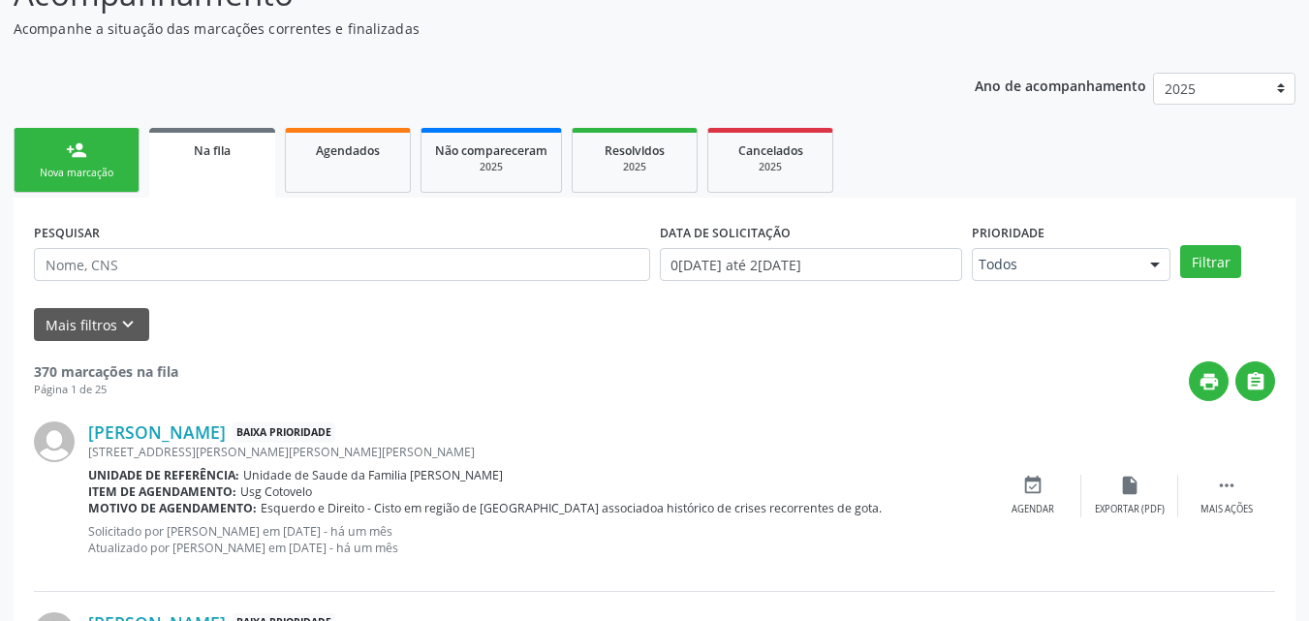
scroll to position [0, 0]
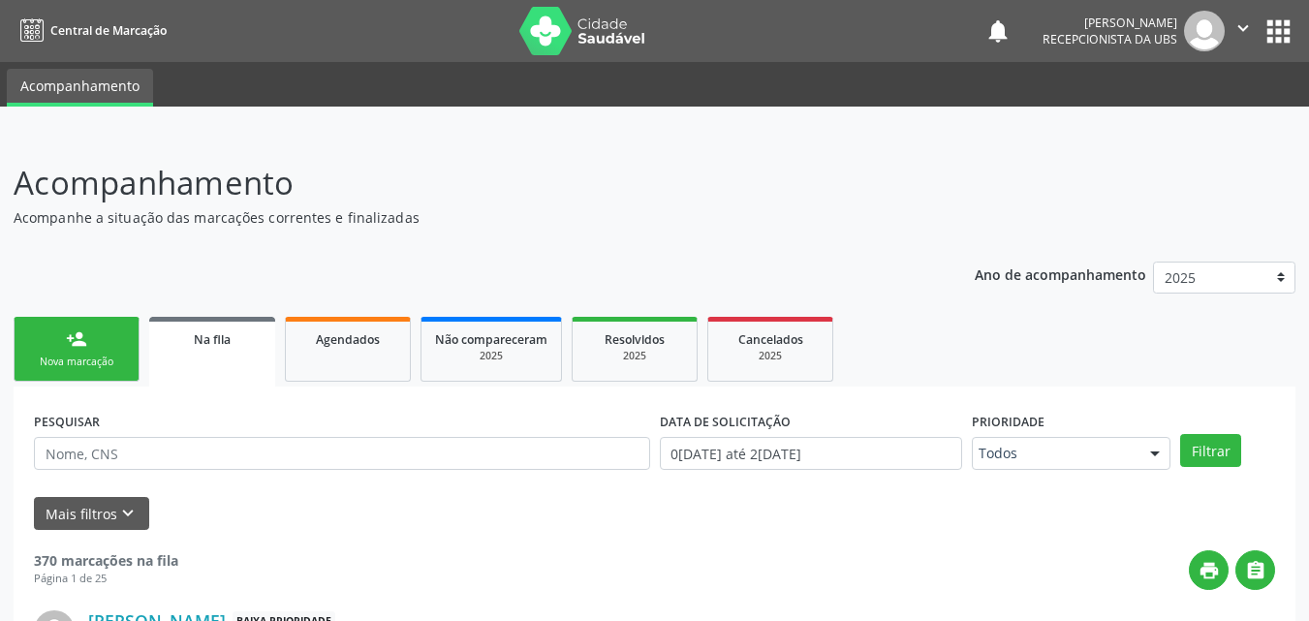
click at [98, 342] on link "person_add Nova marcação" at bounding box center [77, 349] width 126 height 65
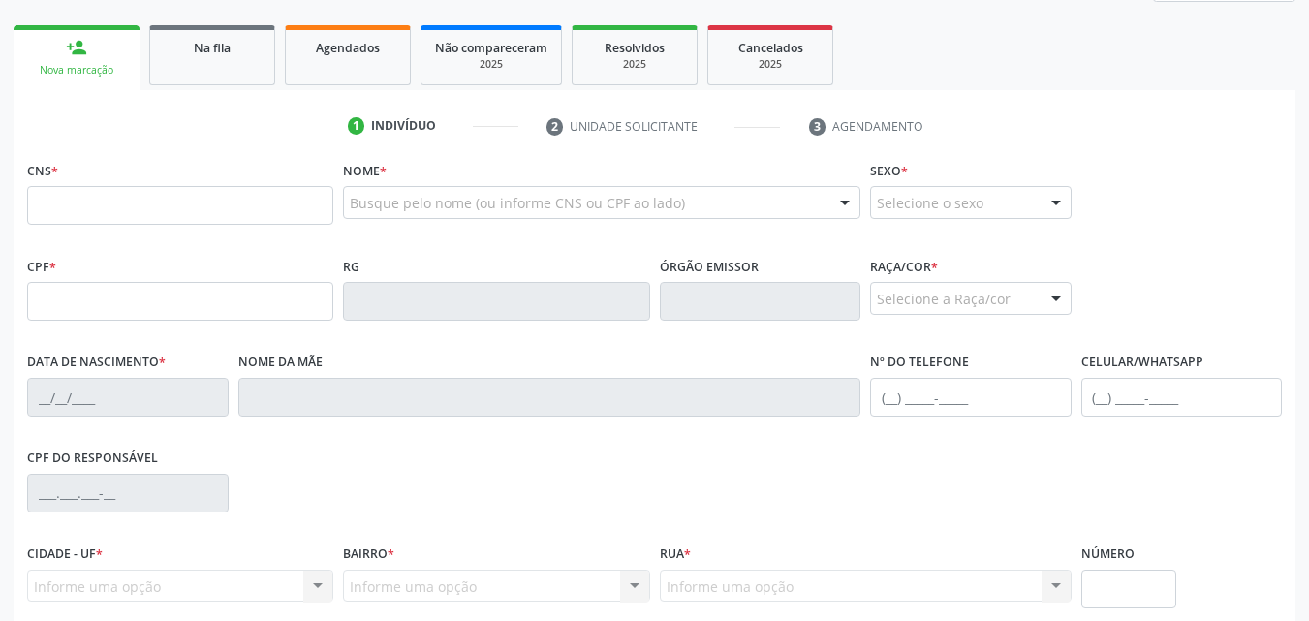
scroll to position [295, 0]
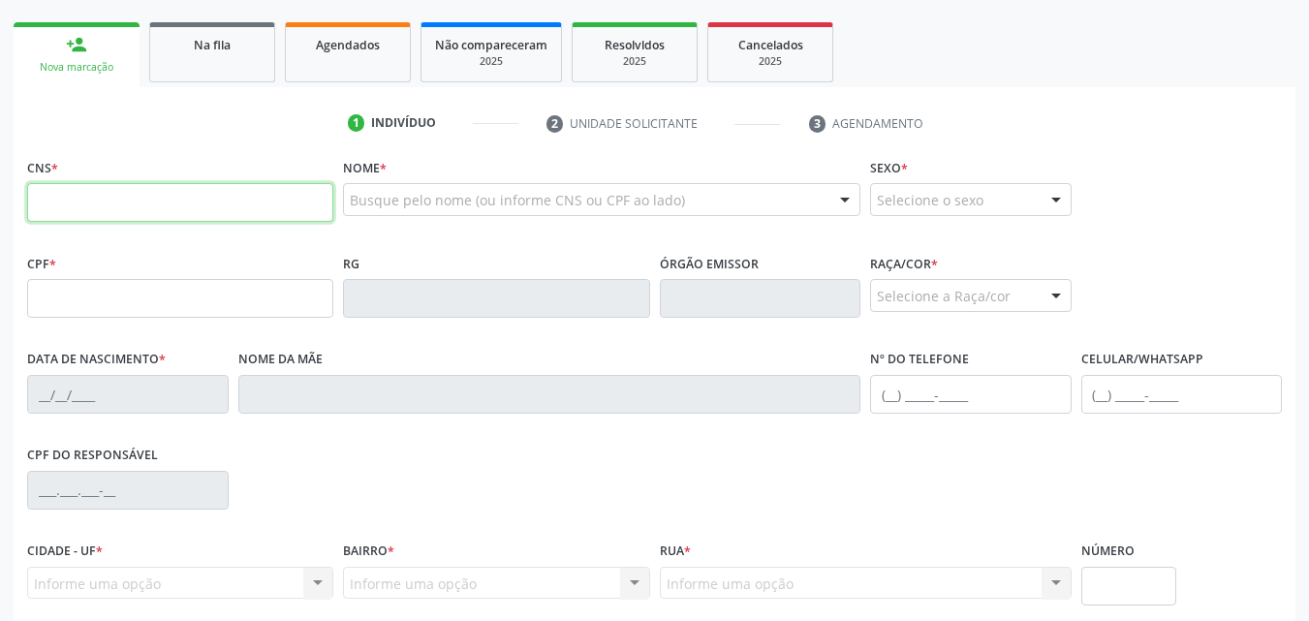
click at [265, 190] on input "text" at bounding box center [180, 202] width 306 height 39
paste input "702 0073 7572 6281"
type input "702 0073 7572 6281"
type input "074.391.104-04"
type input "15/02/1985"
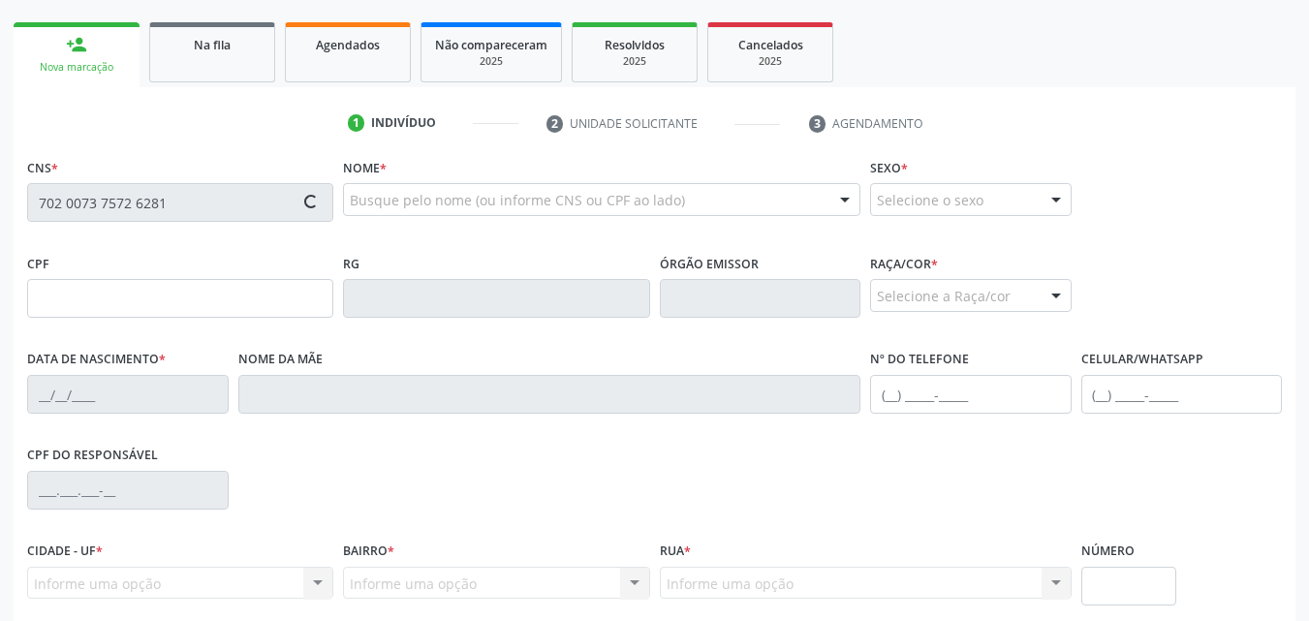
type input "Maria Aparecida dos Santos Monteiro"
type input "(82) 99417-2402"
type input "217"
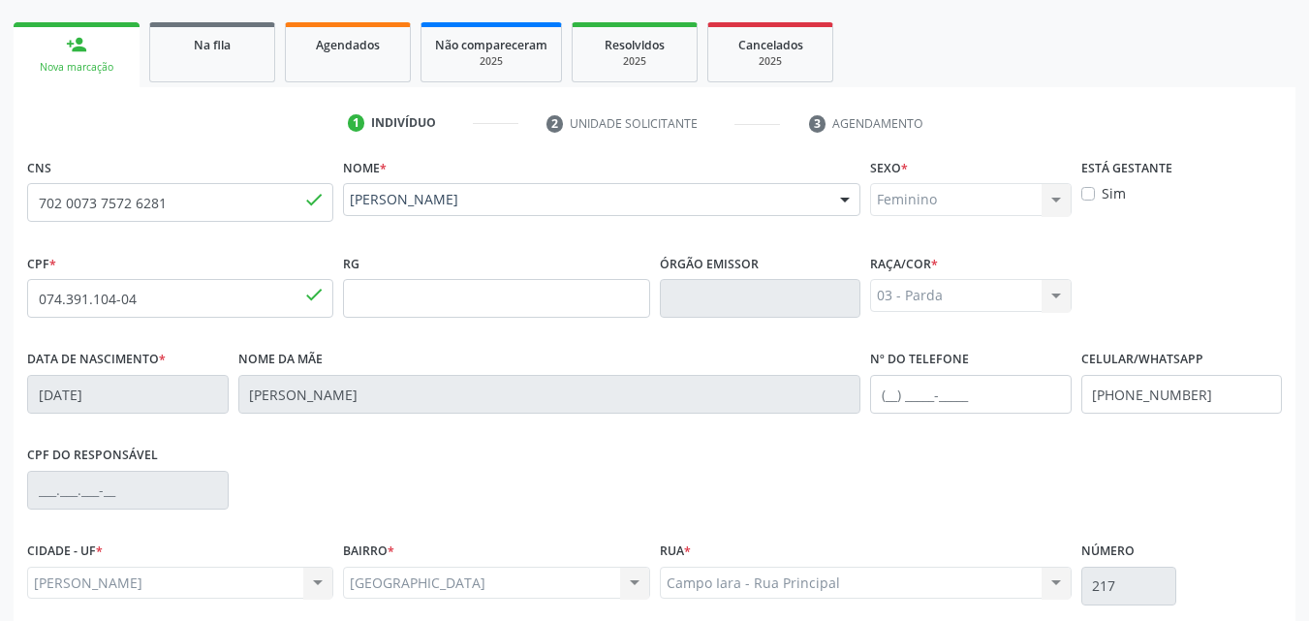
scroll to position [456, 0]
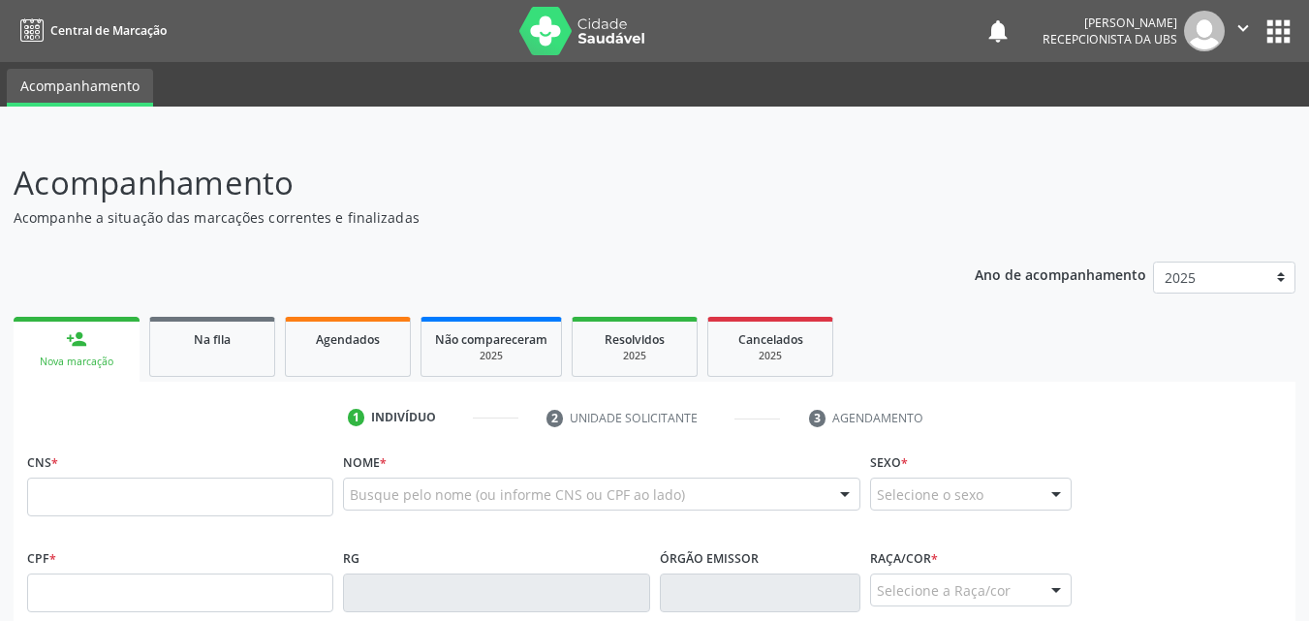
scroll to position [456, 0]
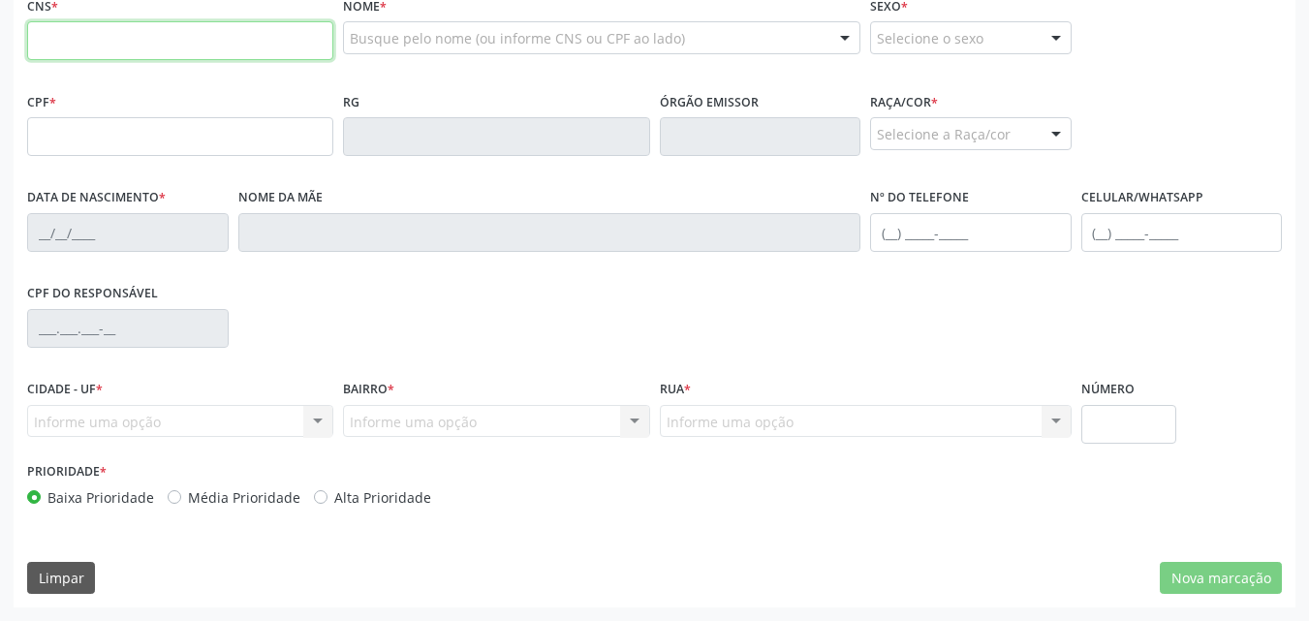
paste input "701 8092 6593 3777"
type input "701 8092 6593 3777"
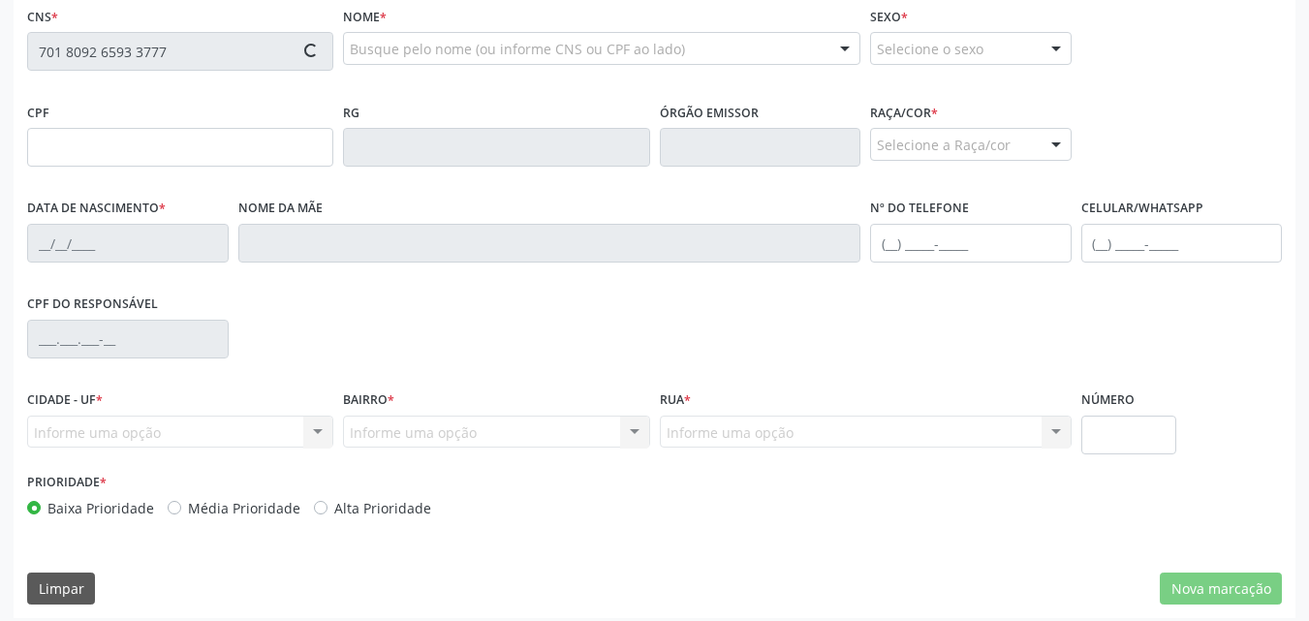
type input "063.996.885-66"
type input "[DATE]"
type input "[PERSON_NAME] de [PERSON_NAME]"
type input "[PHONE_NUMBER]"
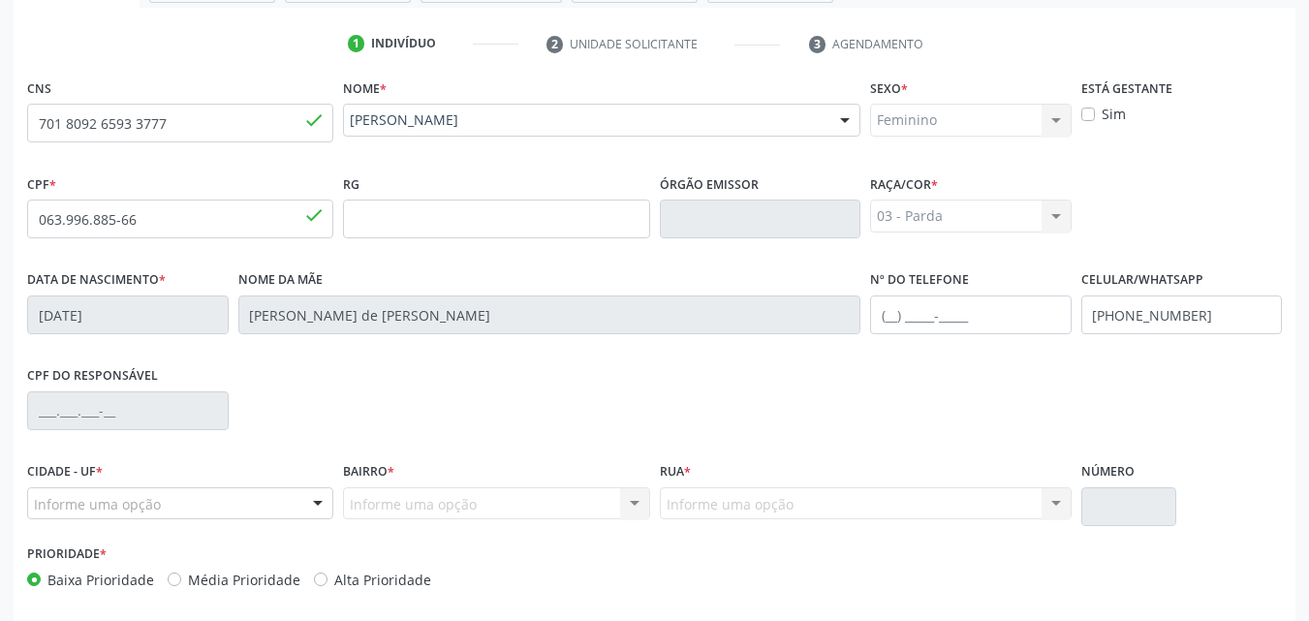
scroll to position [456, 0]
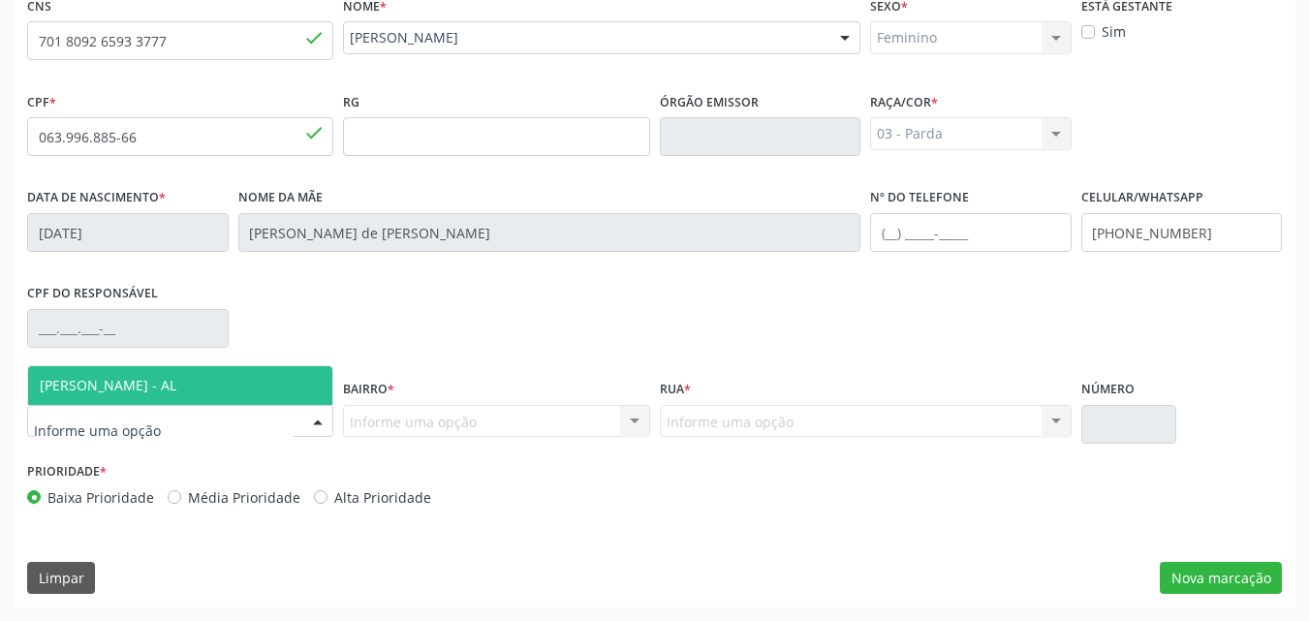
click at [314, 420] on div at bounding box center [317, 422] width 29 height 33
click at [318, 388] on span "[PERSON_NAME] - AL" at bounding box center [180, 385] width 304 height 39
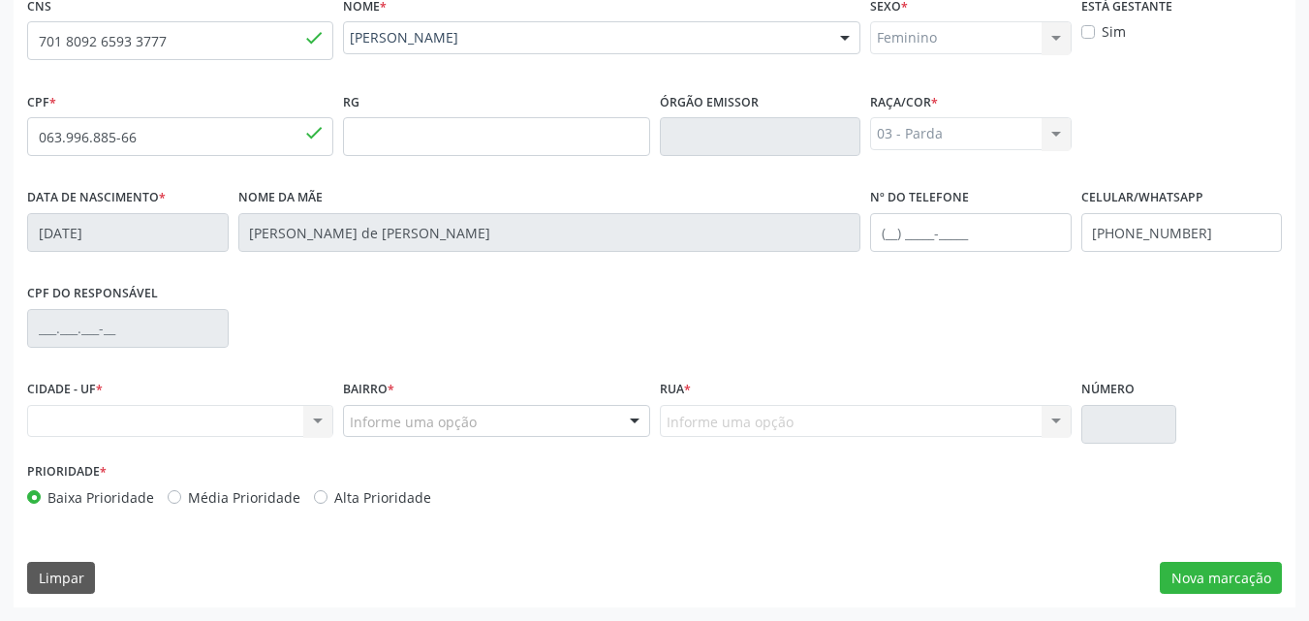
click at [307, 428] on div "Nenhum resultado encontrado para: " " Não há nenhuma opção para ser exibida." at bounding box center [180, 421] width 306 height 33
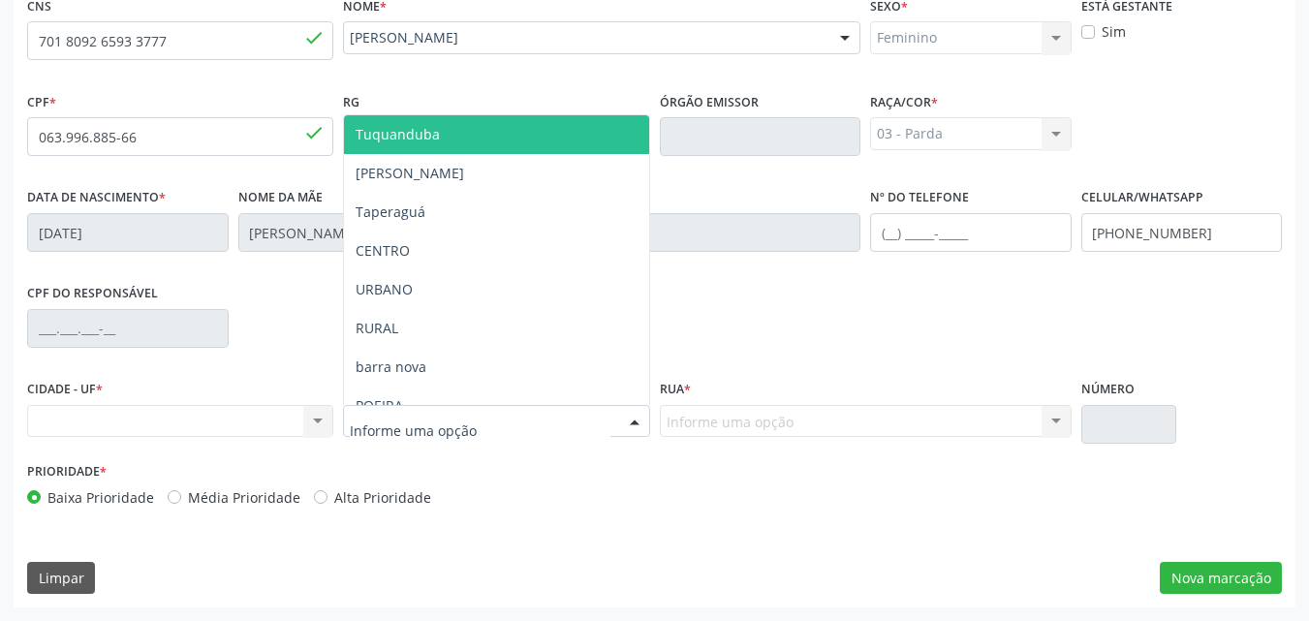
click at [399, 407] on div at bounding box center [496, 421] width 306 height 33
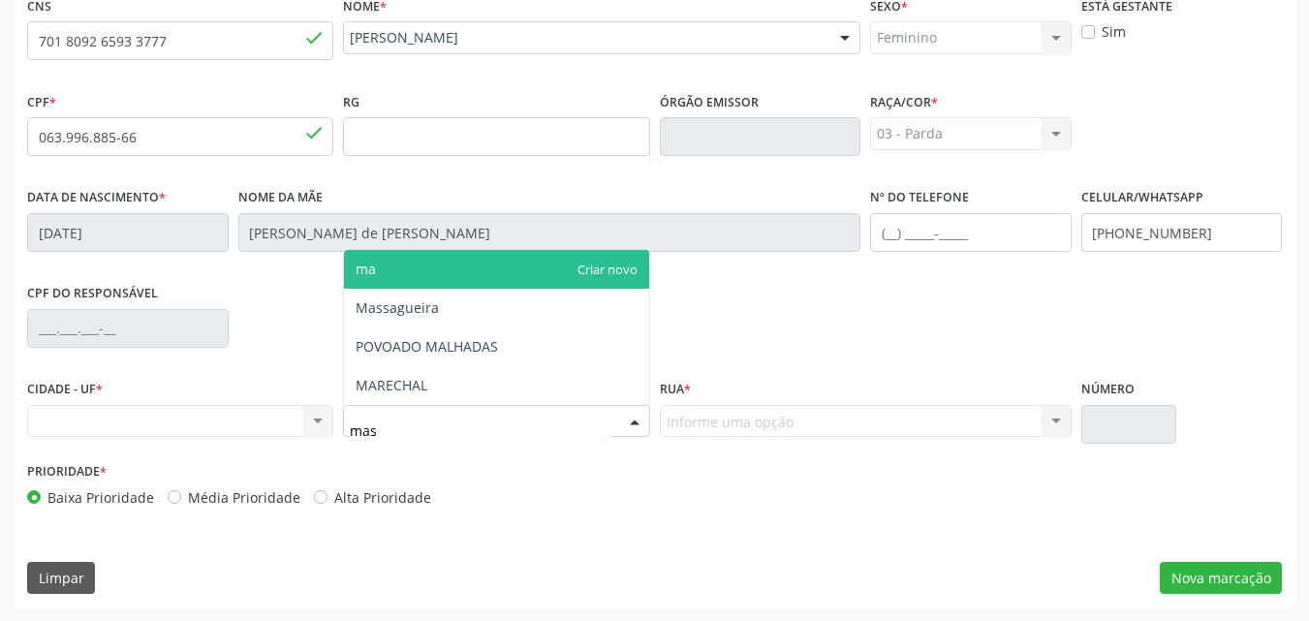
type input "mass"
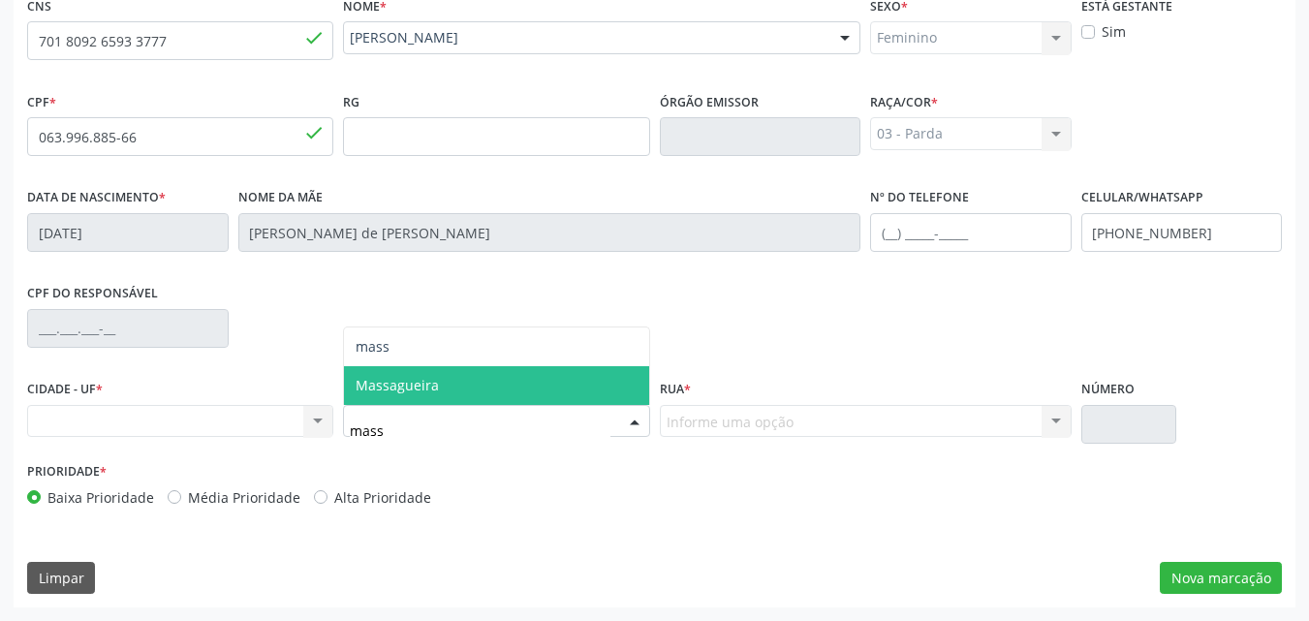
click at [404, 394] on span "Massagueira" at bounding box center [496, 385] width 304 height 39
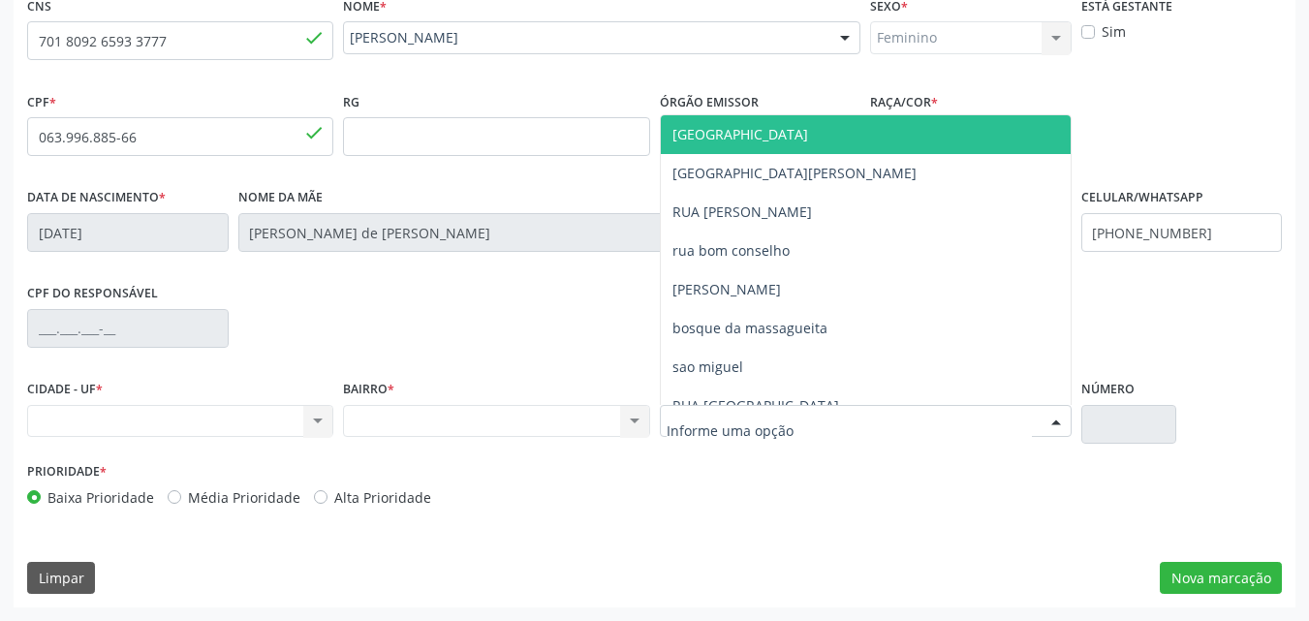
type input "c"
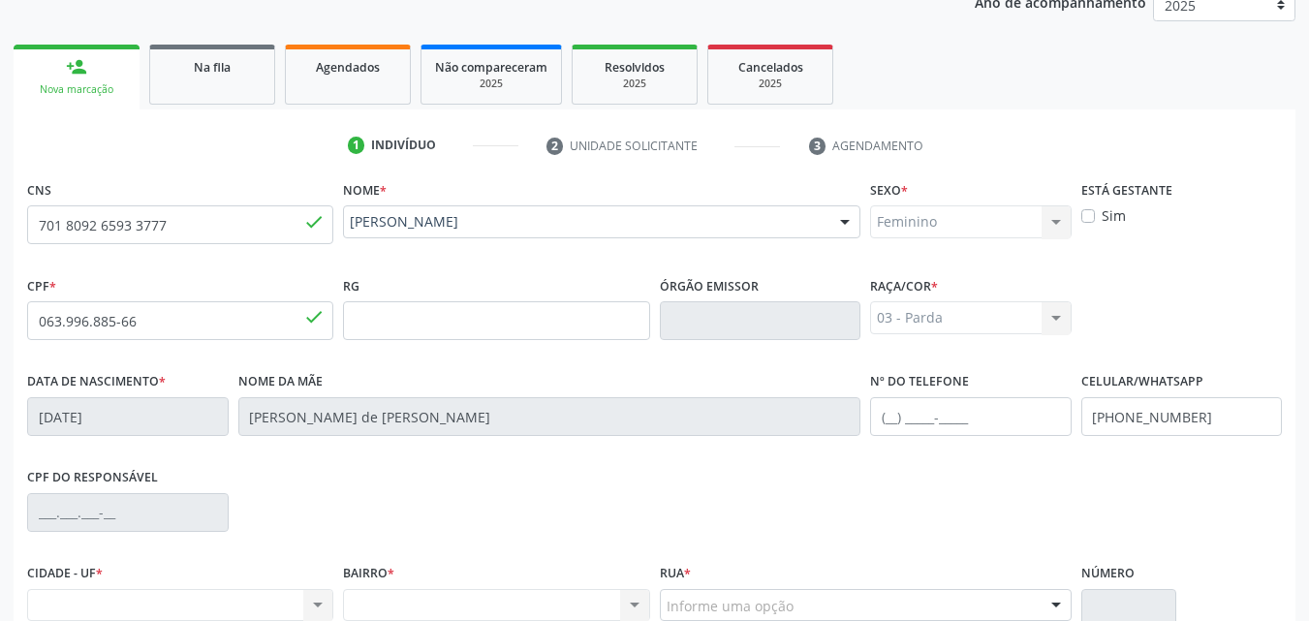
scroll to position [266, 0]
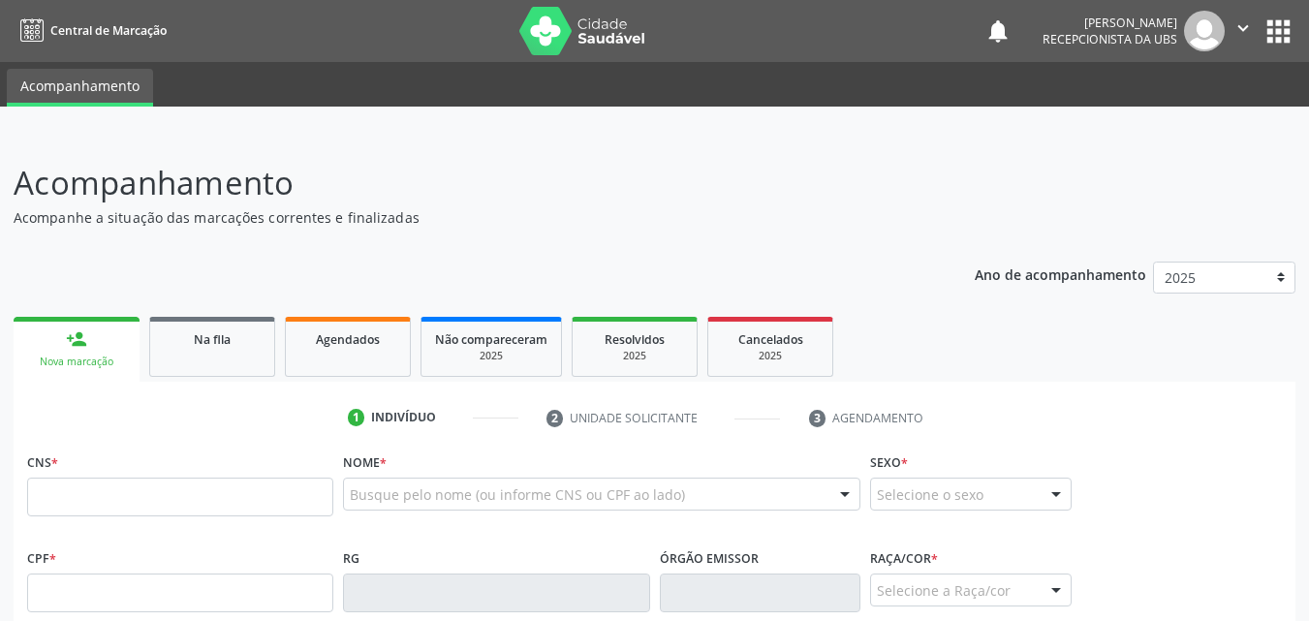
scroll to position [330, 0]
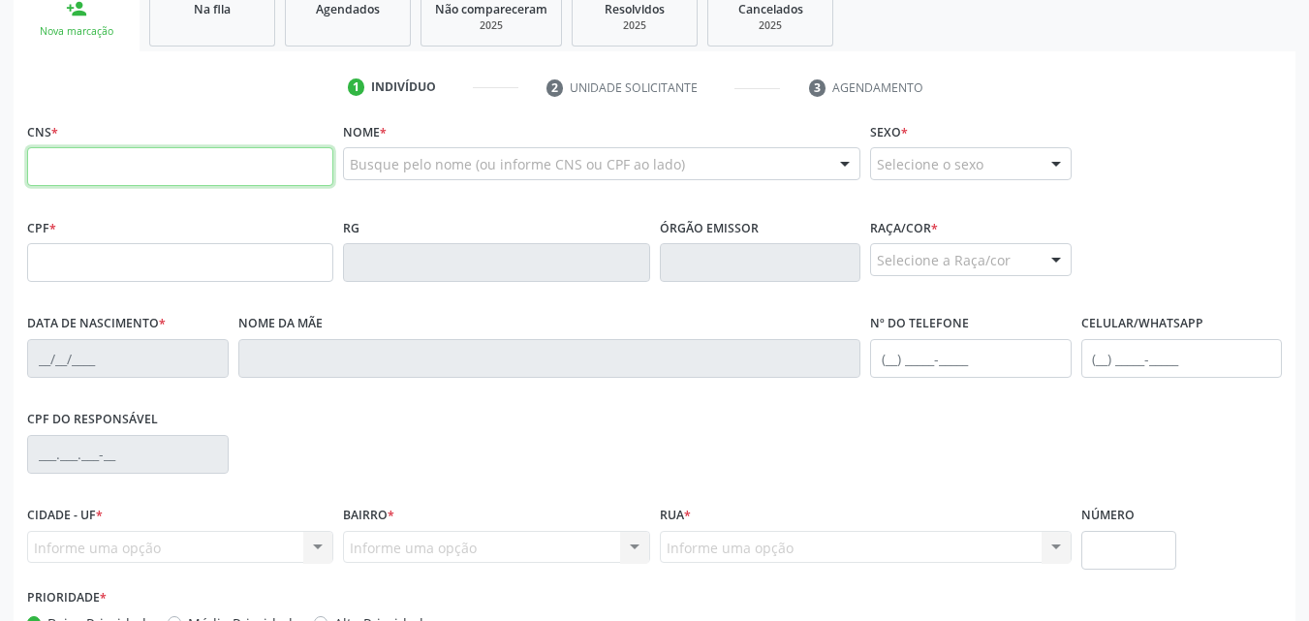
paste input "700 8099 8079 5686"
type input "700 8099 8079 5686"
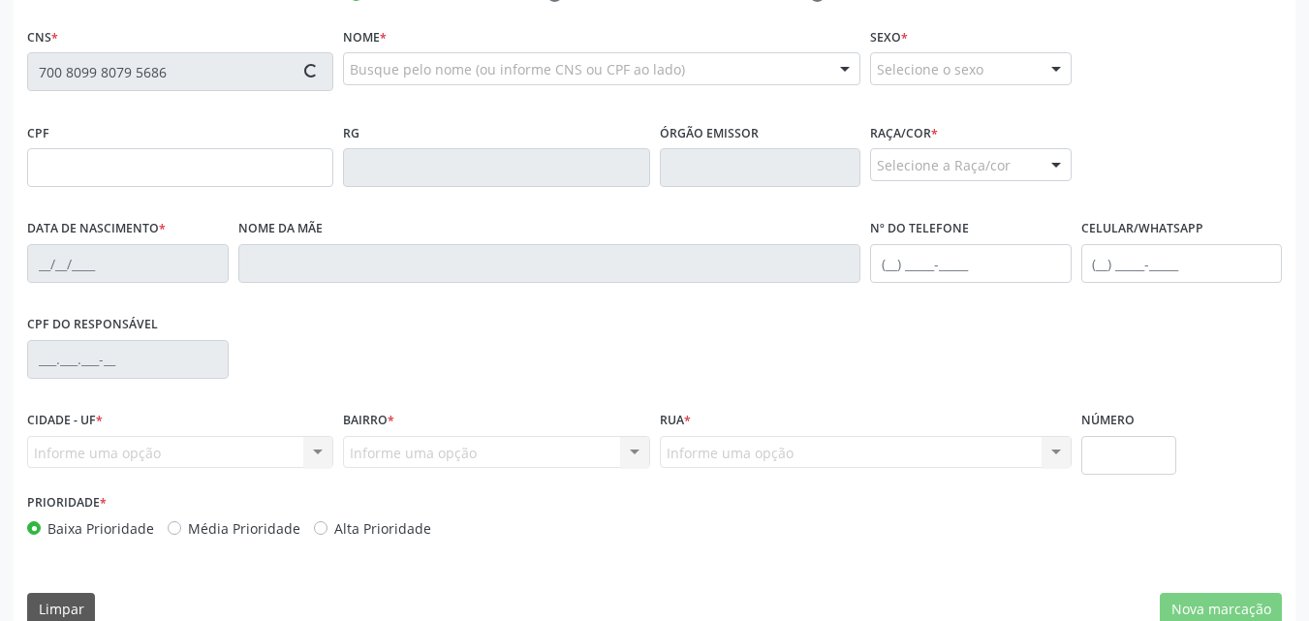
scroll to position [427, 0]
type input "039.686.574-70"
type input "10[DATE]"
type input "[PERSON_NAME]"
type input "[PHONE_NUMBER]"
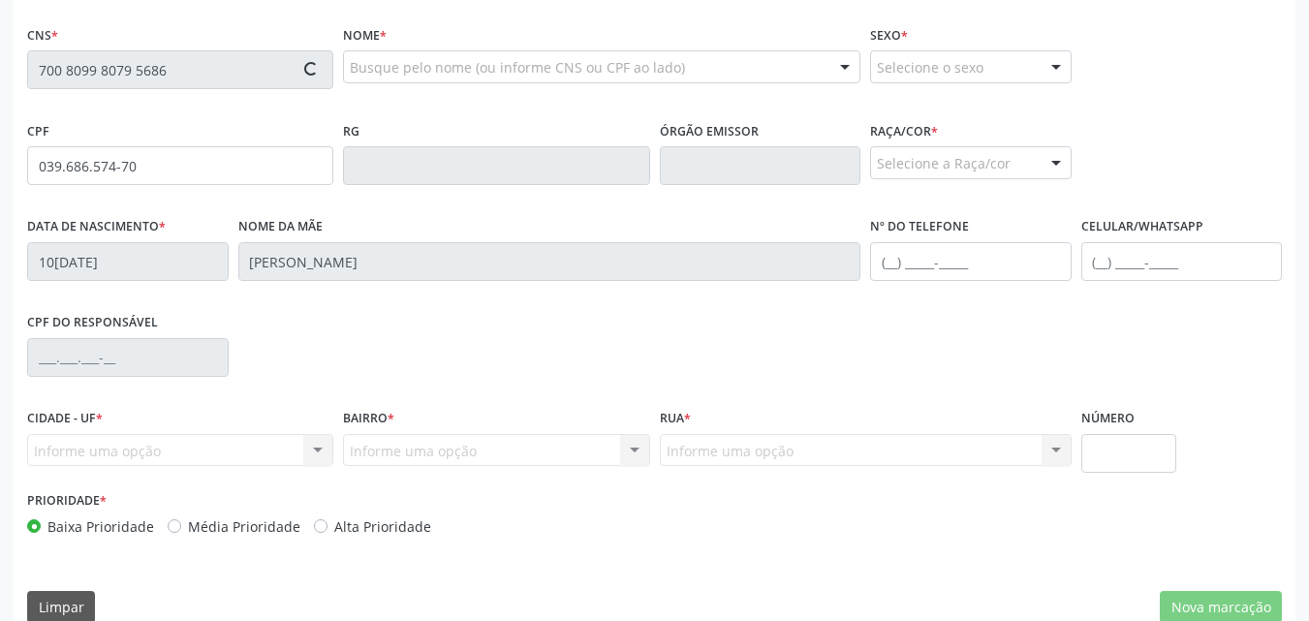
type input "S/N"
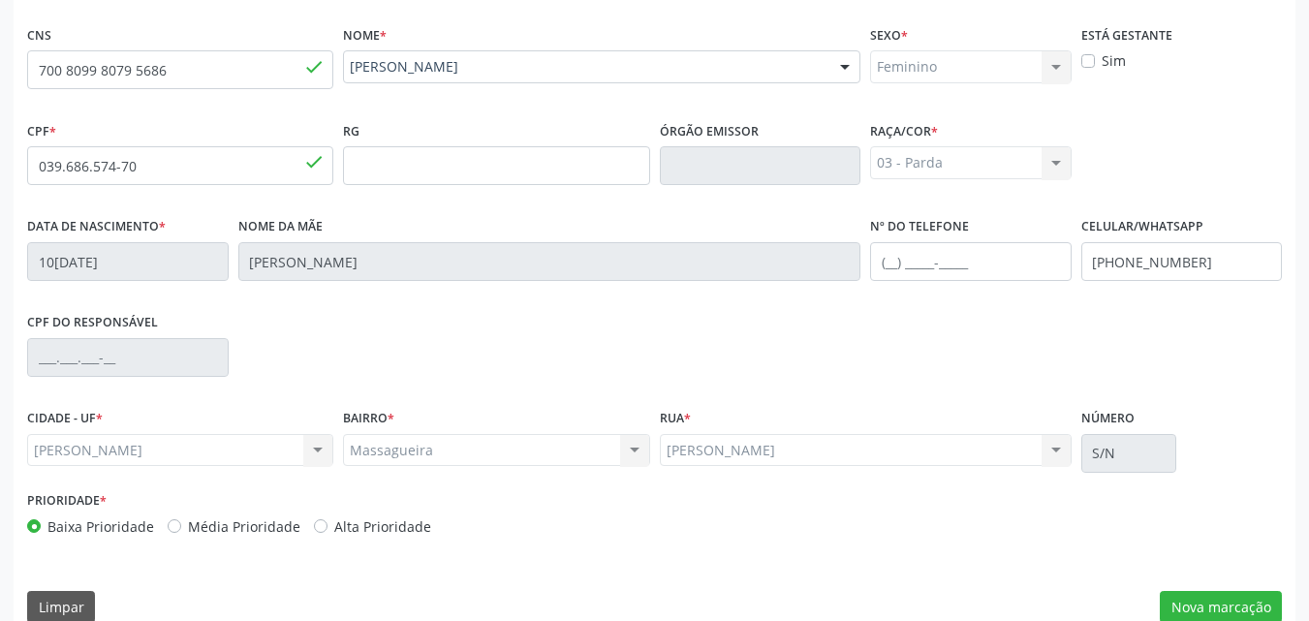
scroll to position [456, 0]
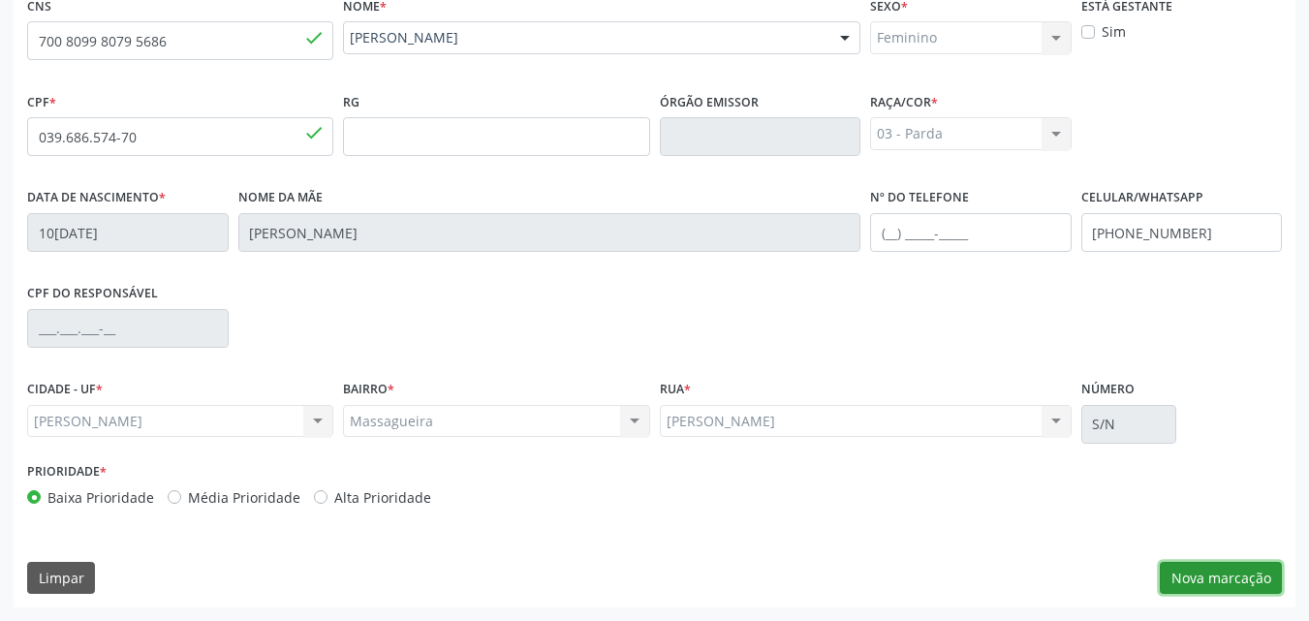
click at [1198, 581] on button "Nova marcação" at bounding box center [1221, 578] width 122 height 33
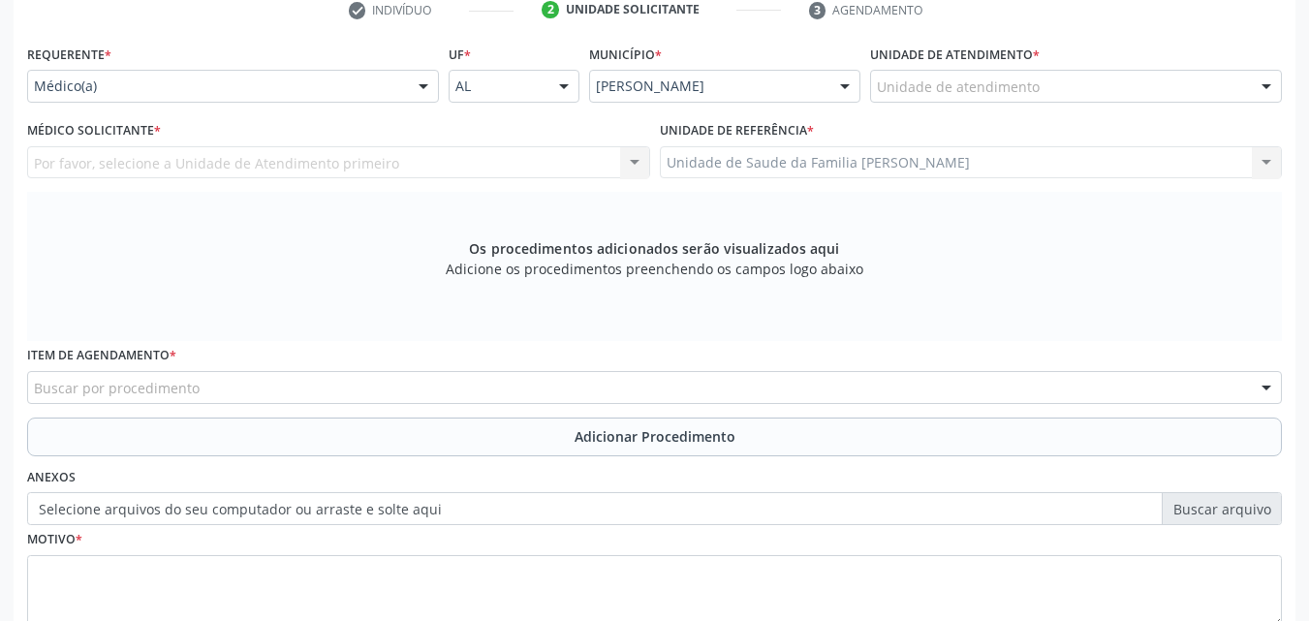
scroll to position [407, 0]
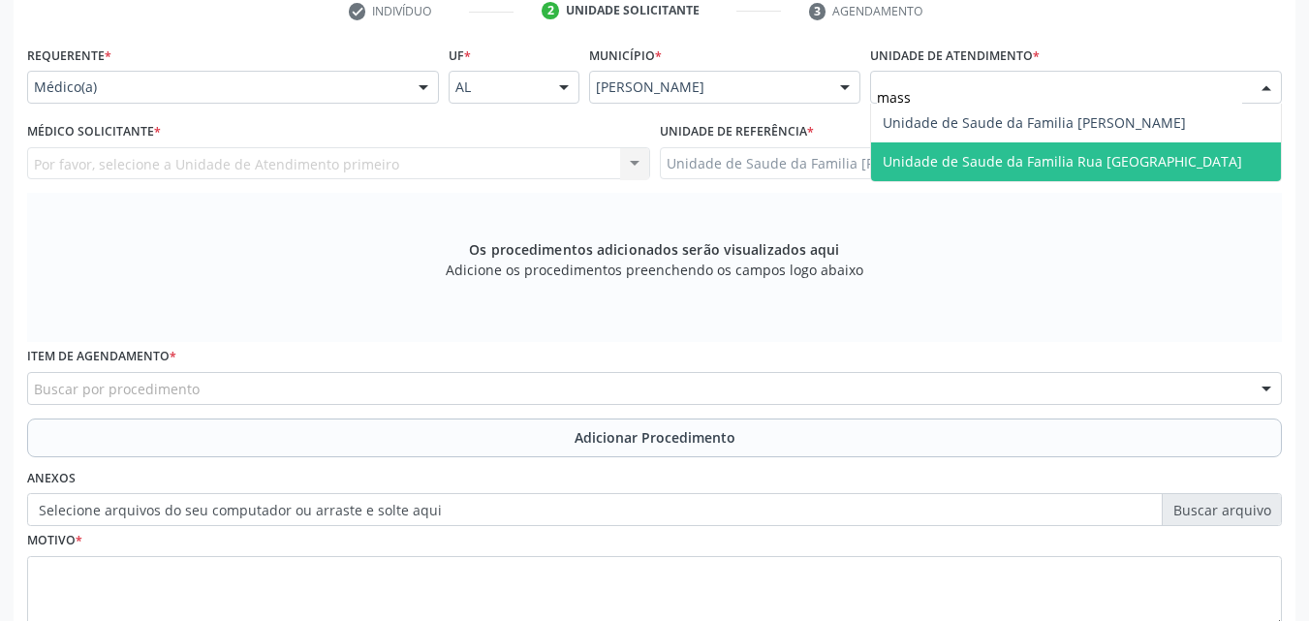
type input "massa"
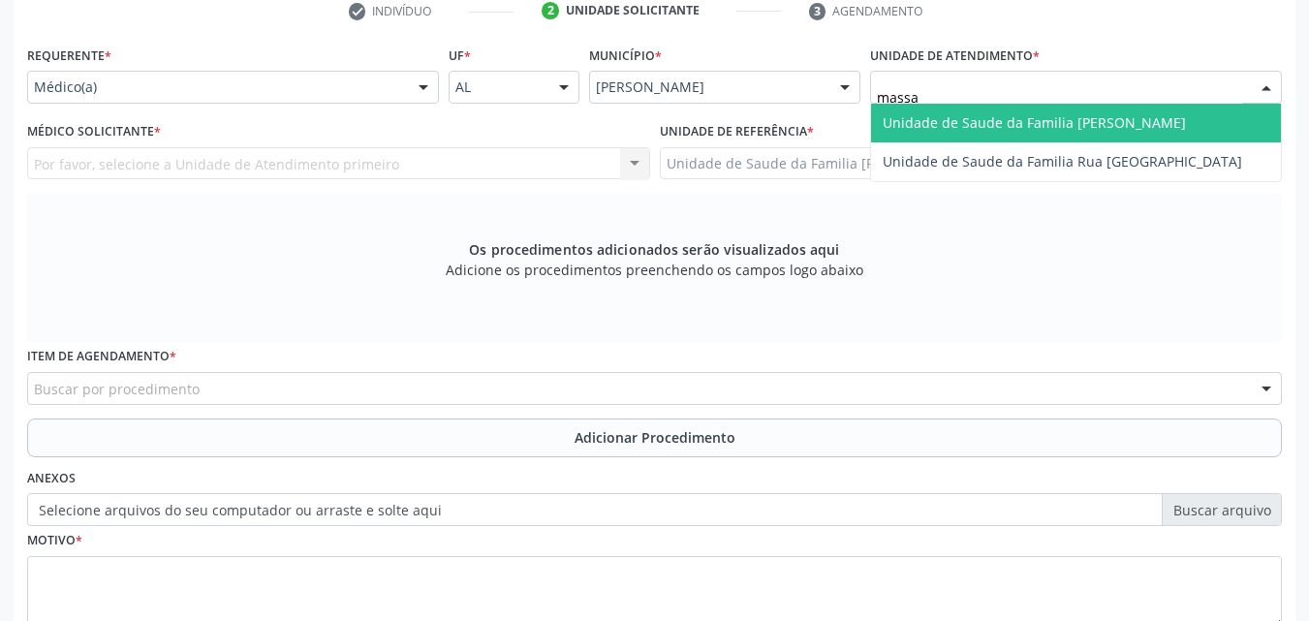
click at [956, 128] on span "Unidade de Saude da Familia [PERSON_NAME]" at bounding box center [1034, 122] width 303 height 18
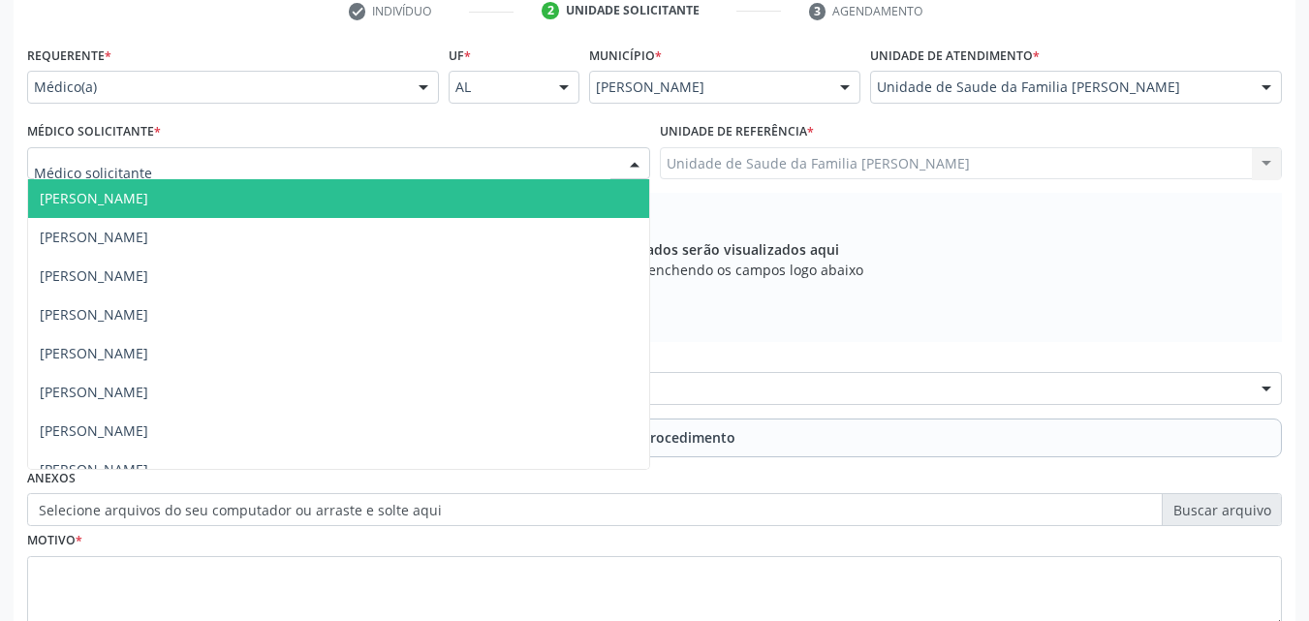
click at [563, 157] on div at bounding box center [338, 163] width 623 height 33
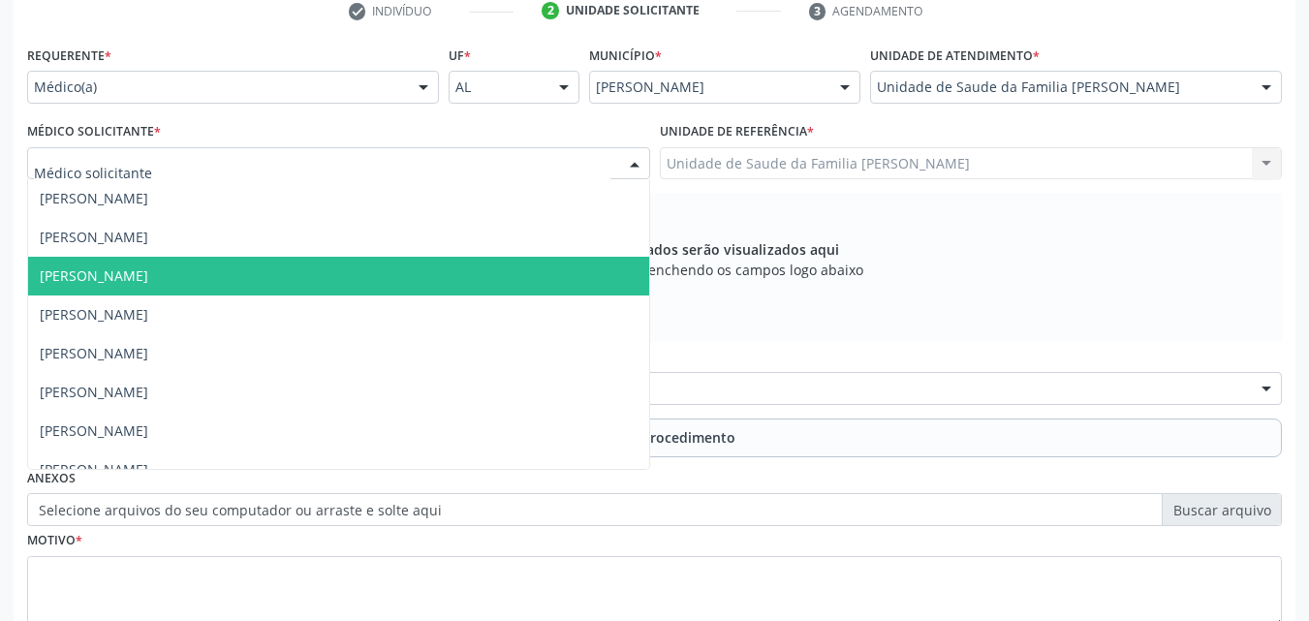
click at [395, 276] on span "[PERSON_NAME]" at bounding box center [338, 276] width 621 height 39
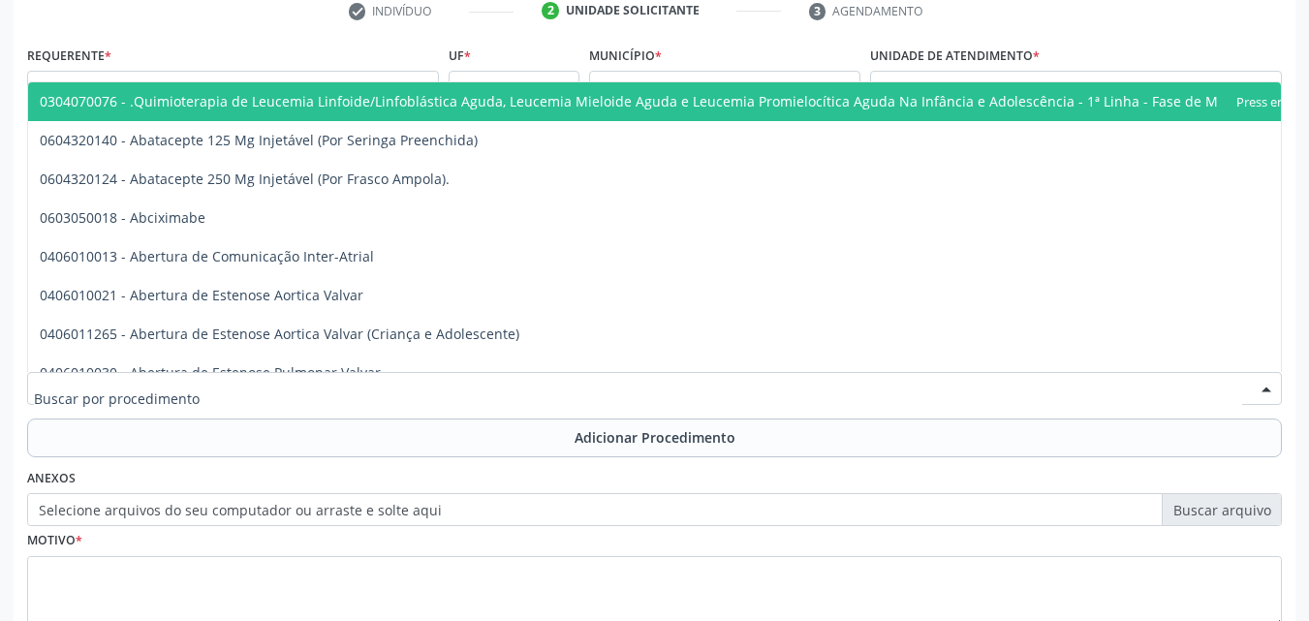
click at [275, 400] on div at bounding box center [654, 388] width 1255 height 33
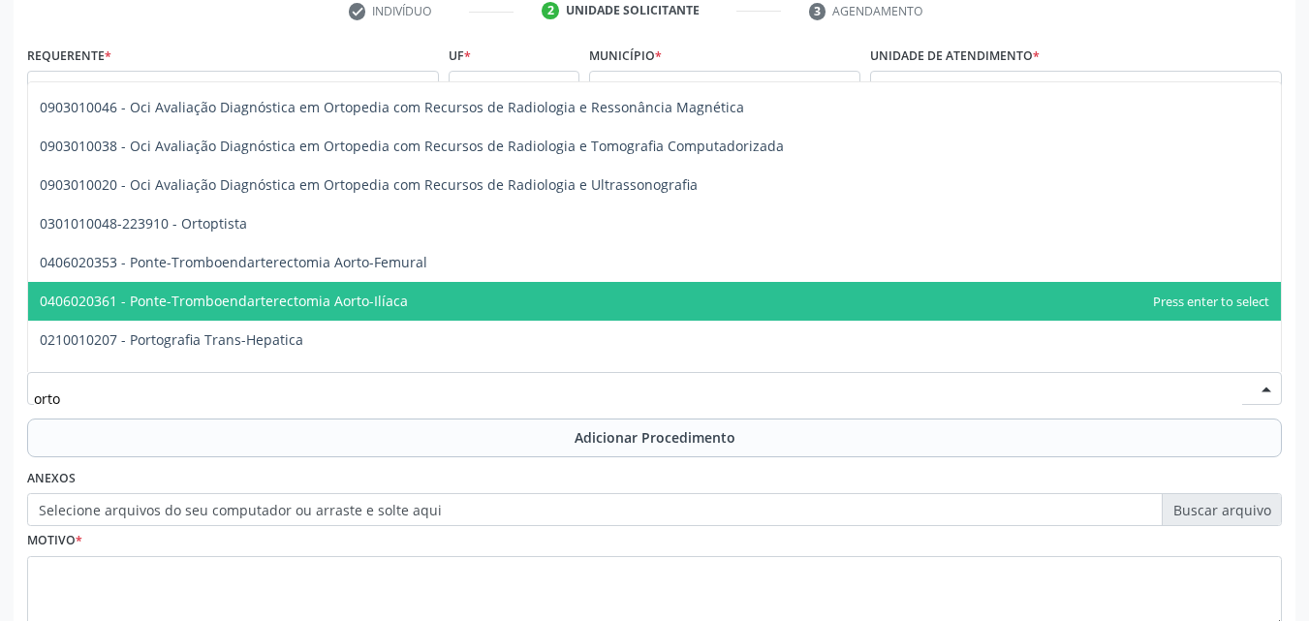
scroll to position [1004, 0]
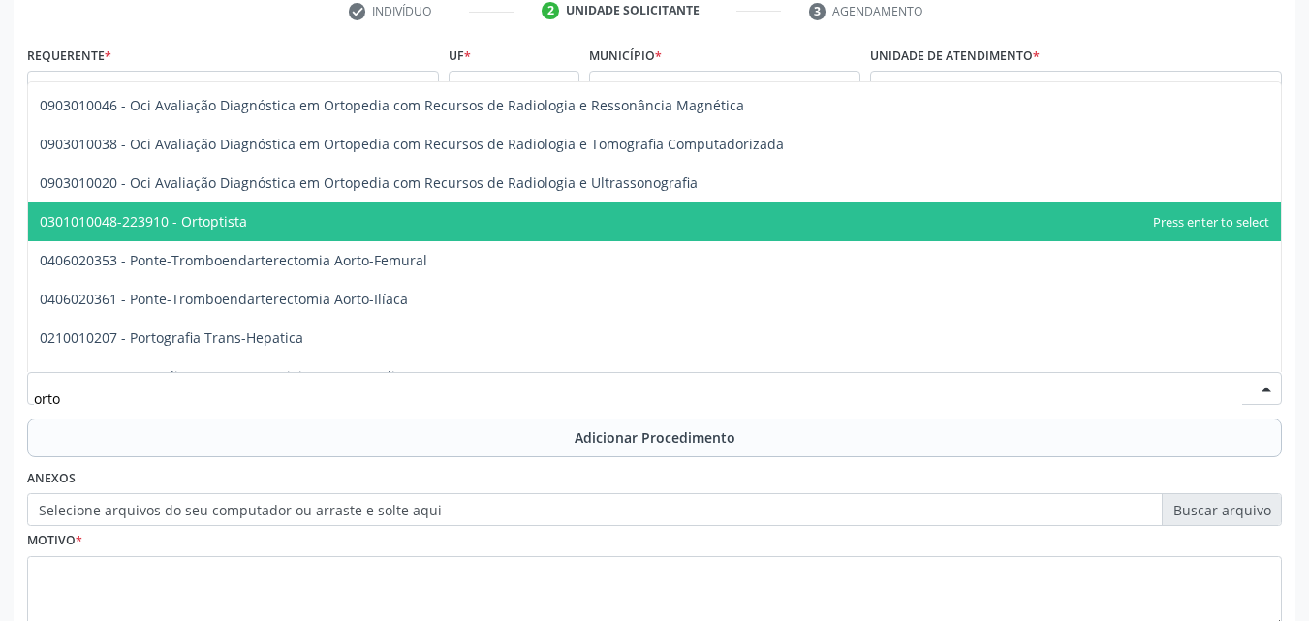
click at [303, 234] on span "0301010048-223910 - Ortoptista" at bounding box center [654, 221] width 1253 height 39
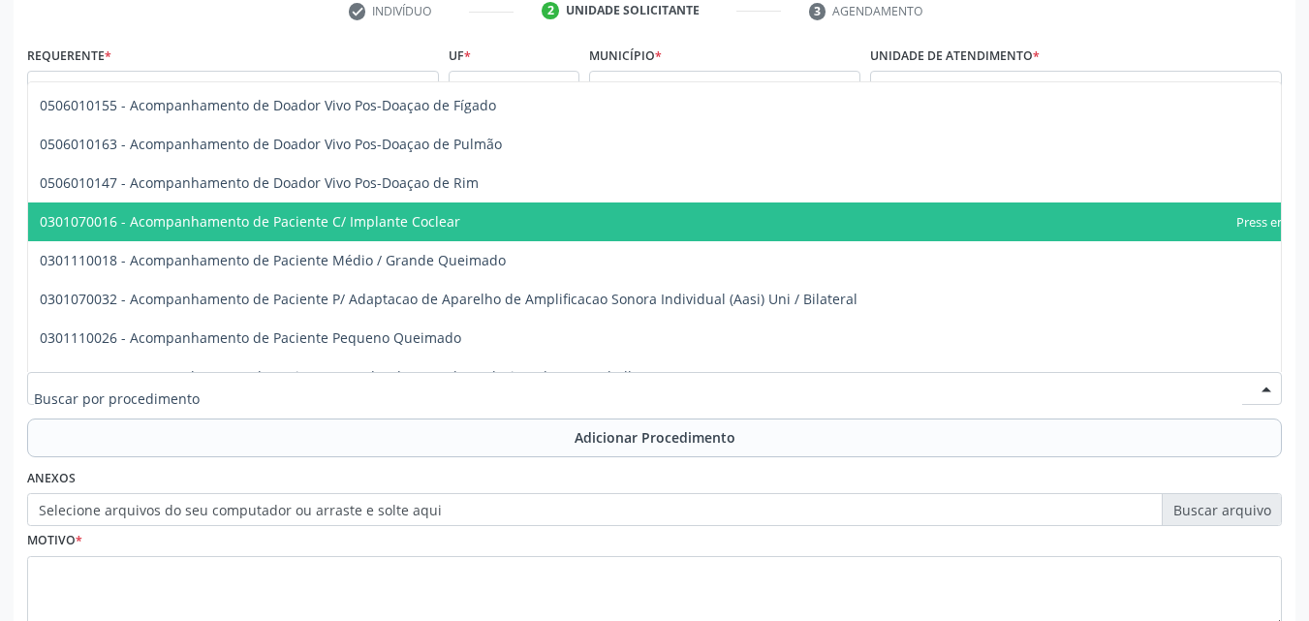
click at [311, 375] on div at bounding box center [654, 388] width 1255 height 33
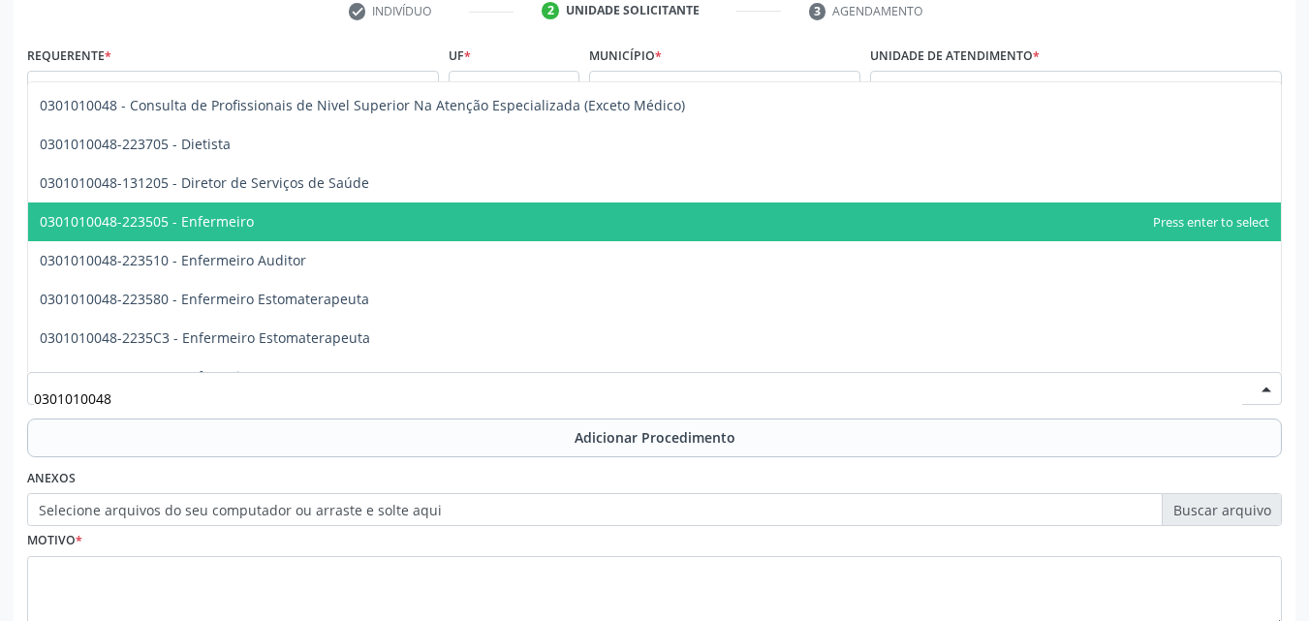
type input "0301010048"
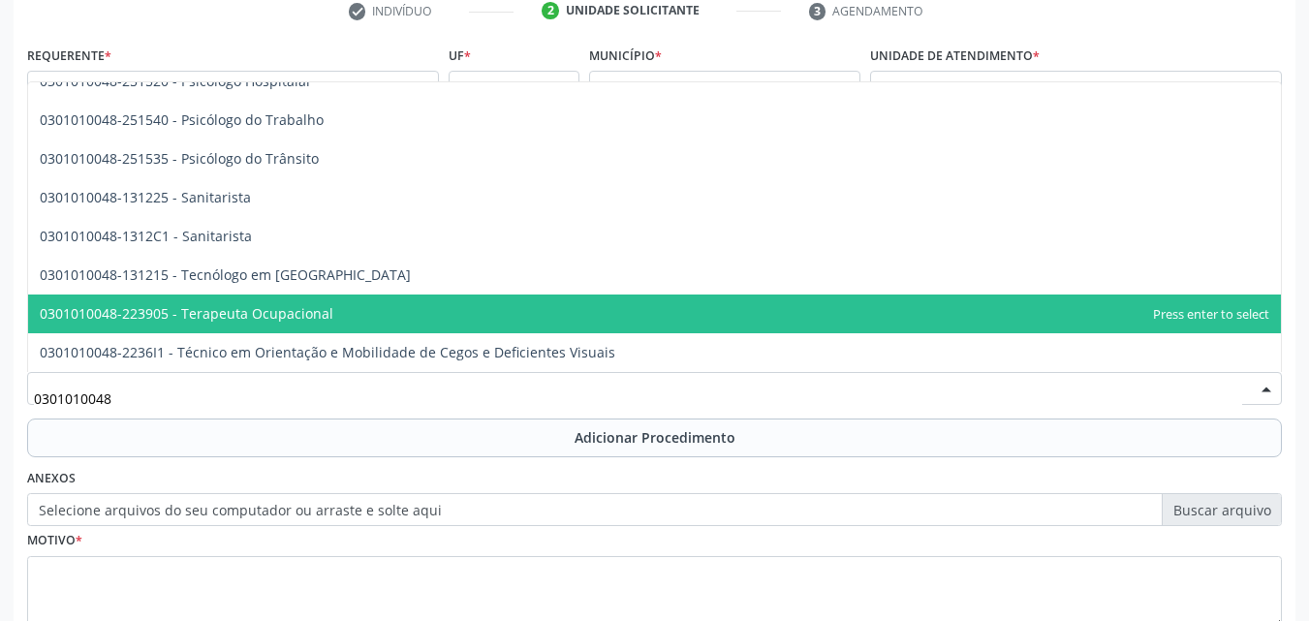
scroll to position [543, 0]
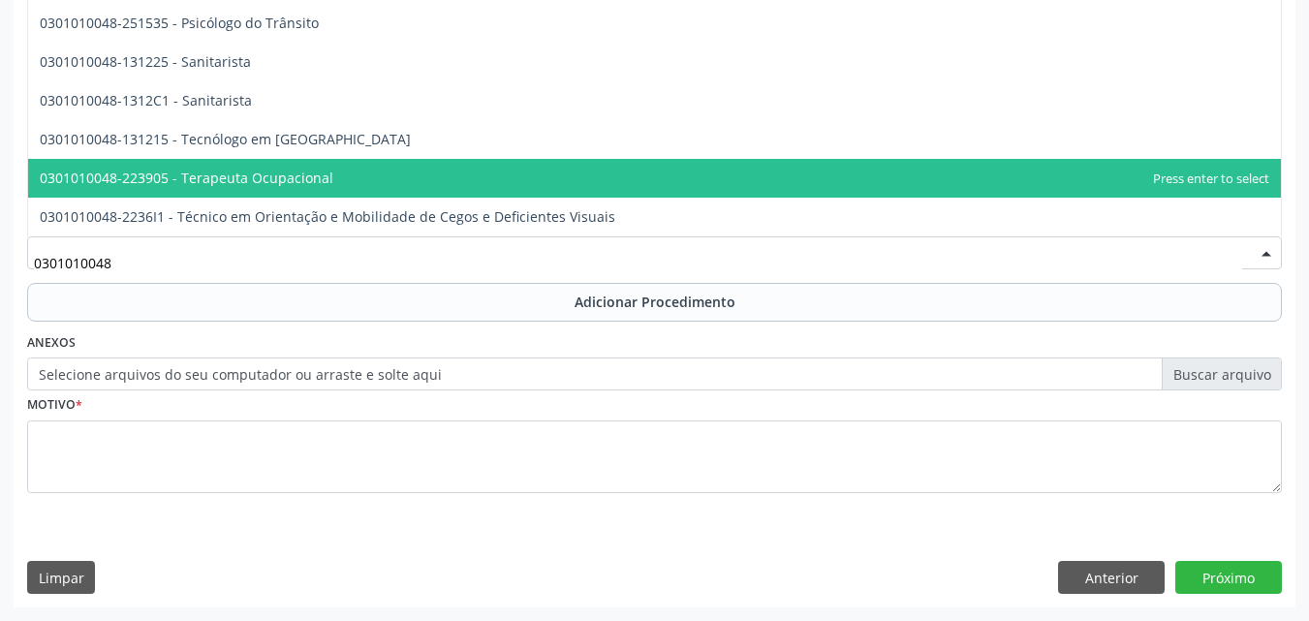
click at [329, 271] on input "0301010048" at bounding box center [638, 262] width 1208 height 39
type input "0"
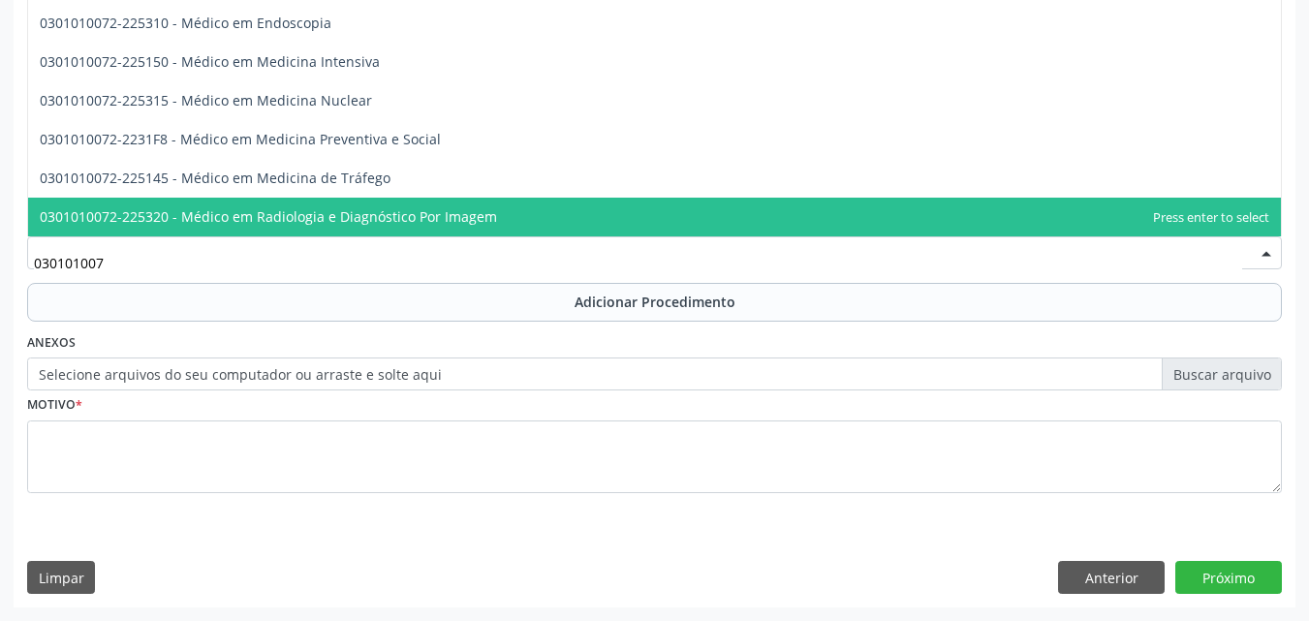
scroll to position [2384, 0]
type input "0301010072"
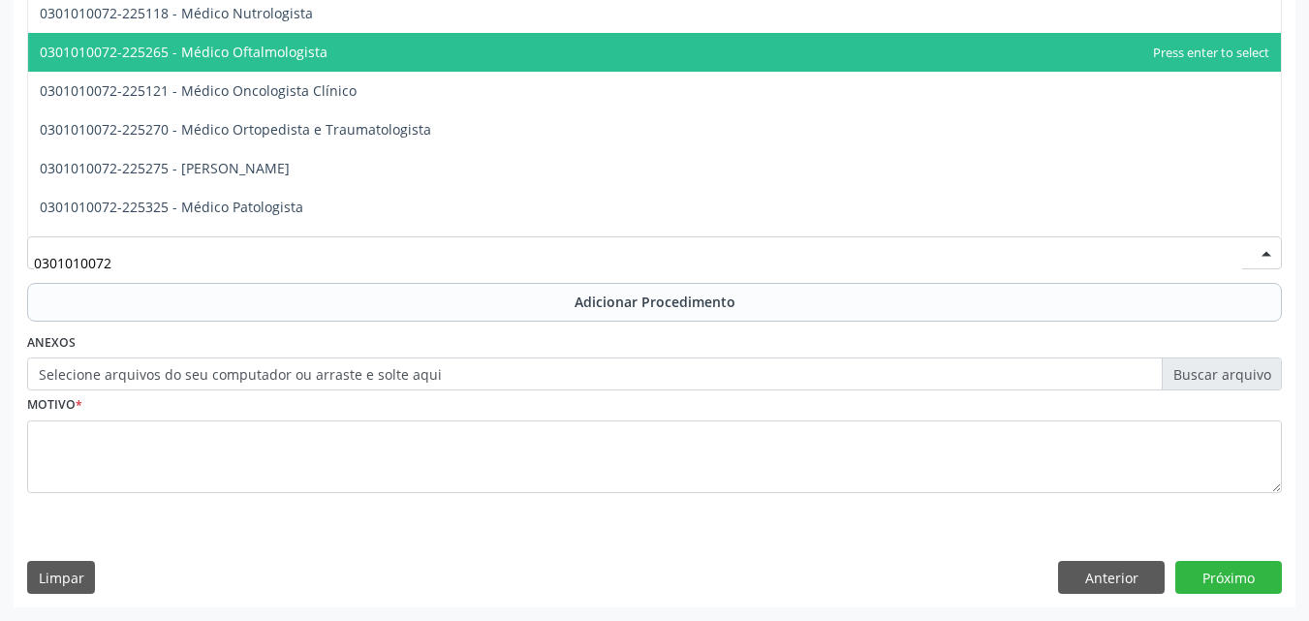
scroll to position [1542, 0]
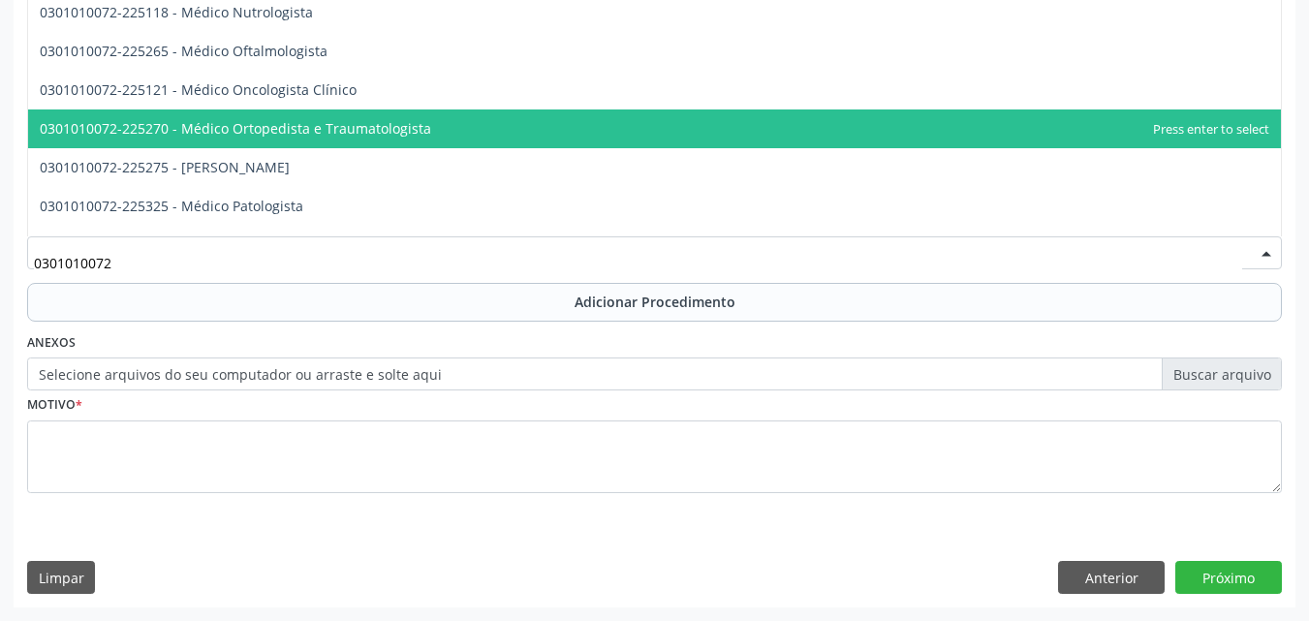
click at [420, 141] on span "0301010072-225270 - Médico Ortopedista e Traumatologista" at bounding box center [654, 128] width 1253 height 39
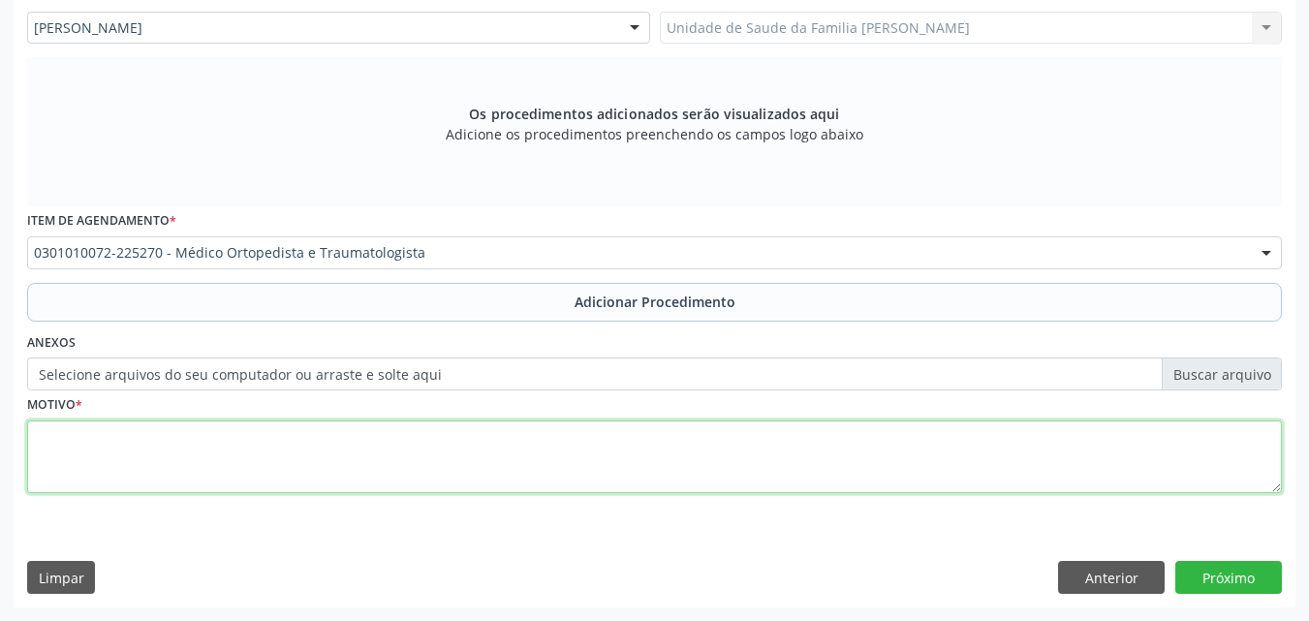
click at [227, 438] on textarea at bounding box center [654, 457] width 1255 height 74
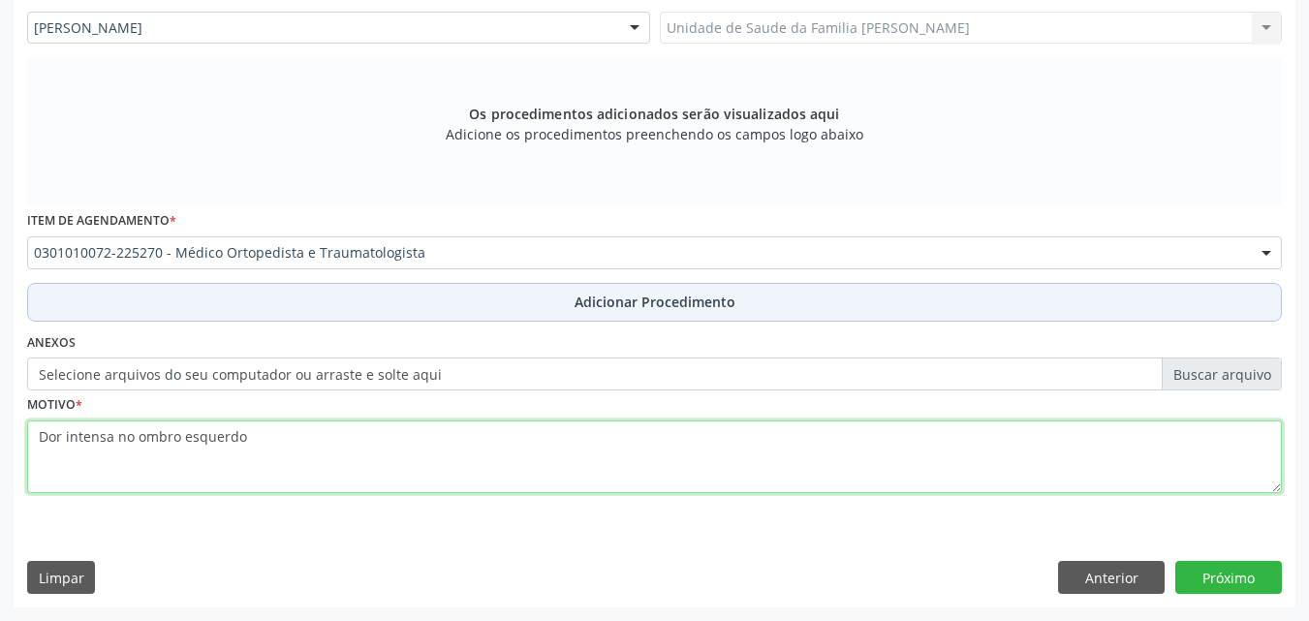
type textarea "Dor intensa no ombro esquerdo"
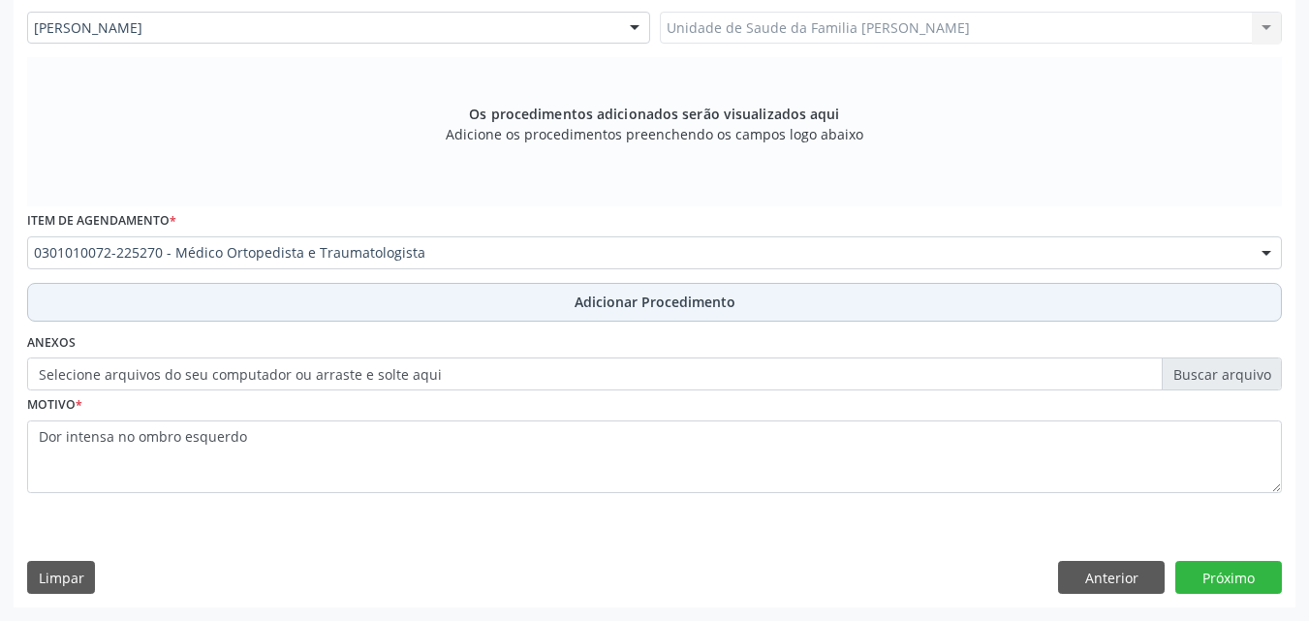
click at [675, 294] on span "Adicionar Procedimento" at bounding box center [655, 302] width 161 height 20
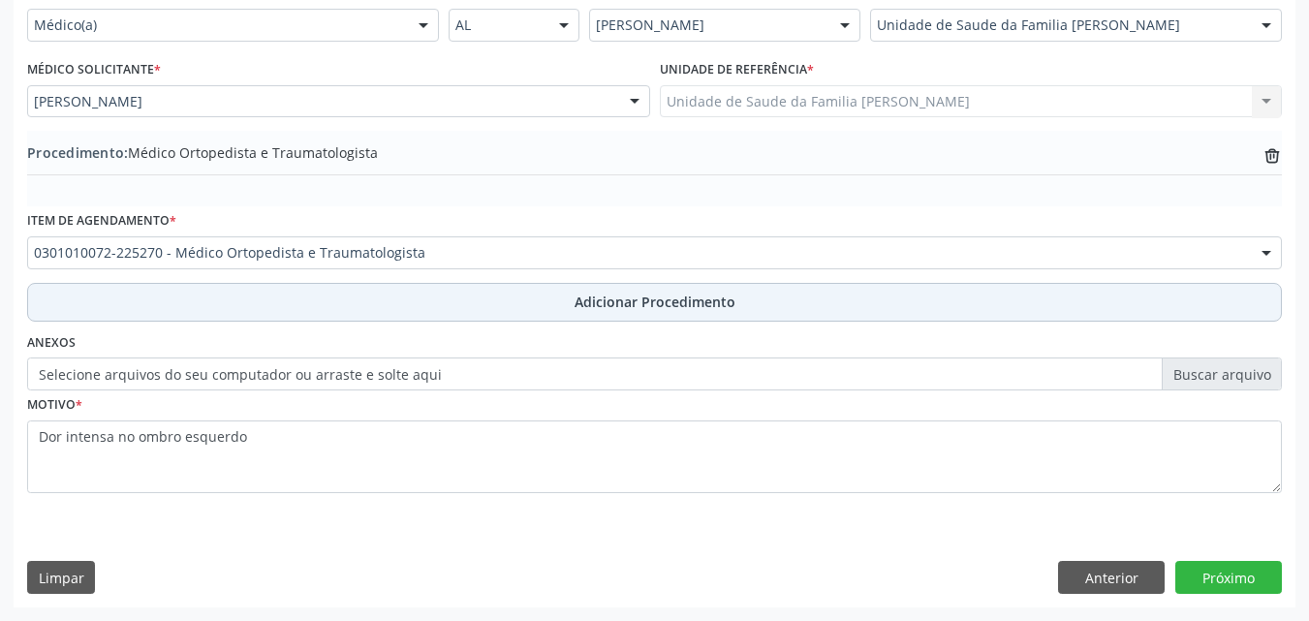
scroll to position [469, 0]
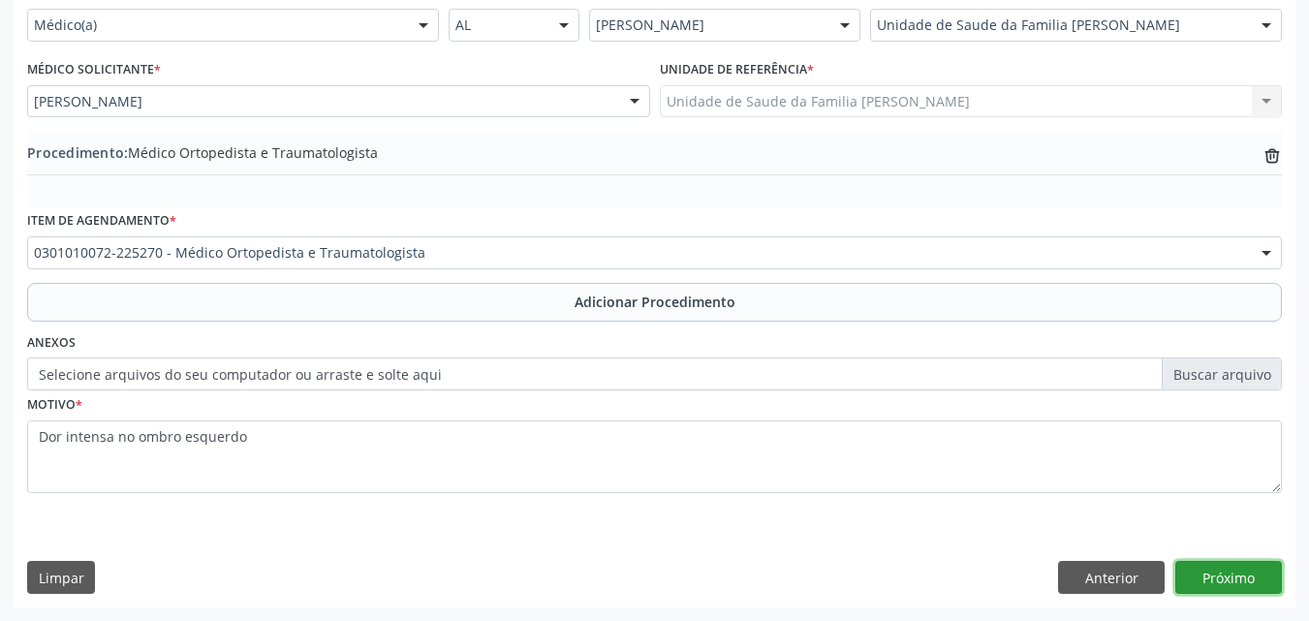
click at [1201, 579] on button "Próximo" at bounding box center [1228, 577] width 107 height 33
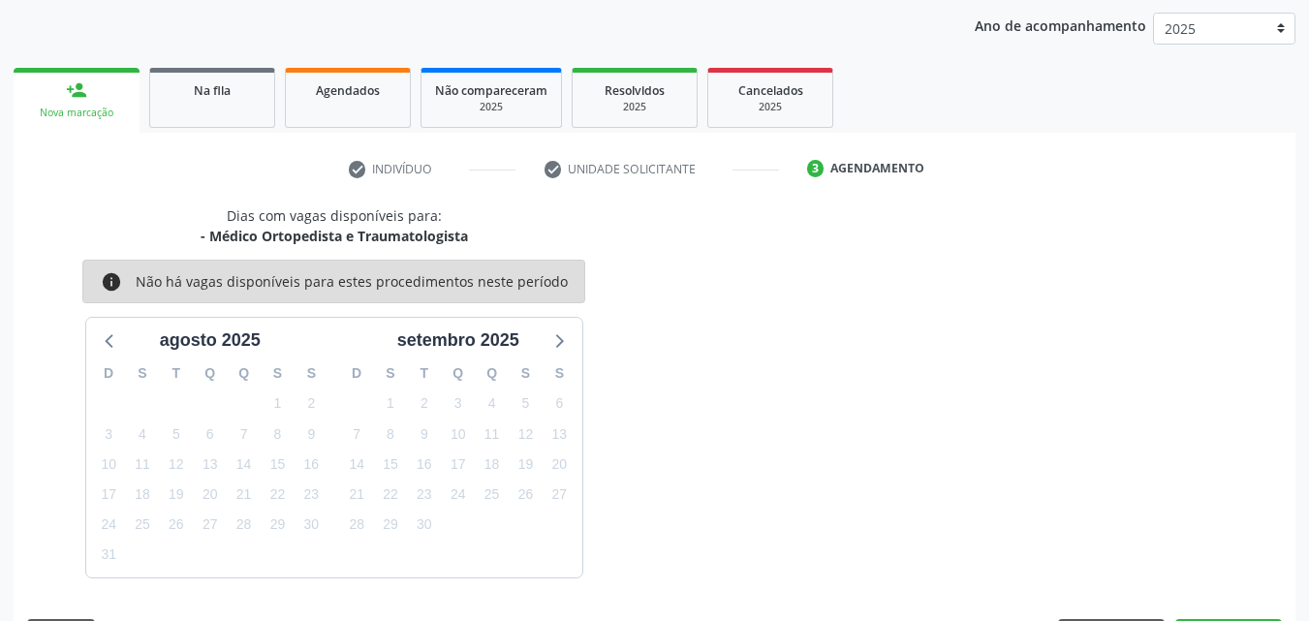
scroll to position [306, 0]
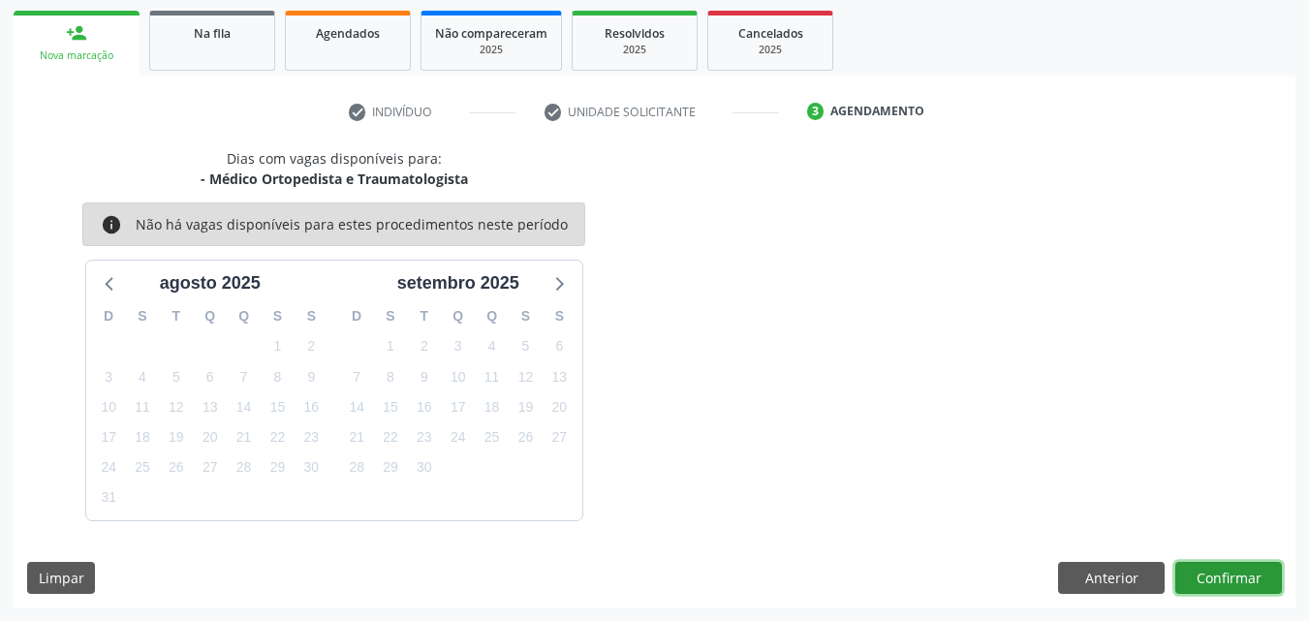
click at [1217, 578] on button "Confirmar" at bounding box center [1228, 578] width 107 height 33
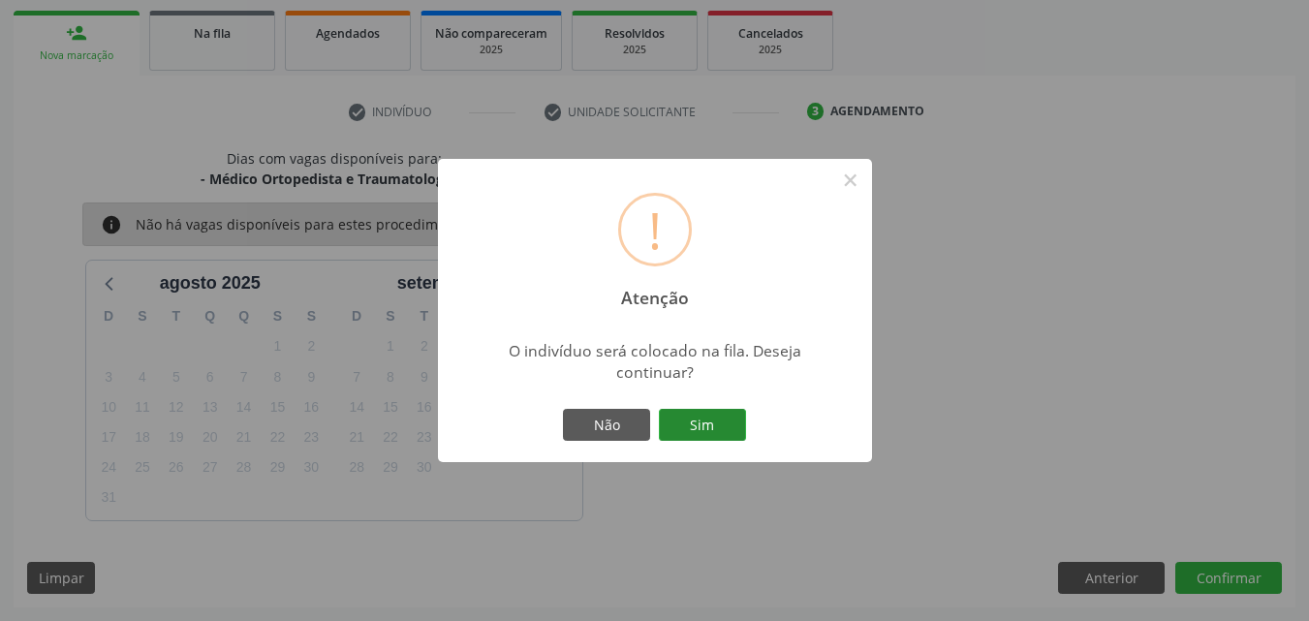
click at [710, 418] on button "Sim" at bounding box center [702, 425] width 87 height 33
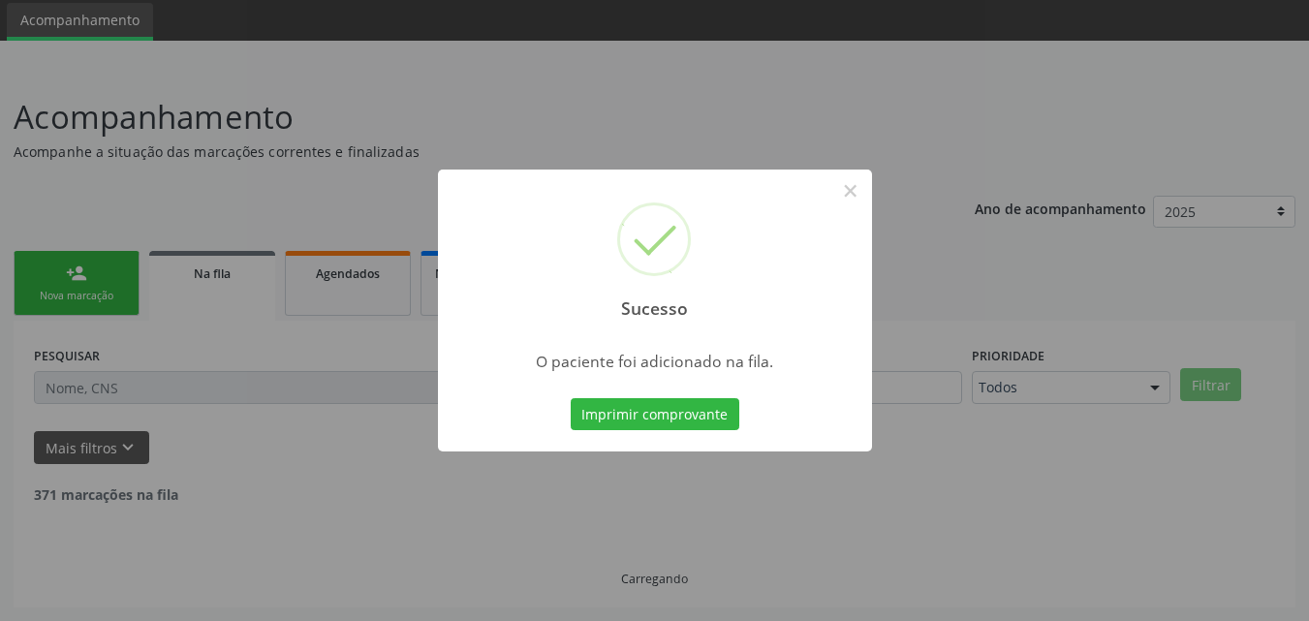
scroll to position [46, 0]
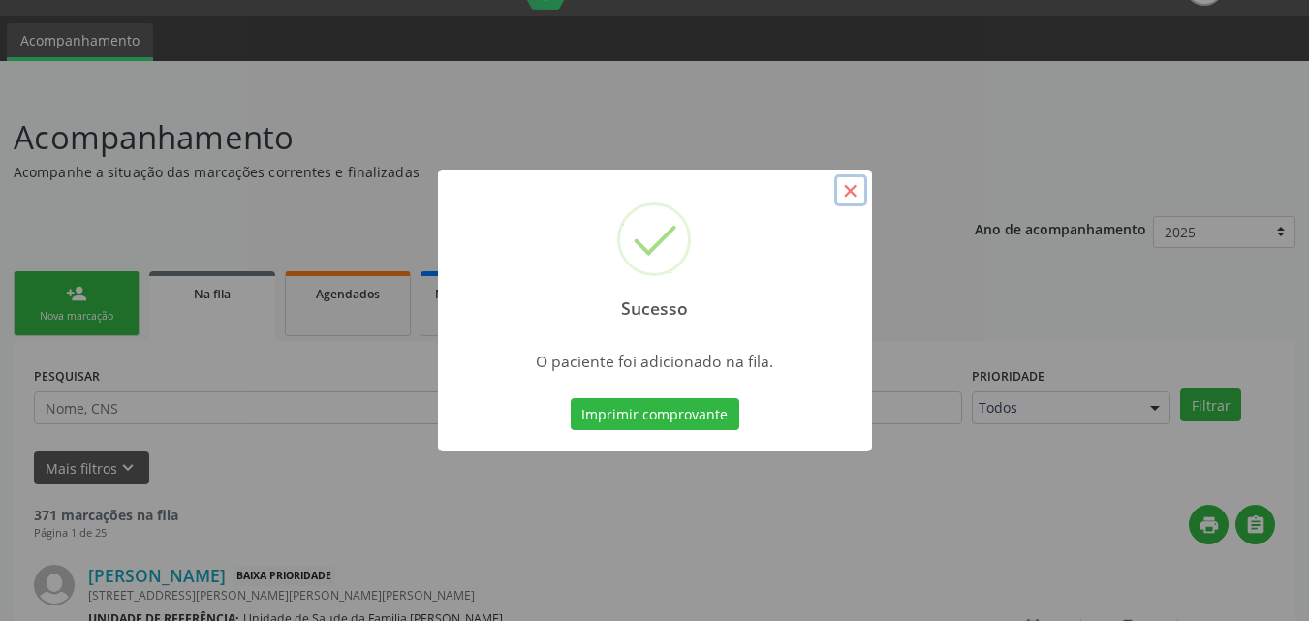
click at [836, 193] on button "×" at bounding box center [850, 190] width 33 height 33
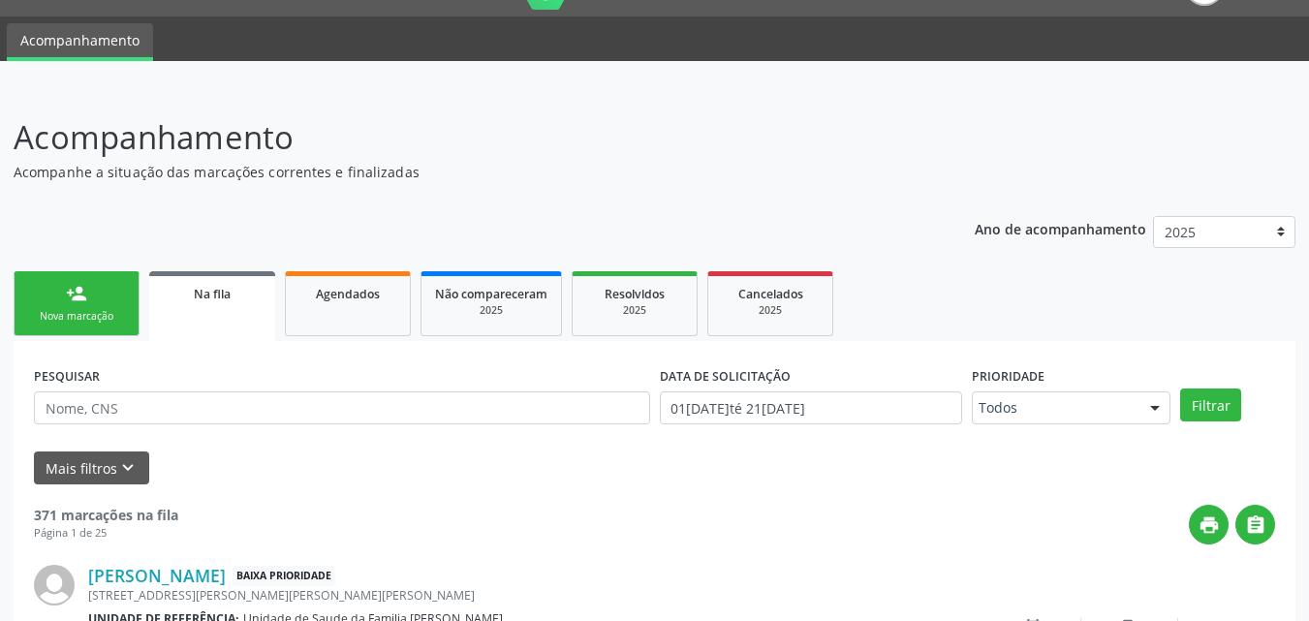
click at [775, 32] on ul "Acompanhamento" at bounding box center [654, 38] width 1309 height 45
